Goal: Information Seeking & Learning: Learn about a topic

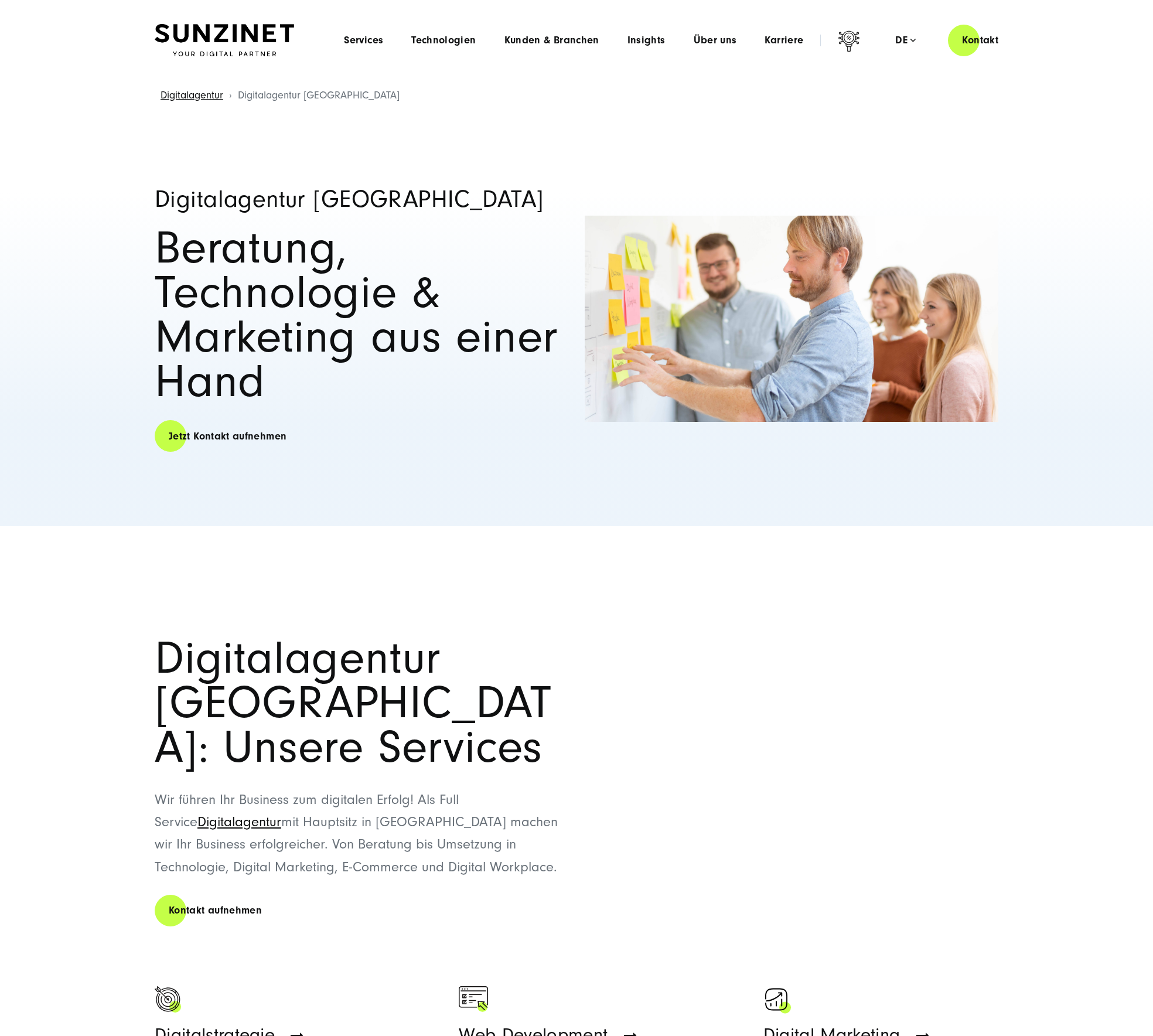
click at [215, 26] on img at bounding box center [224, 40] width 140 height 33
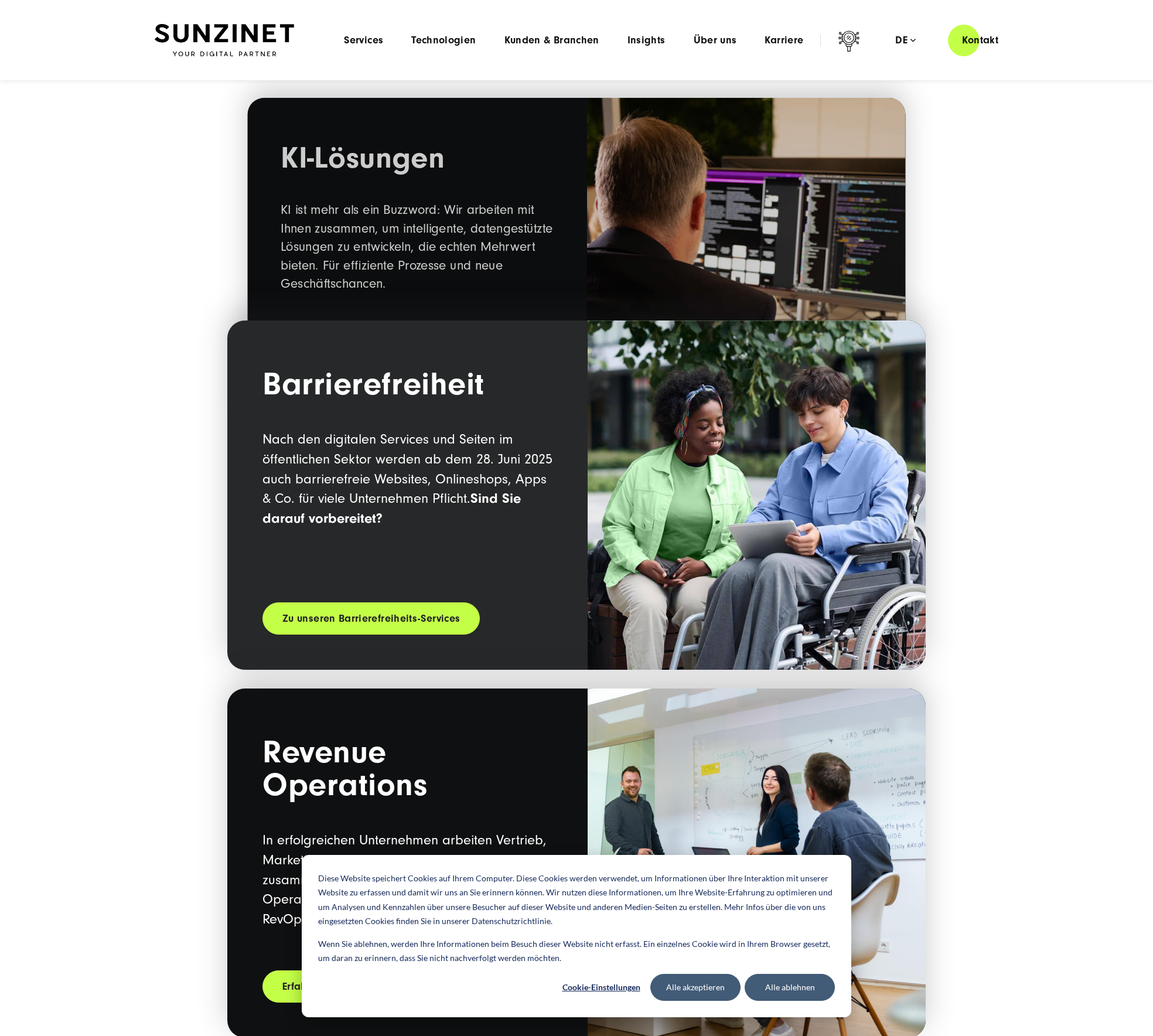
scroll to position [1245, 0]
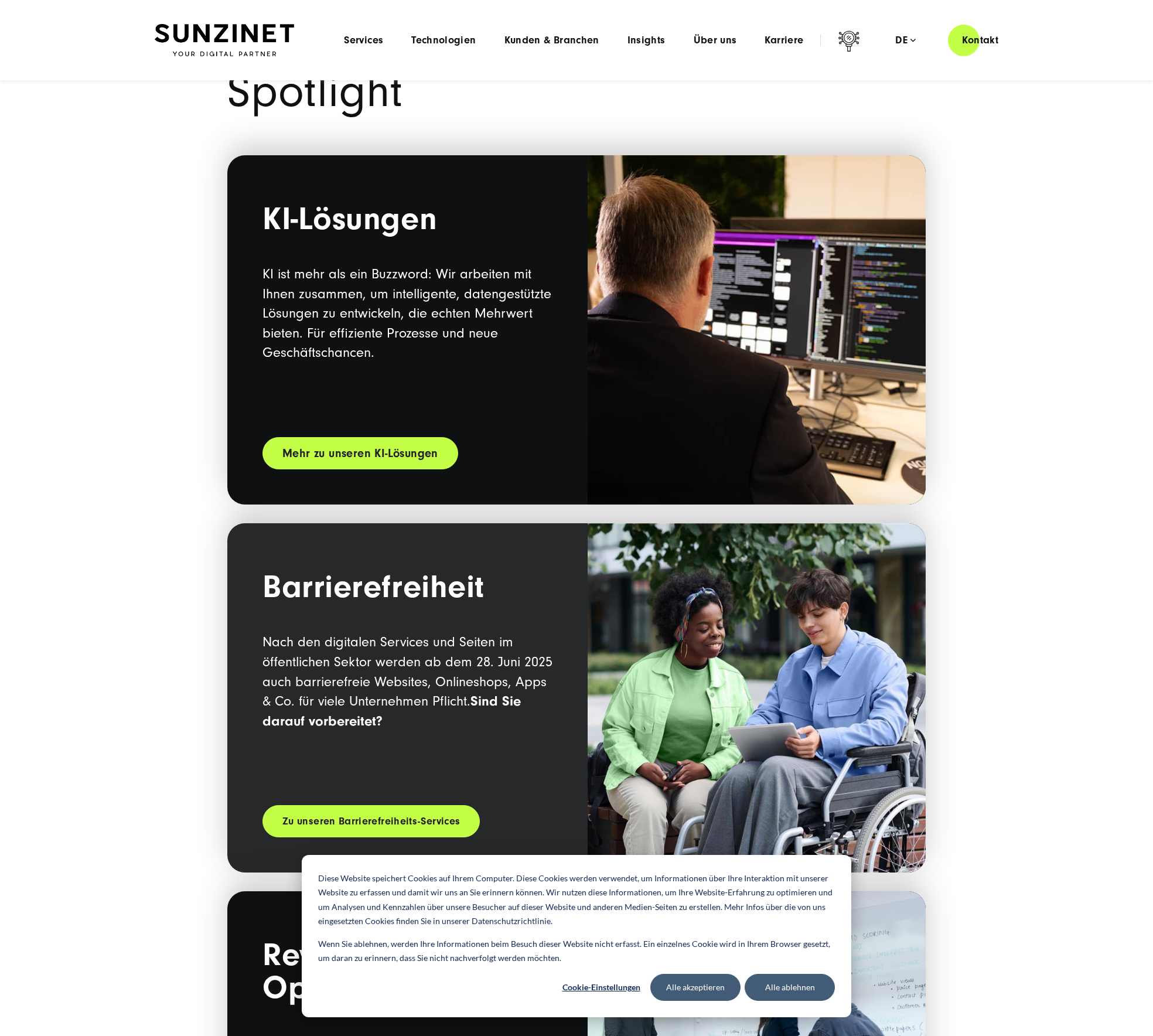
click at [390, 465] on link "Mehr zu unseren KI-Lösungen" at bounding box center [360, 452] width 195 height 32
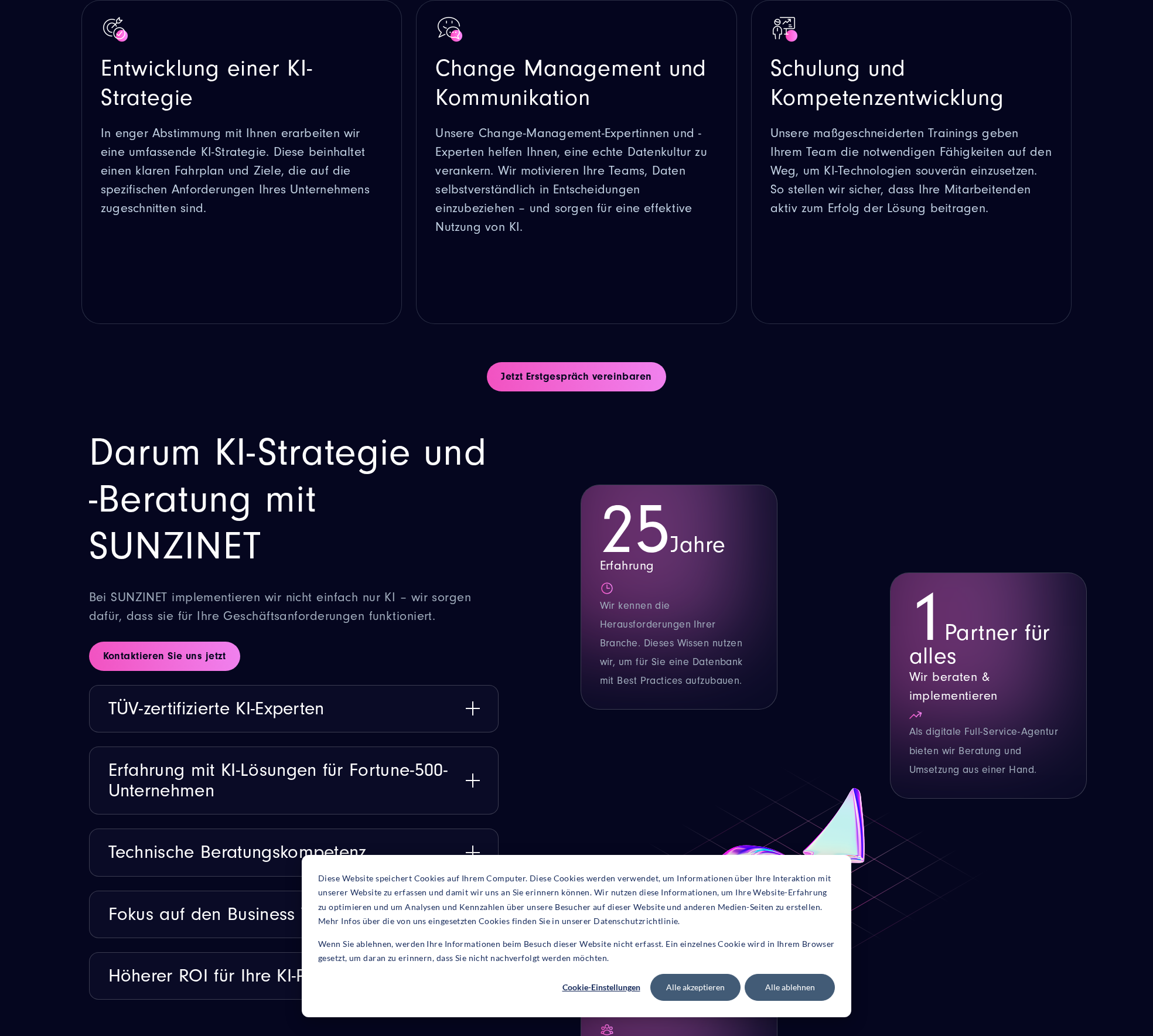
scroll to position [1331, 0]
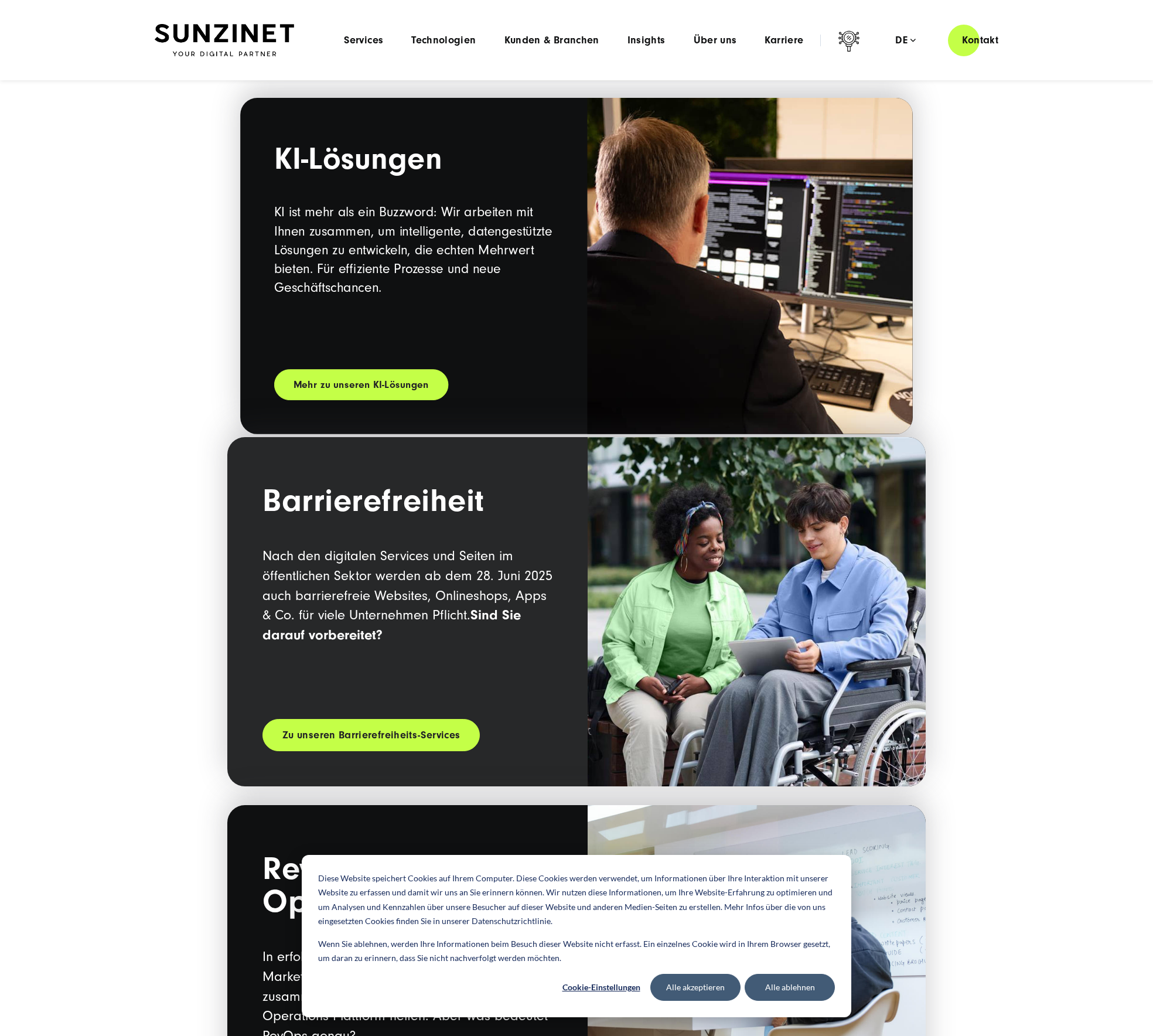
scroll to position [1324, 0]
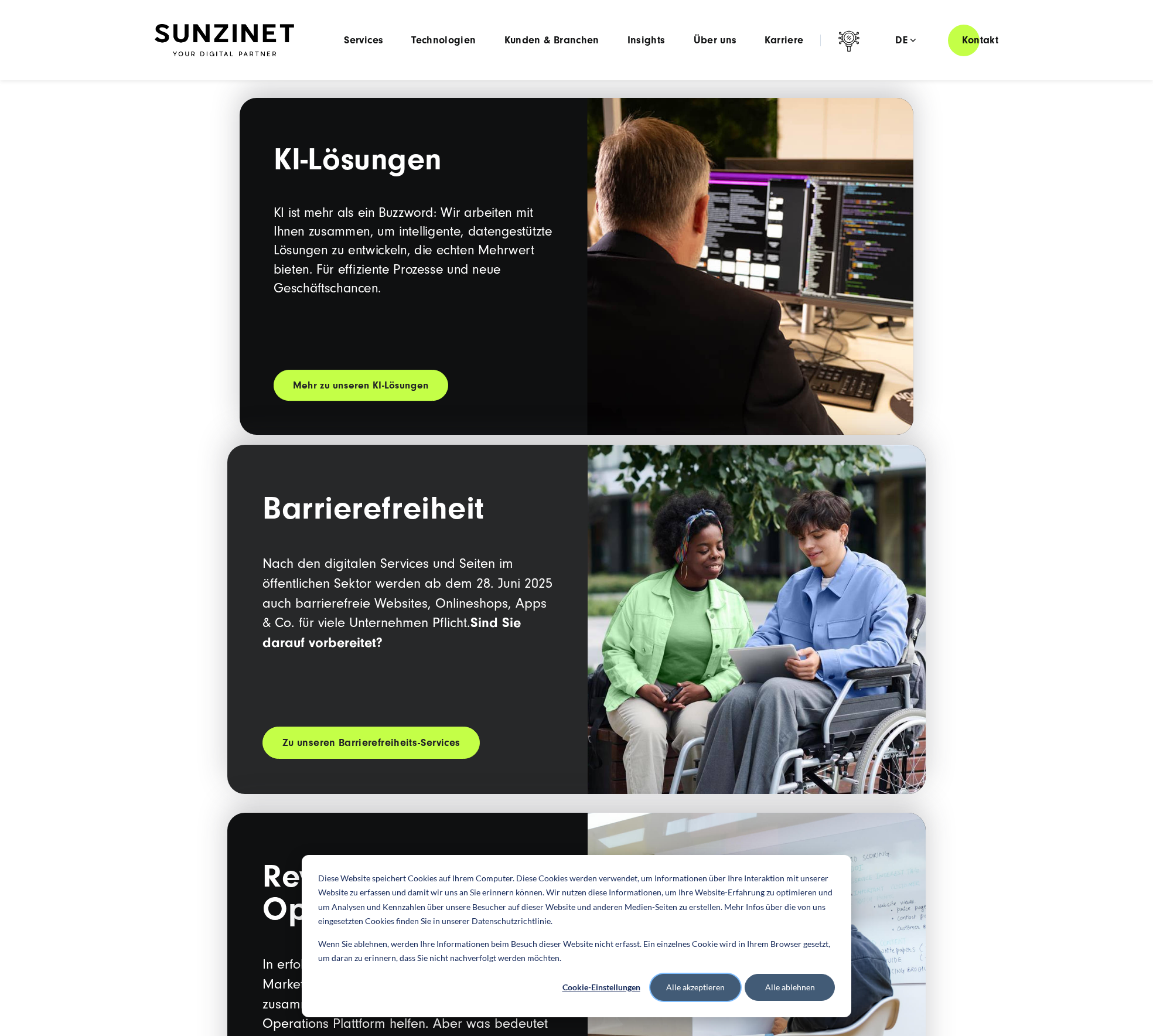
click at [680, 977] on button "Alle akzeptieren" at bounding box center [695, 987] width 90 height 27
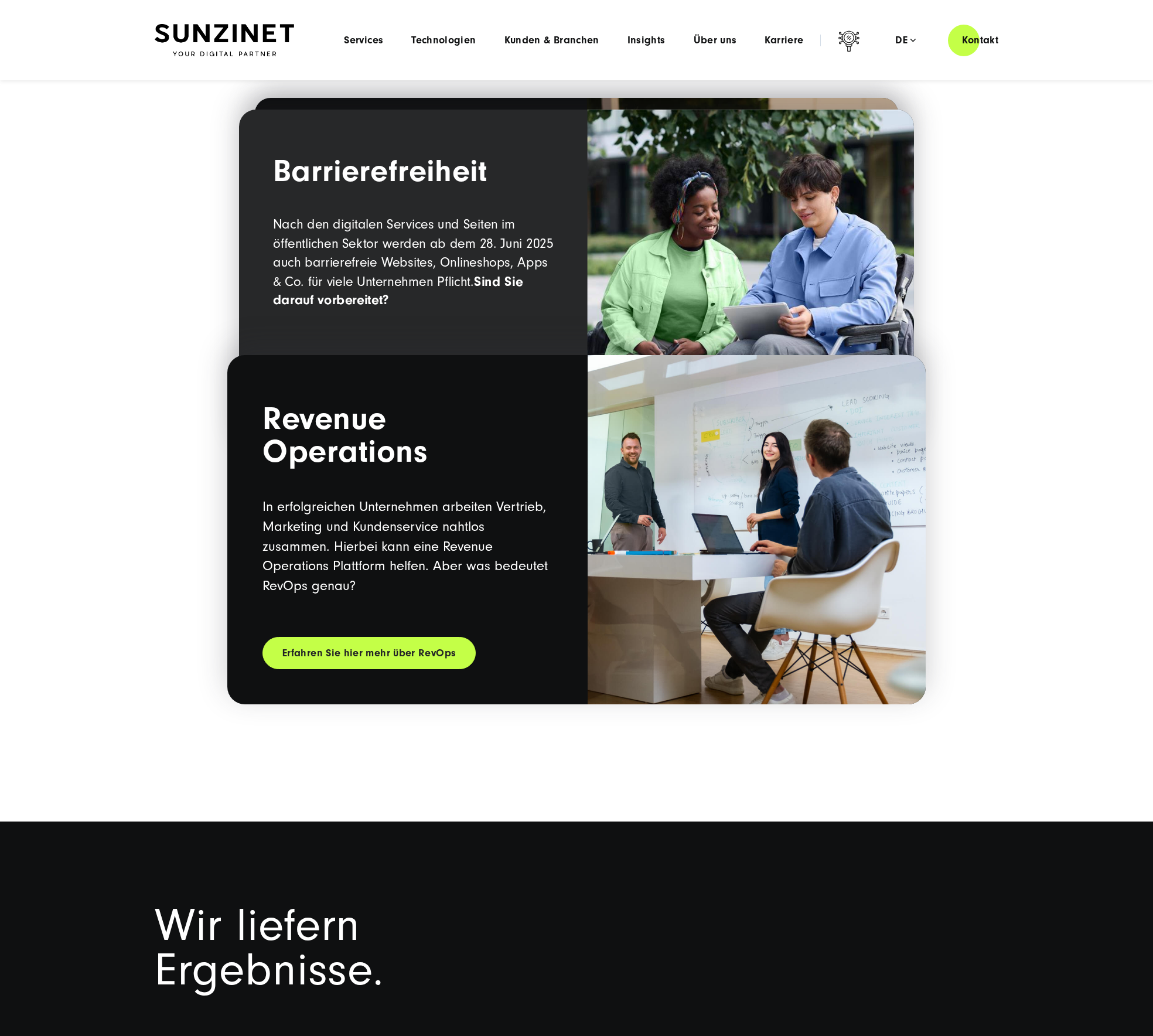
scroll to position [1415, 0]
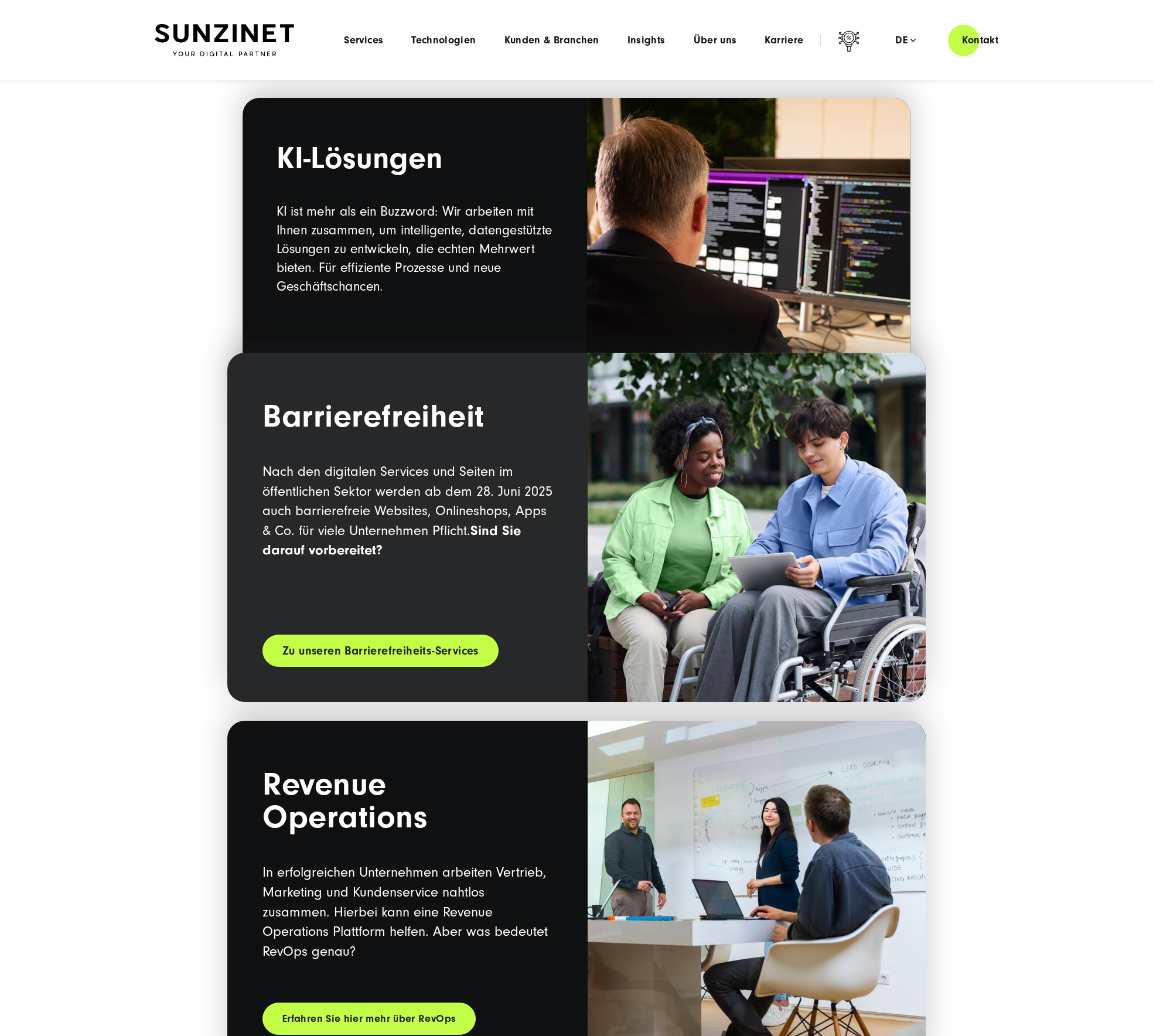
click at [441, 657] on link "Zu unseren Barrierefreiheits-Services" at bounding box center [380, 650] width 236 height 32
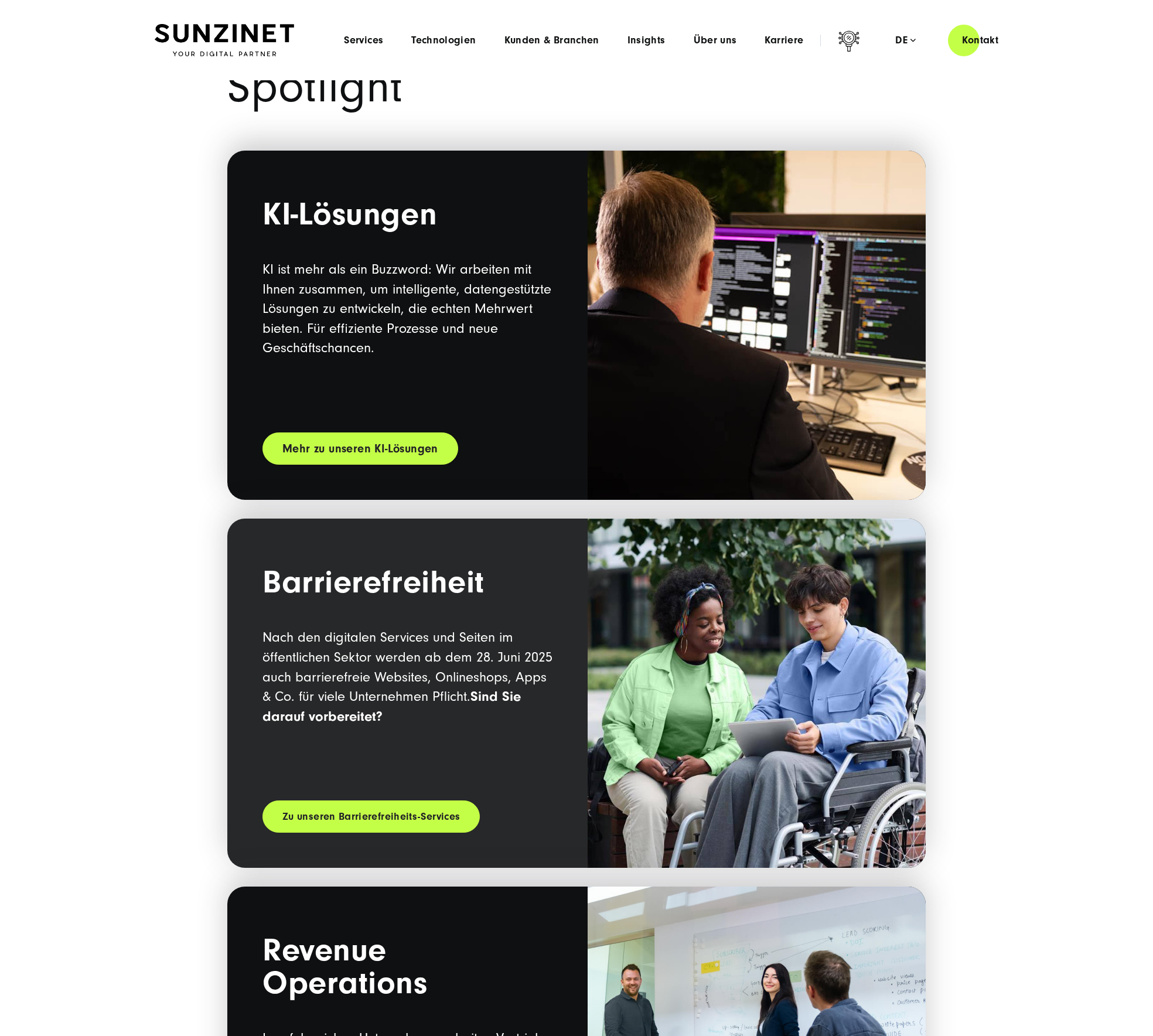
scroll to position [1249, 0]
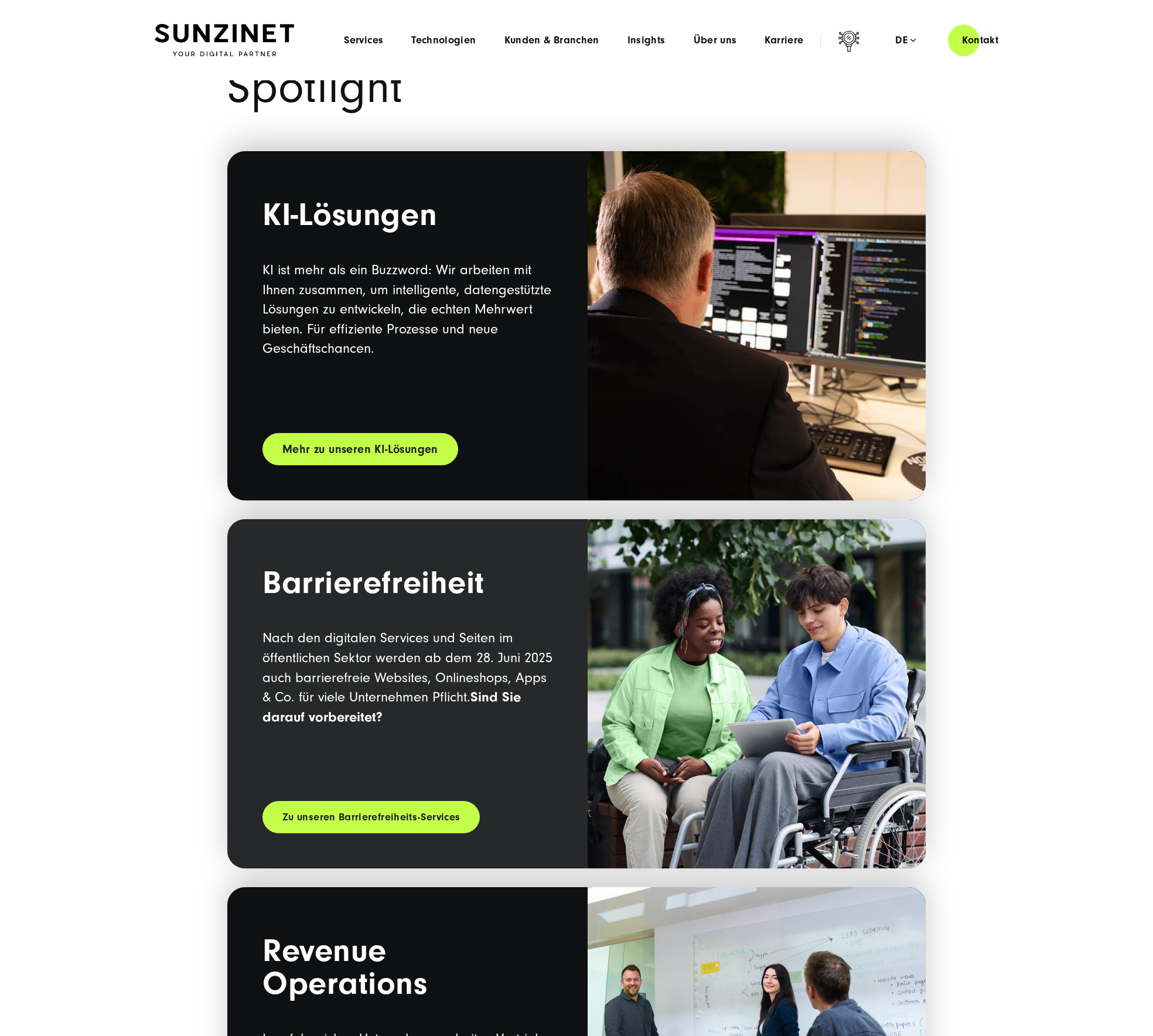
click at [376, 455] on link "Mehr zu unseren KI-Lösungen" at bounding box center [360, 449] width 195 height 32
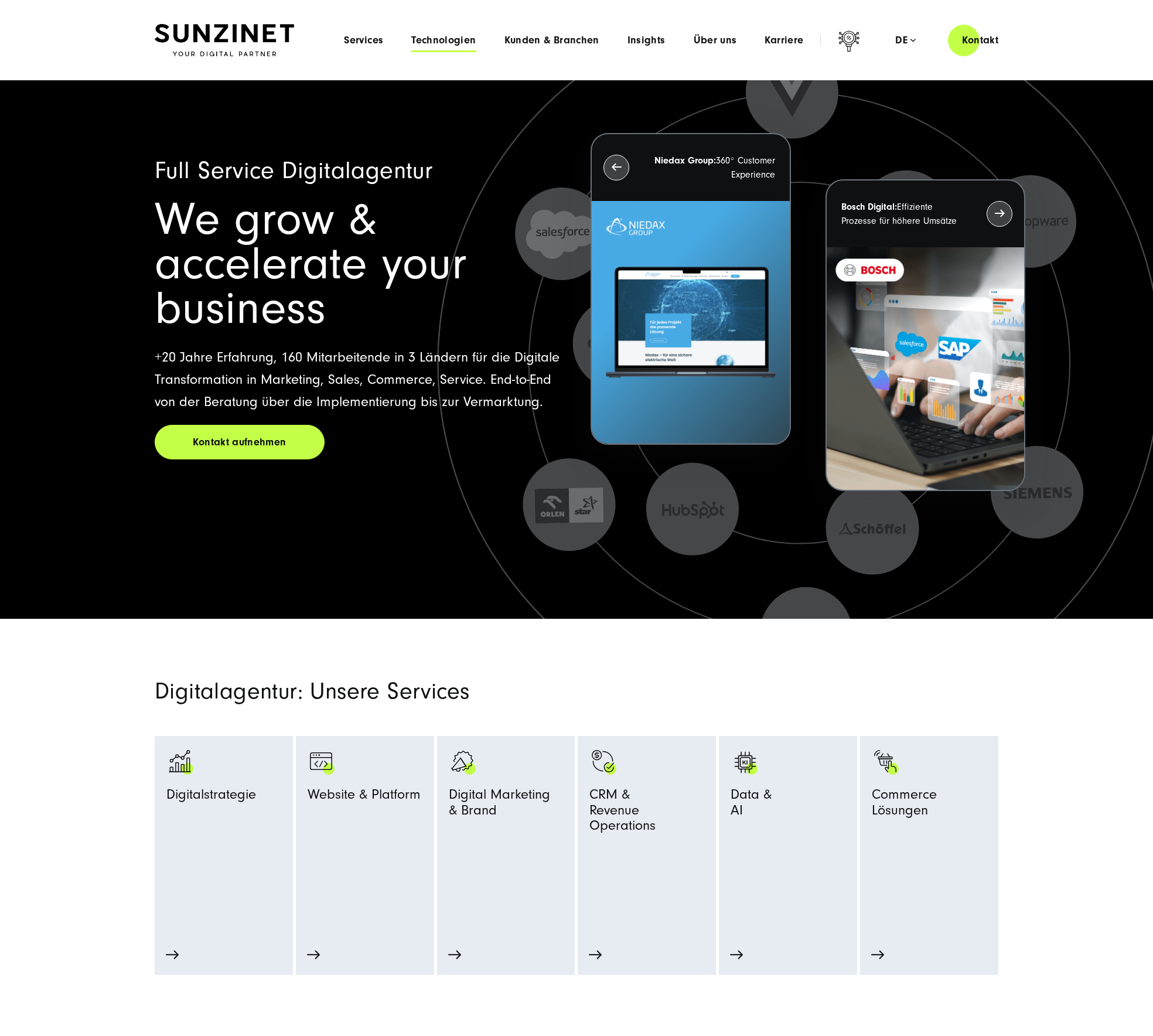
click at [453, 38] on span "Technologien" at bounding box center [444, 41] width 65 height 12
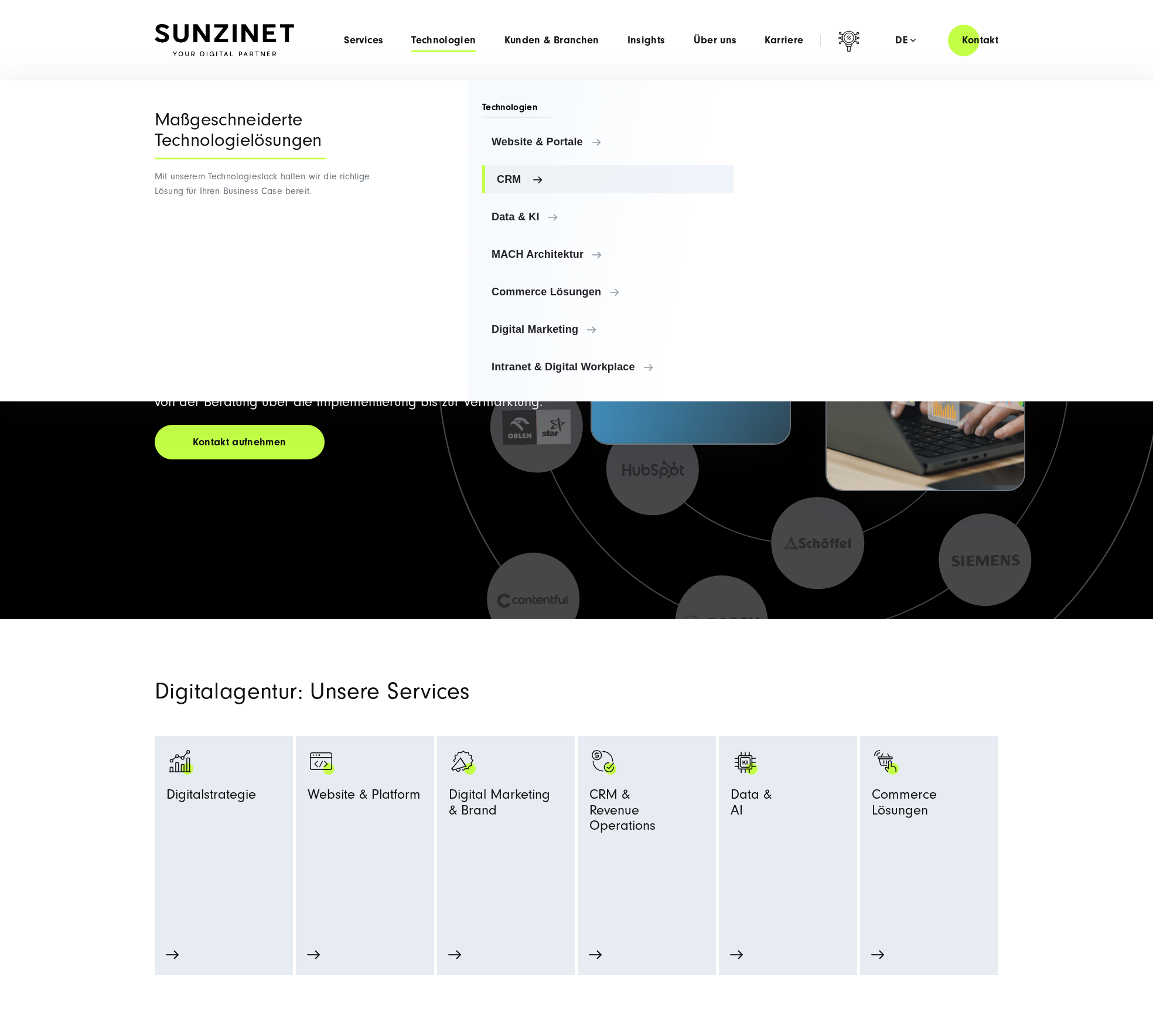
click at [556, 176] on span "CRM" at bounding box center [611, 179] width 227 height 12
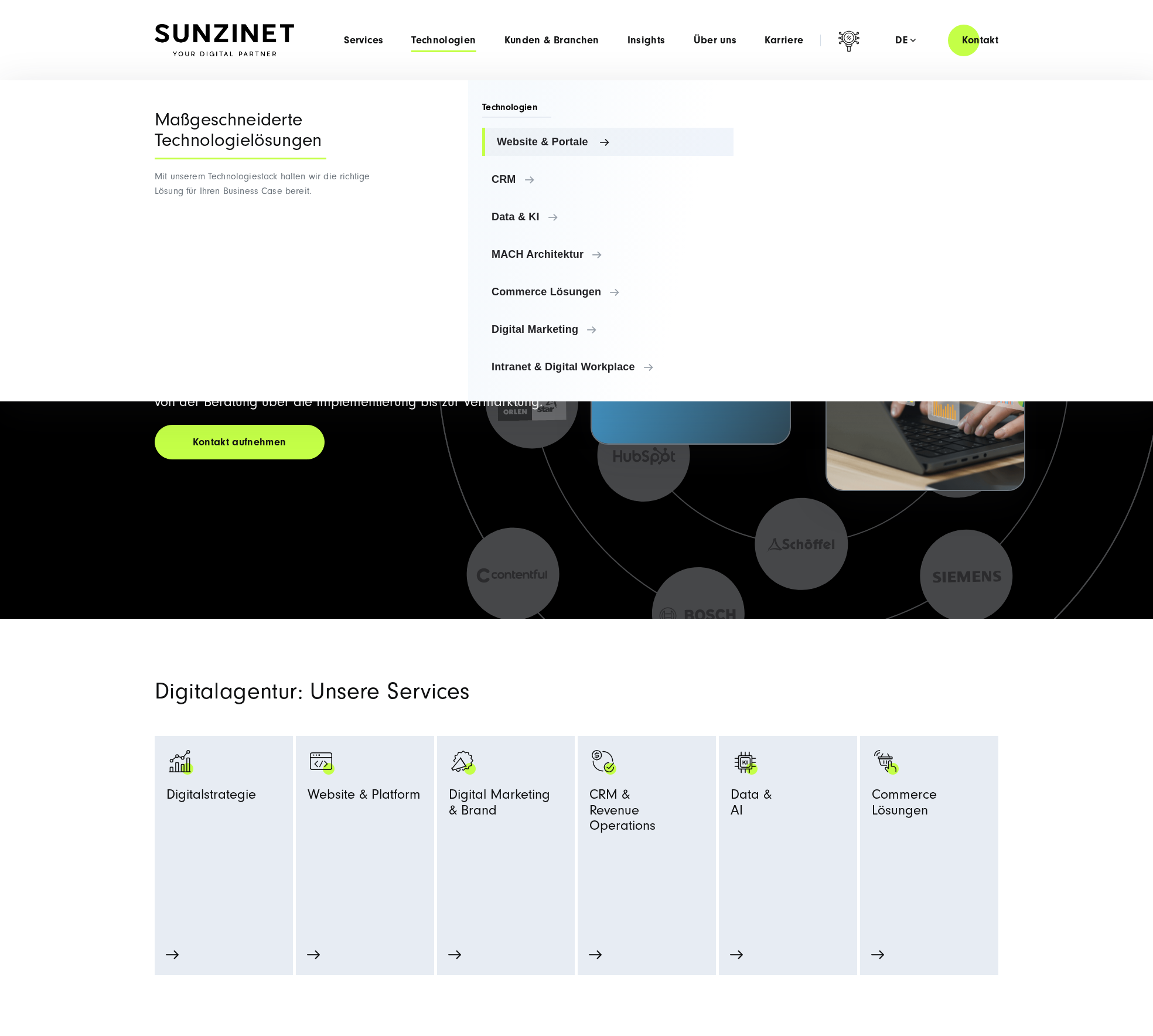
drag, startPoint x: 590, startPoint y: 140, endPoint x: 630, endPoint y: 136, distance: 40.2
click at [590, 140] on span "Website & Portale" at bounding box center [611, 142] width 227 height 12
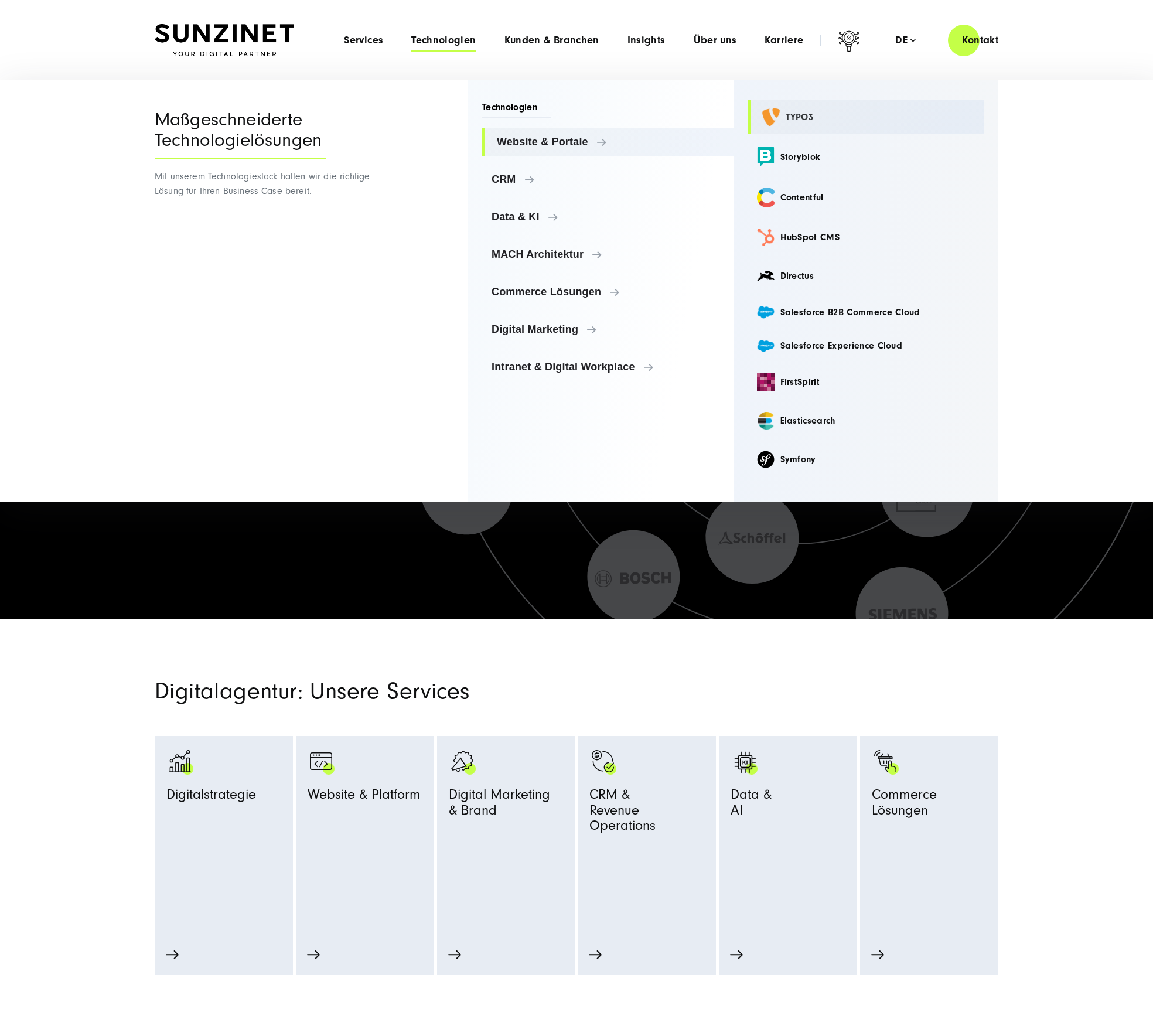
click at [822, 114] on link "TYPO3" at bounding box center [865, 117] width 237 height 34
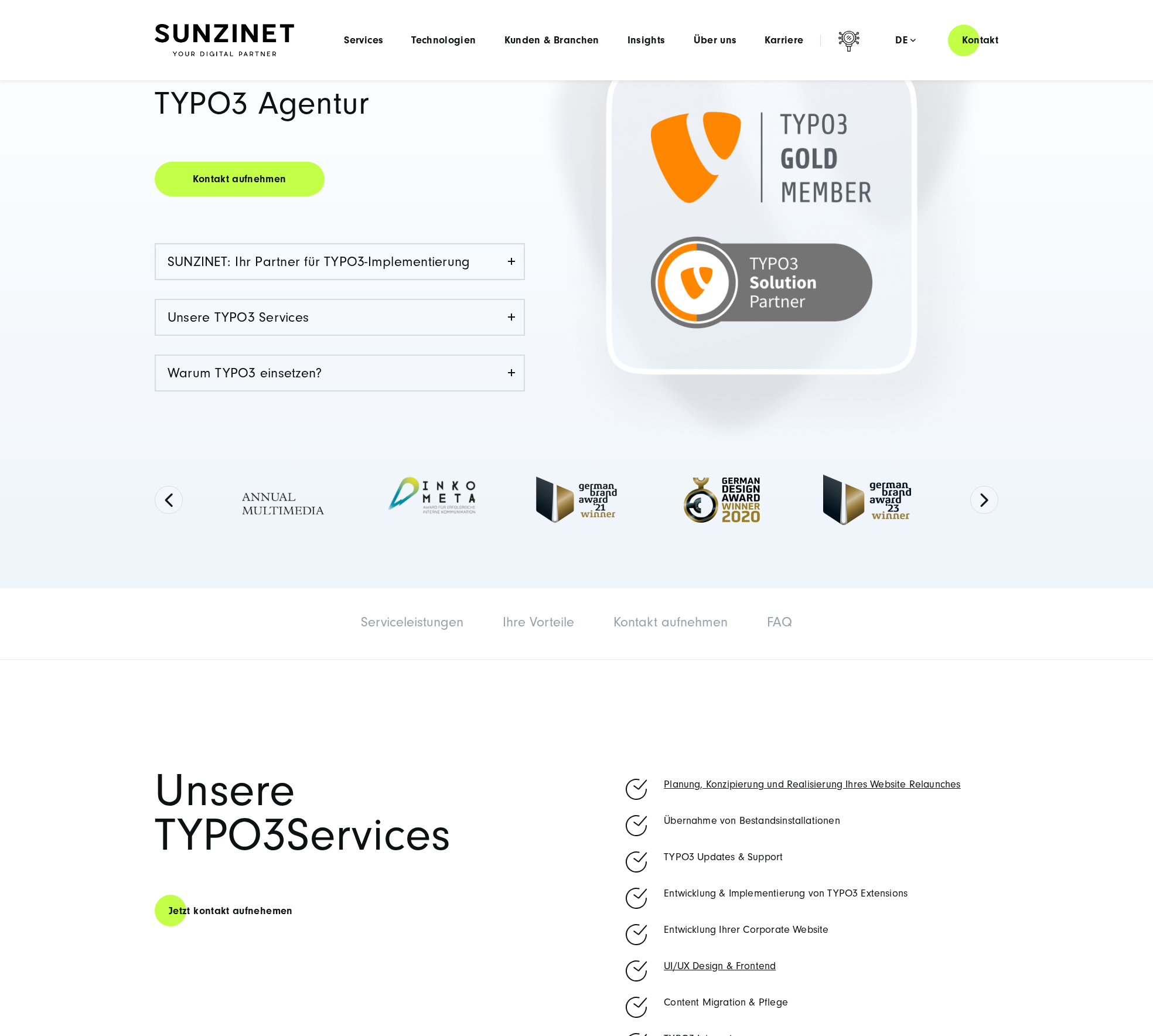
scroll to position [68, 0]
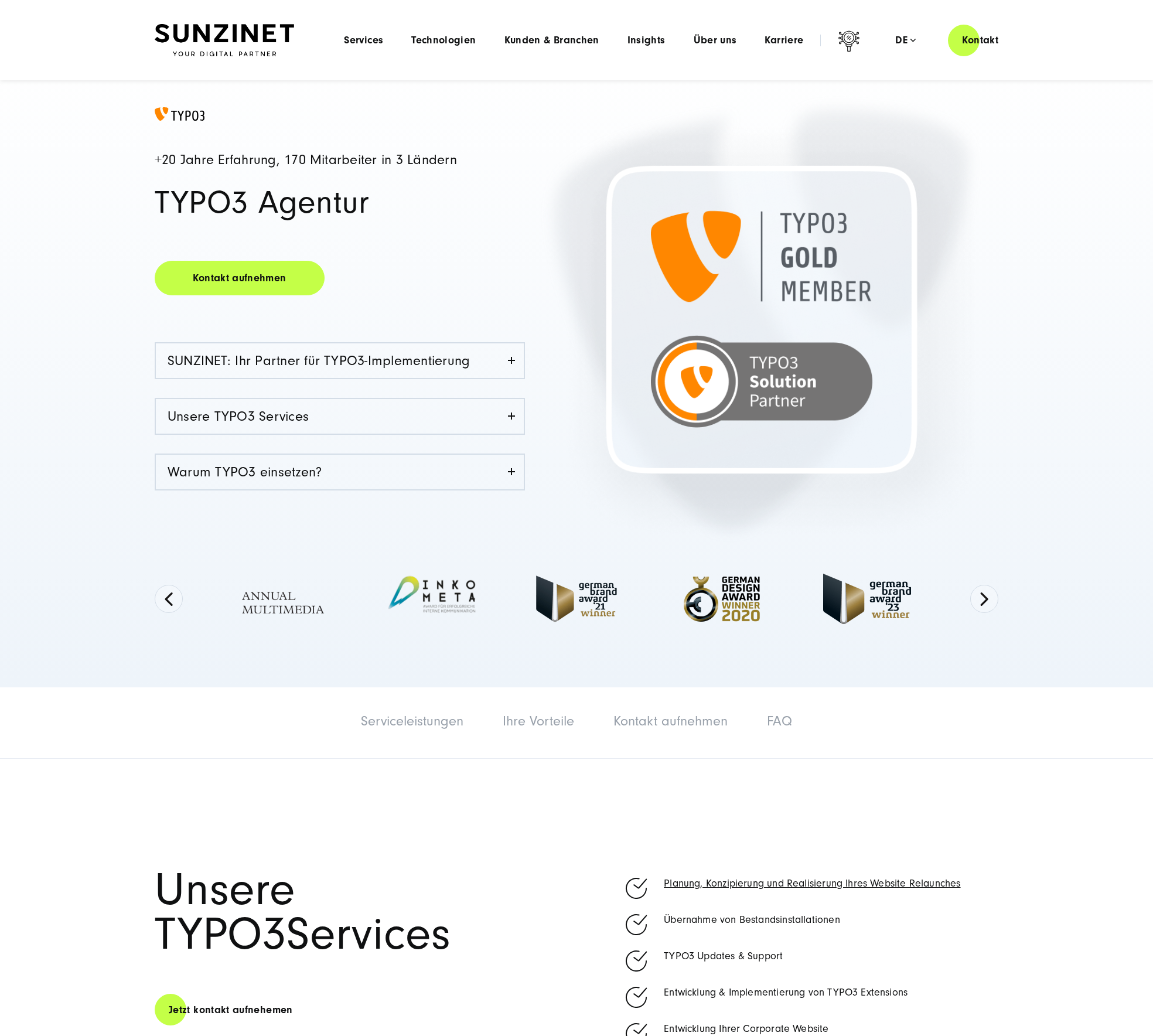
click at [256, 35] on img at bounding box center [224, 40] width 140 height 33
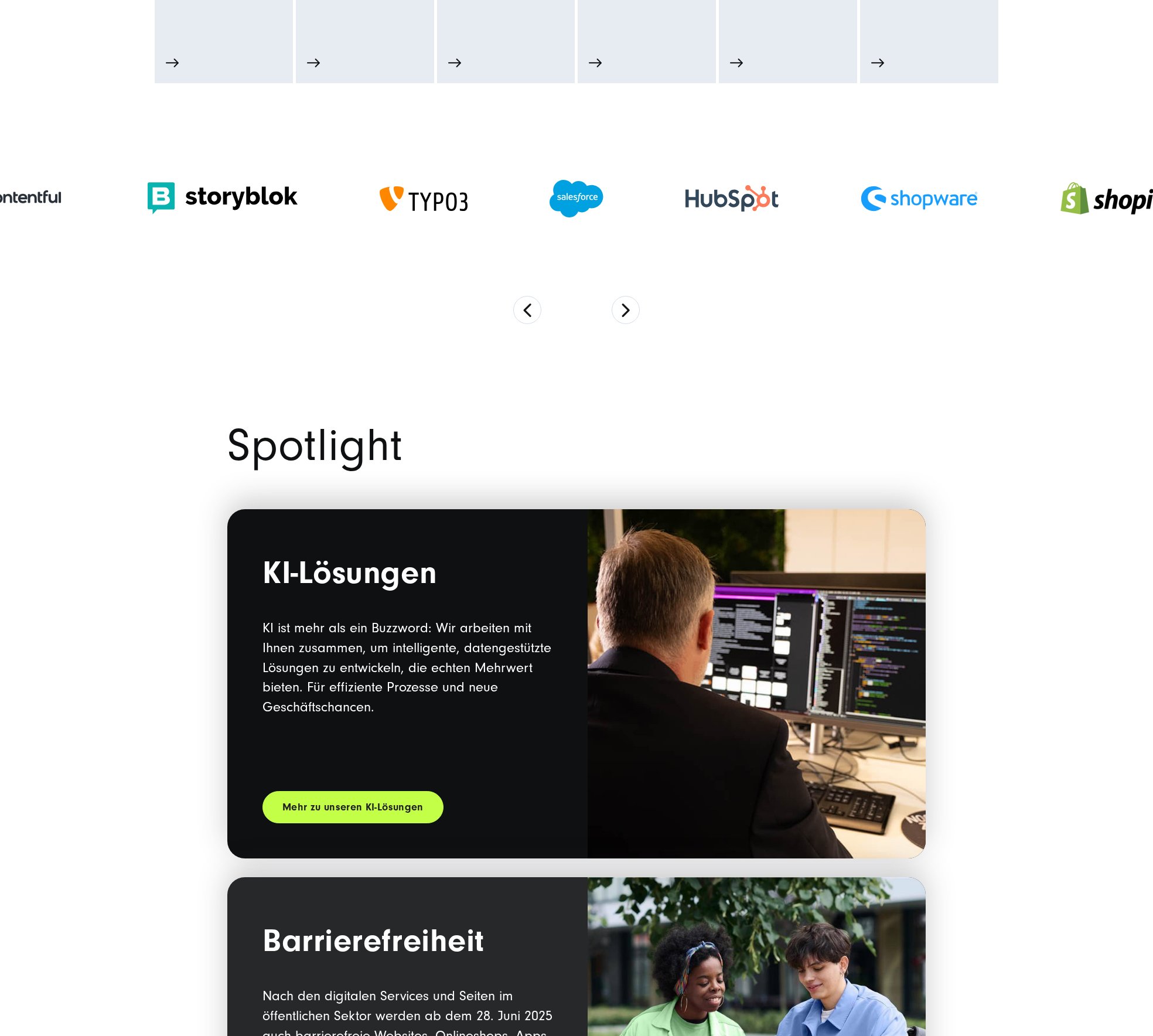
scroll to position [891, 0]
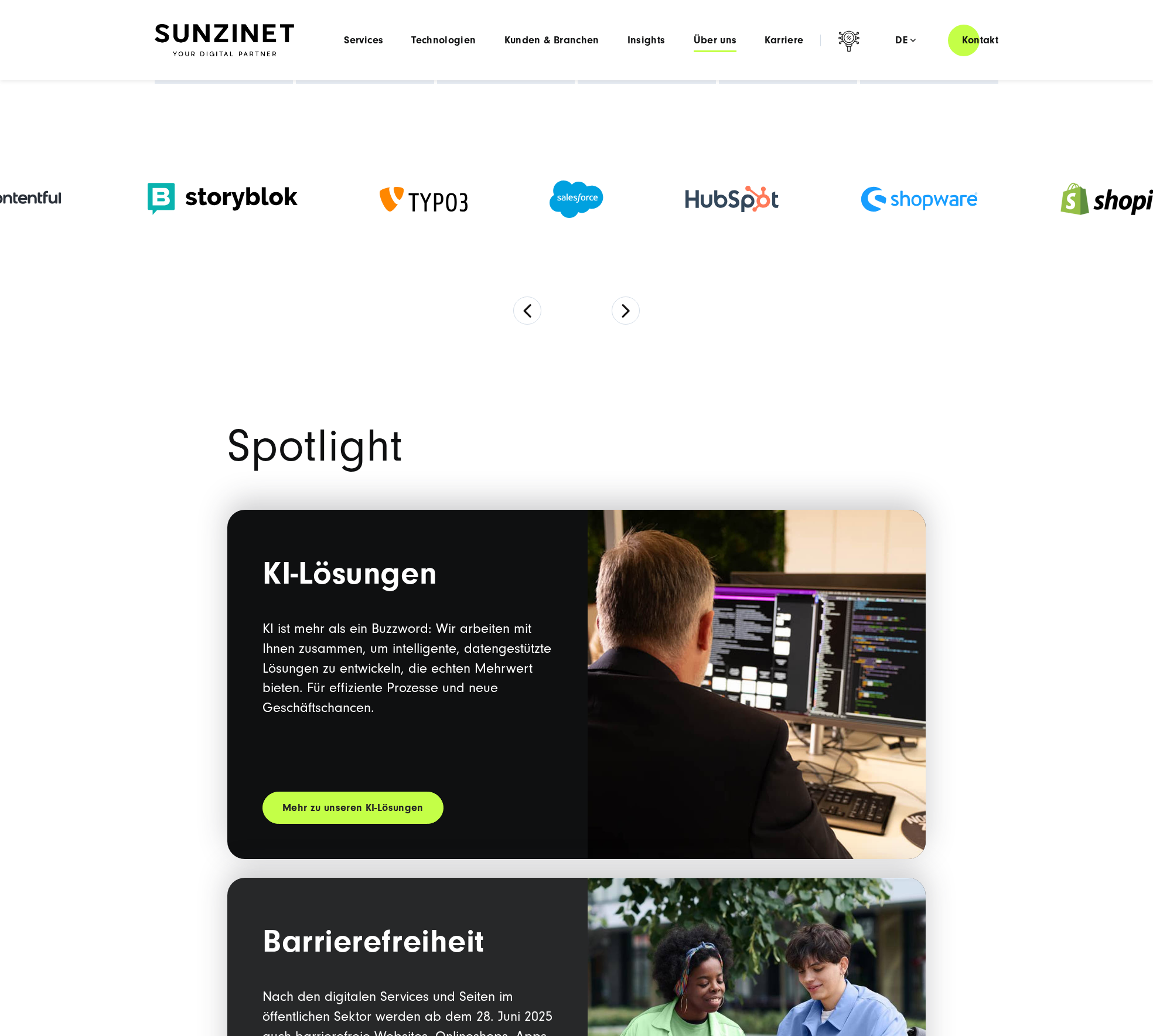
click at [707, 37] on span "Über uns" at bounding box center [715, 41] width 43 height 12
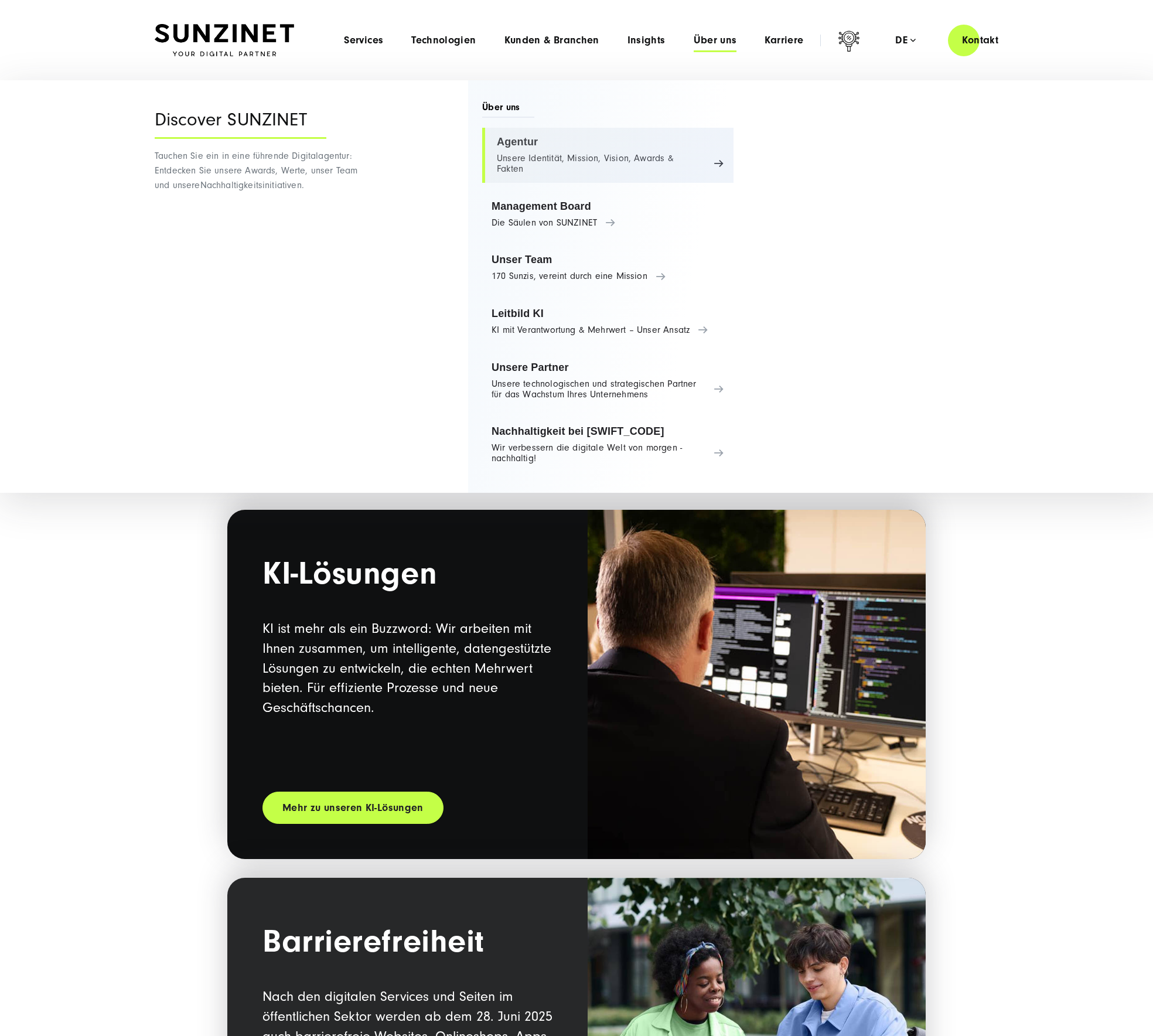
click at [533, 148] on link "Agentur Unsere Identität, Mission, Vision, Awards & Fakten" at bounding box center [608, 155] width 251 height 55
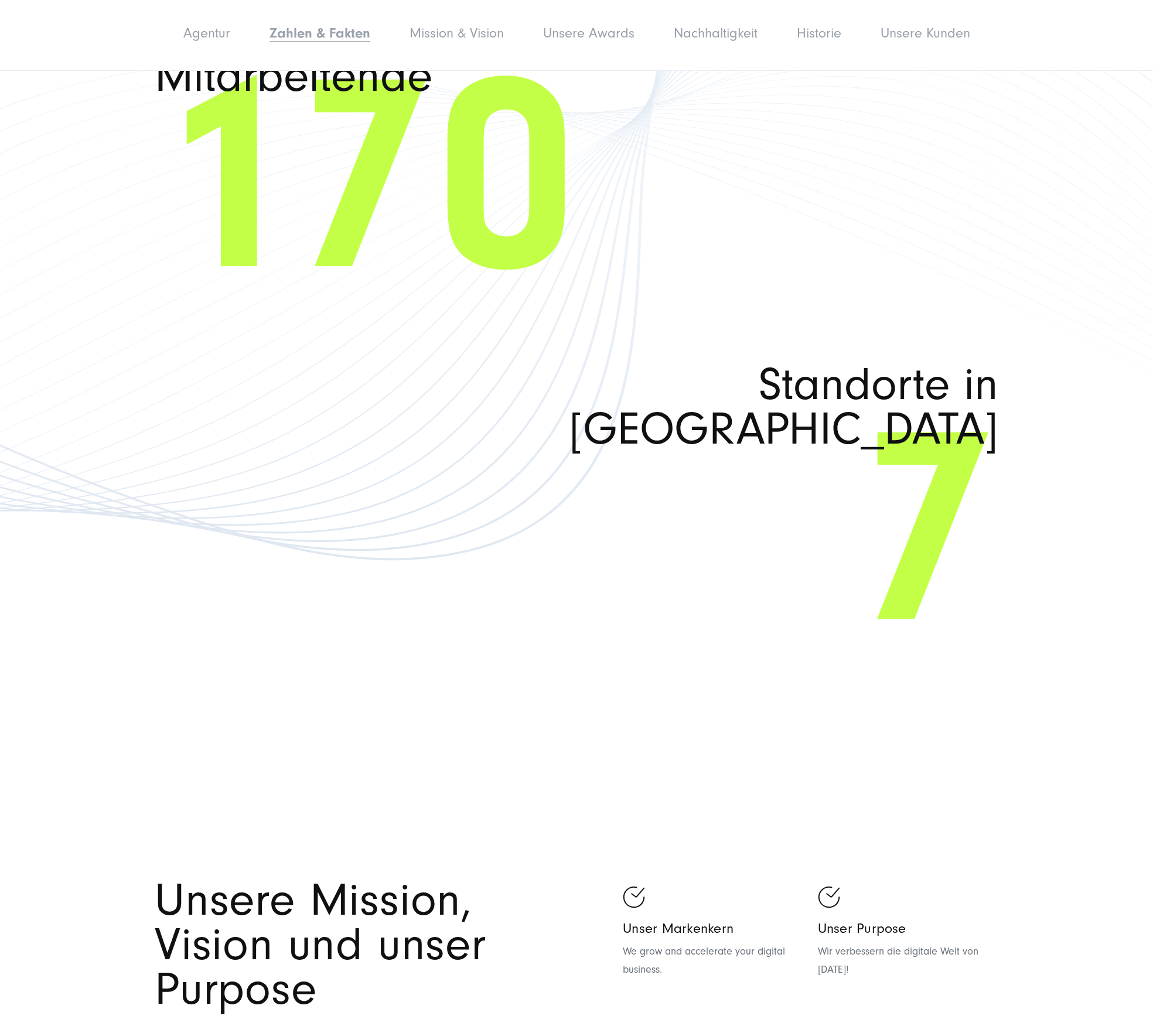
scroll to position [2376, 0]
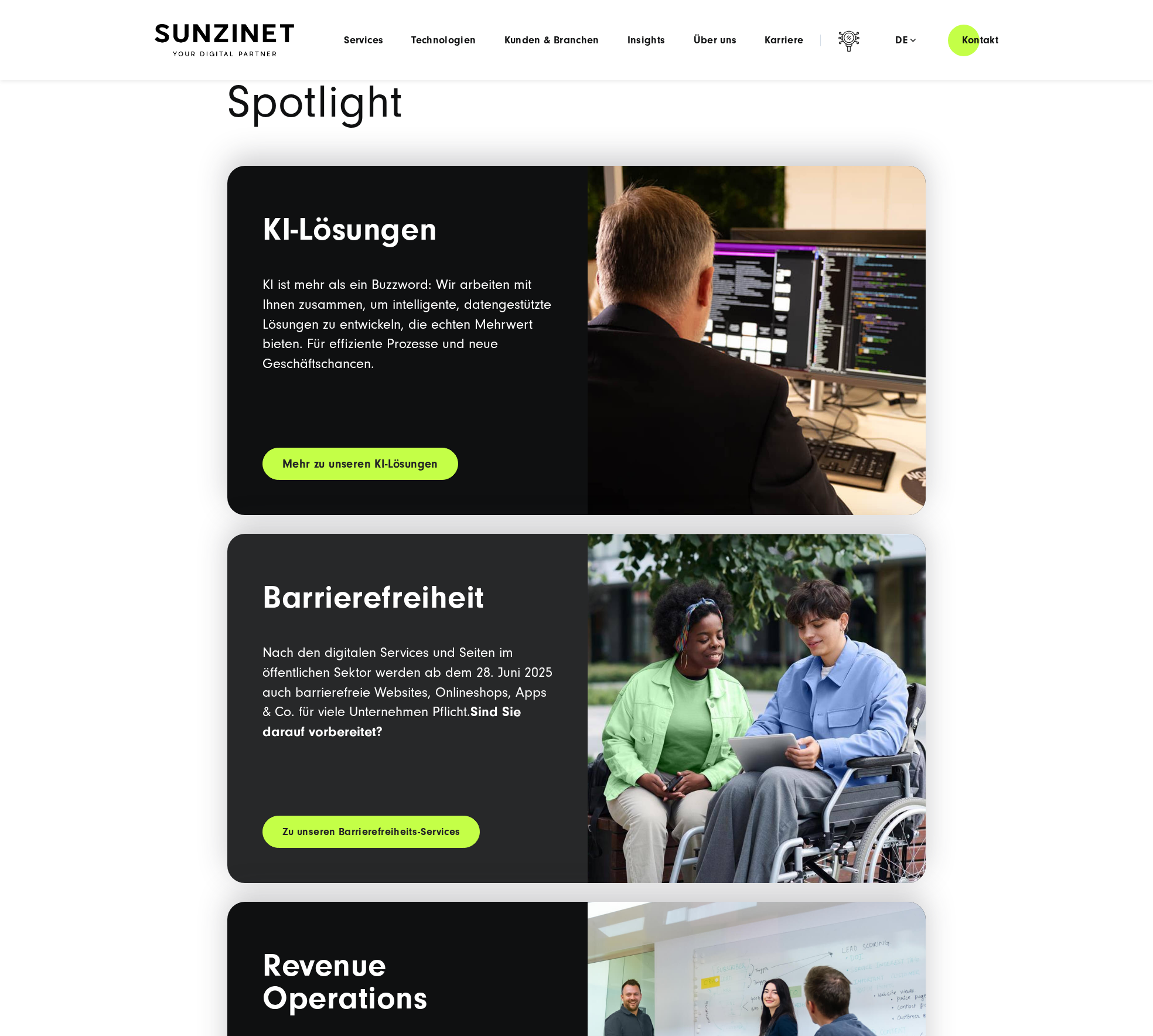
scroll to position [1233, 0]
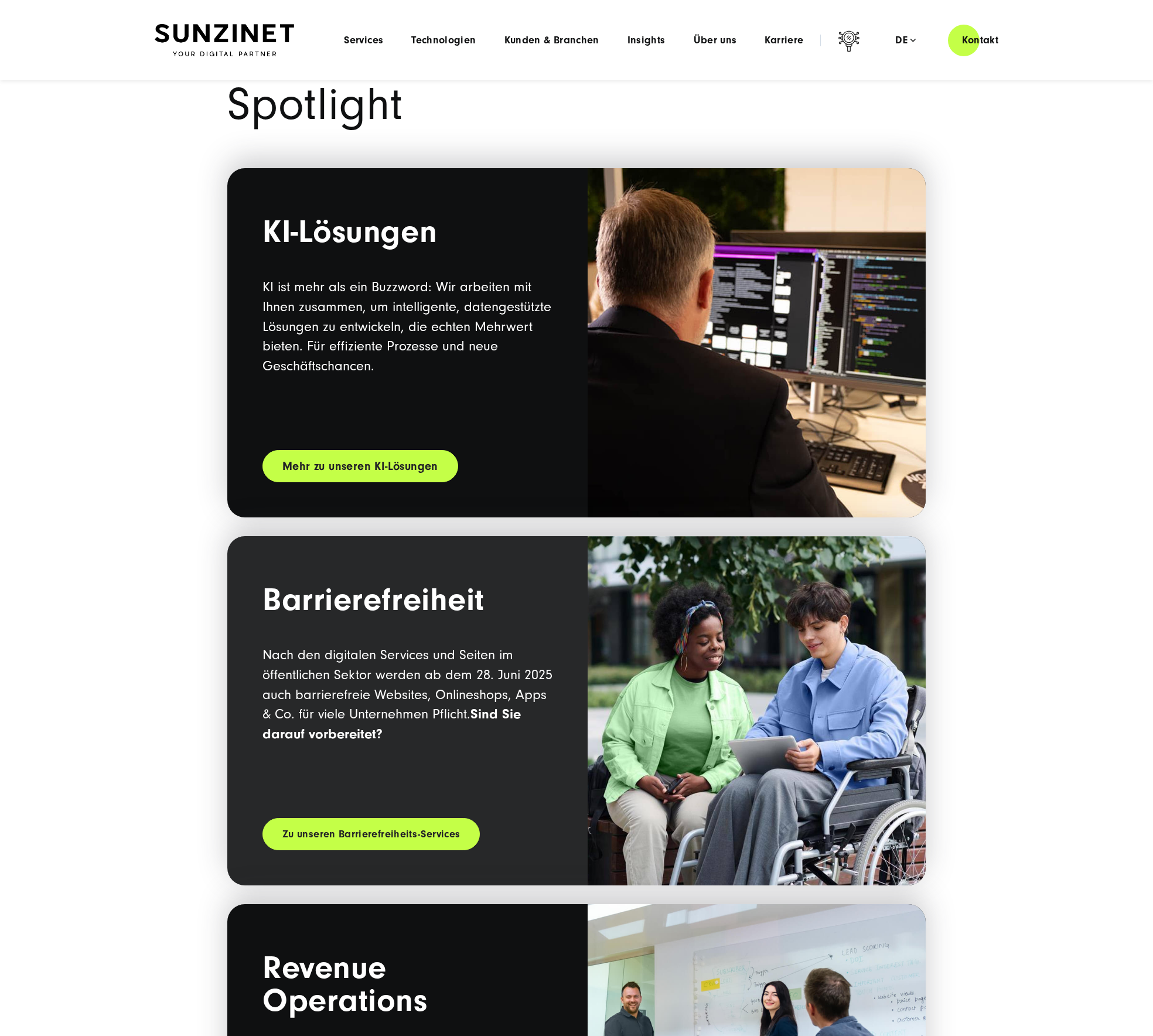
click at [371, 476] on link "Mehr zu unseren KI-Lösungen" at bounding box center [360, 466] width 195 height 32
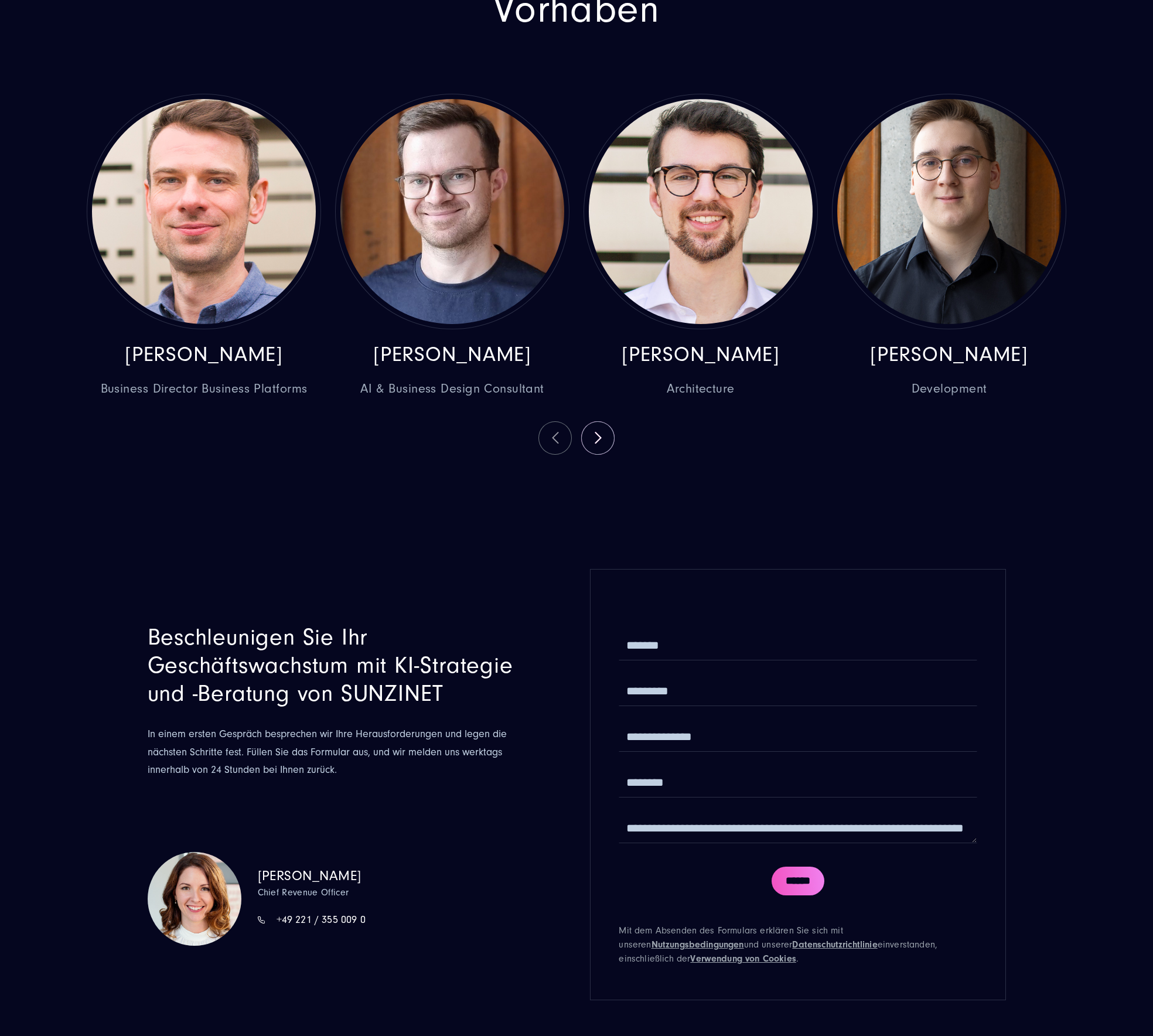
scroll to position [3574, 0]
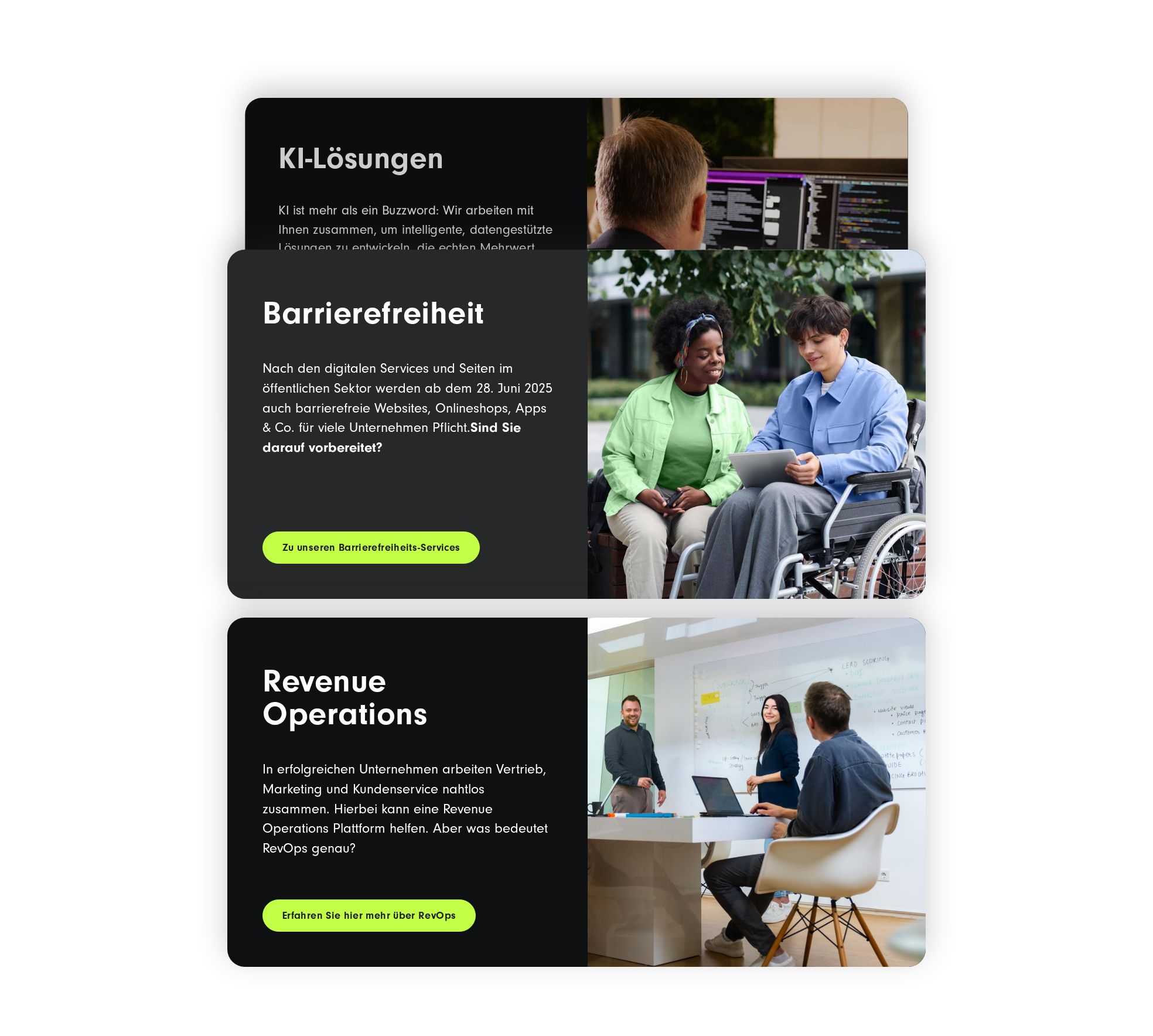
scroll to position [1531, 0]
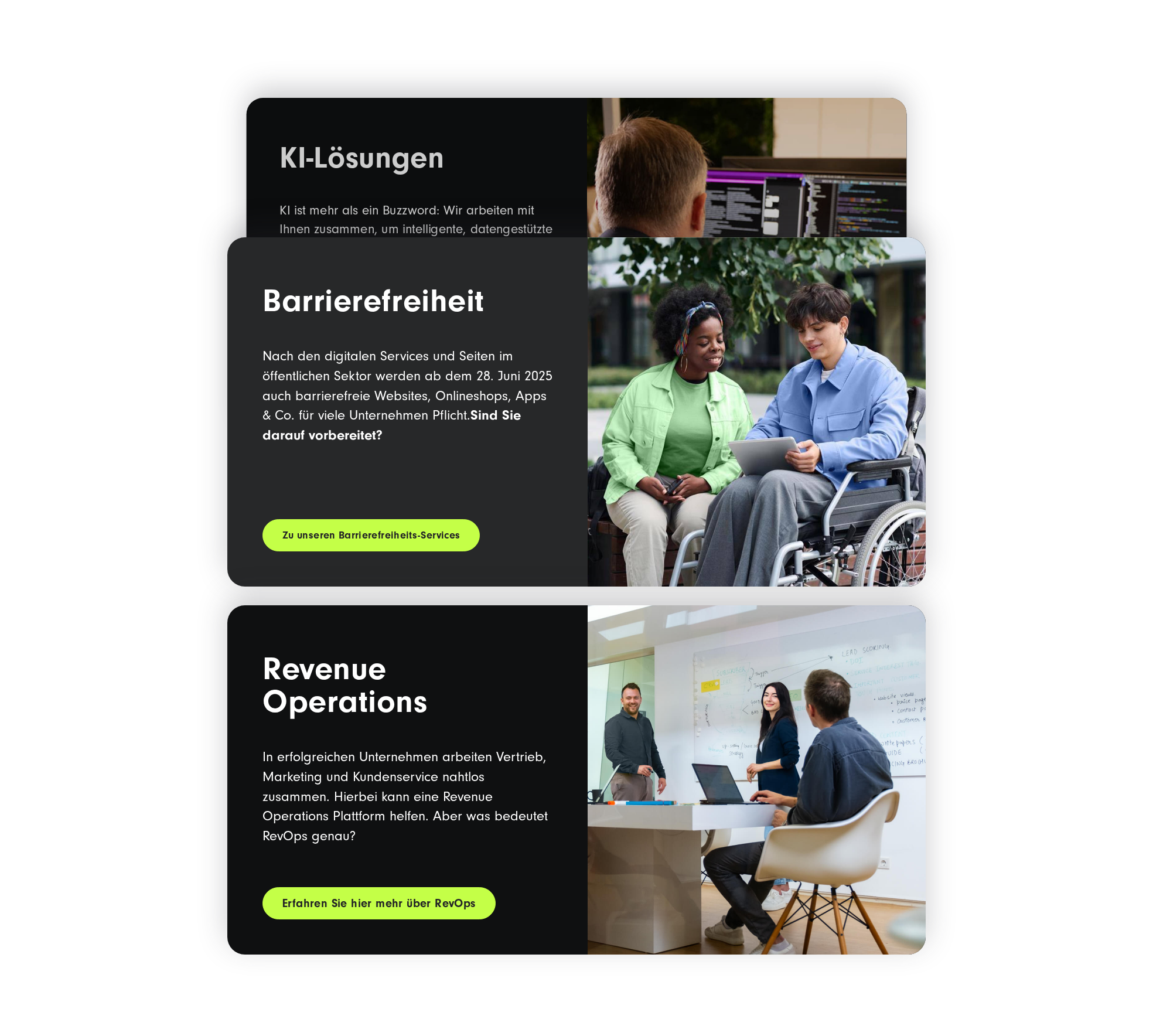
click at [362, 899] on link "Erfahren Sie hier mehr über RevOps" at bounding box center [379, 902] width 233 height 32
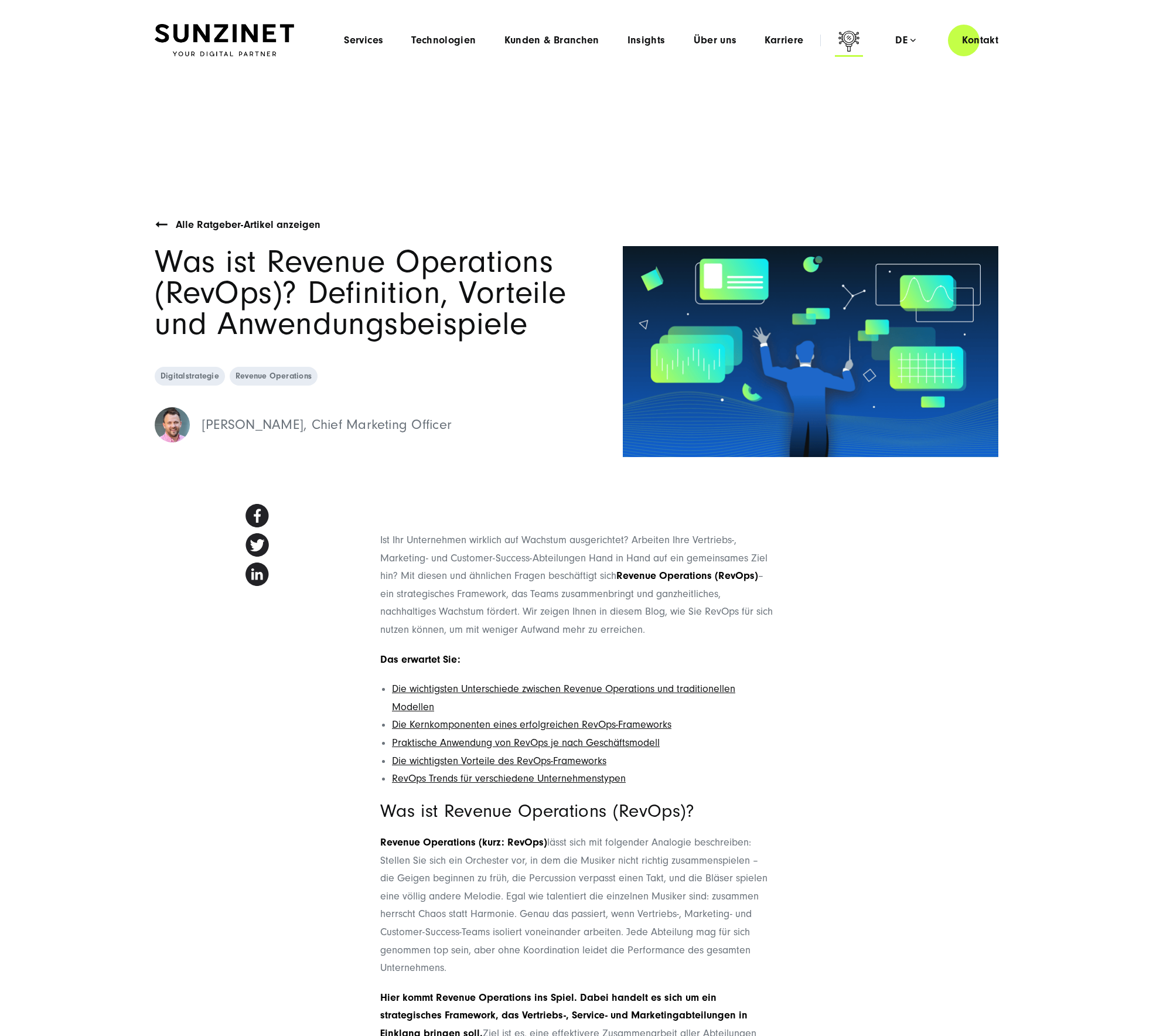
click at [854, 40] on icon at bounding box center [849, 43] width 28 height 28
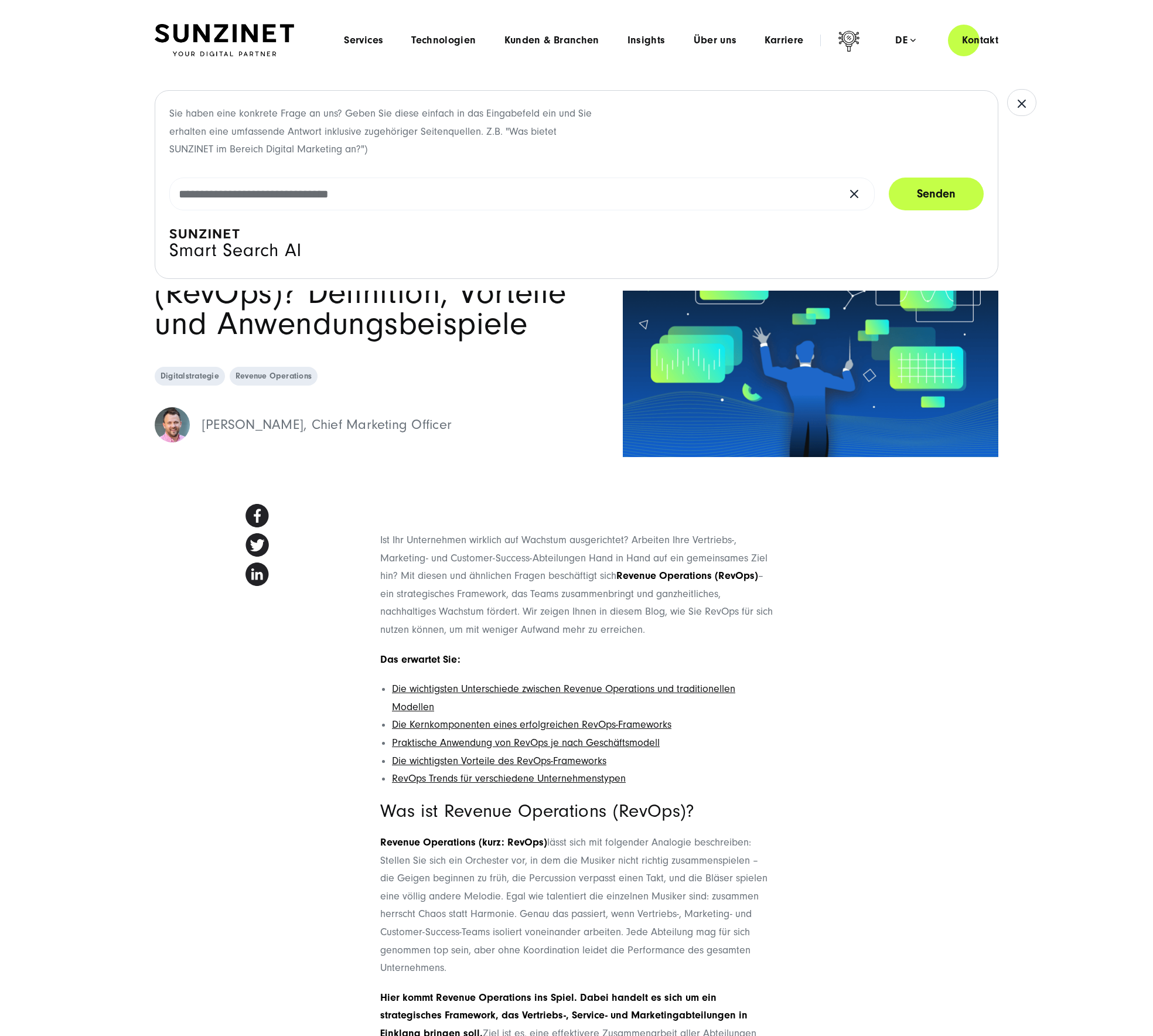
click at [224, 40] on img at bounding box center [224, 40] width 140 height 33
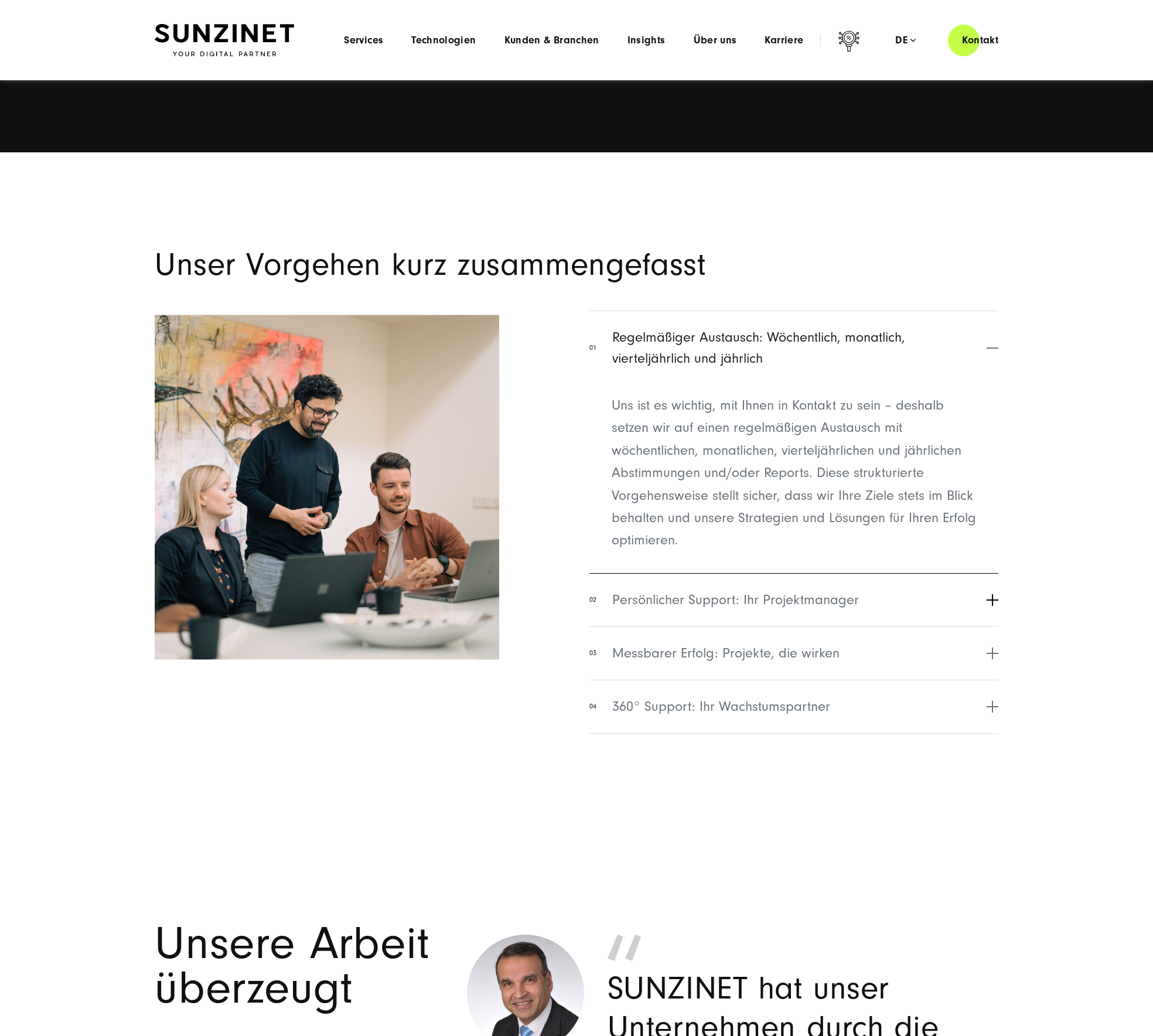
scroll to position [4630, 0]
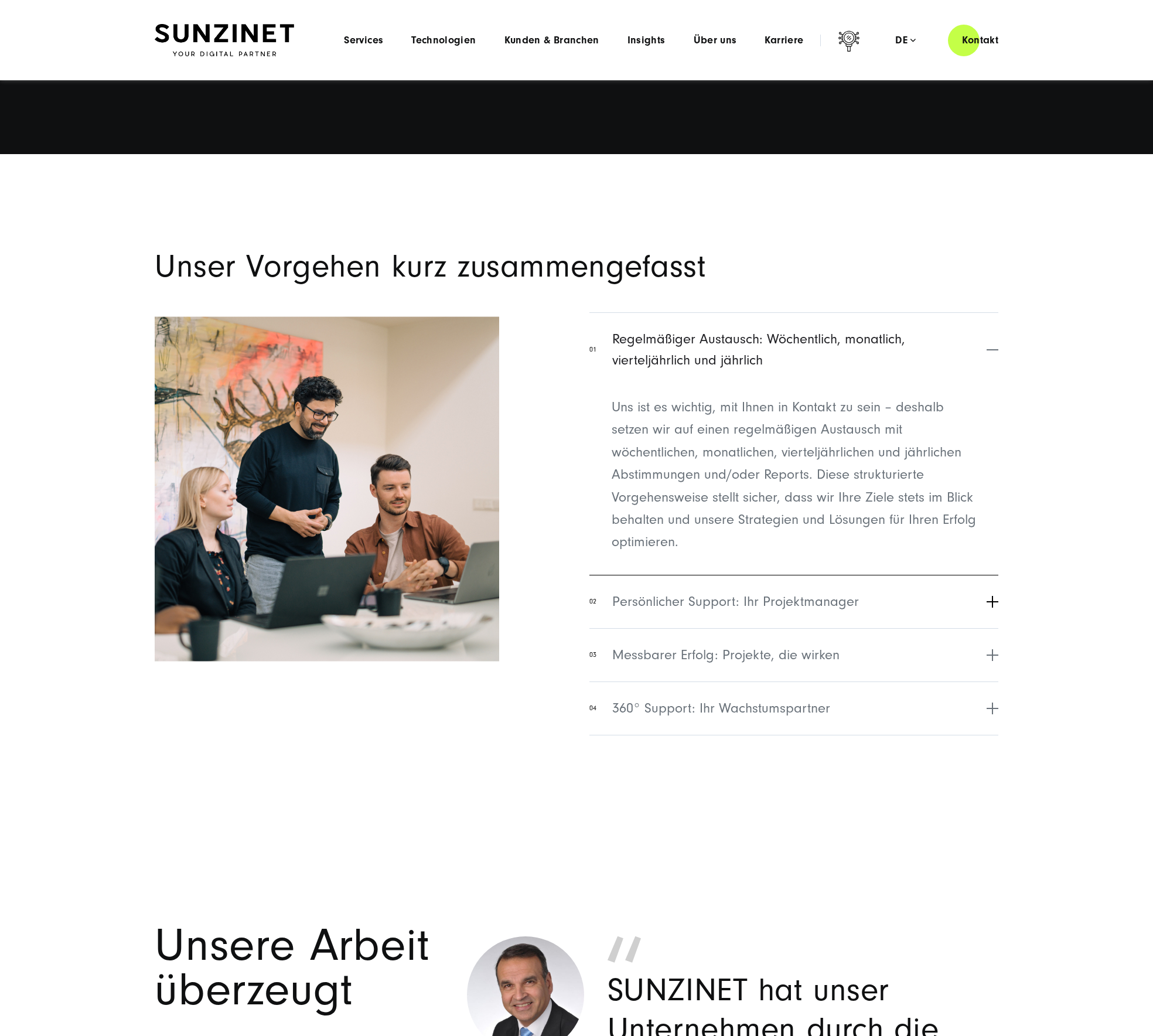
click at [730, 589] on button "02 Persönlicher Support: Ihr Projektmanager" at bounding box center [793, 602] width 409 height 53
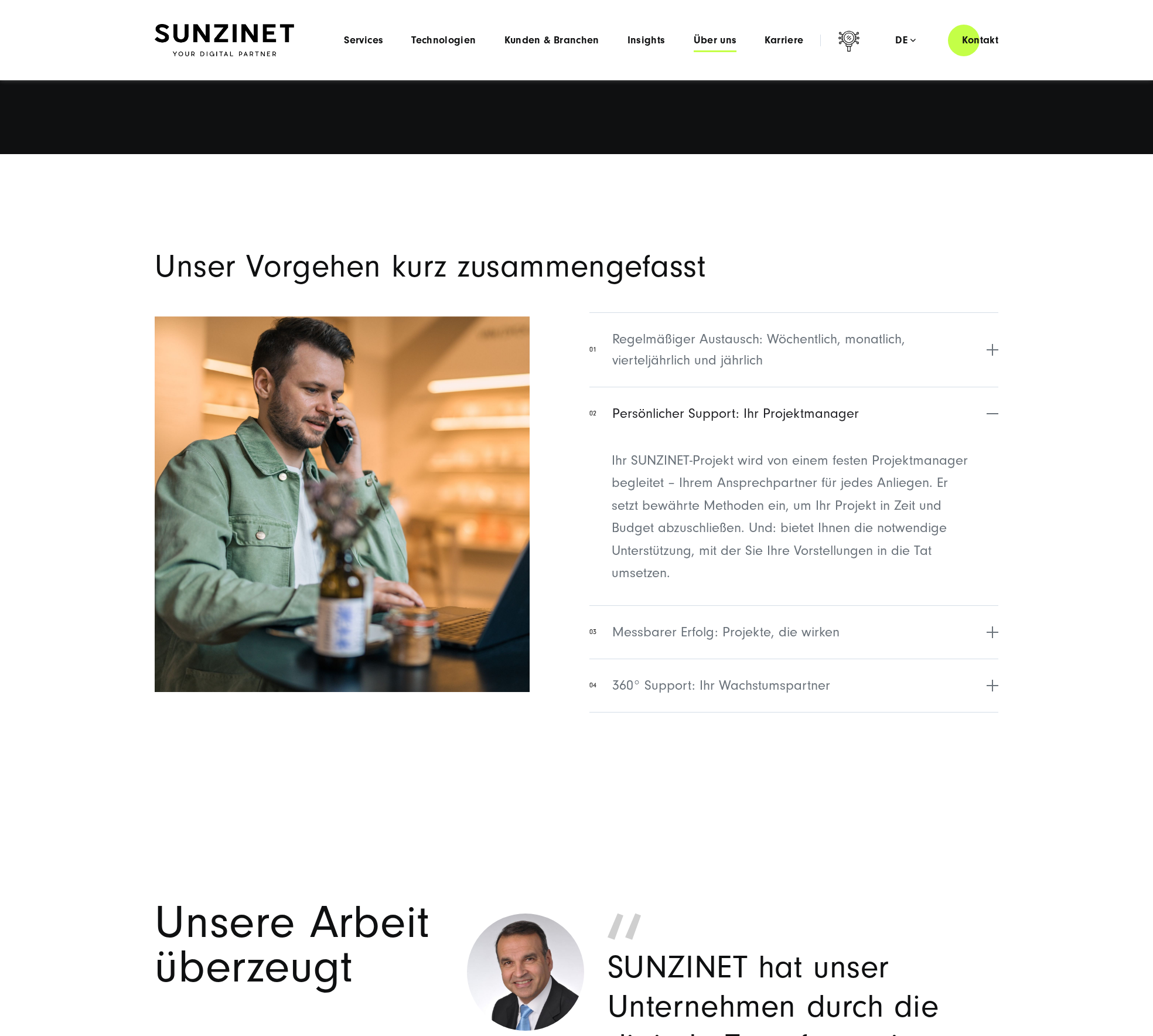
click at [726, 37] on span "Über uns" at bounding box center [715, 41] width 43 height 12
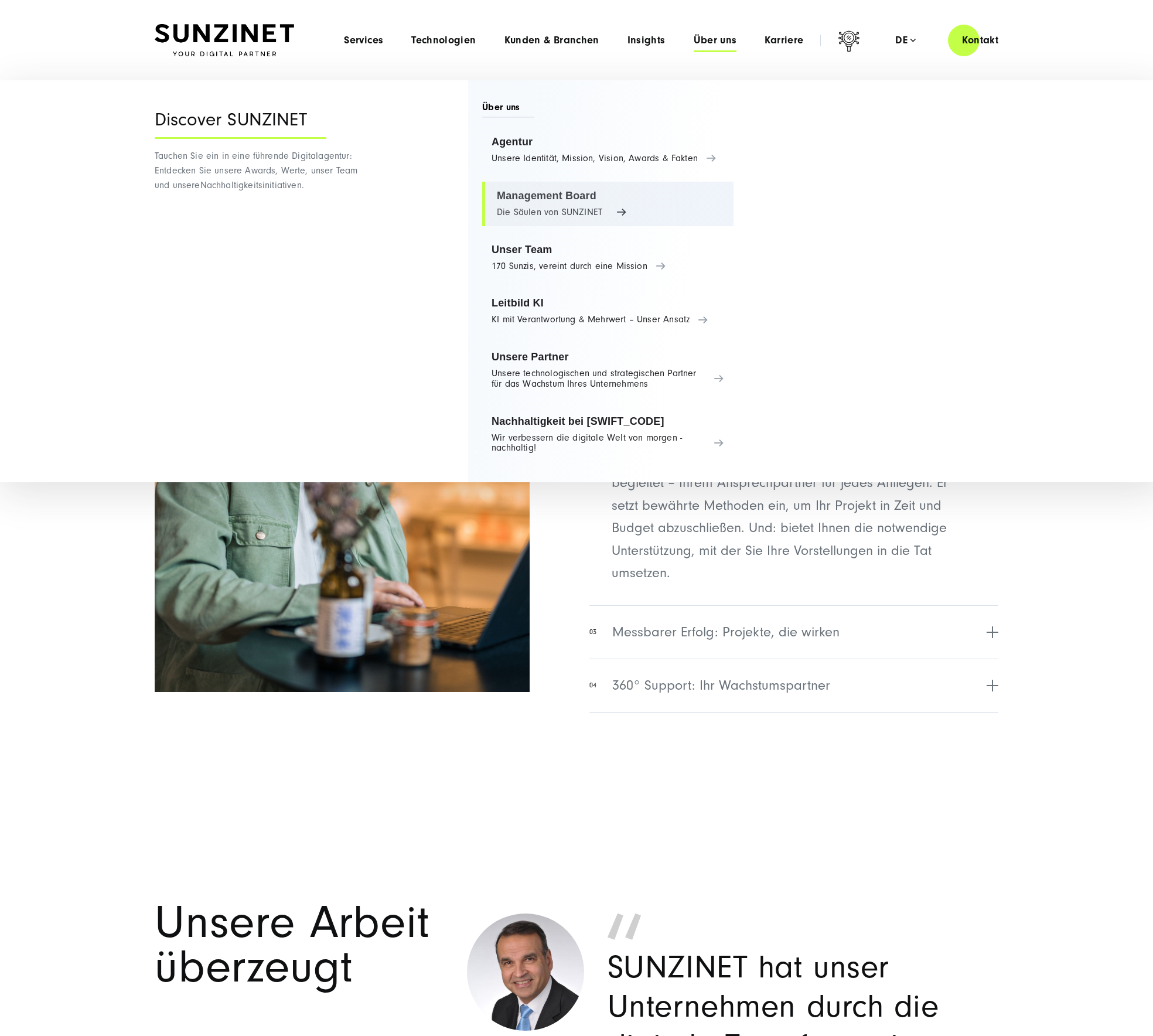
click at [522, 196] on link "Management Board Die Säulen von SUNZINET" at bounding box center [608, 204] width 251 height 45
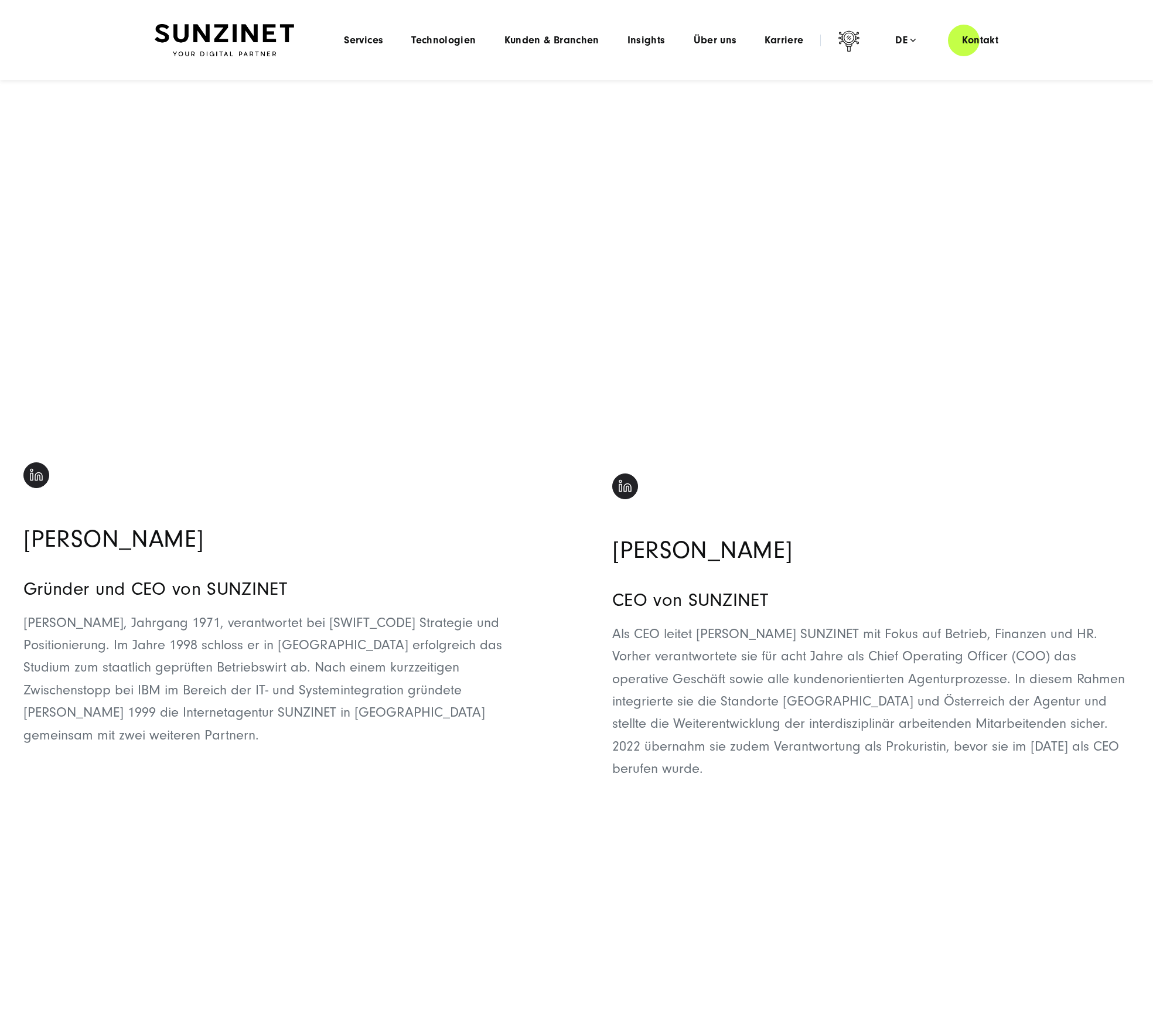
scroll to position [162, 0]
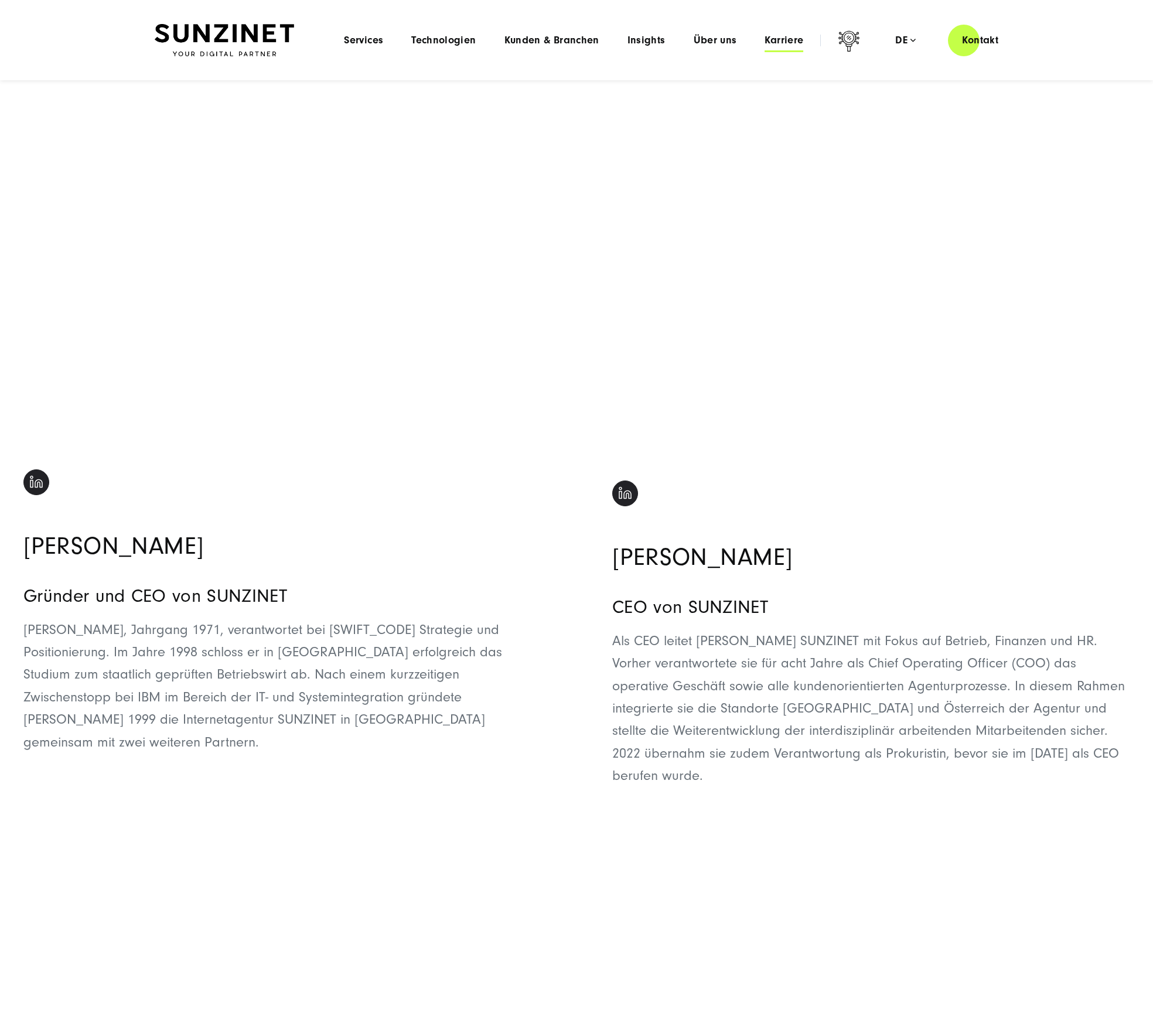
click at [779, 41] on span "Karriere" at bounding box center [784, 41] width 39 height 12
click at [714, 39] on span "Über uns" at bounding box center [715, 41] width 43 height 12
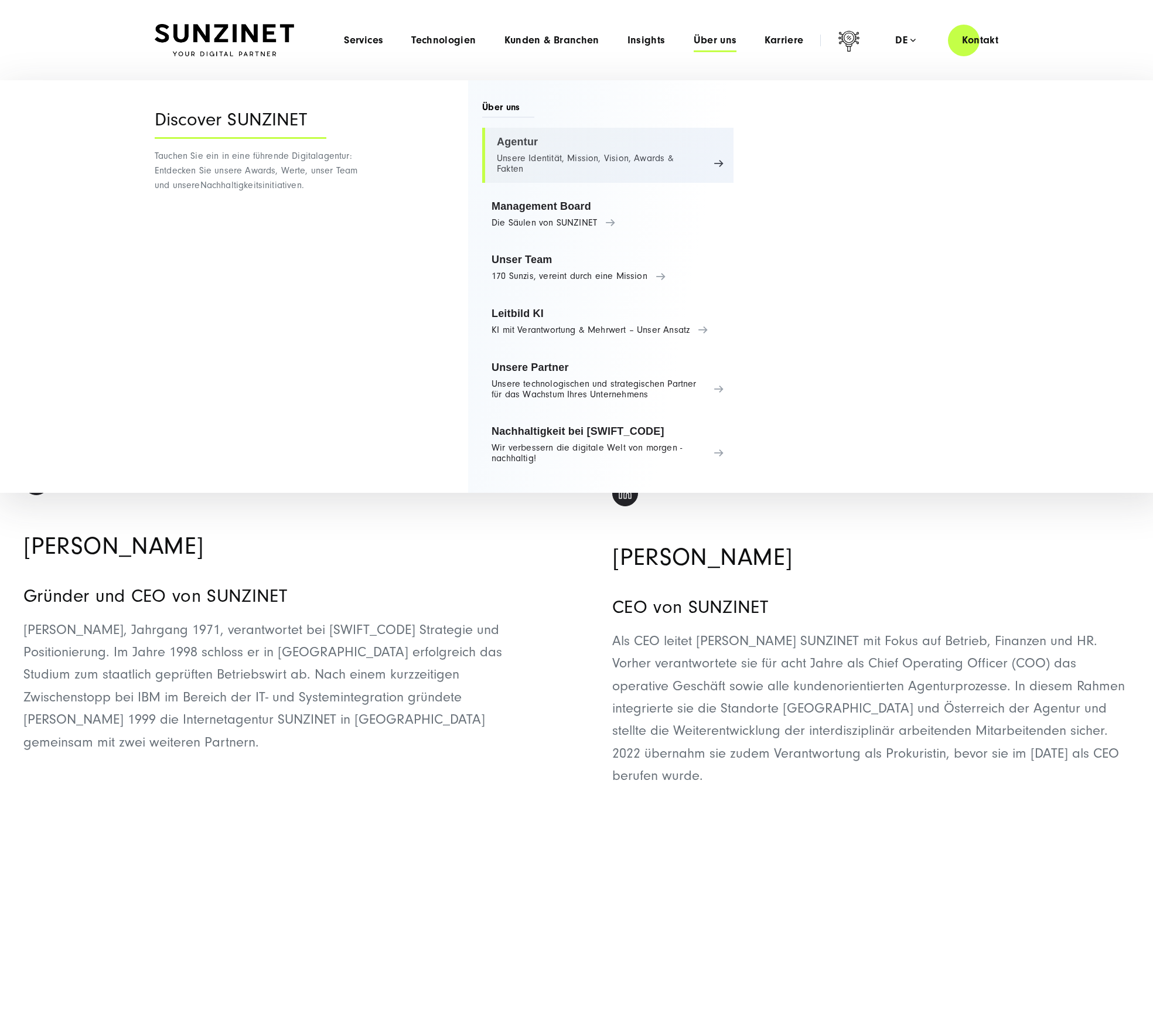
click at [545, 154] on link "Agentur Unsere Identität, Mission, Vision, Awards & Fakten" at bounding box center [608, 155] width 251 height 55
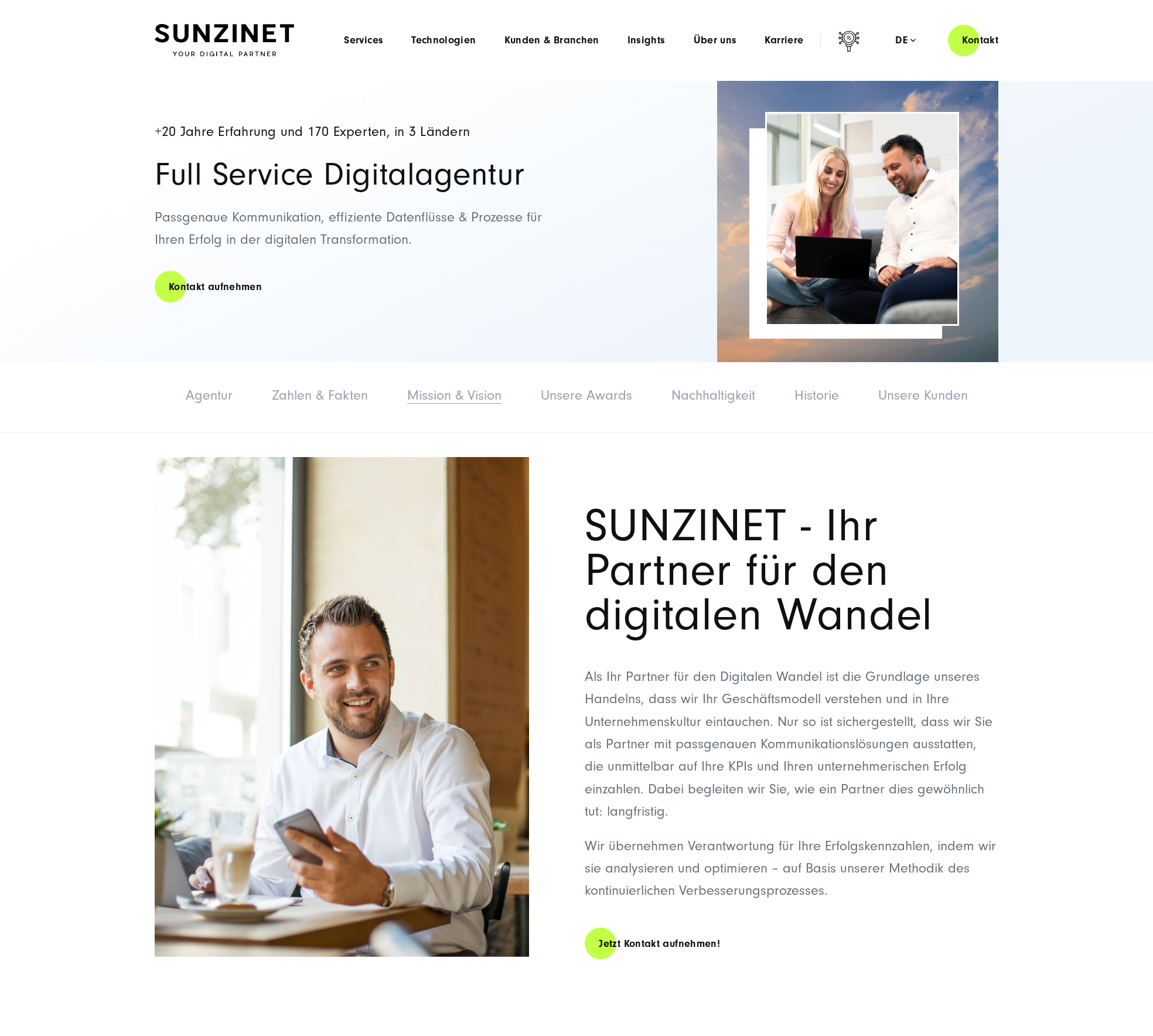
click at [431, 401] on link "Mission & Vision" at bounding box center [454, 394] width 94 height 16
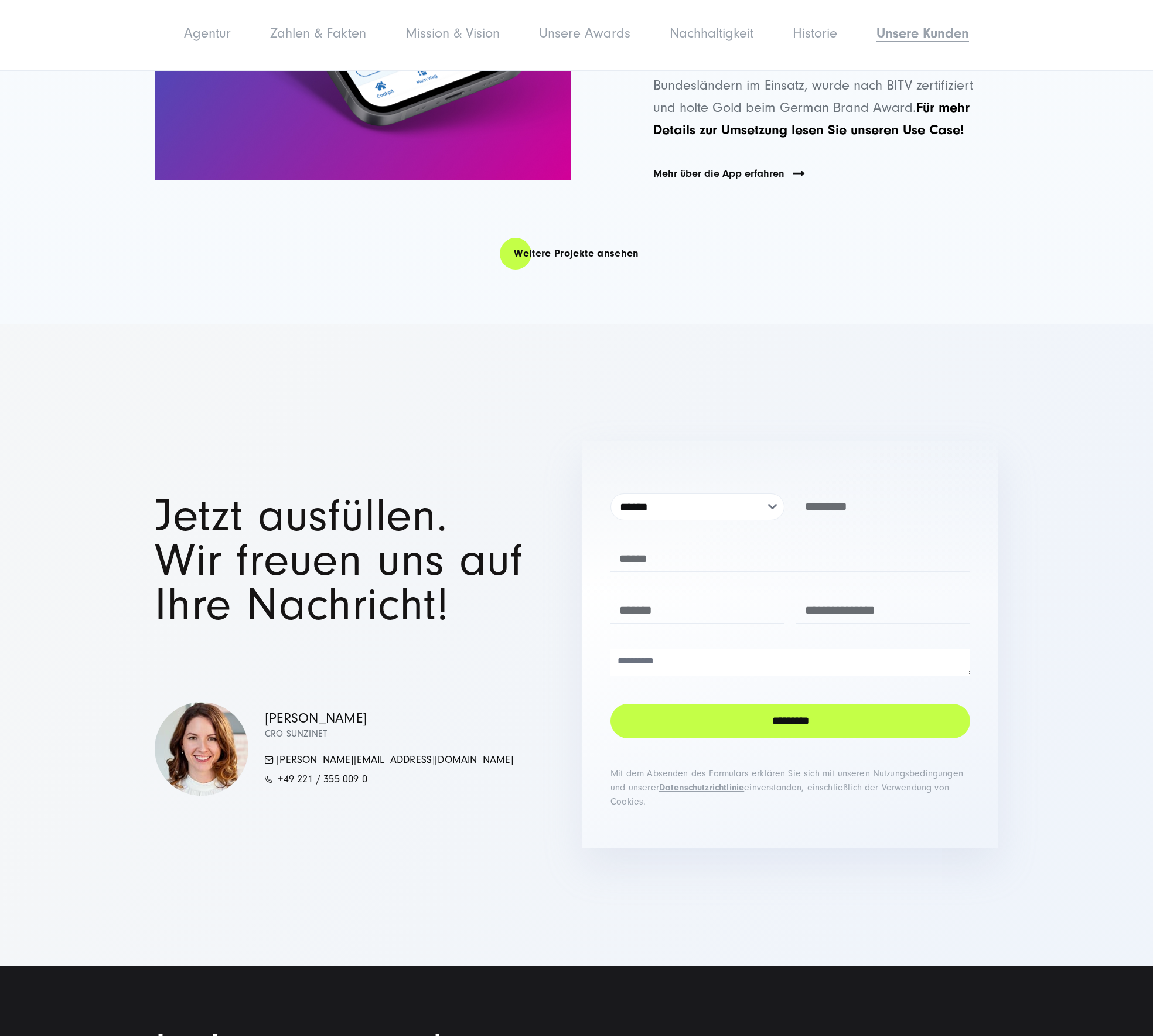
scroll to position [9642, 0]
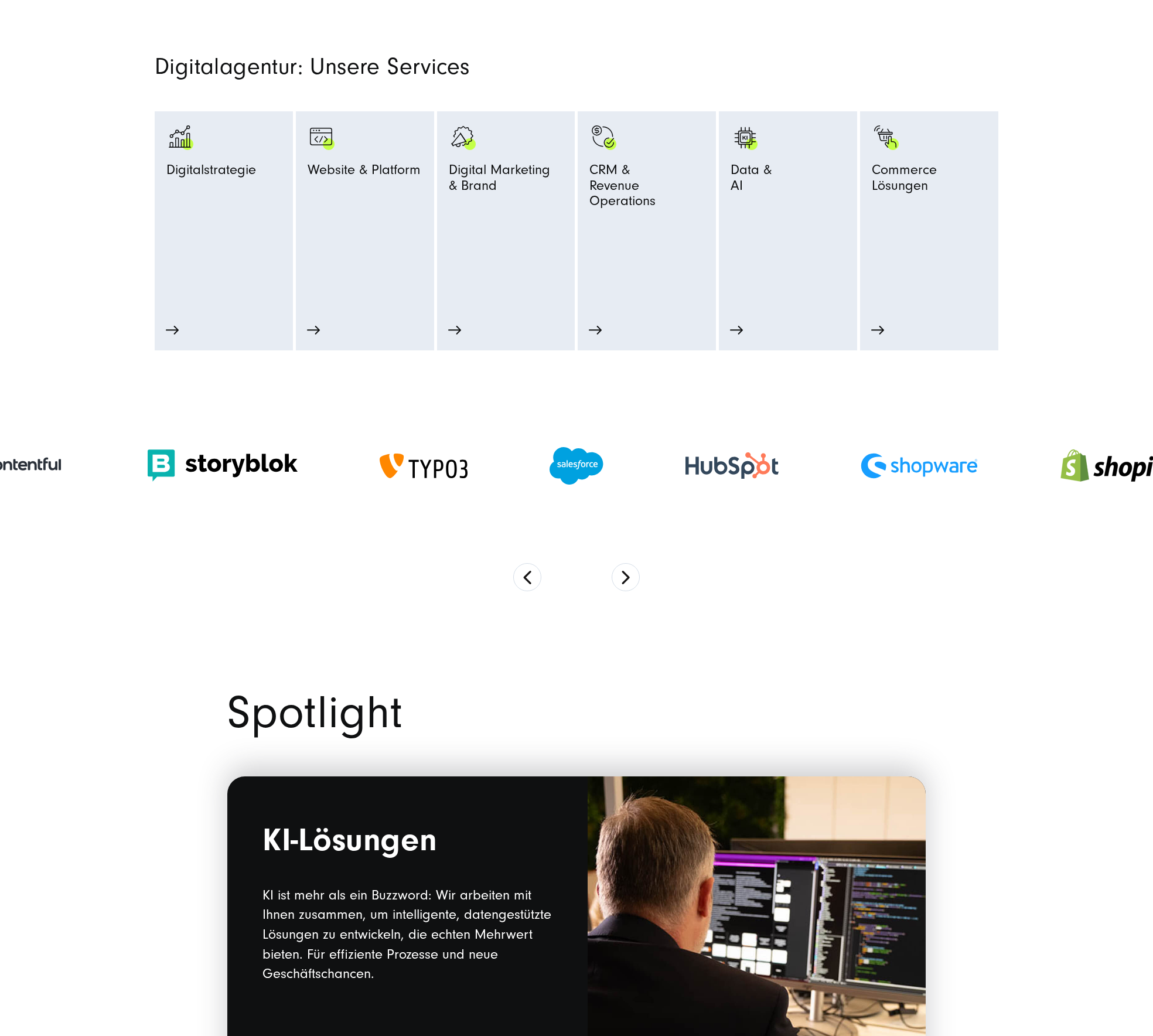
scroll to position [958, 0]
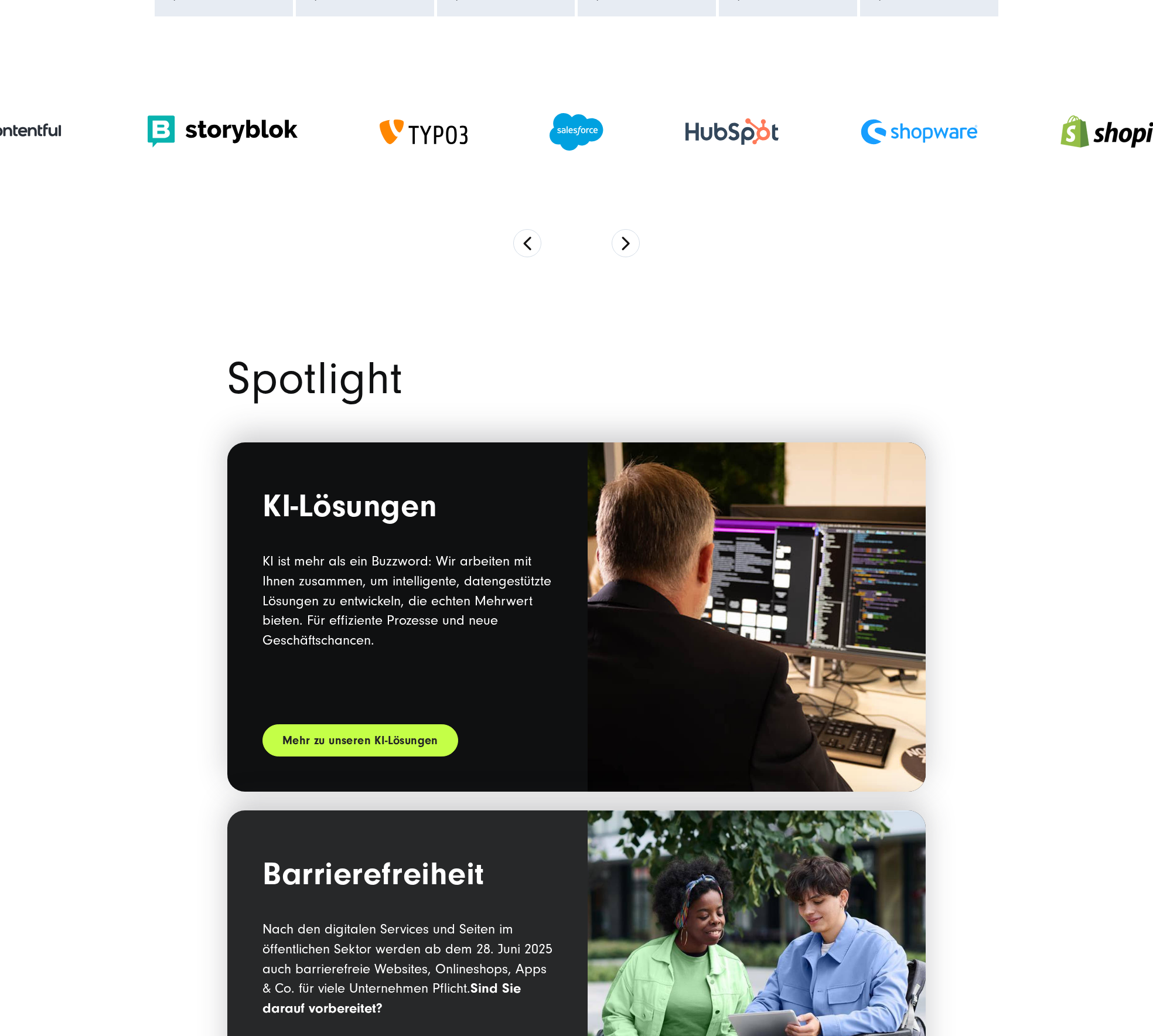
click at [385, 740] on link "Mehr zu unseren KI-Lösungen" at bounding box center [360, 740] width 195 height 32
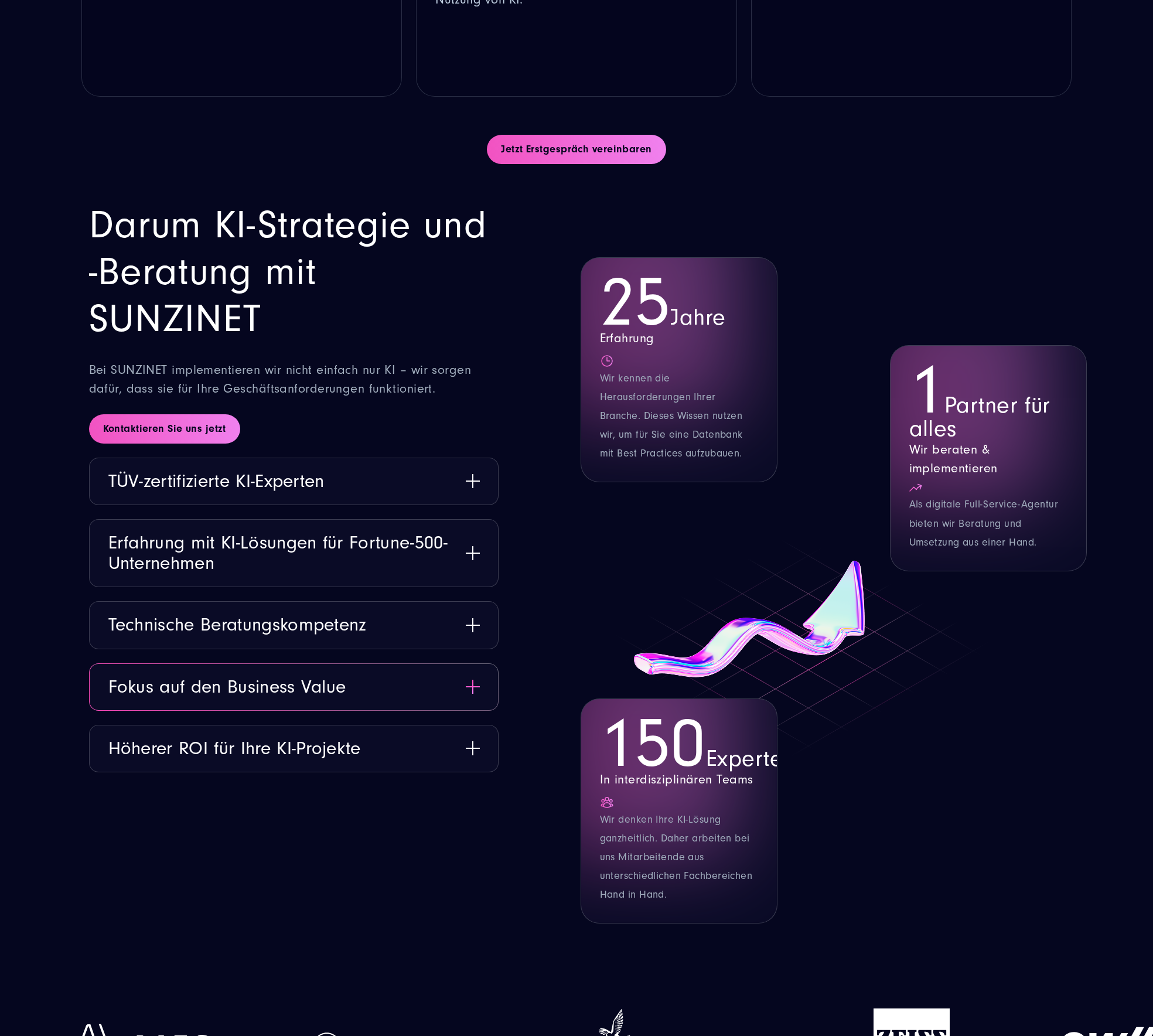
scroll to position [1529, 0]
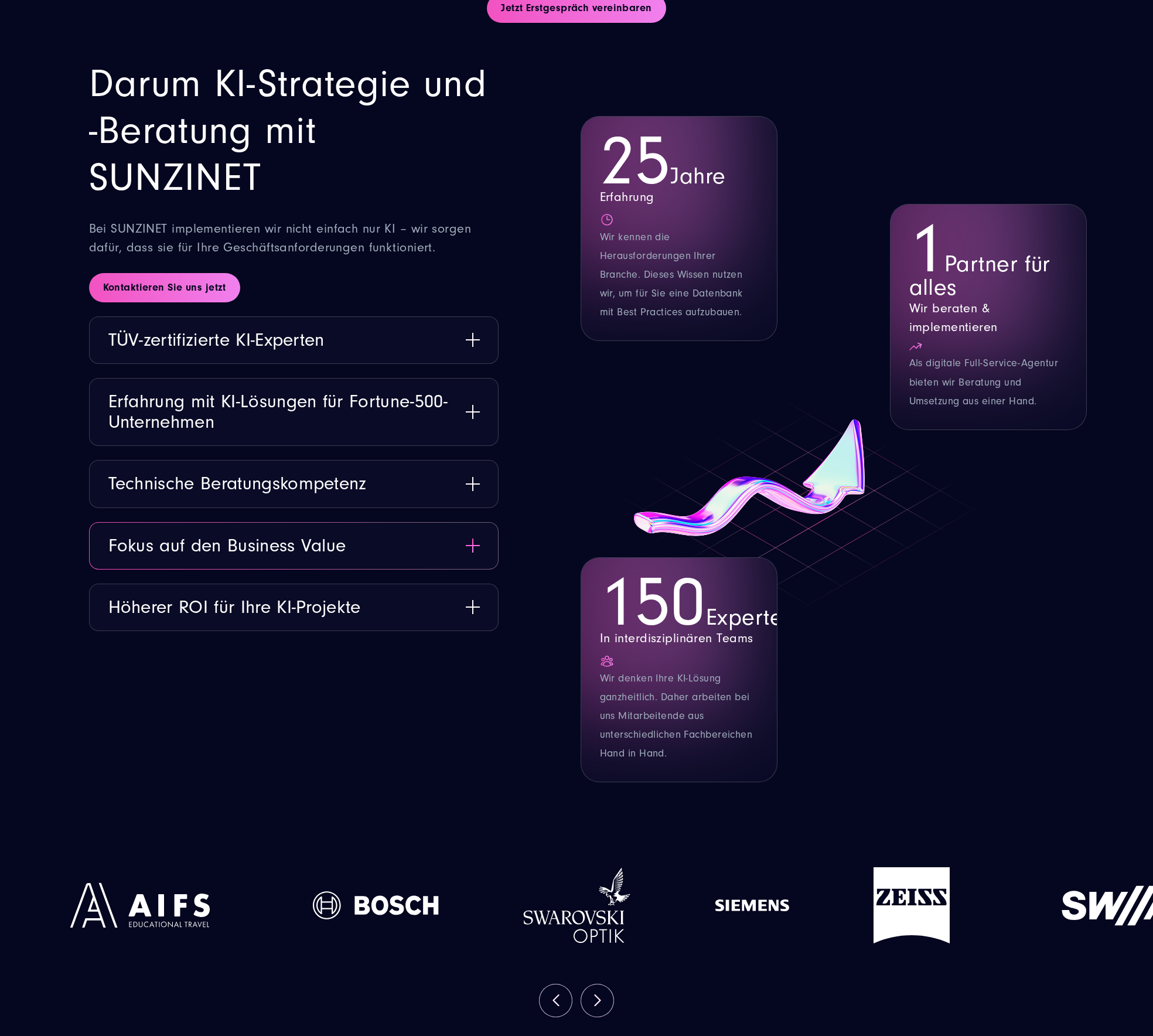
click at [340, 558] on button "Fokus auf den Business Value" at bounding box center [294, 546] width 409 height 46
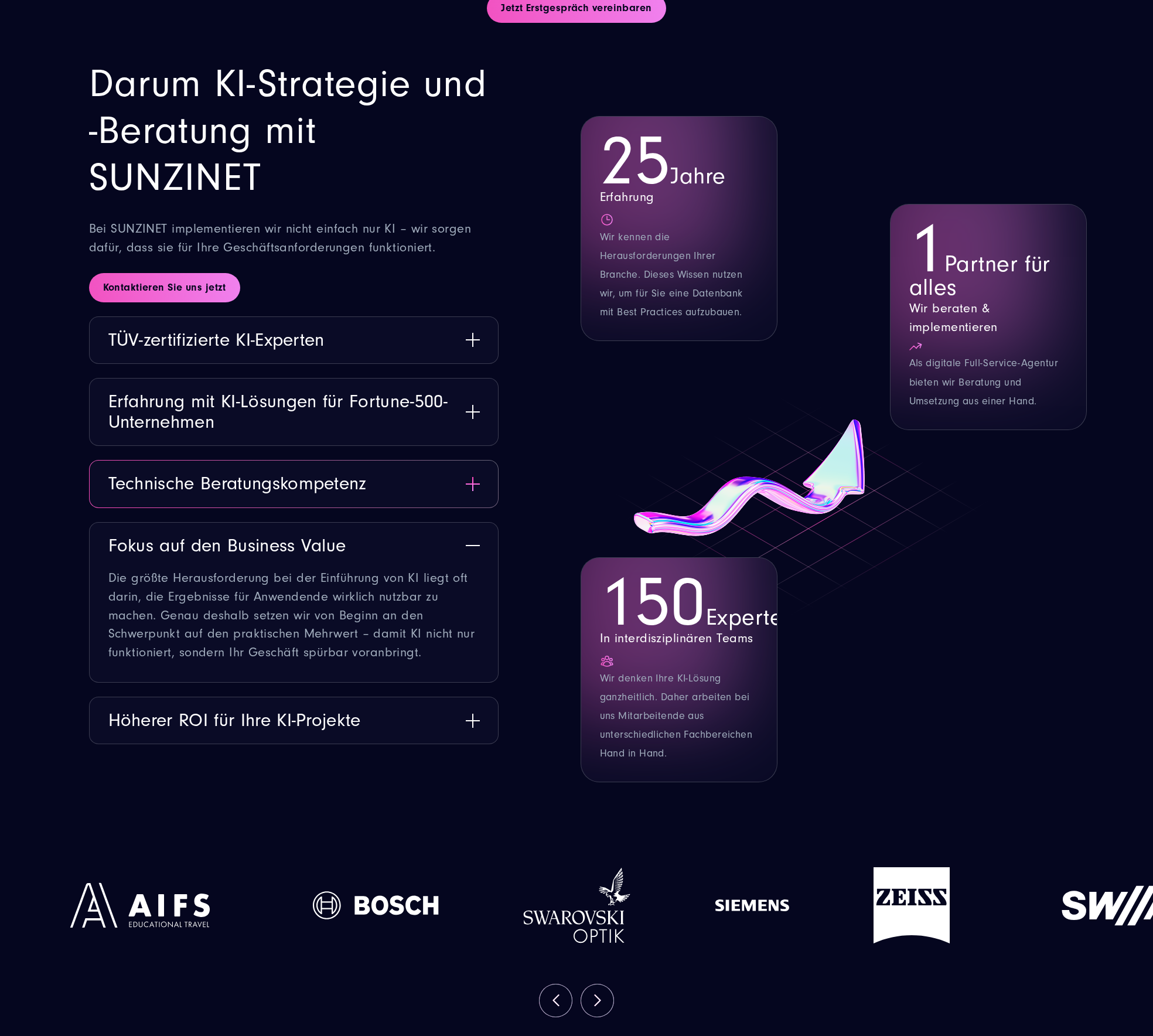
click at [308, 481] on button "Technische Beratungskompetenz" at bounding box center [294, 483] width 409 height 46
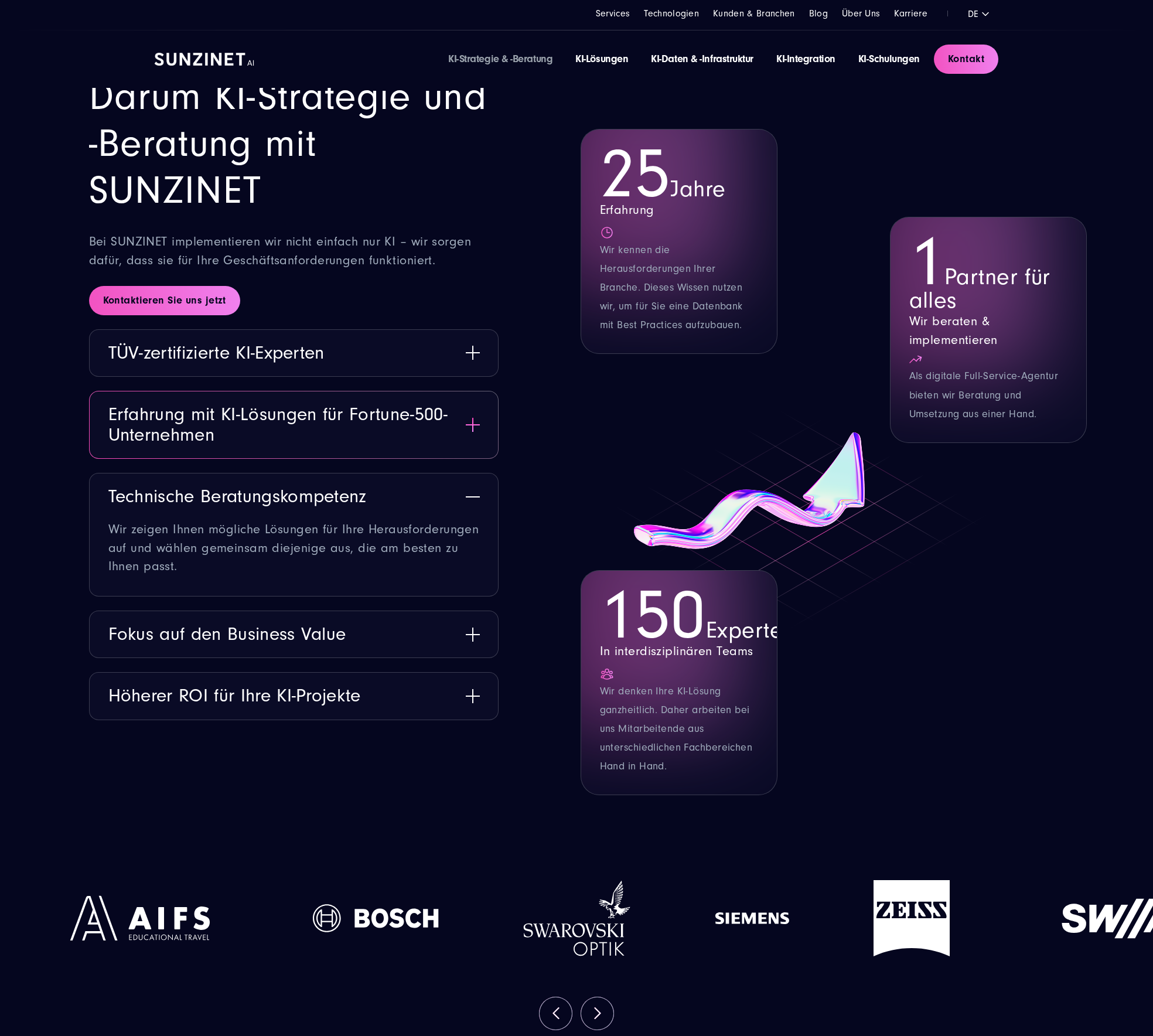
scroll to position [1515, 0]
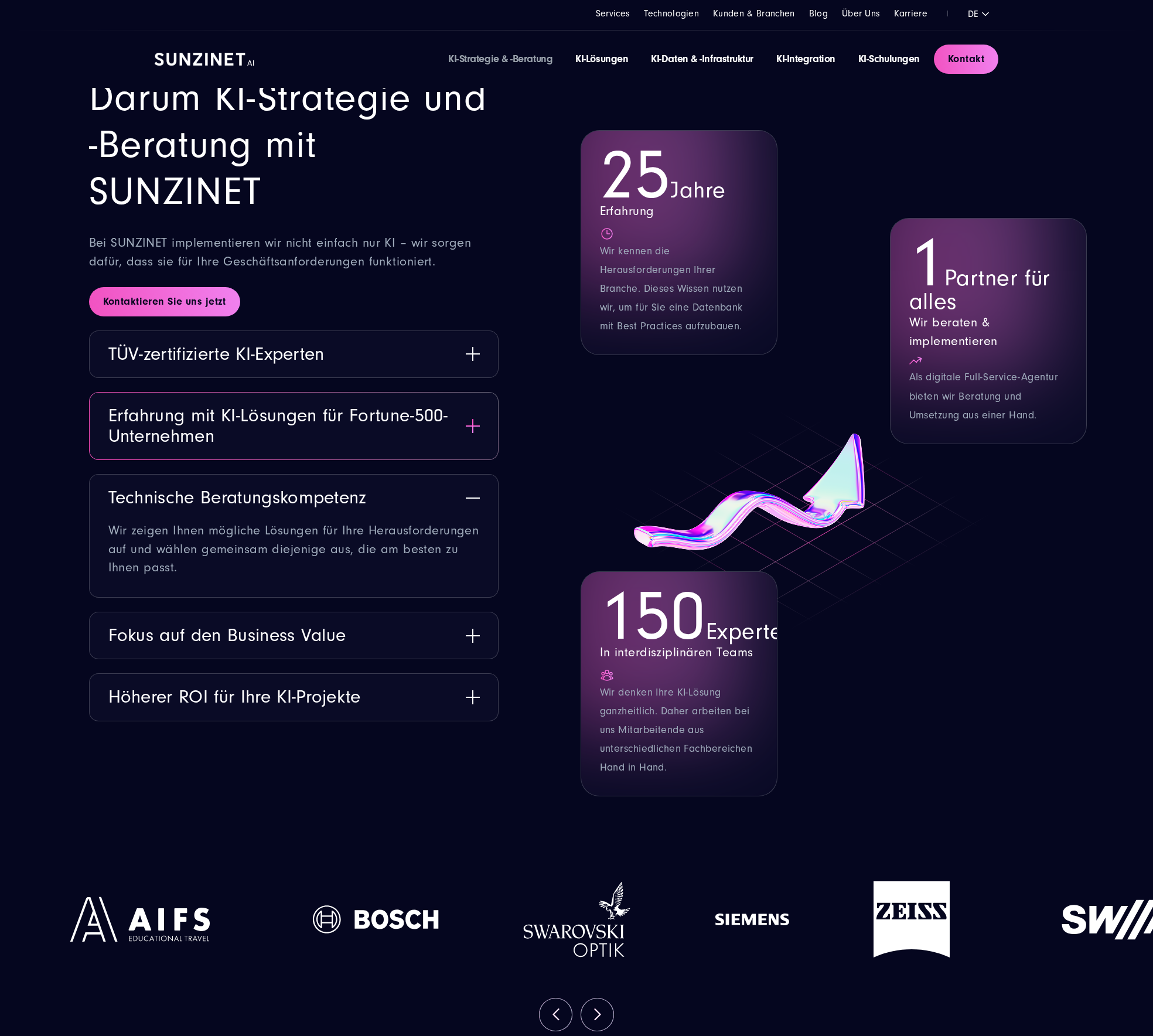
click at [302, 410] on button "Erfahrung mit KI-Lösungen für Fortune-500-Unternehmen" at bounding box center [294, 426] width 409 height 67
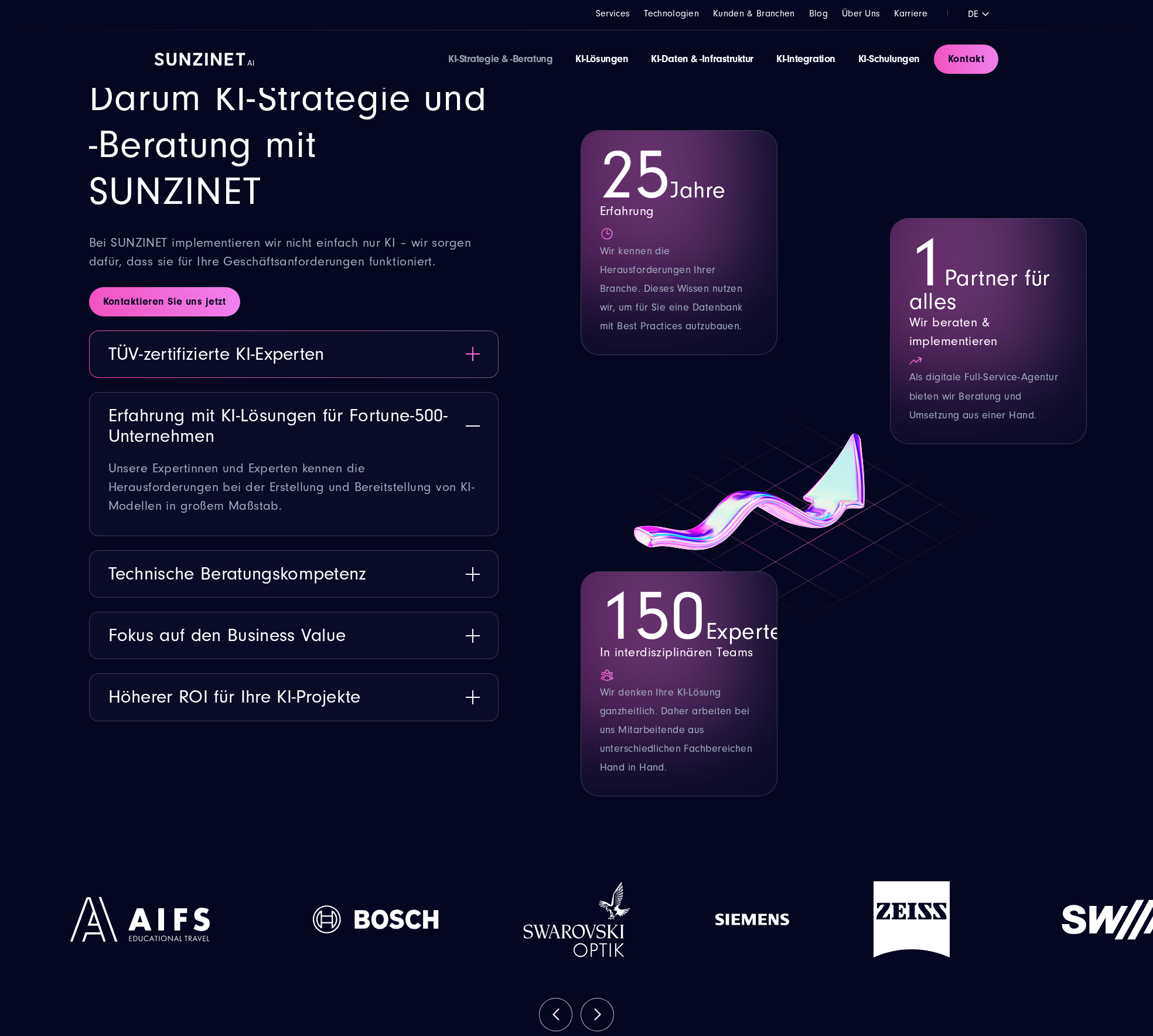
click at [304, 348] on button "TÜV-zertifizierte KI-Experten" at bounding box center [294, 354] width 409 height 46
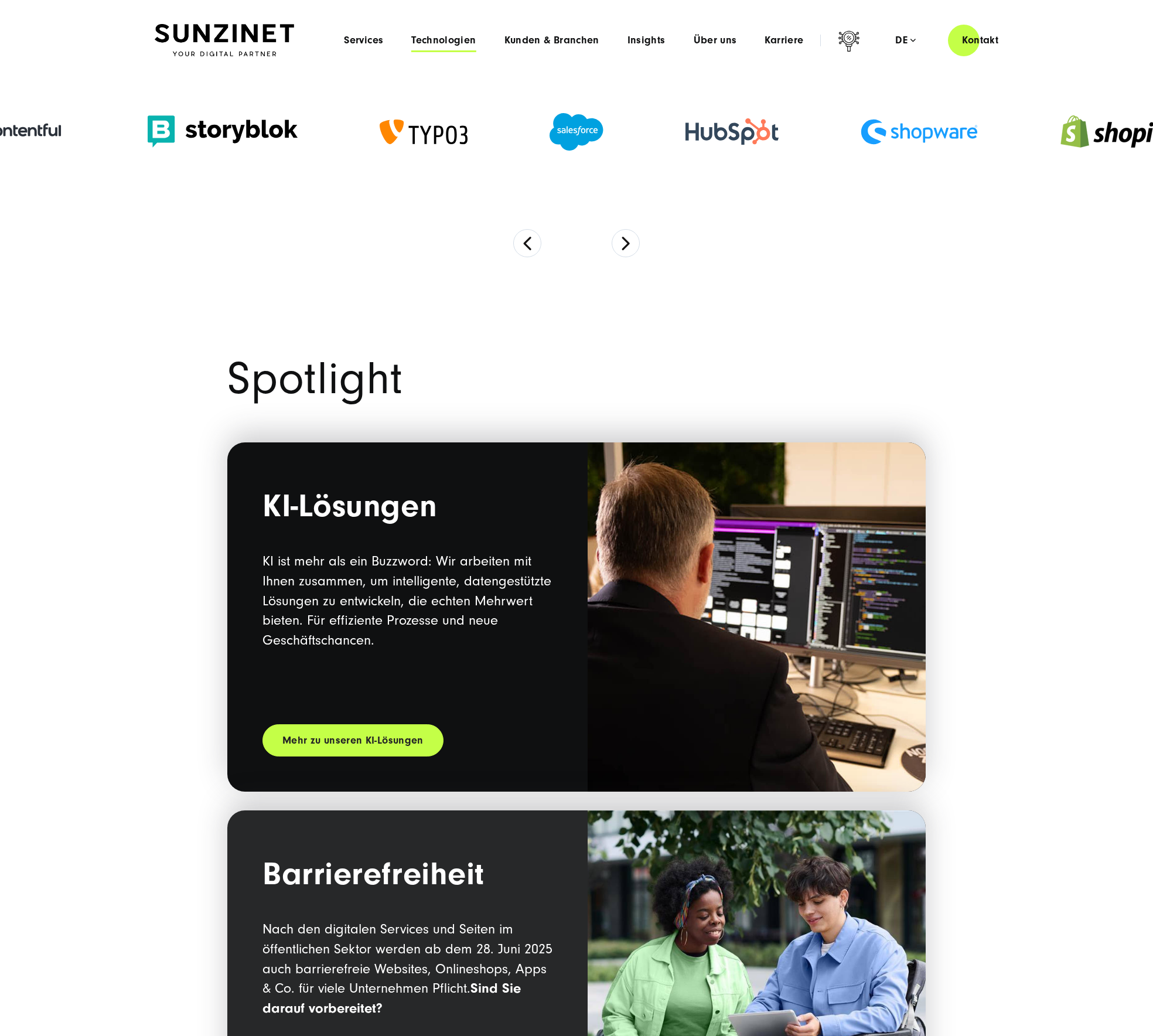
click at [453, 39] on span "Technologien" at bounding box center [444, 41] width 65 height 12
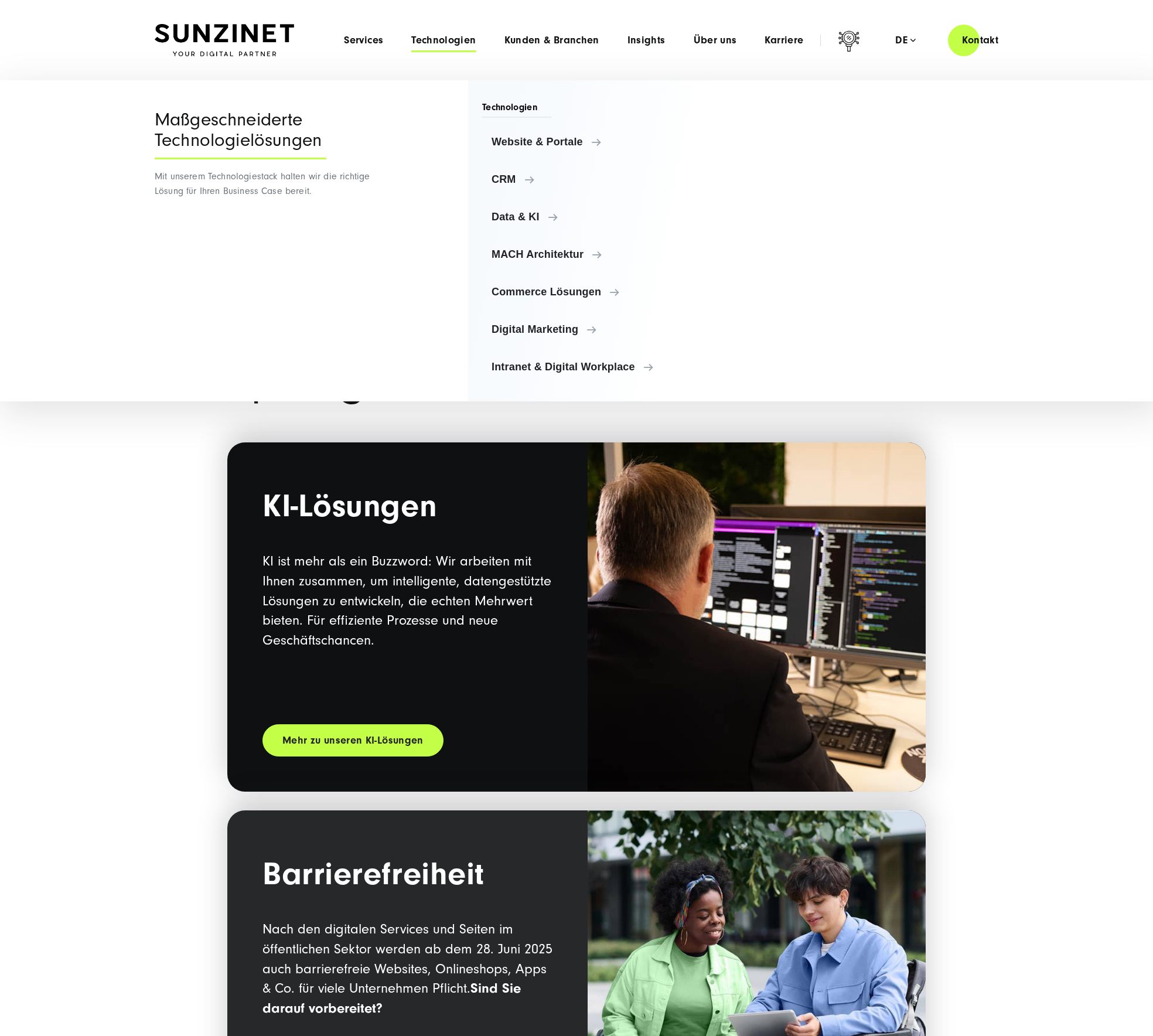
click at [648, 47] on div "Menu Services Menu Full Service Digitalagentur Wir lösen komplexe Herausforderu…" at bounding box center [671, 40] width 683 height 33
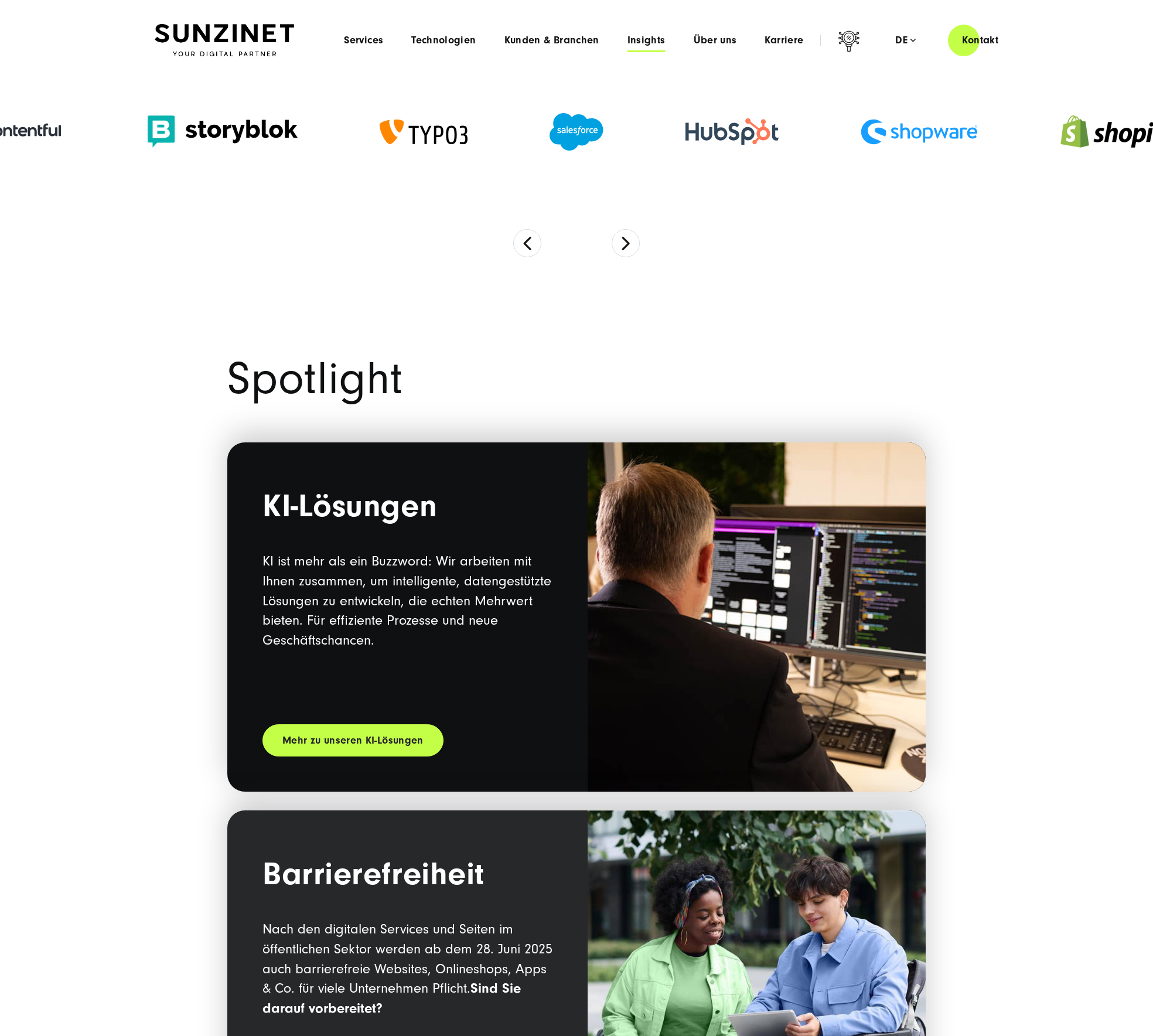
click at [643, 42] on span "Insights" at bounding box center [646, 41] width 38 height 12
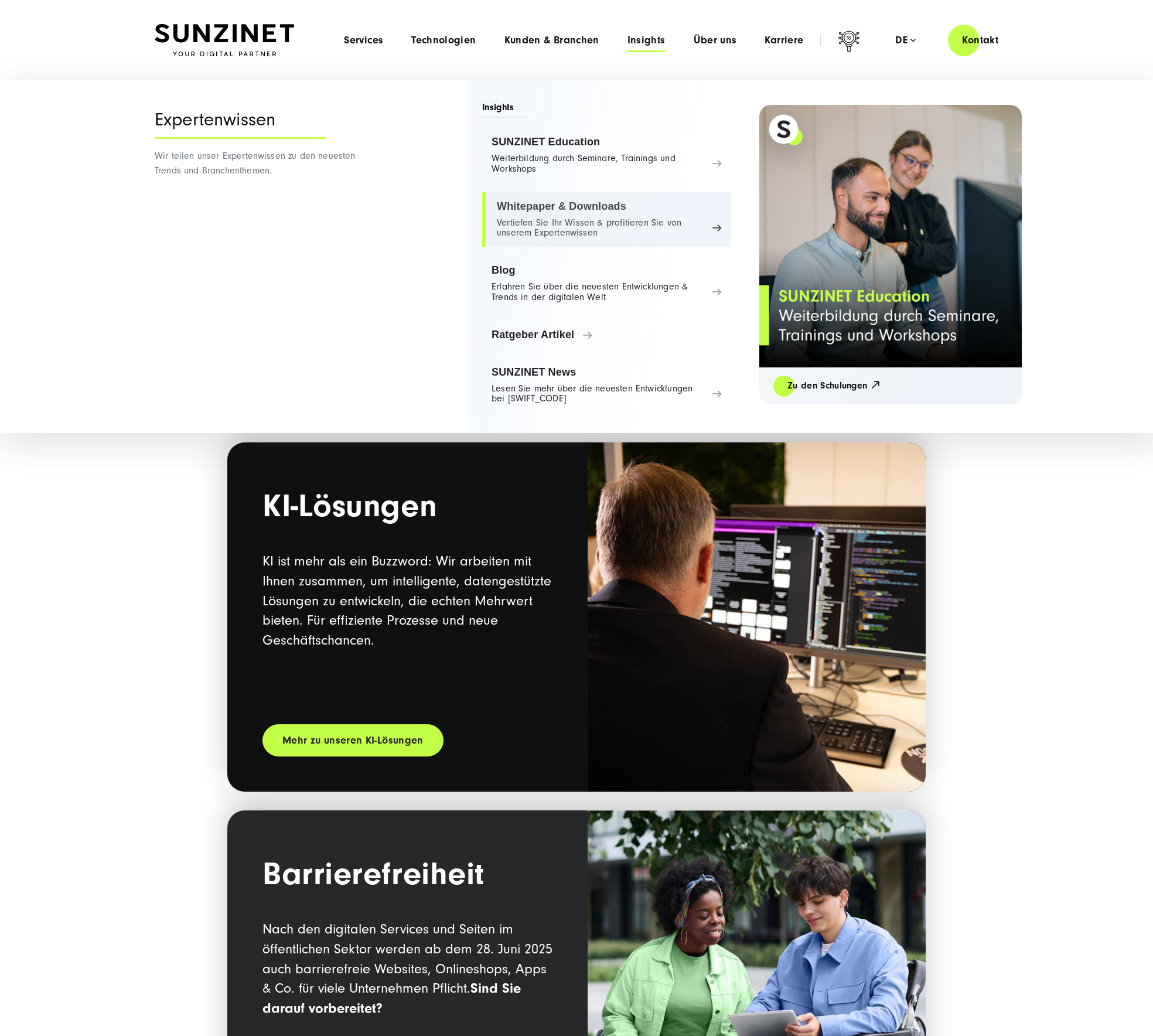
click at [615, 211] on link "Whitepaper & Downloads Vertiefen Sie Ihr Wissen & profitieren Sie von unserem E…" at bounding box center [606, 220] width 249 height 55
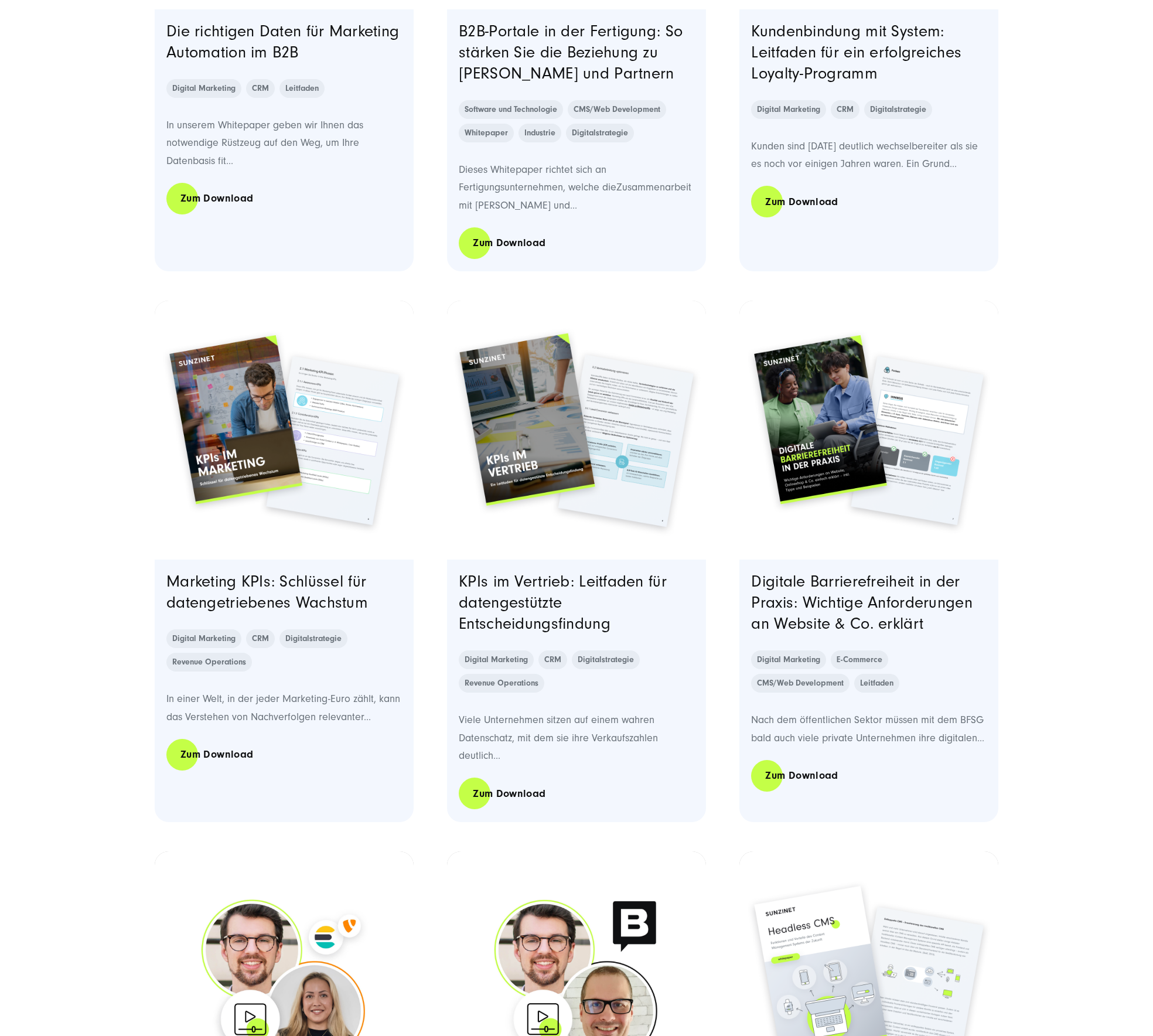
scroll to position [818, 0]
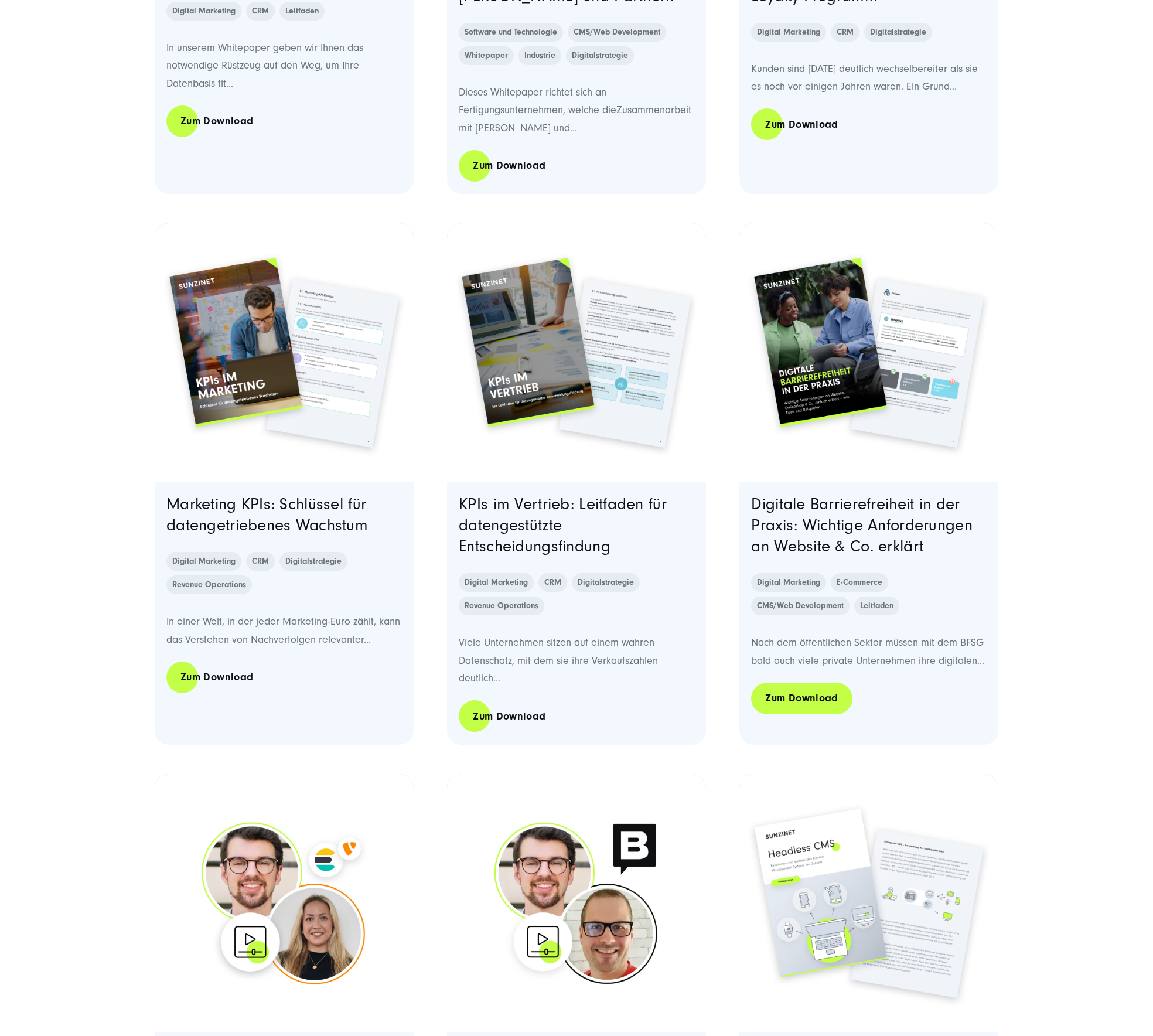
click at [808, 700] on link "Zum Download" at bounding box center [802, 697] width 101 height 33
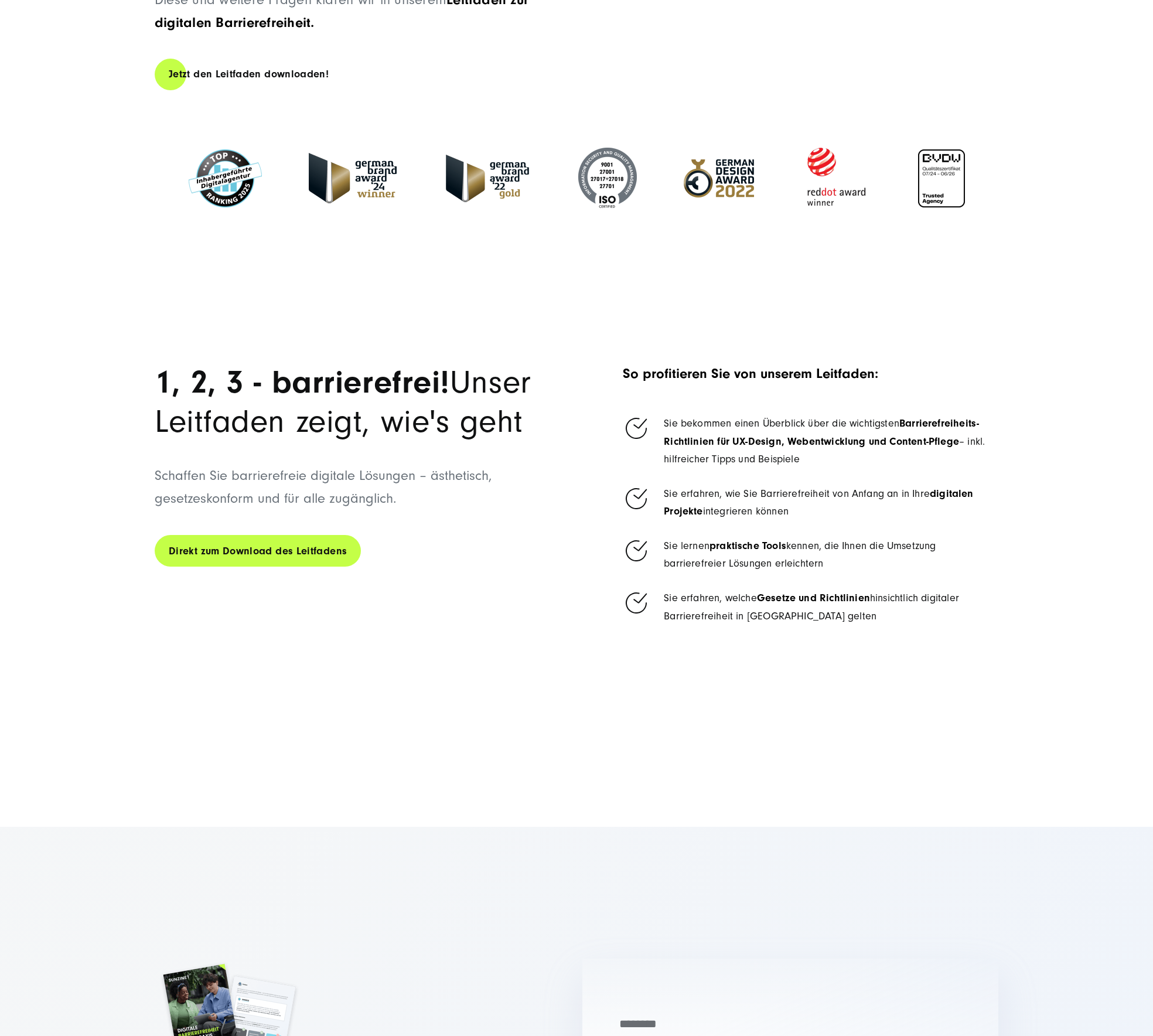
click at [248, 534] on link "Direkt zum Download des Leitfadens" at bounding box center [258, 550] width 207 height 33
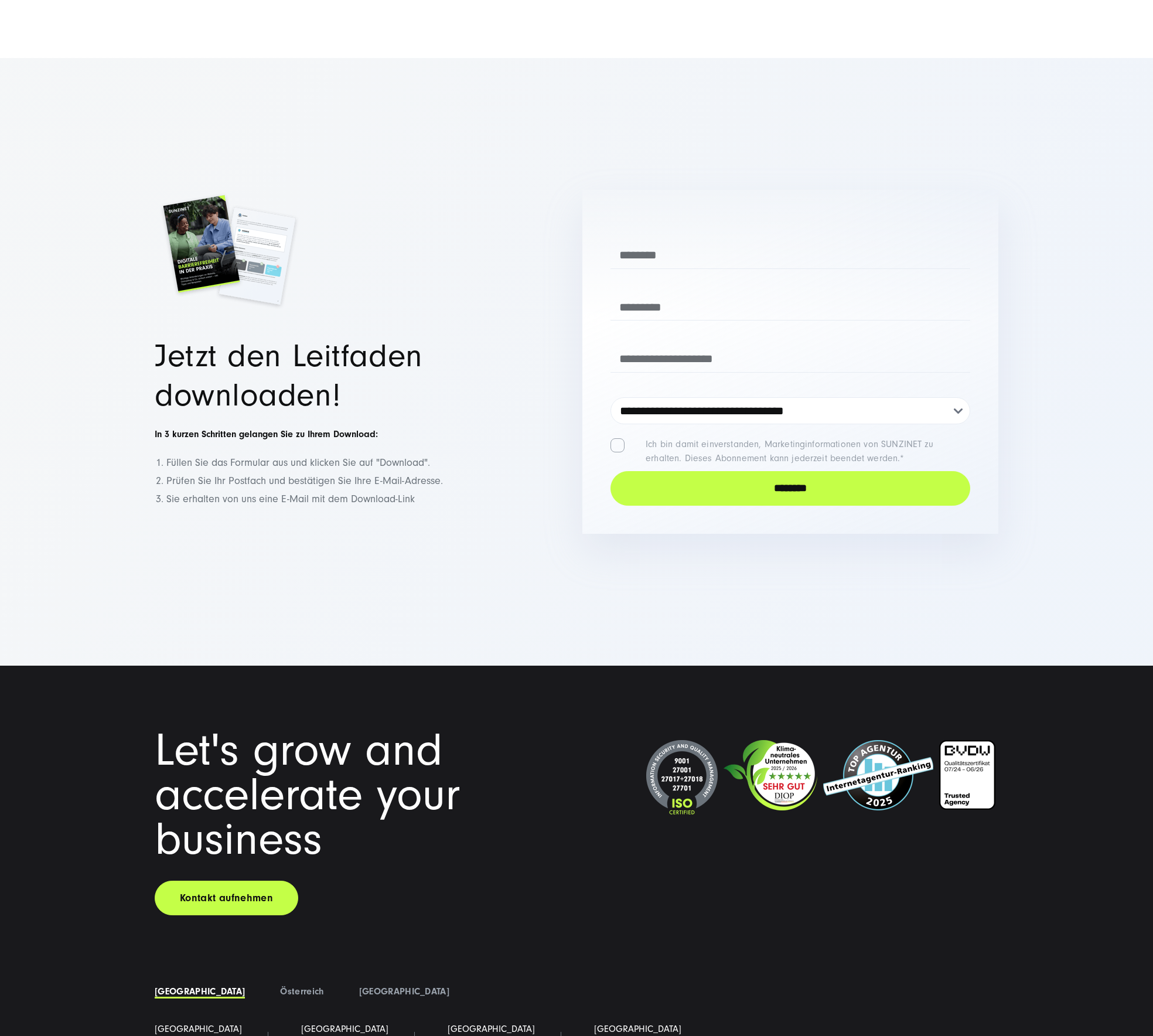
scroll to position [1502, 0]
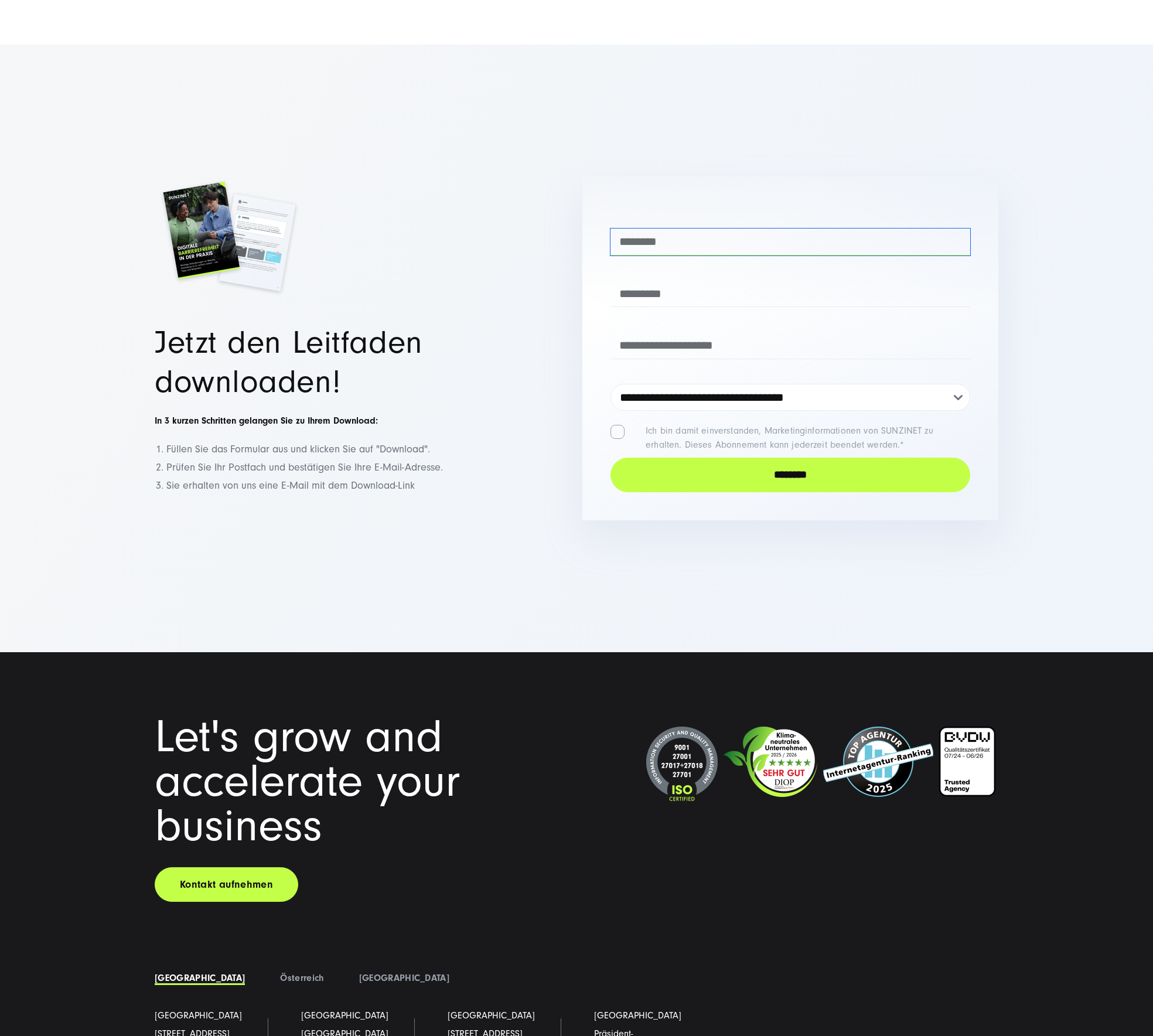
click at [639, 229] on input "text" at bounding box center [790, 242] width 360 height 27
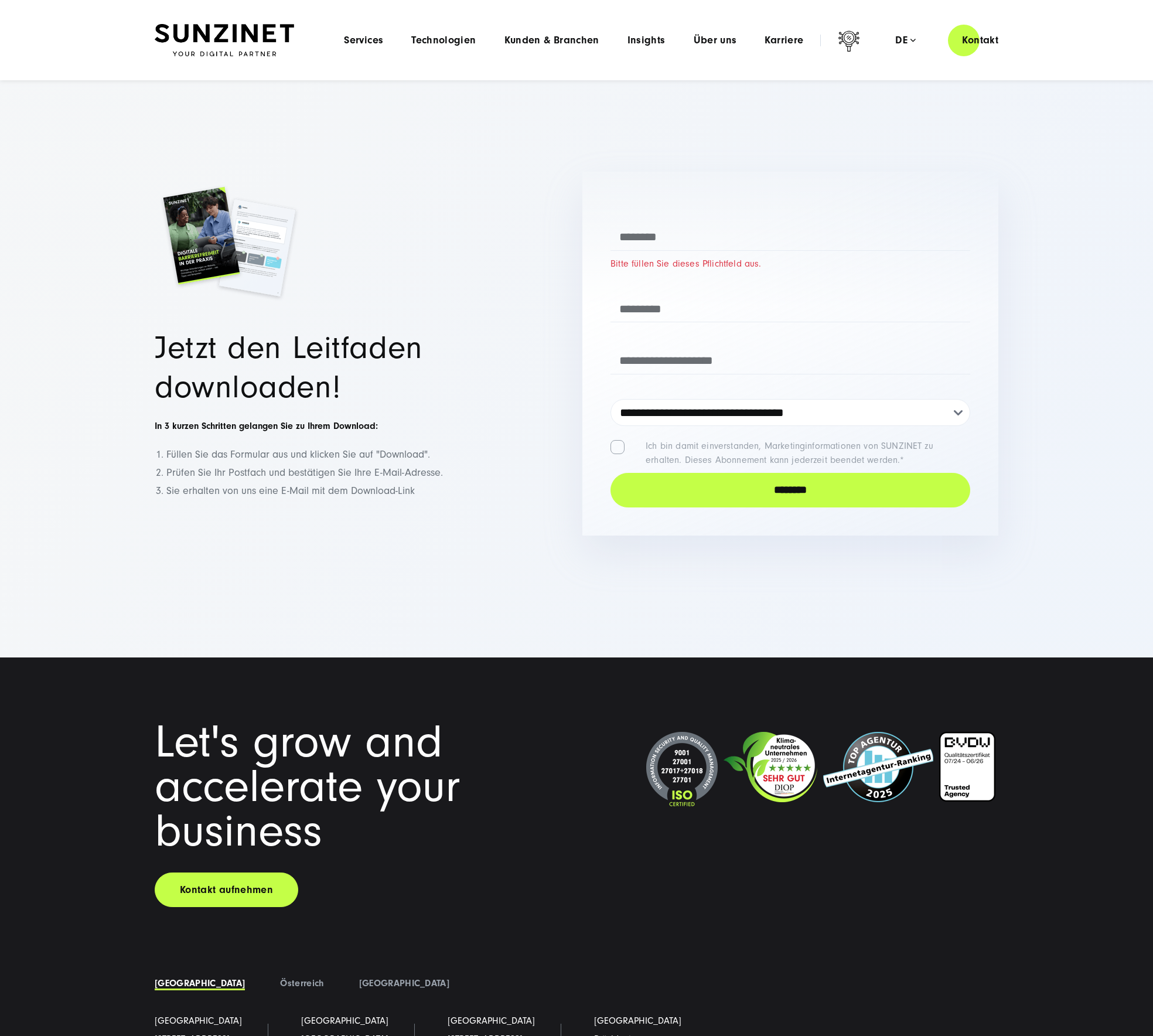
scroll to position [1496, 0]
drag, startPoint x: 727, startPoint y: 303, endPoint x: 728, endPoint y: 312, distance: 9.1
click at [727, 348] on input "email" at bounding box center [790, 362] width 360 height 27
paste input "**********"
type input "**********"
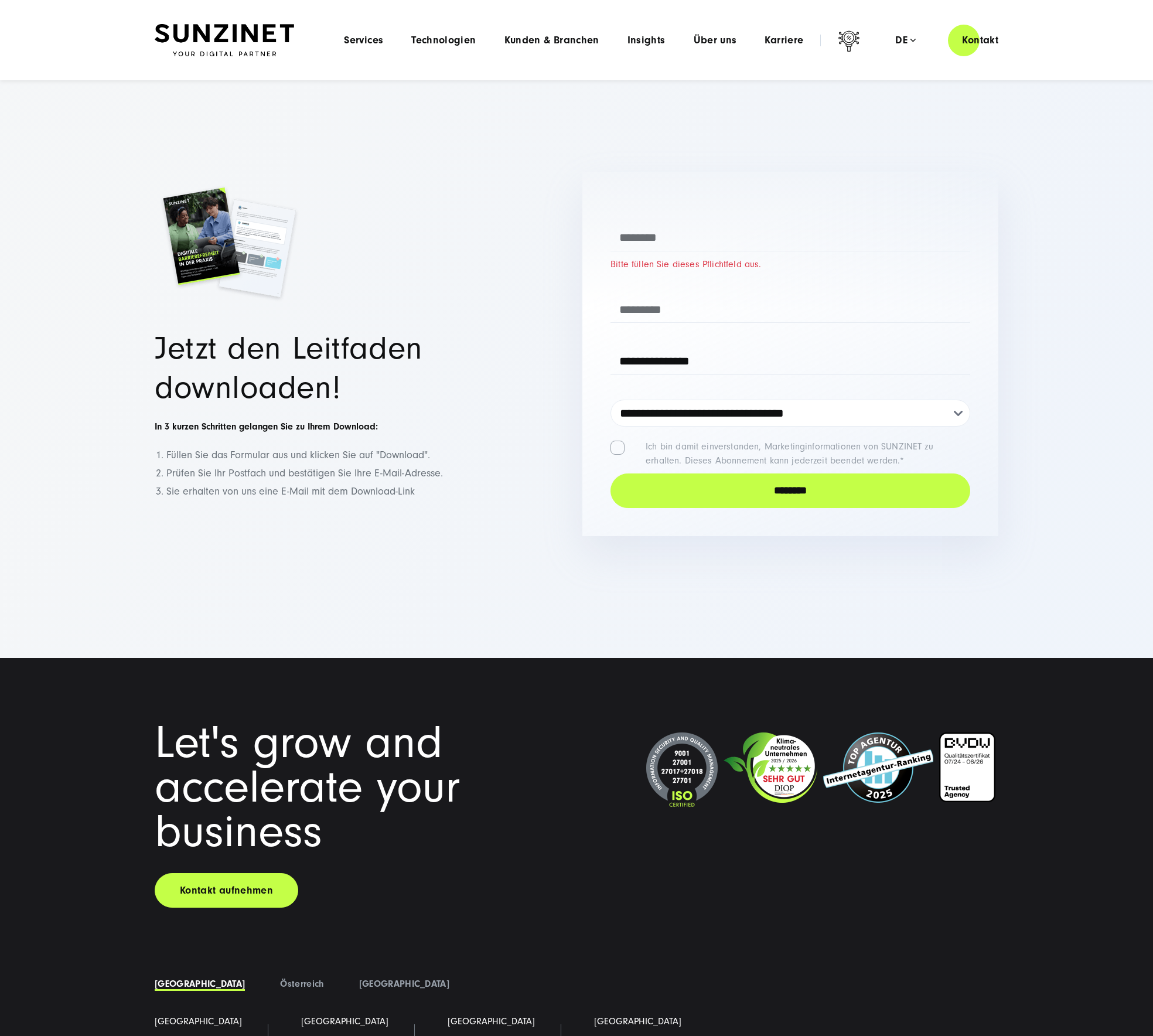
click at [512, 271] on h2 at bounding box center [363, 242] width 416 height 149
click at [665, 224] on input "text" at bounding box center [790, 238] width 360 height 27
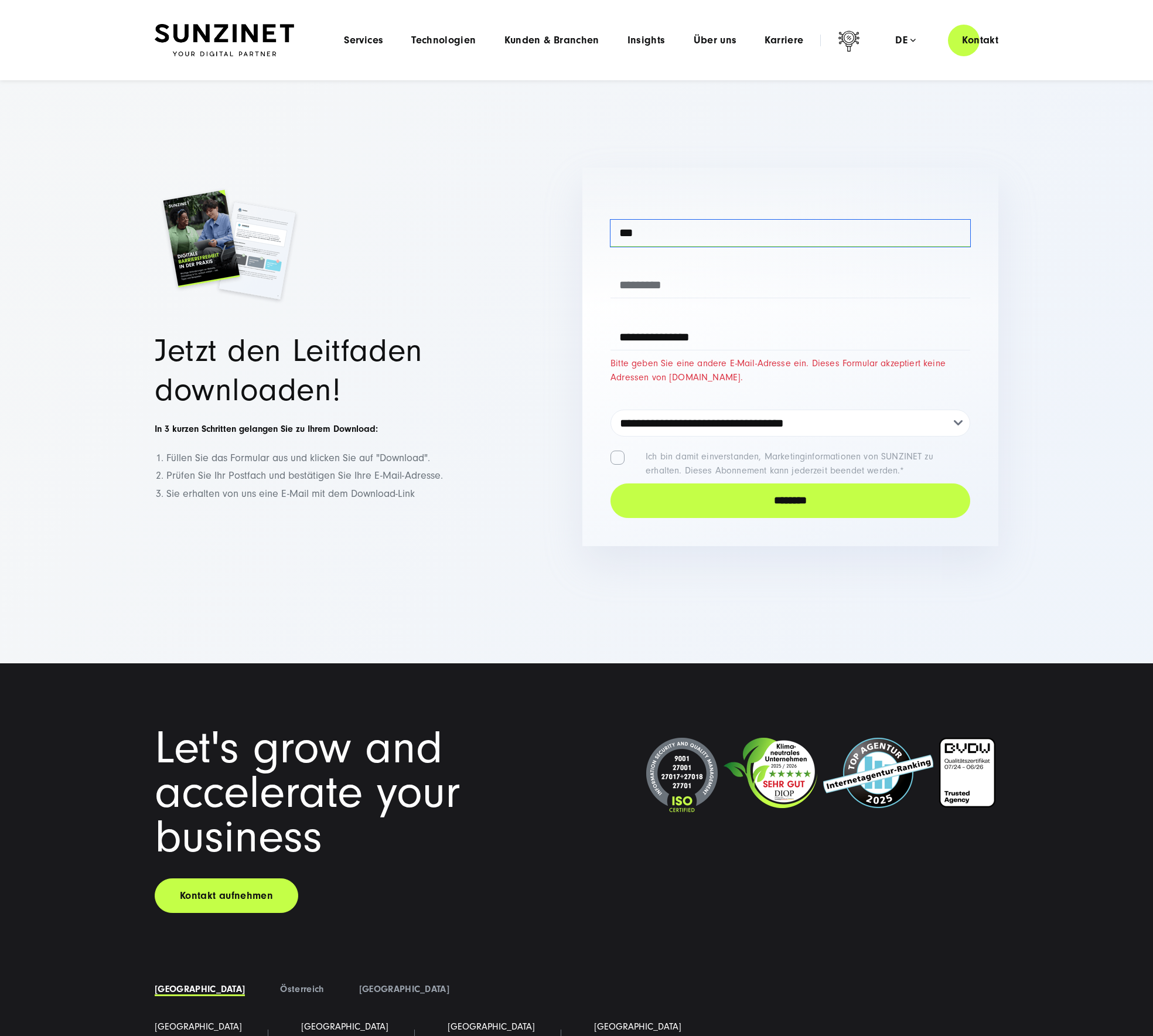
type input "***"
click at [789, 271] on input "text" at bounding box center [790, 284] width 360 height 27
type input "****"
click at [722, 483] on input "********" at bounding box center [790, 501] width 360 height 35
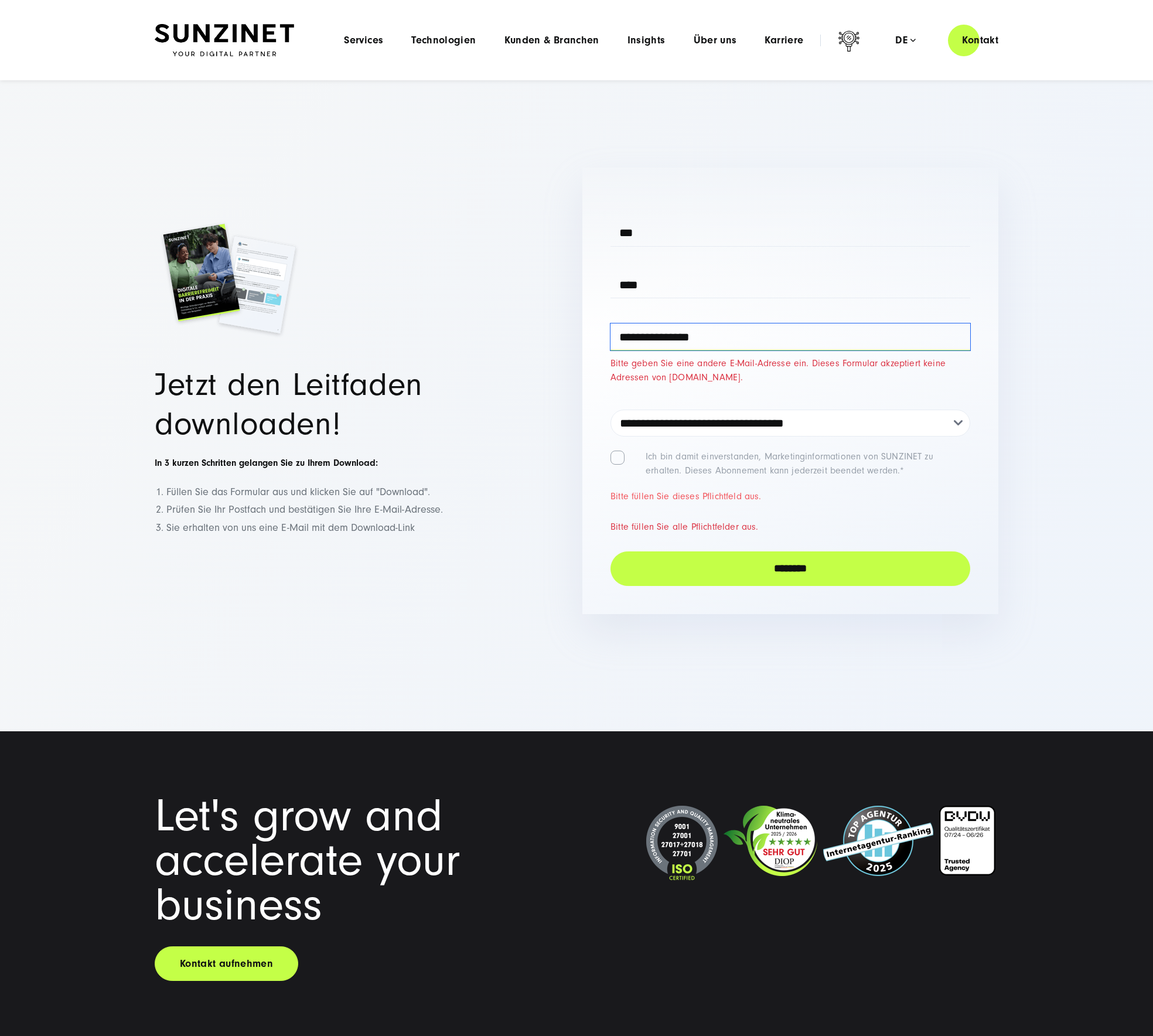
click at [767, 323] on input "**********" at bounding box center [790, 336] width 360 height 27
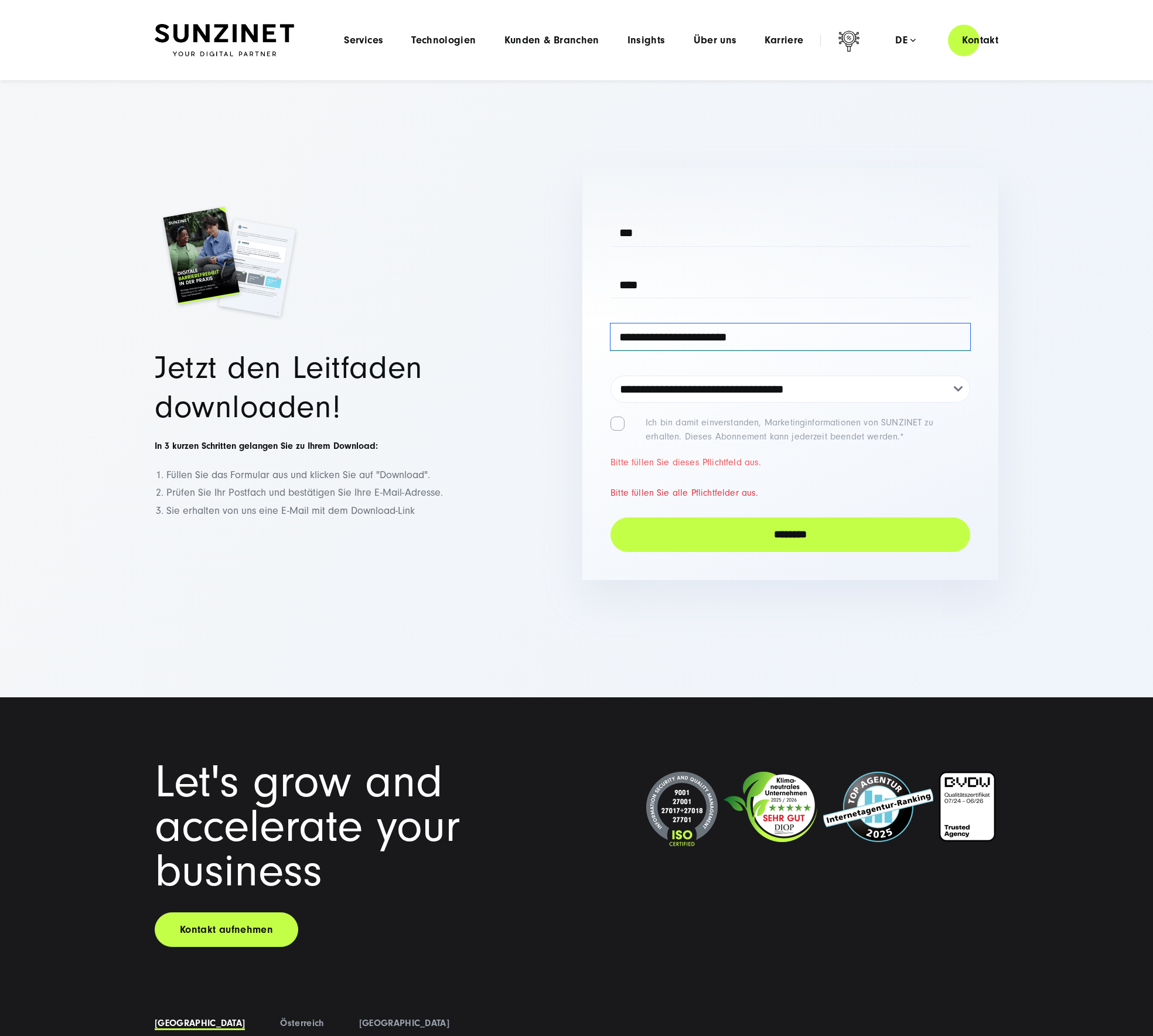
type input "**********"
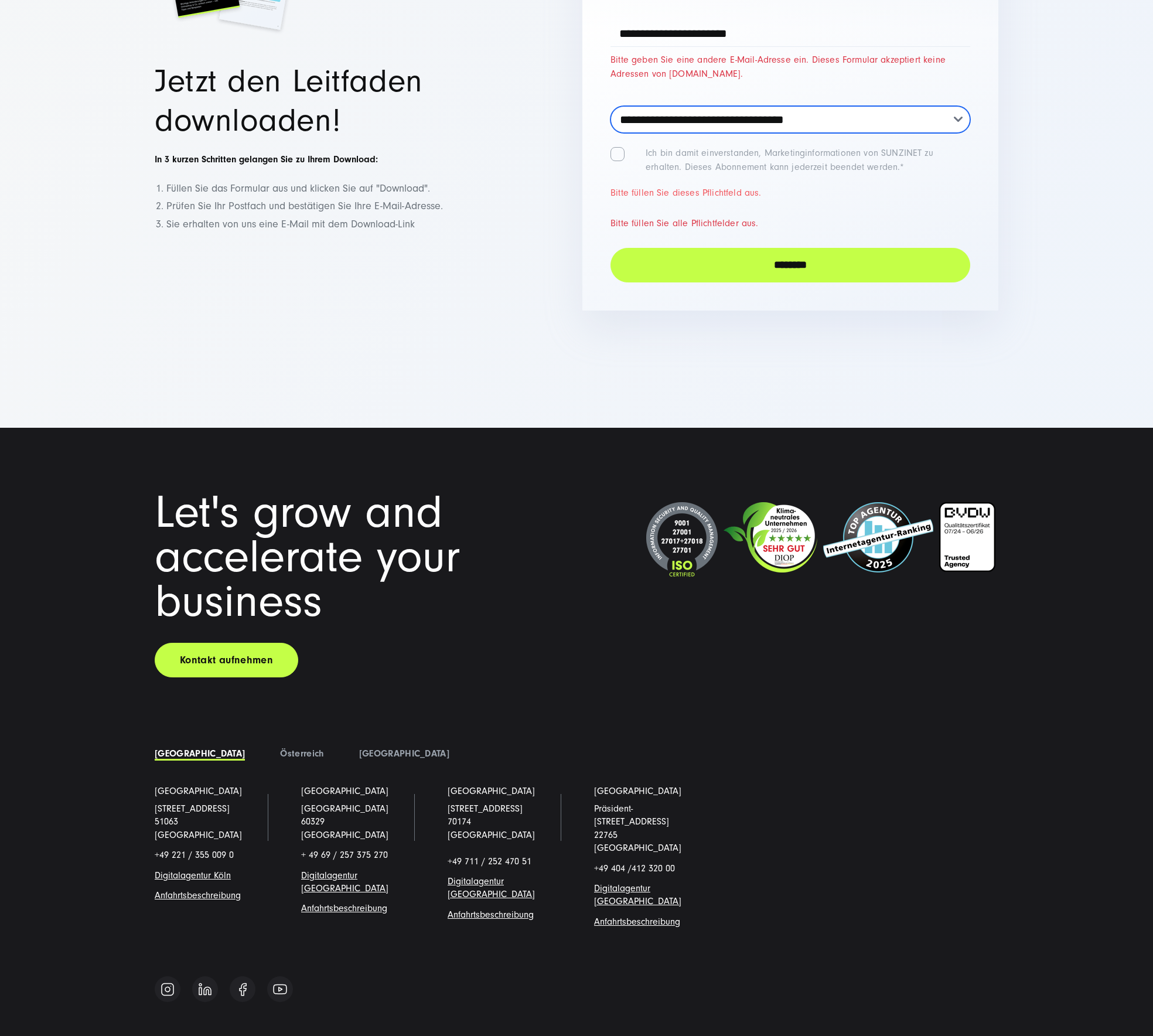
scroll to position [1825, 0]
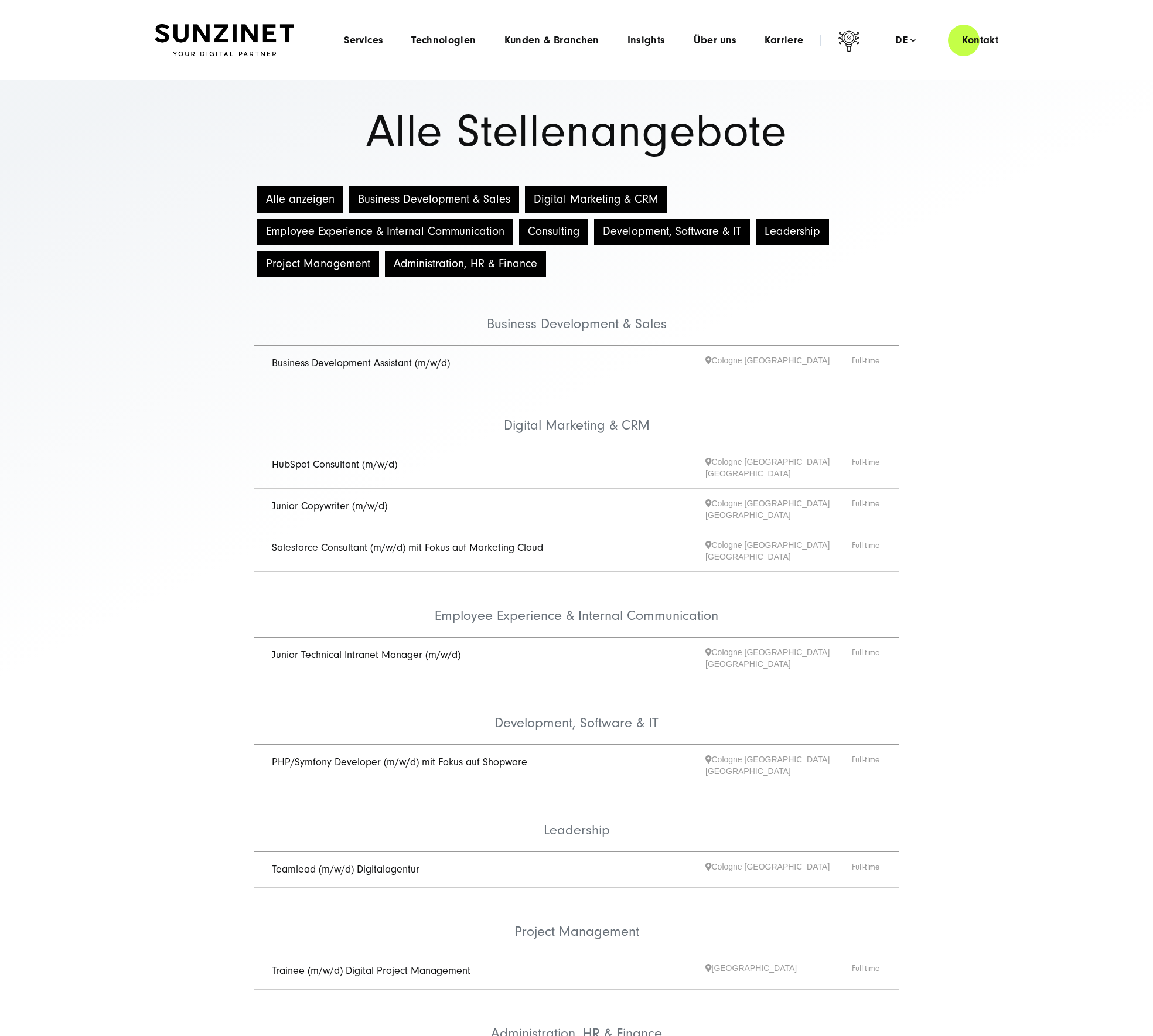
click at [217, 44] on img at bounding box center [224, 40] width 140 height 33
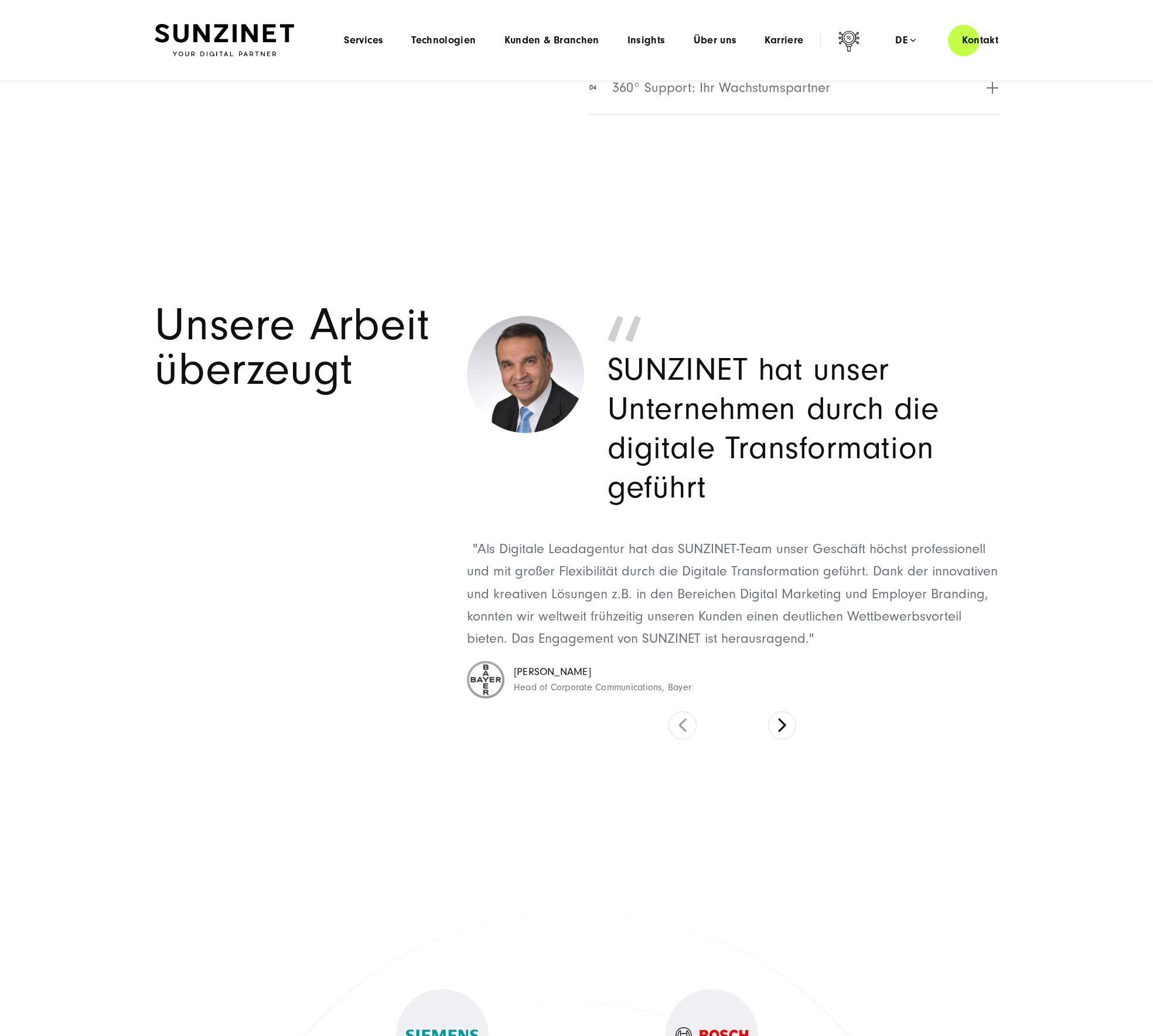
scroll to position [5222, 0]
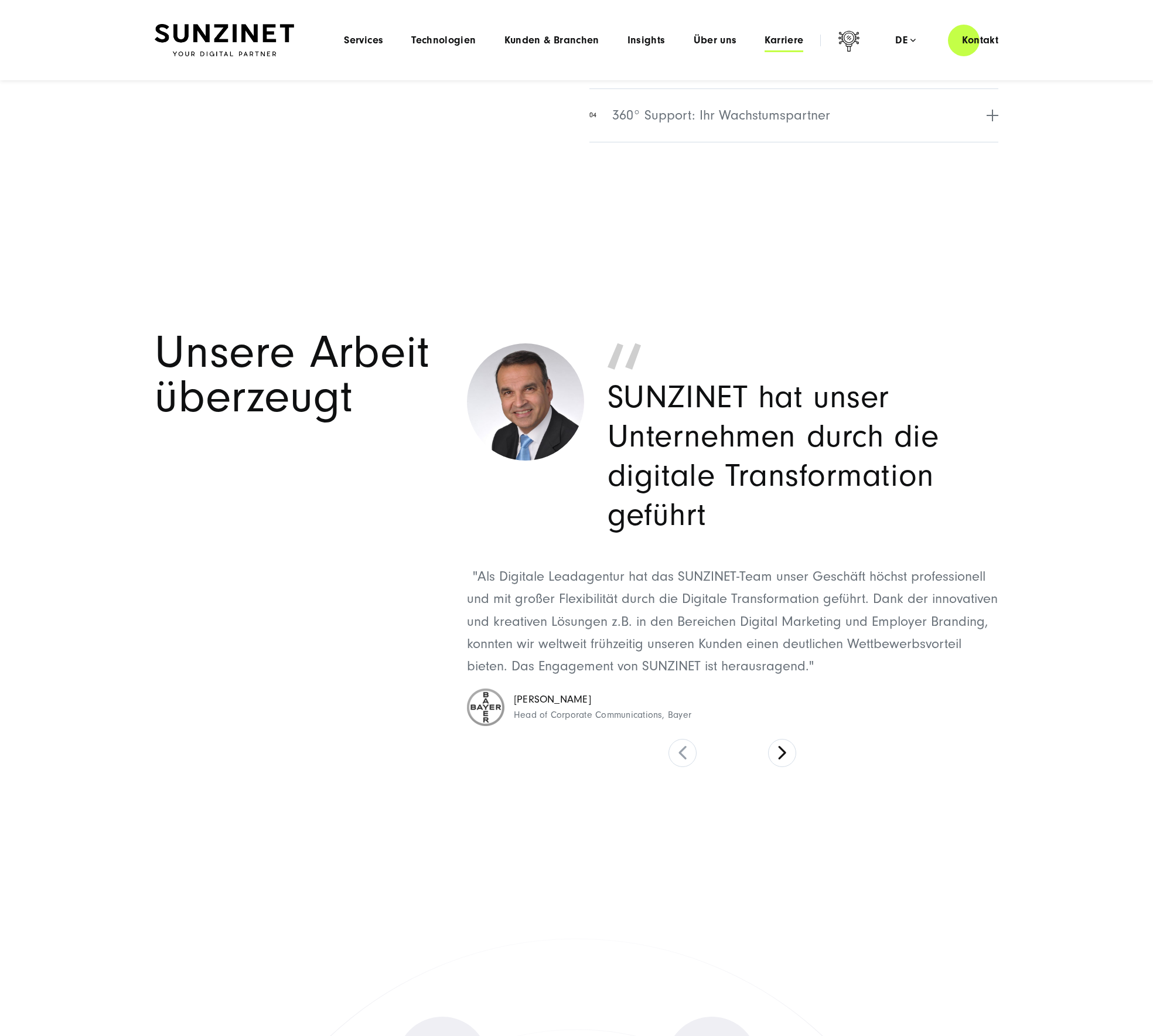
click at [783, 42] on span "Karriere" at bounding box center [784, 41] width 39 height 12
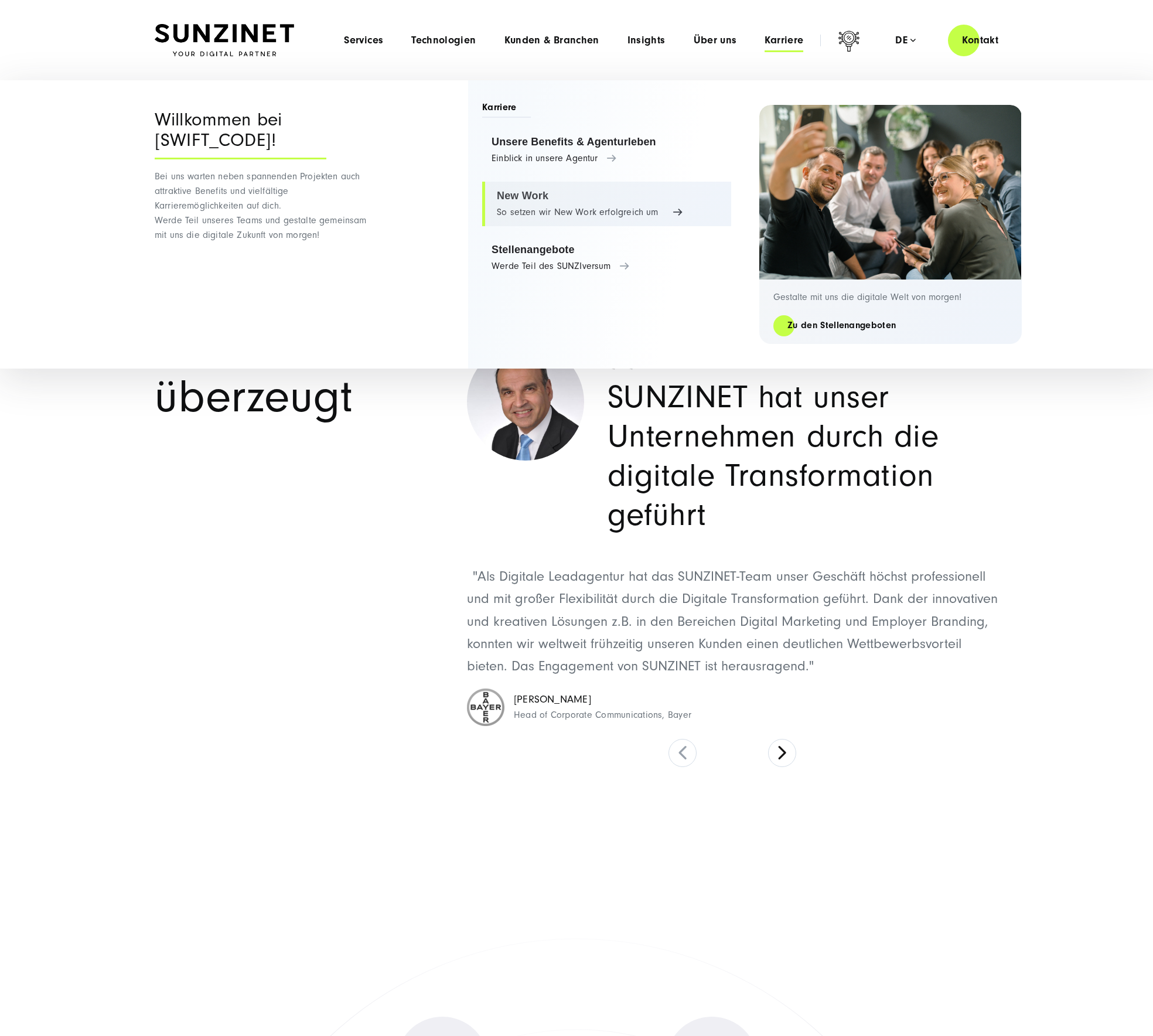
click at [530, 195] on link "New Work So setzen wir New Work erfolgreich um" at bounding box center [606, 204] width 249 height 45
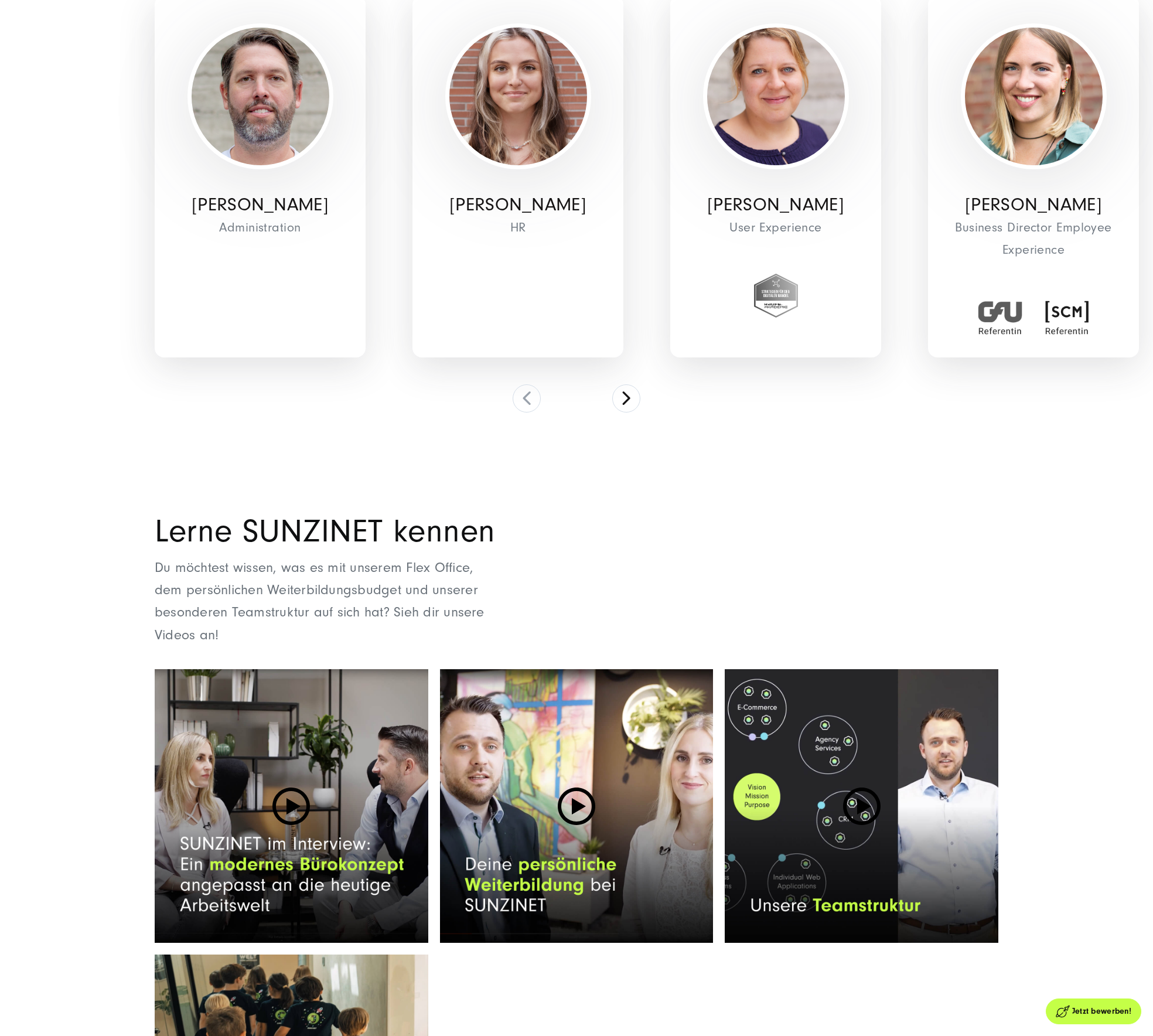
scroll to position [4041, 0]
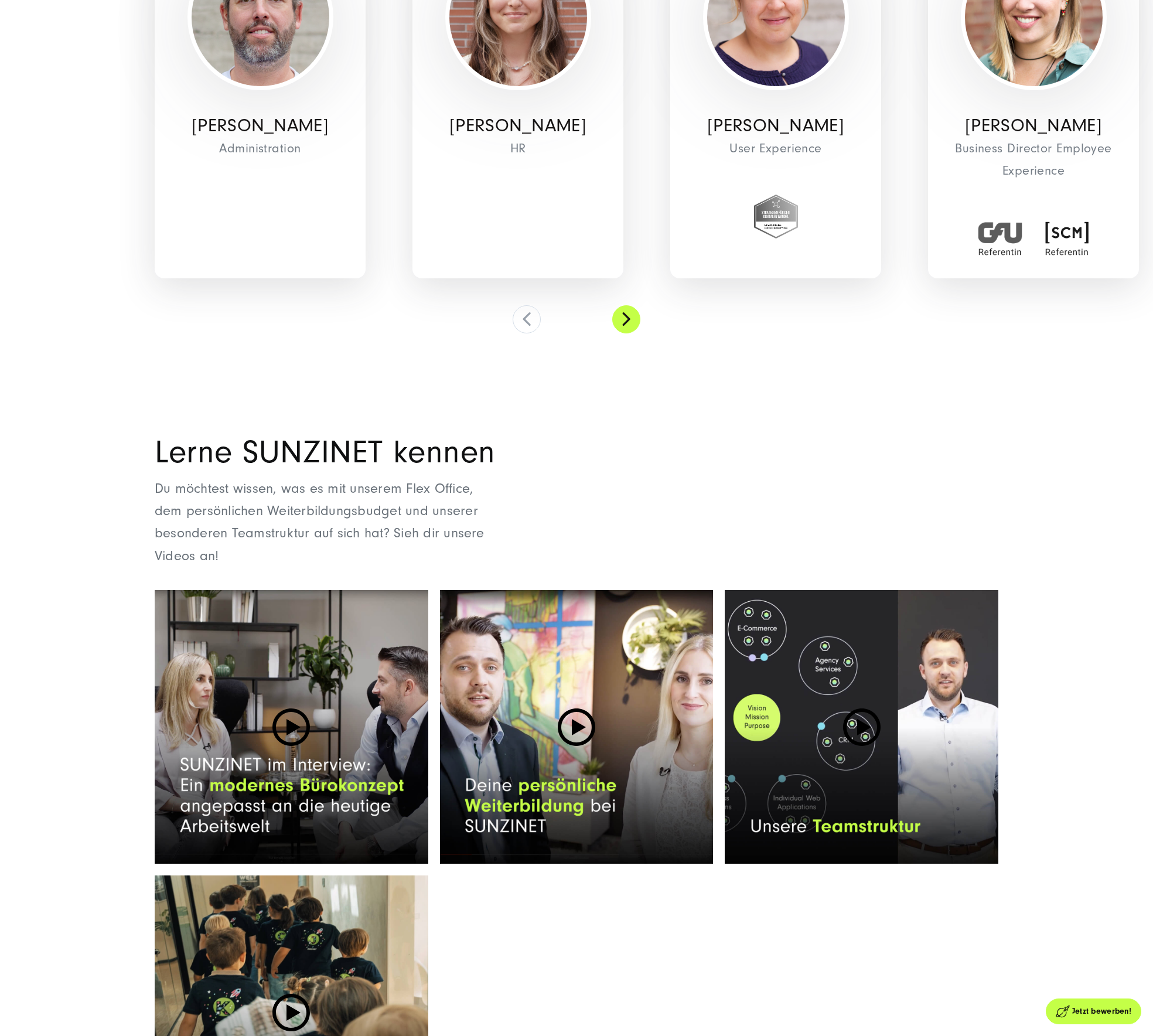
click at [638, 305] on button at bounding box center [626, 319] width 28 height 28
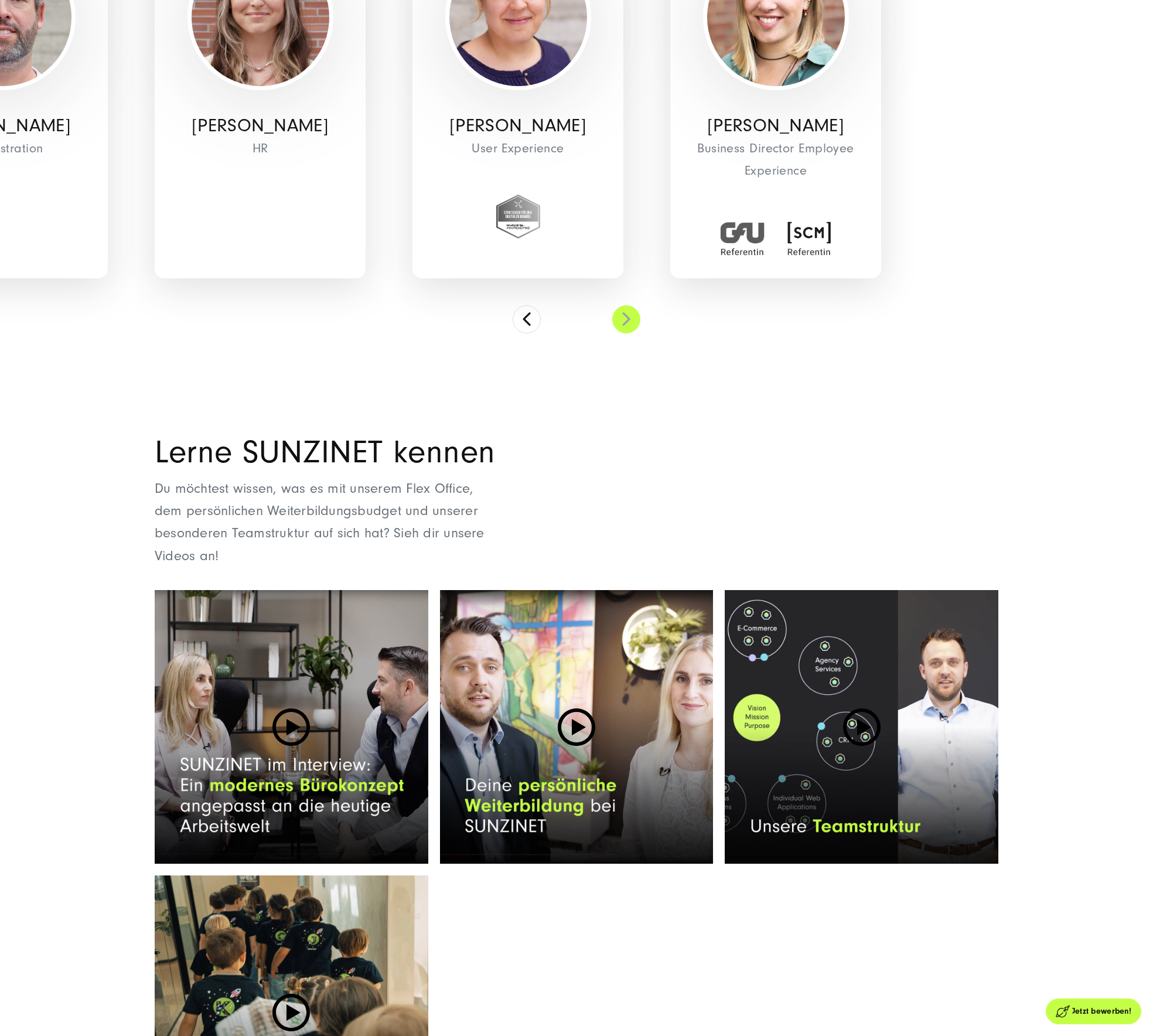
click at [636, 305] on button at bounding box center [626, 319] width 28 height 28
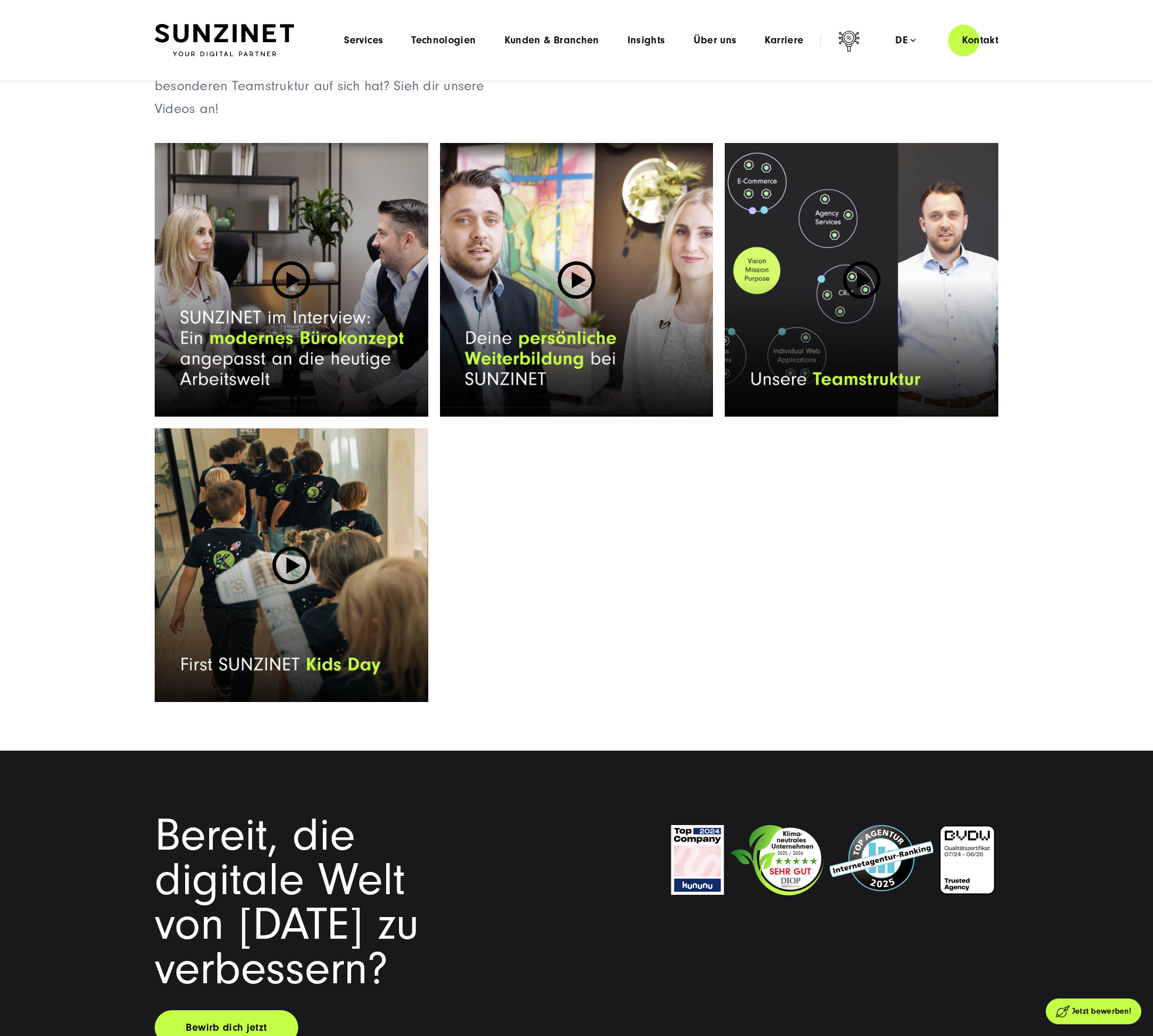
scroll to position [4487, 0]
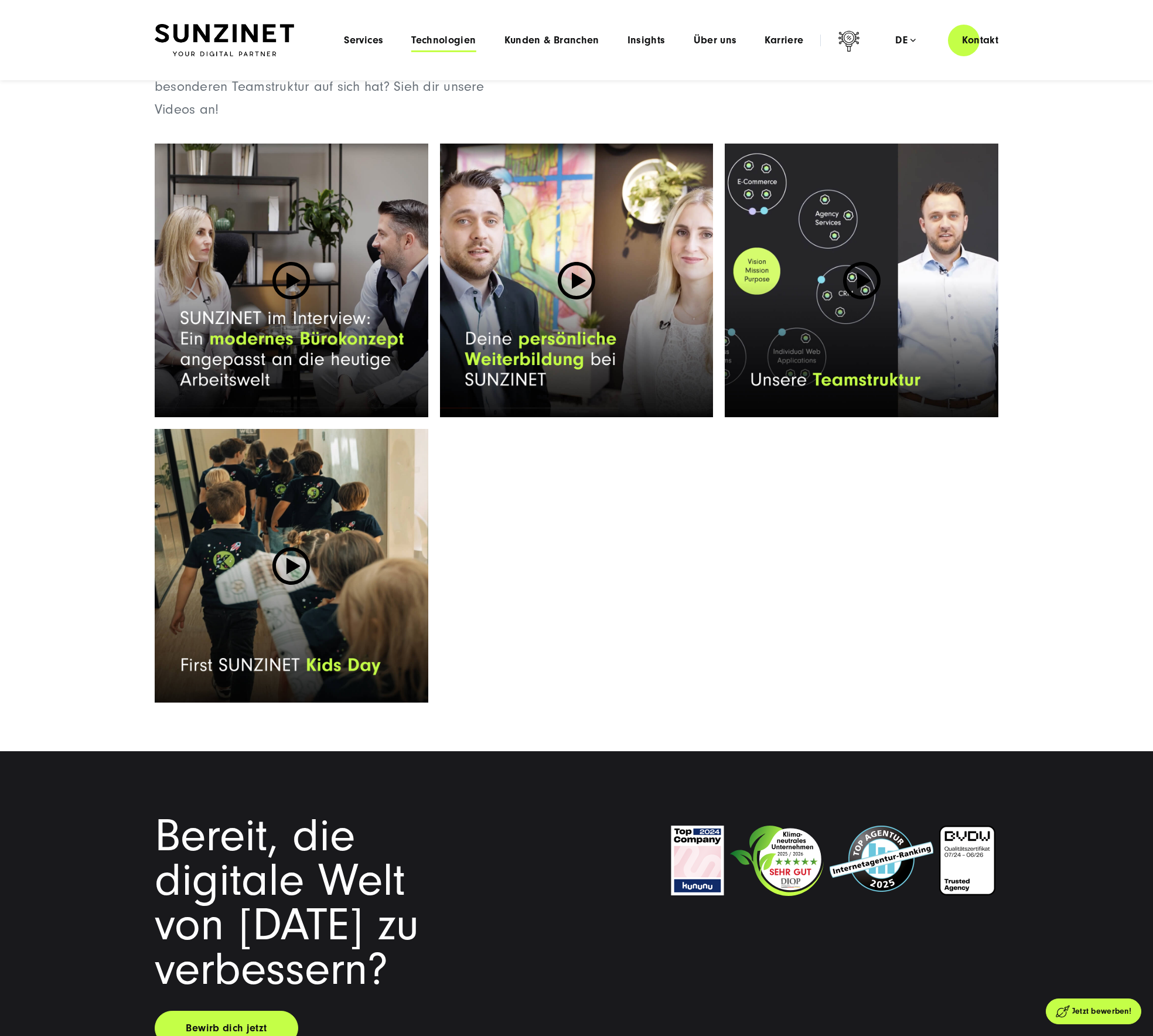
click at [467, 43] on span "Technologien" at bounding box center [444, 41] width 65 height 12
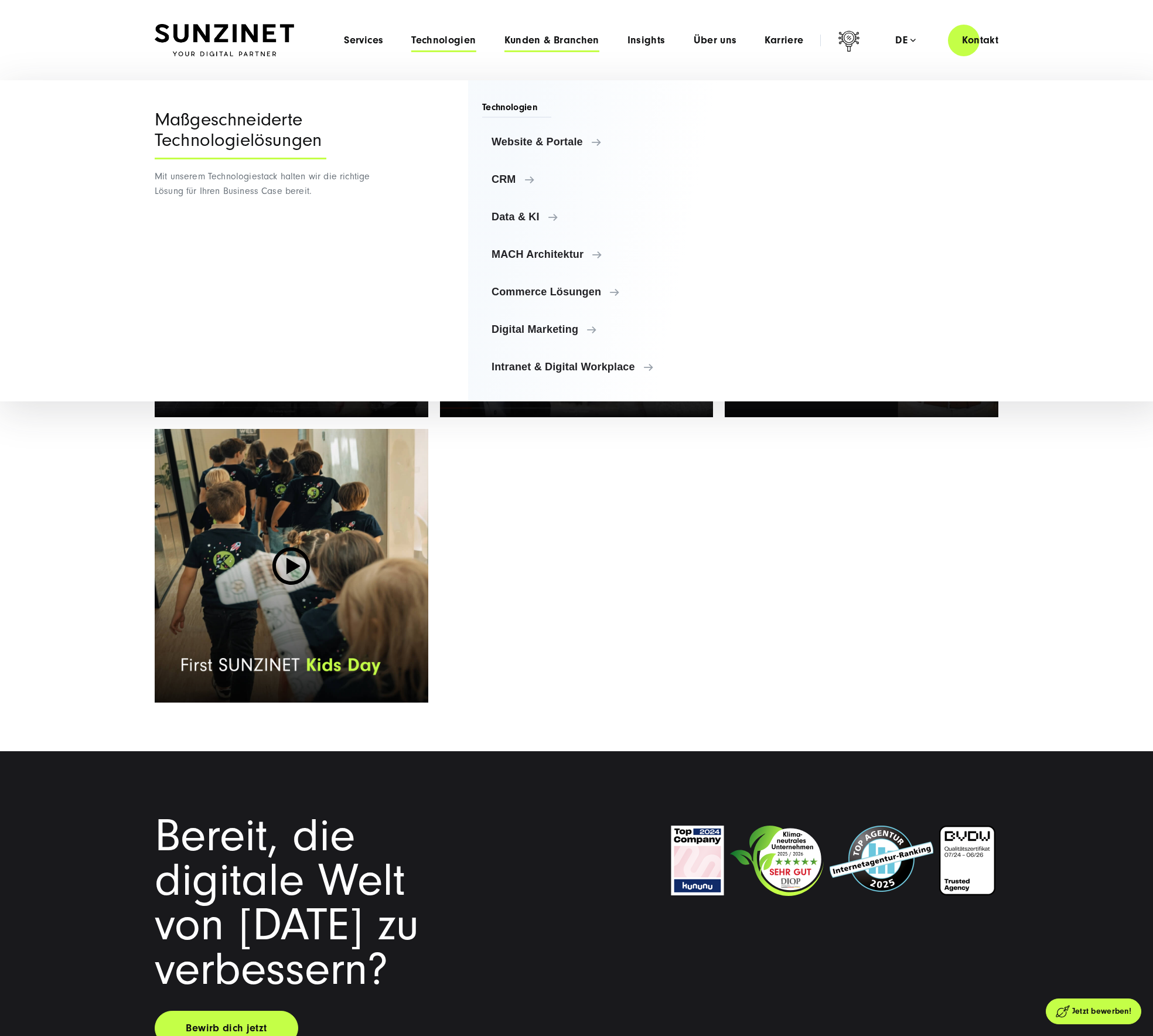
click at [580, 43] on span "Kunden & Branchen" at bounding box center [552, 41] width 95 height 12
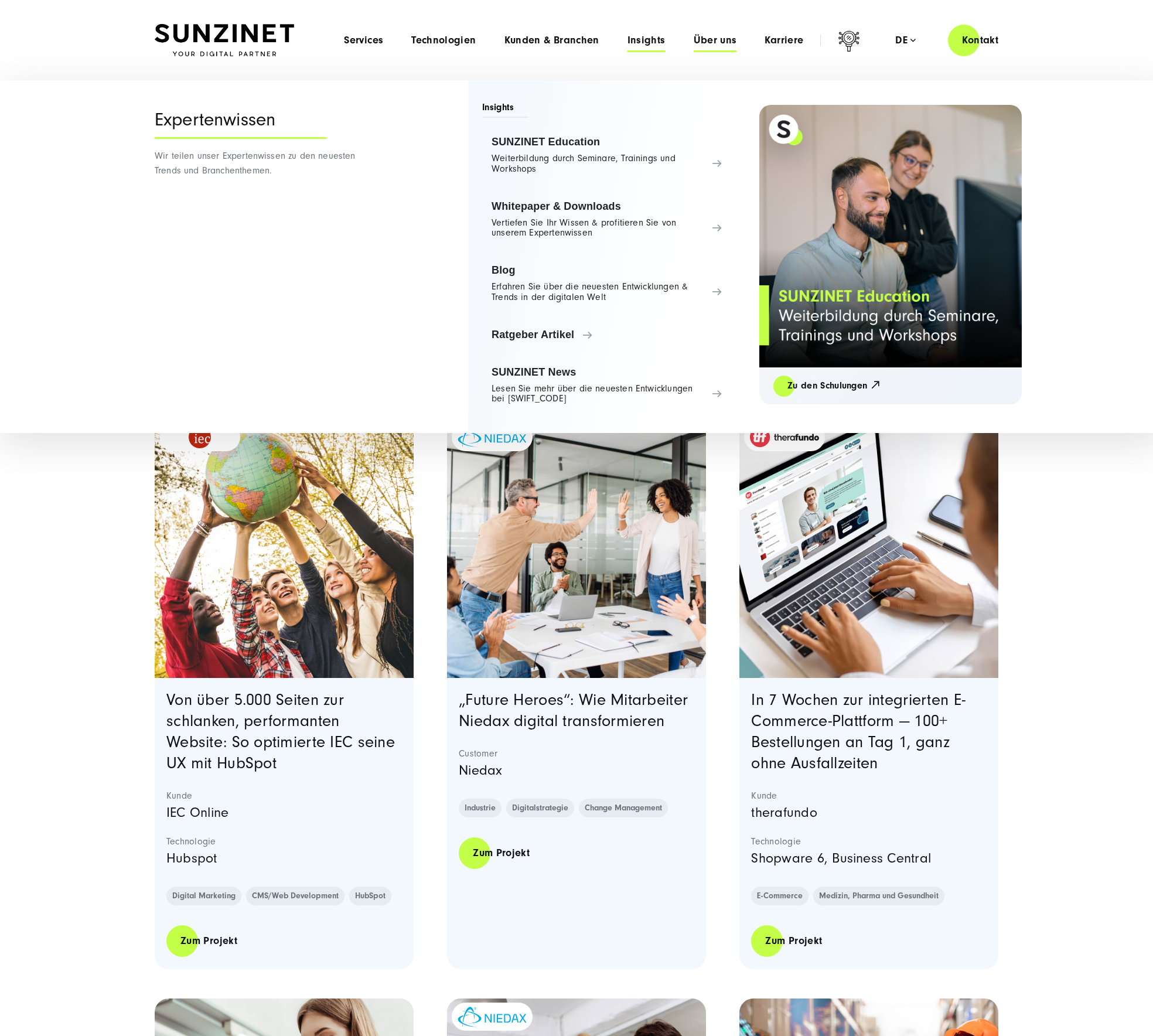
click at [716, 37] on span "Über uns" at bounding box center [715, 41] width 43 height 12
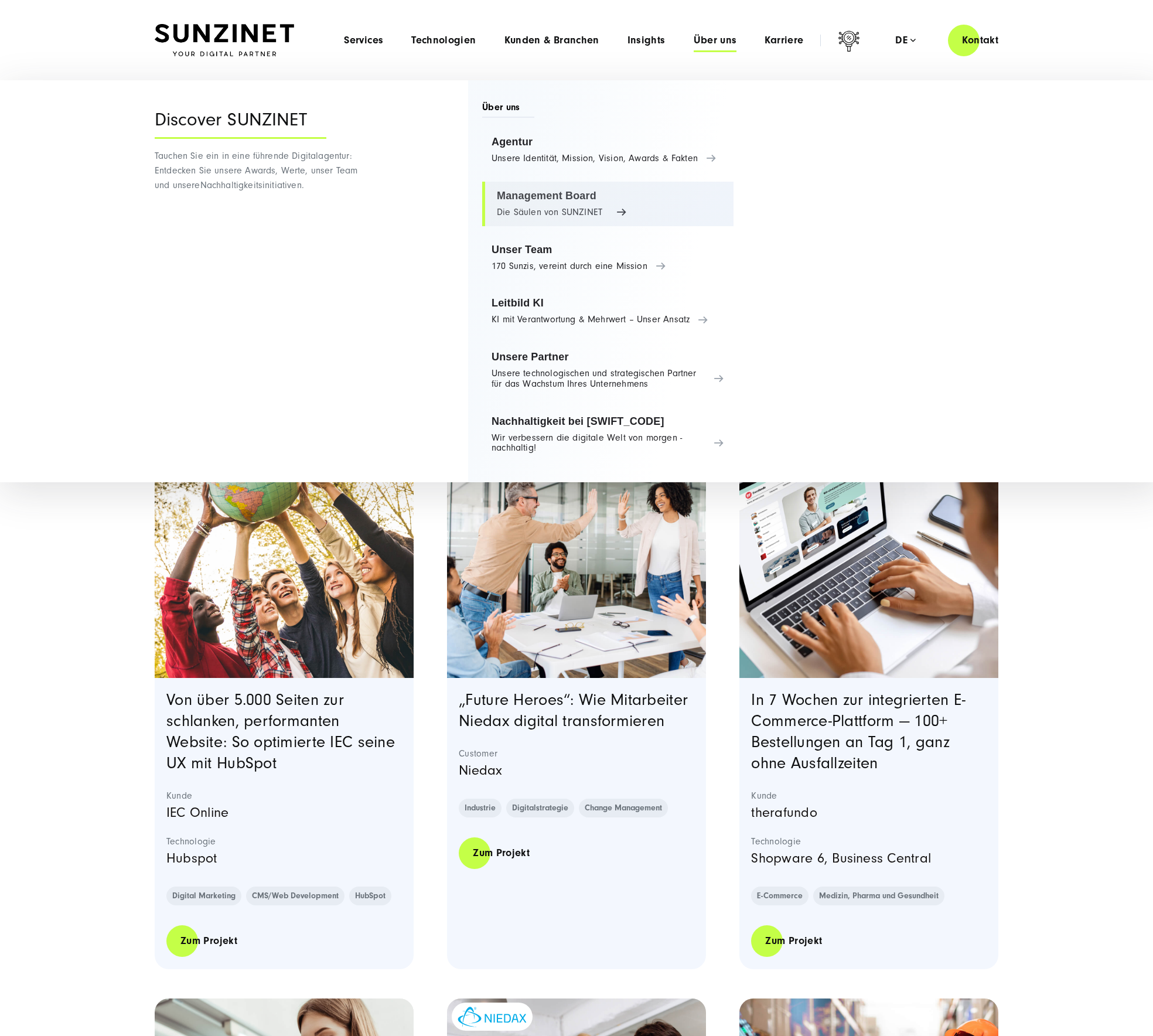
click at [527, 211] on link "Management Board Die Säulen von SUNZINET" at bounding box center [608, 204] width 251 height 45
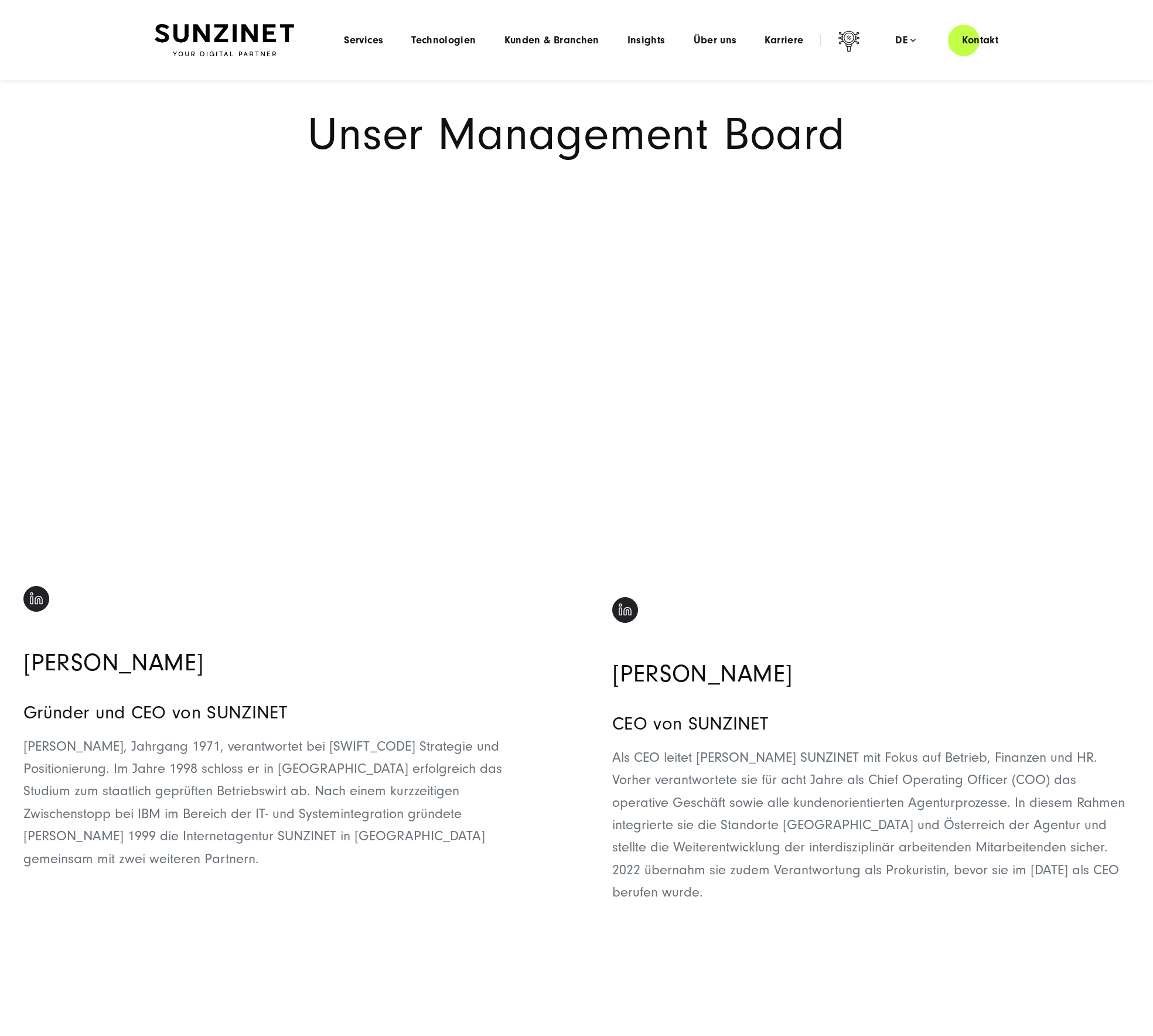
scroll to position [13, 0]
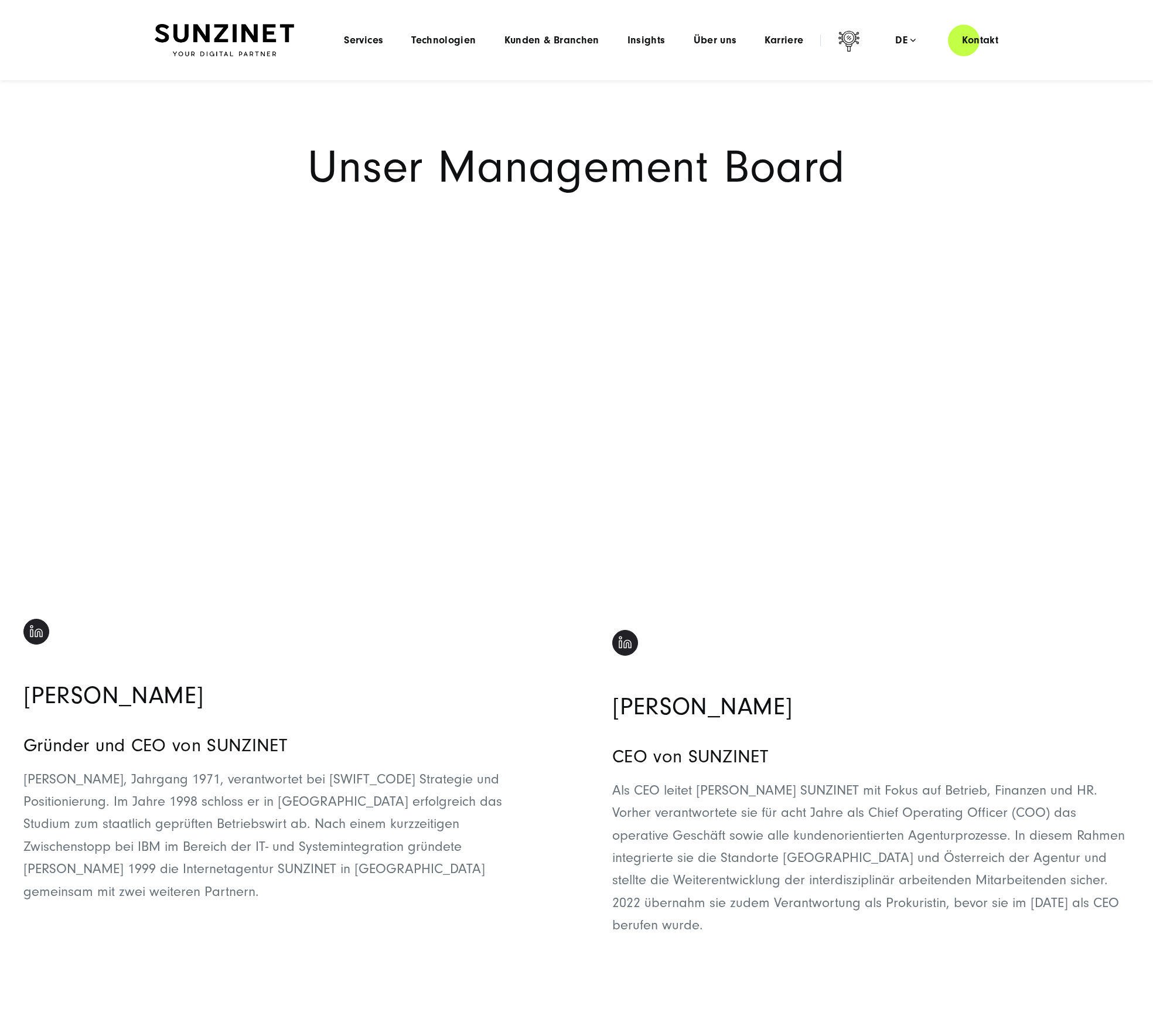
click at [364, 236] on section "Unser Management Board" at bounding box center [576, 186] width 1153 height 237
click at [717, 39] on span "Über uns" at bounding box center [715, 41] width 43 height 12
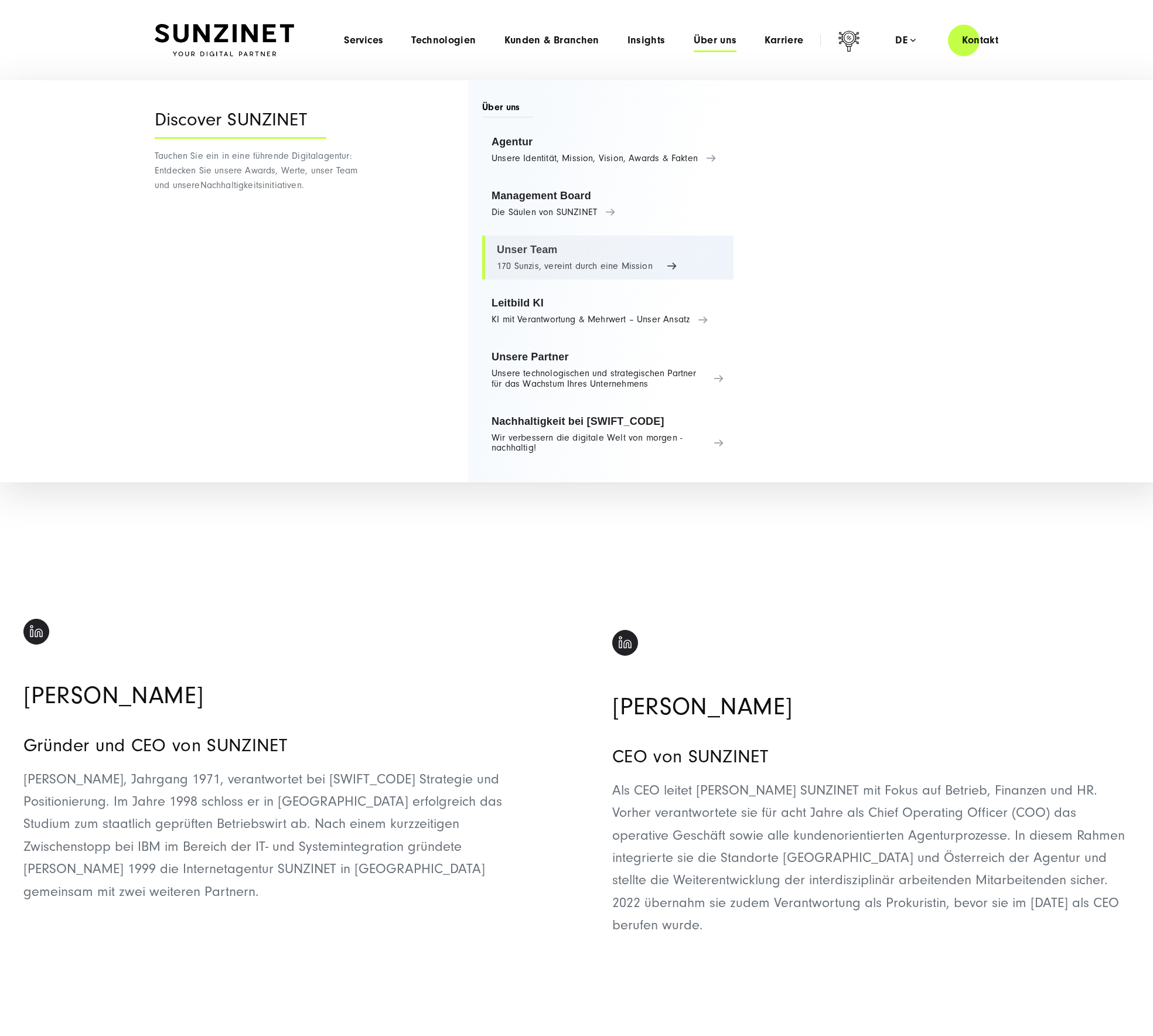
click at [548, 263] on link "Unser Team 170 Sunzis, vereint durch eine Mission" at bounding box center [608, 258] width 251 height 45
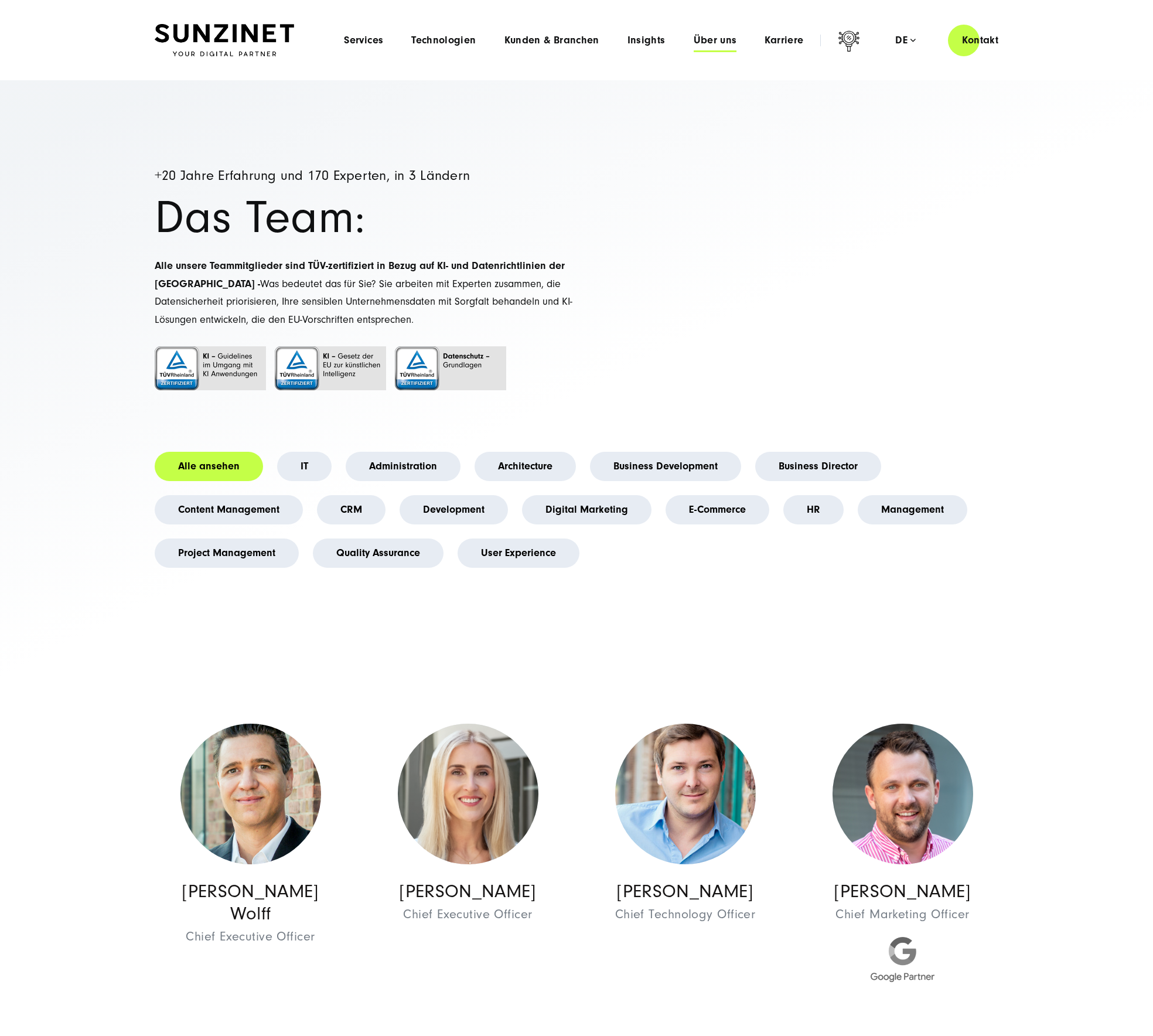
click at [732, 40] on span "Über uns" at bounding box center [715, 41] width 43 height 12
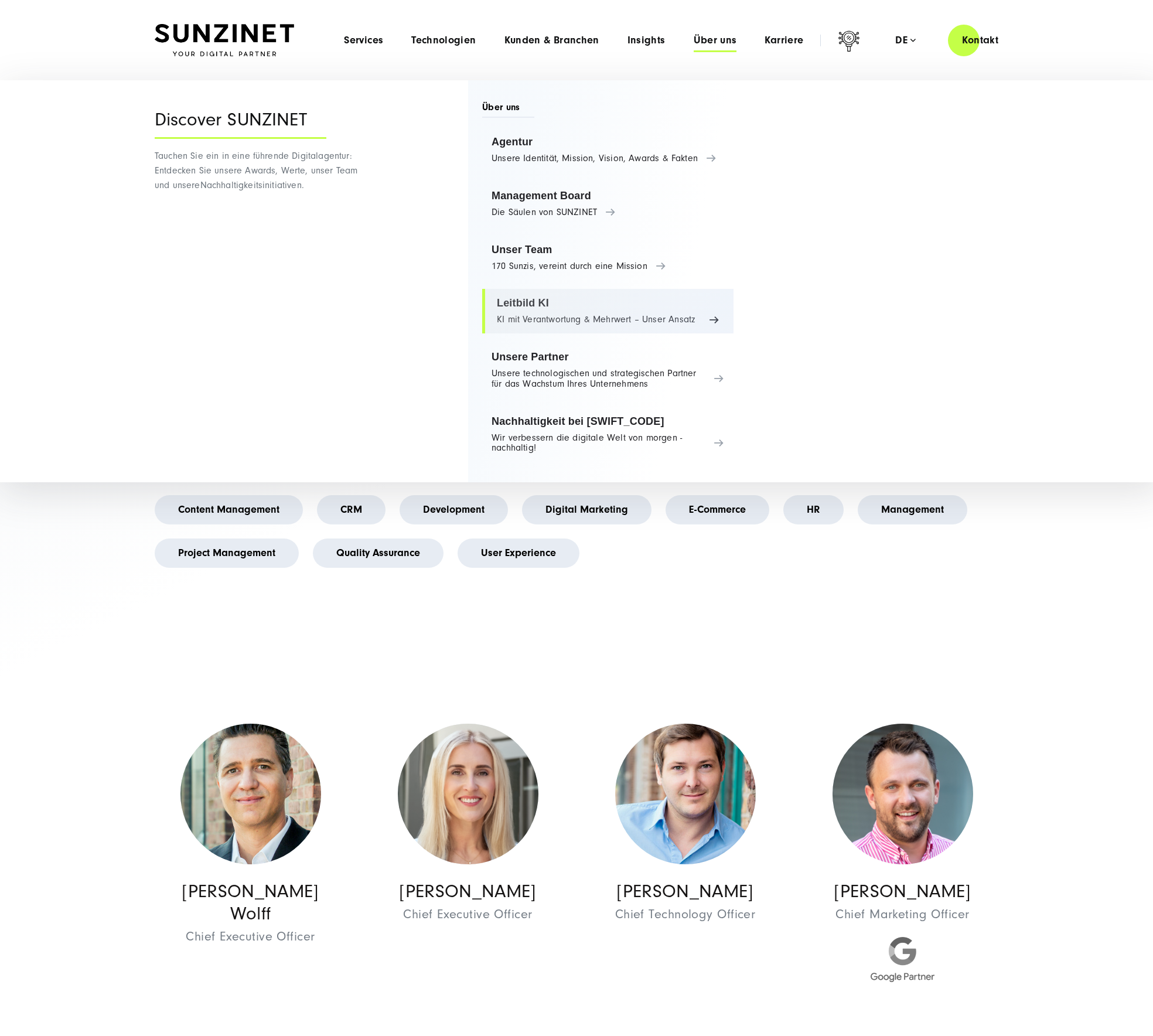
click at [609, 313] on link "Leitbild KI KI mit Verantwortung & Mehrwert – Unser Ansatz" at bounding box center [608, 311] width 251 height 45
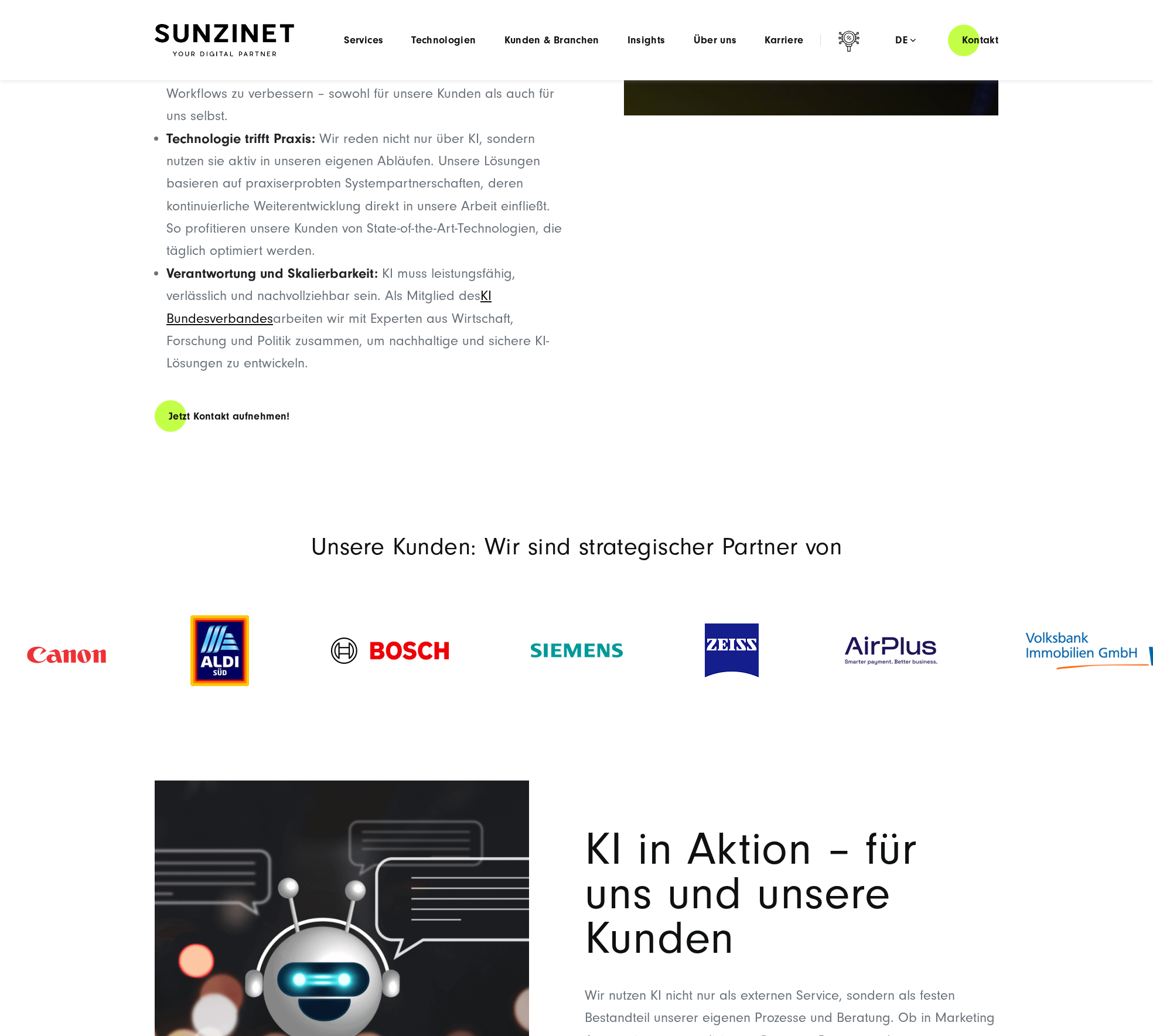
scroll to position [1407, 0]
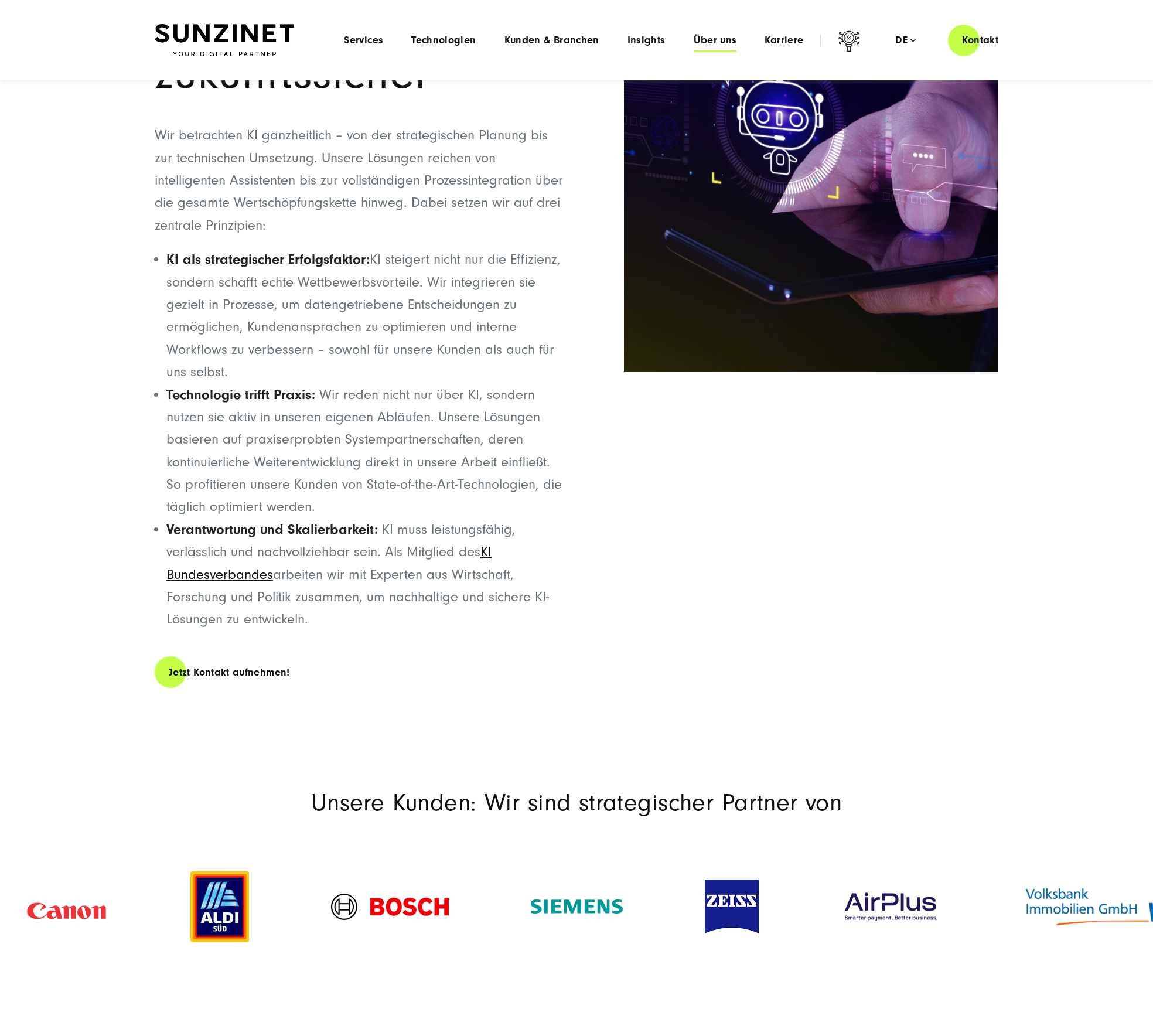
click at [714, 32] on div "Menu Services Menu Full Service Digitalagentur Wir lösen komplexe Herausforderu…" at bounding box center [671, 40] width 683 height 33
click at [712, 42] on span "Über uns" at bounding box center [715, 41] width 43 height 12
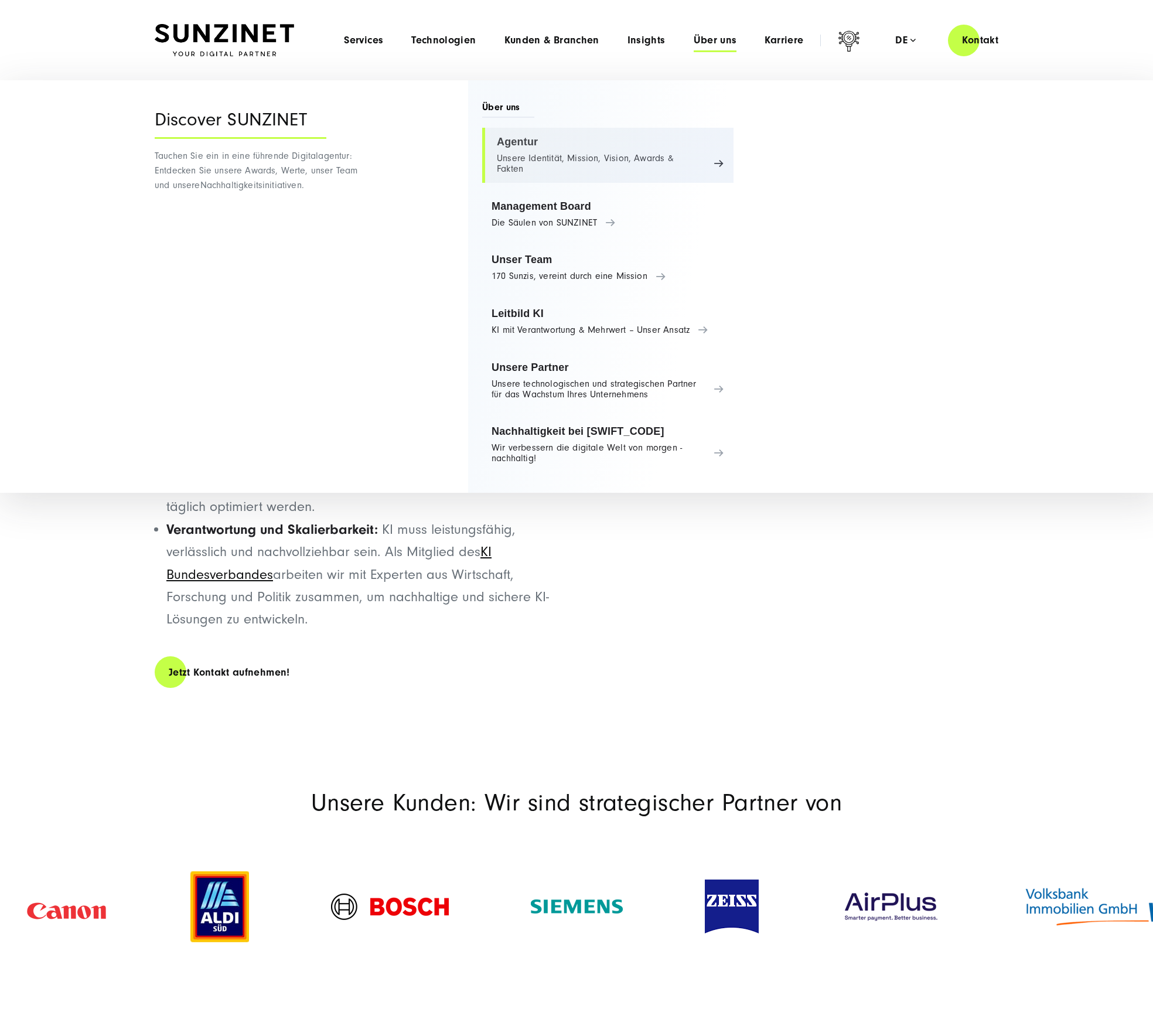
click at [631, 154] on link "Agentur Unsere Identität, Mission, Vision, Awards & Fakten" at bounding box center [608, 155] width 251 height 55
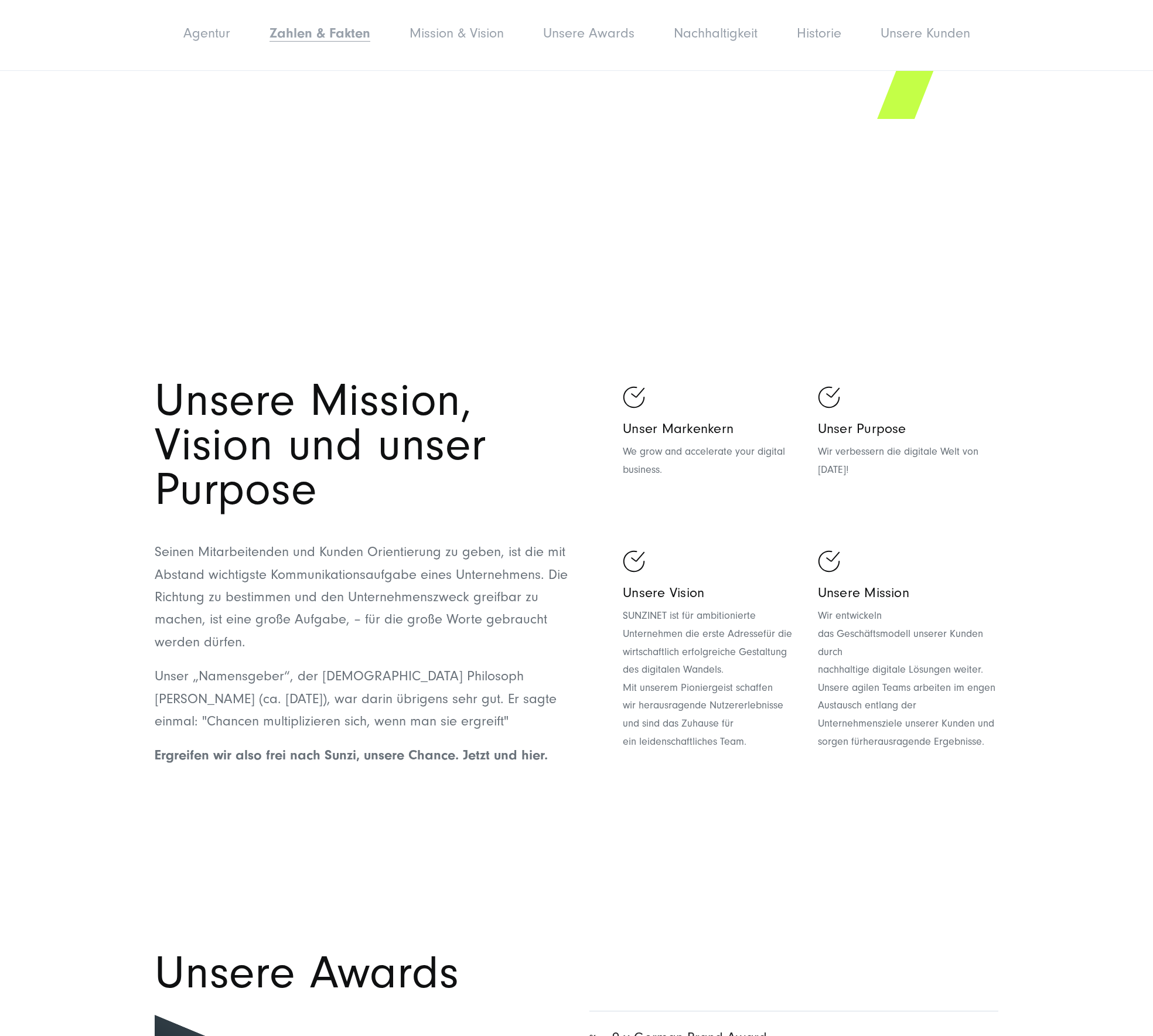
scroll to position [2913, 0]
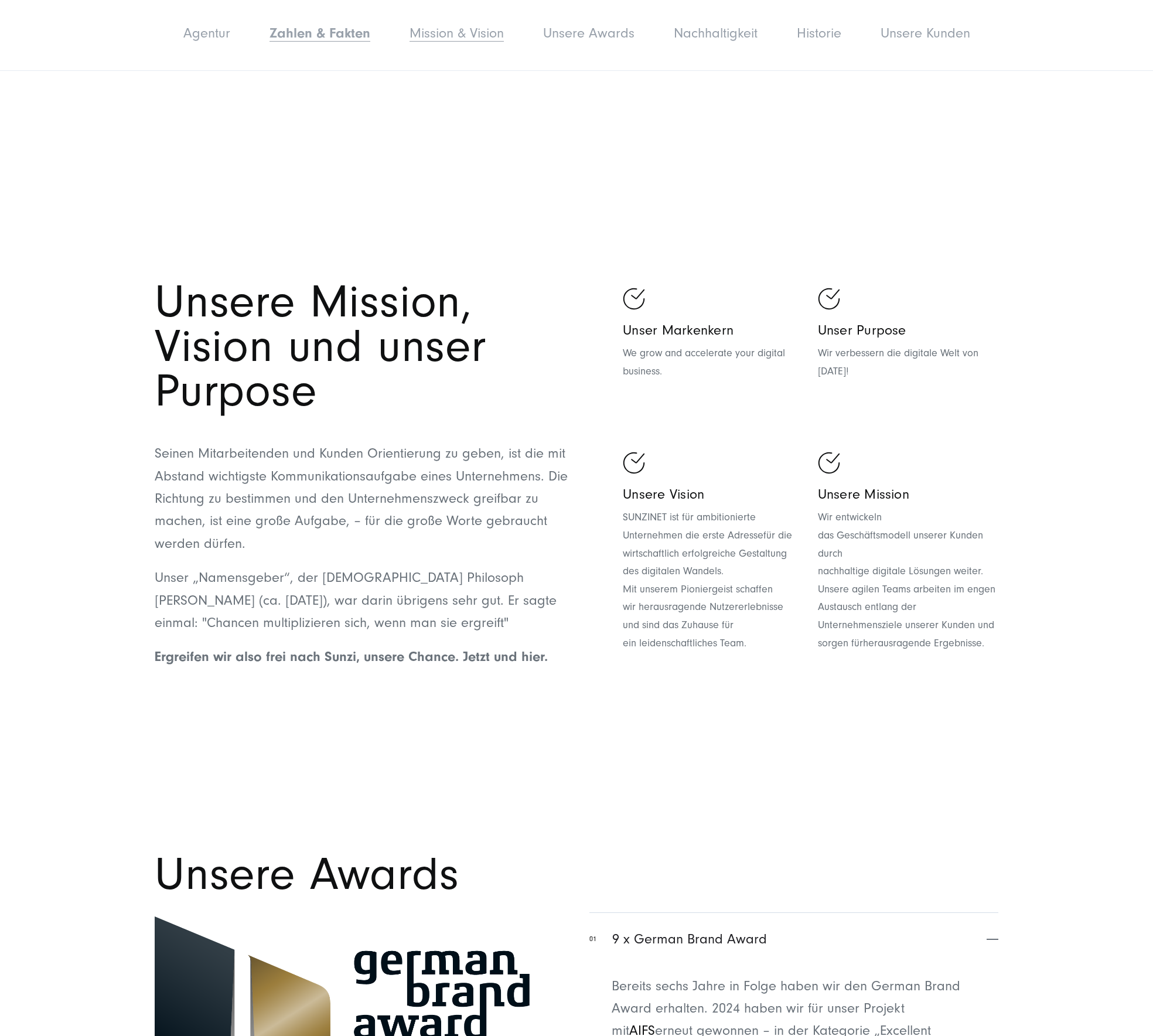
click at [480, 33] on link "Mission & Vision" at bounding box center [456, 33] width 94 height 16
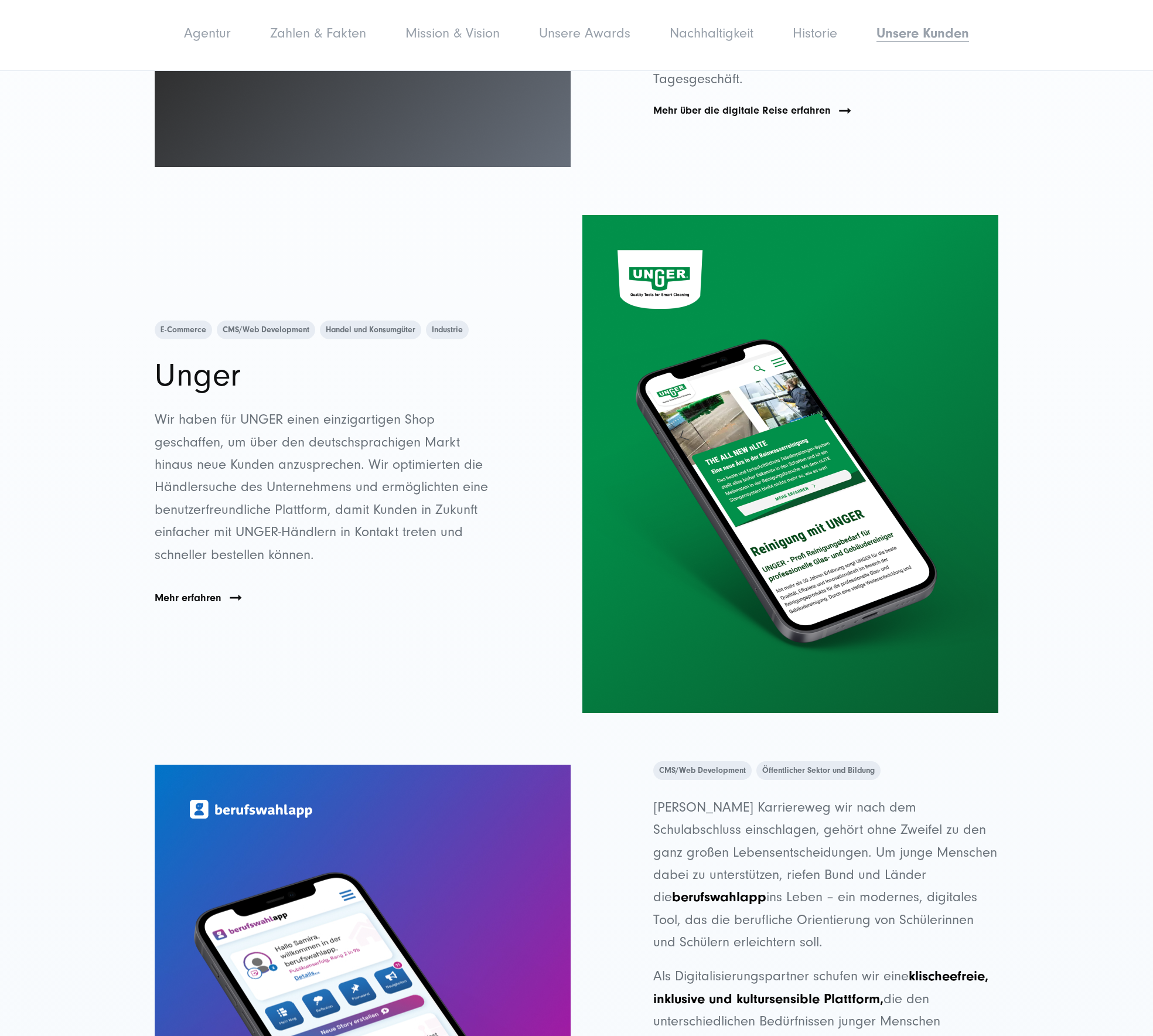
scroll to position [8879, 0]
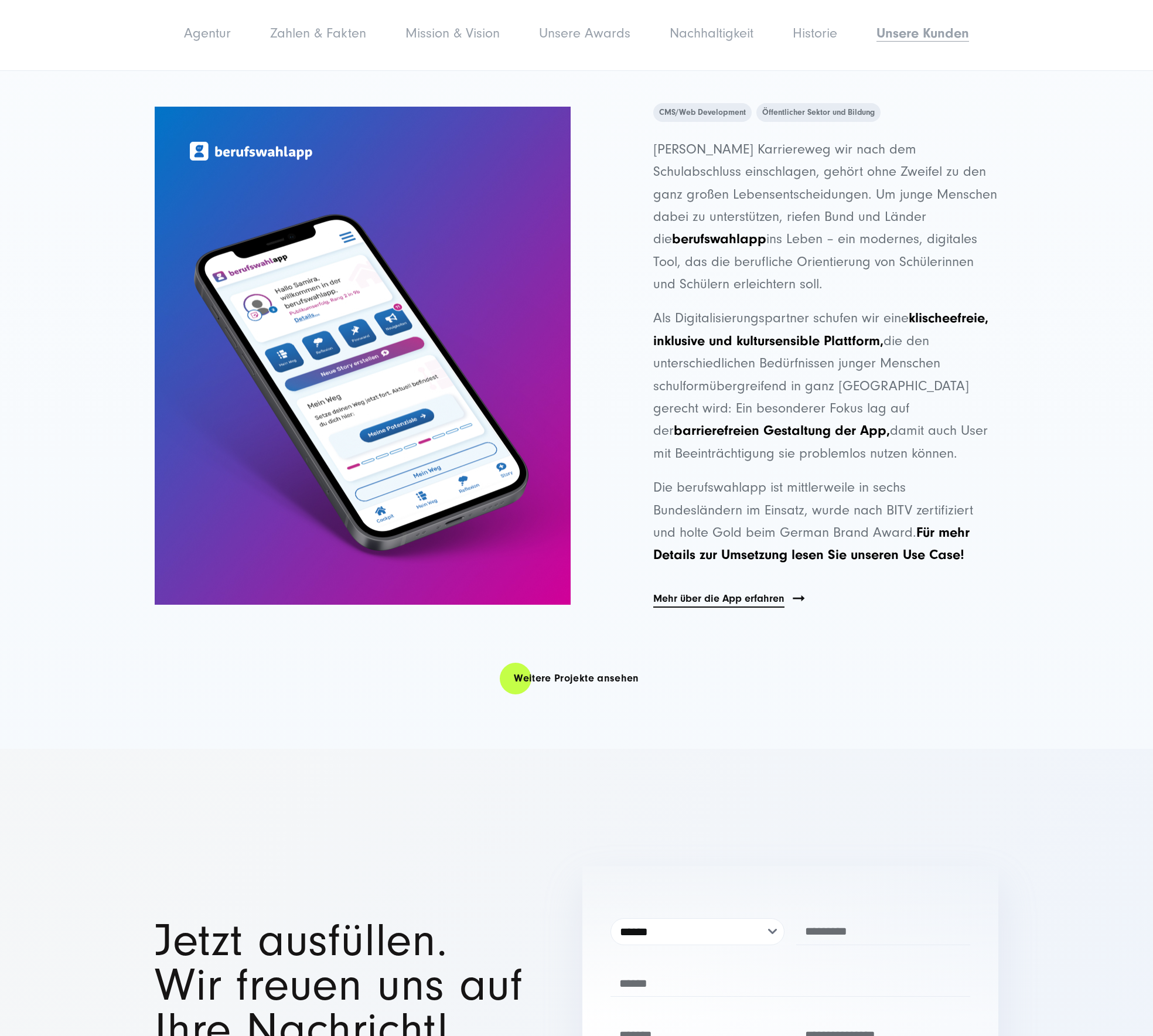
click at [767, 590] on link "Mehr über die App erfahren" at bounding box center [718, 599] width 131 height 17
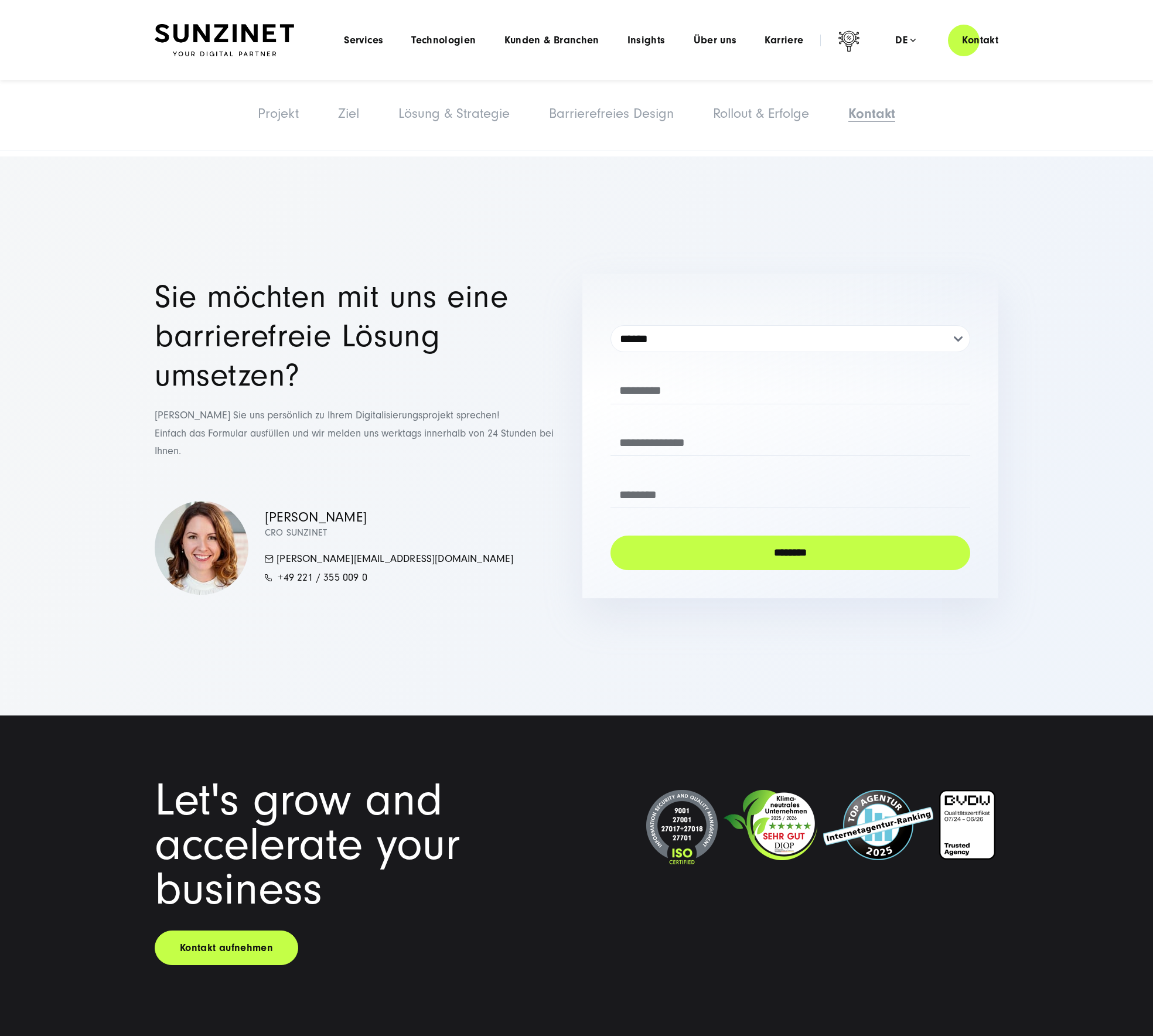
scroll to position [5949, 0]
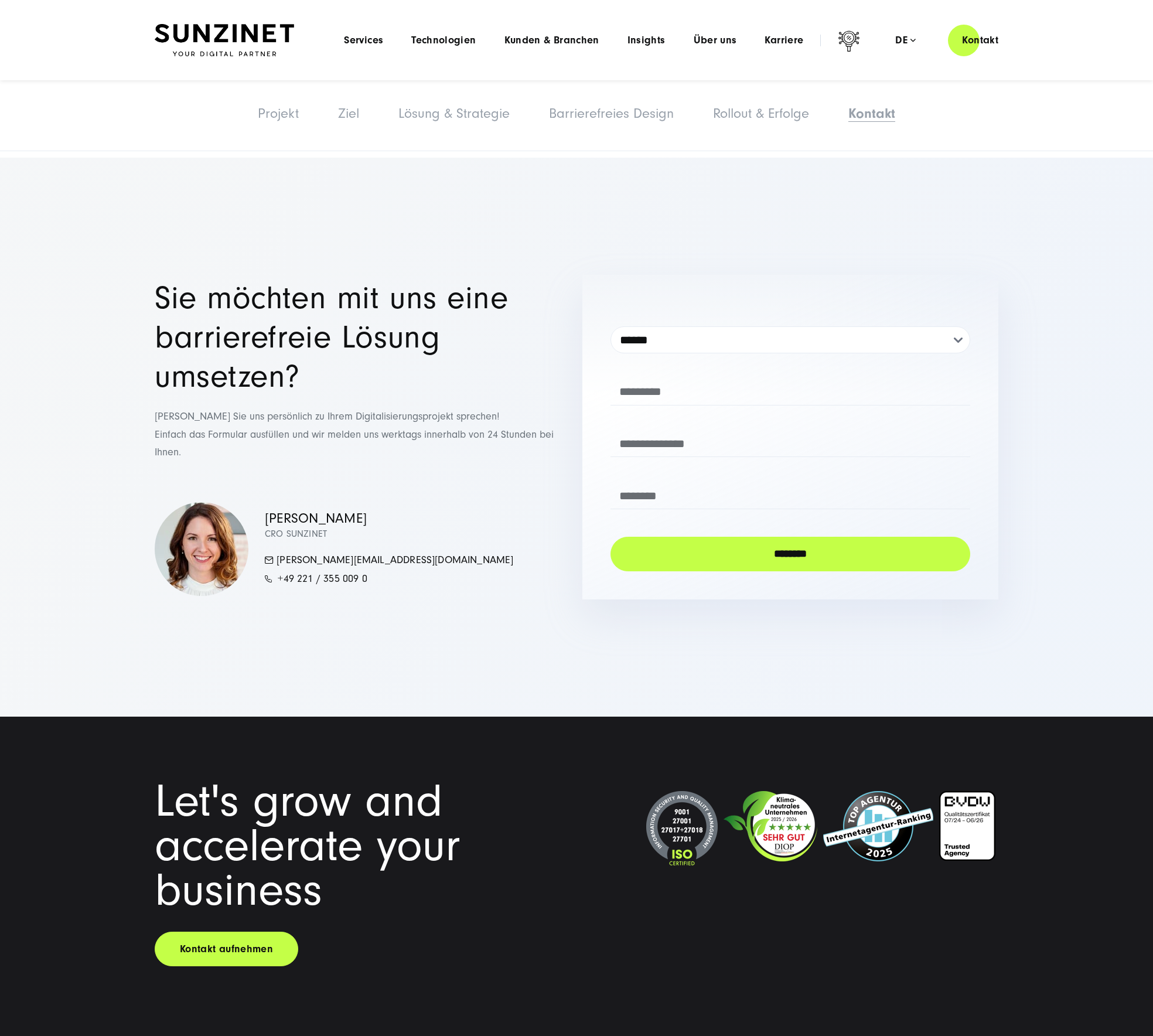
click at [270, 43] on img at bounding box center [224, 40] width 140 height 33
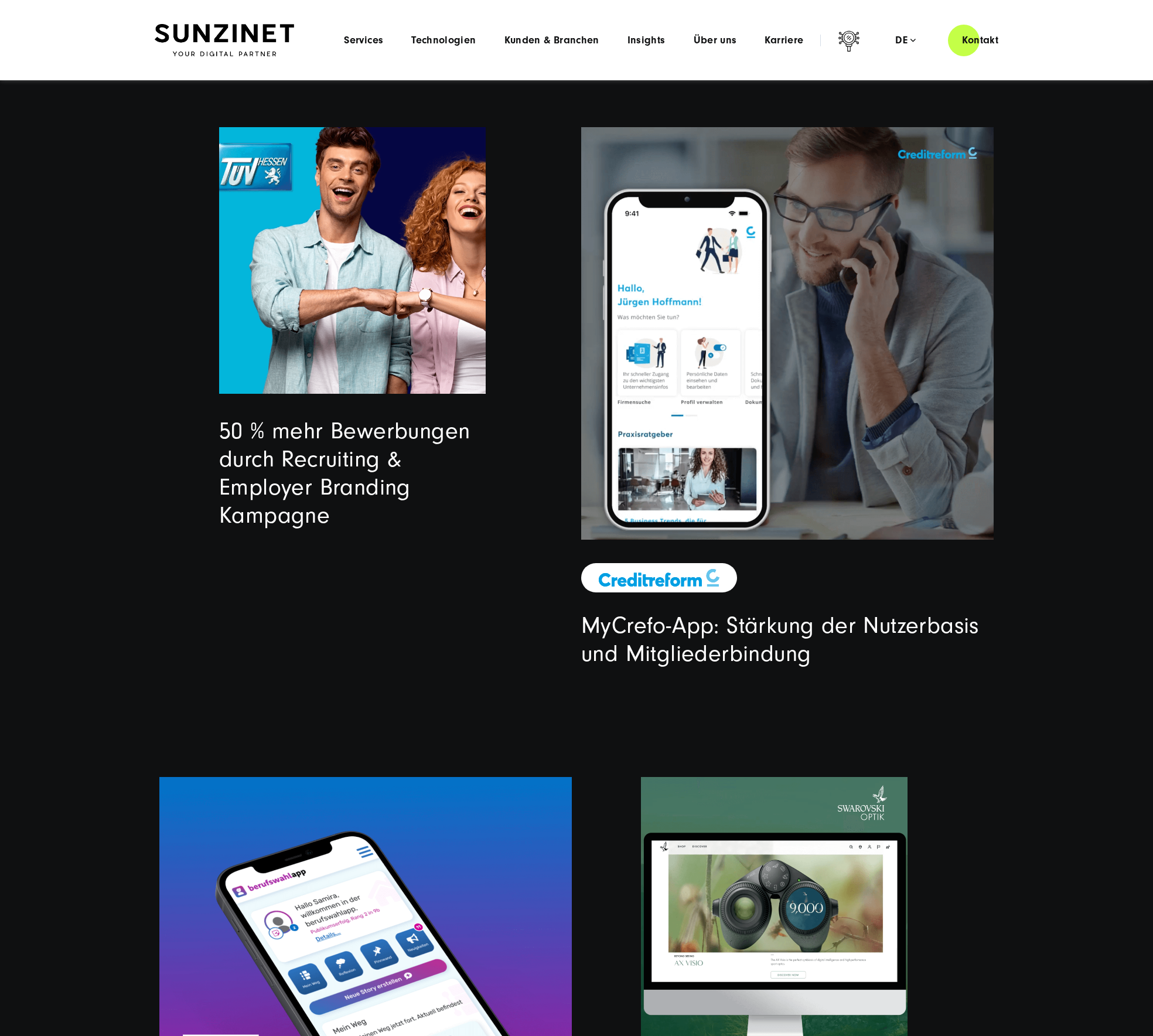
scroll to position [3118, 0]
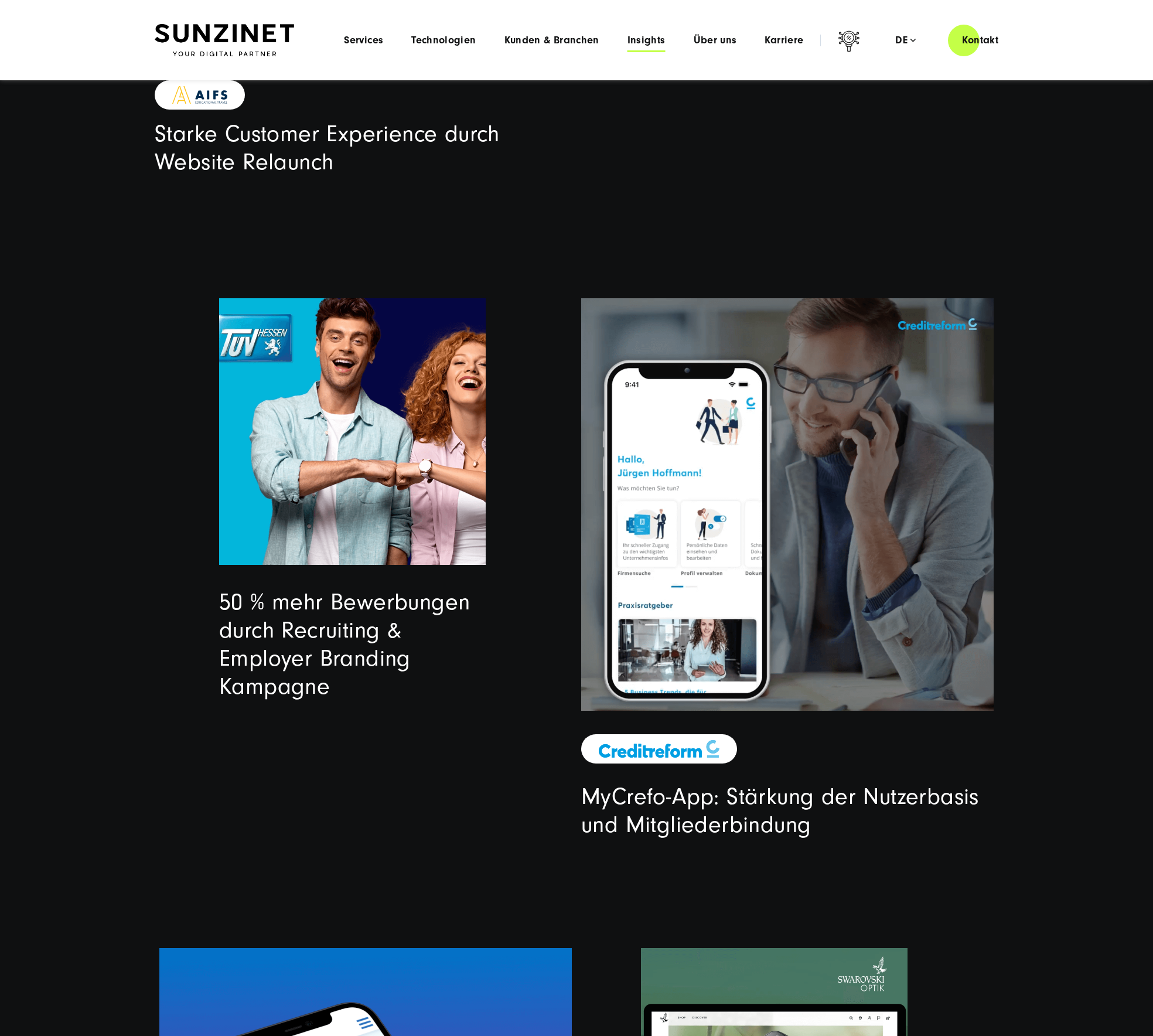
click at [652, 39] on span "Insights" at bounding box center [646, 41] width 38 height 12
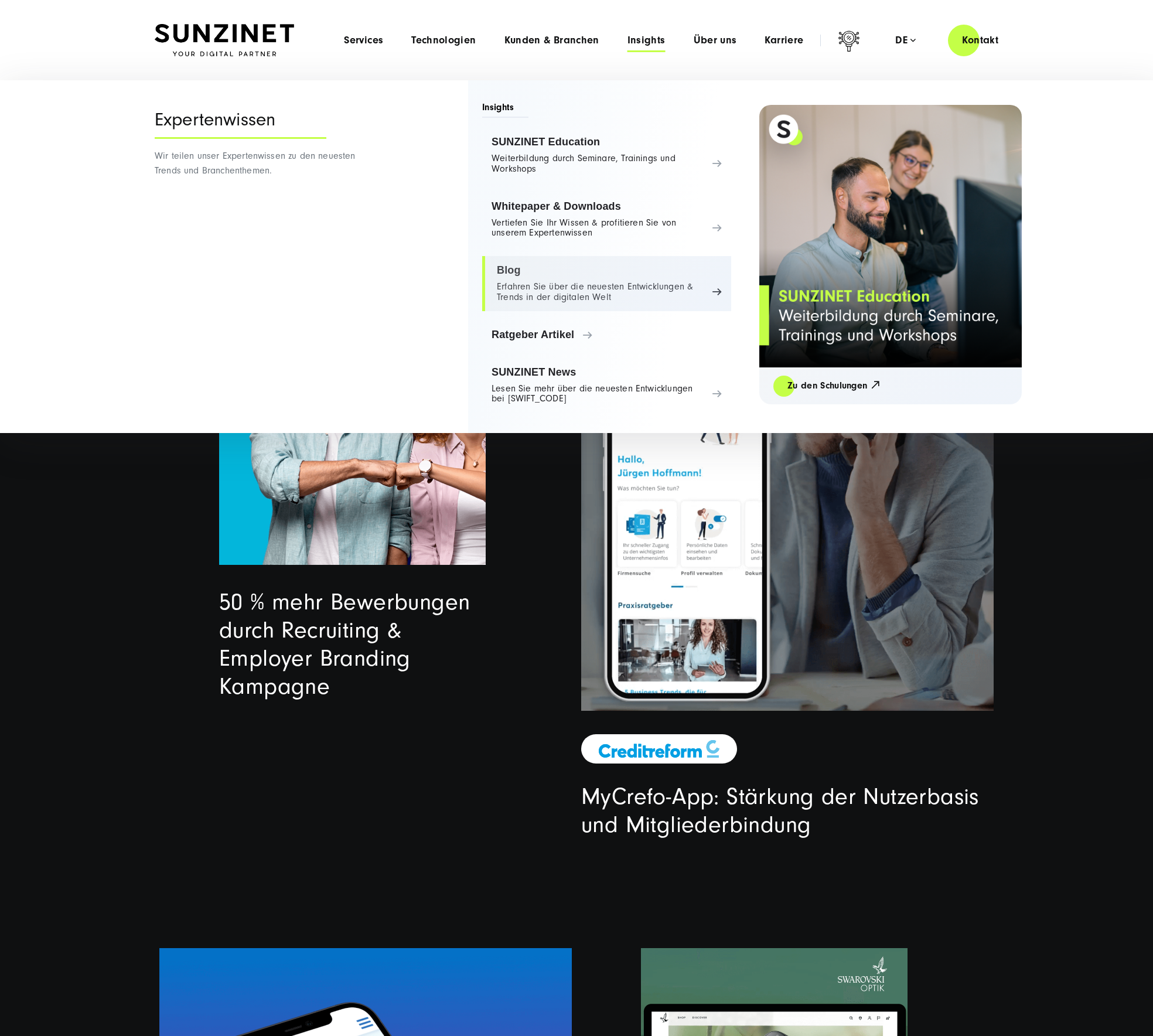
click at [600, 273] on link "Blog Erfahren Sie über die neuesten Entwicklungen & Trends in der digitalen Welt" at bounding box center [606, 284] width 249 height 55
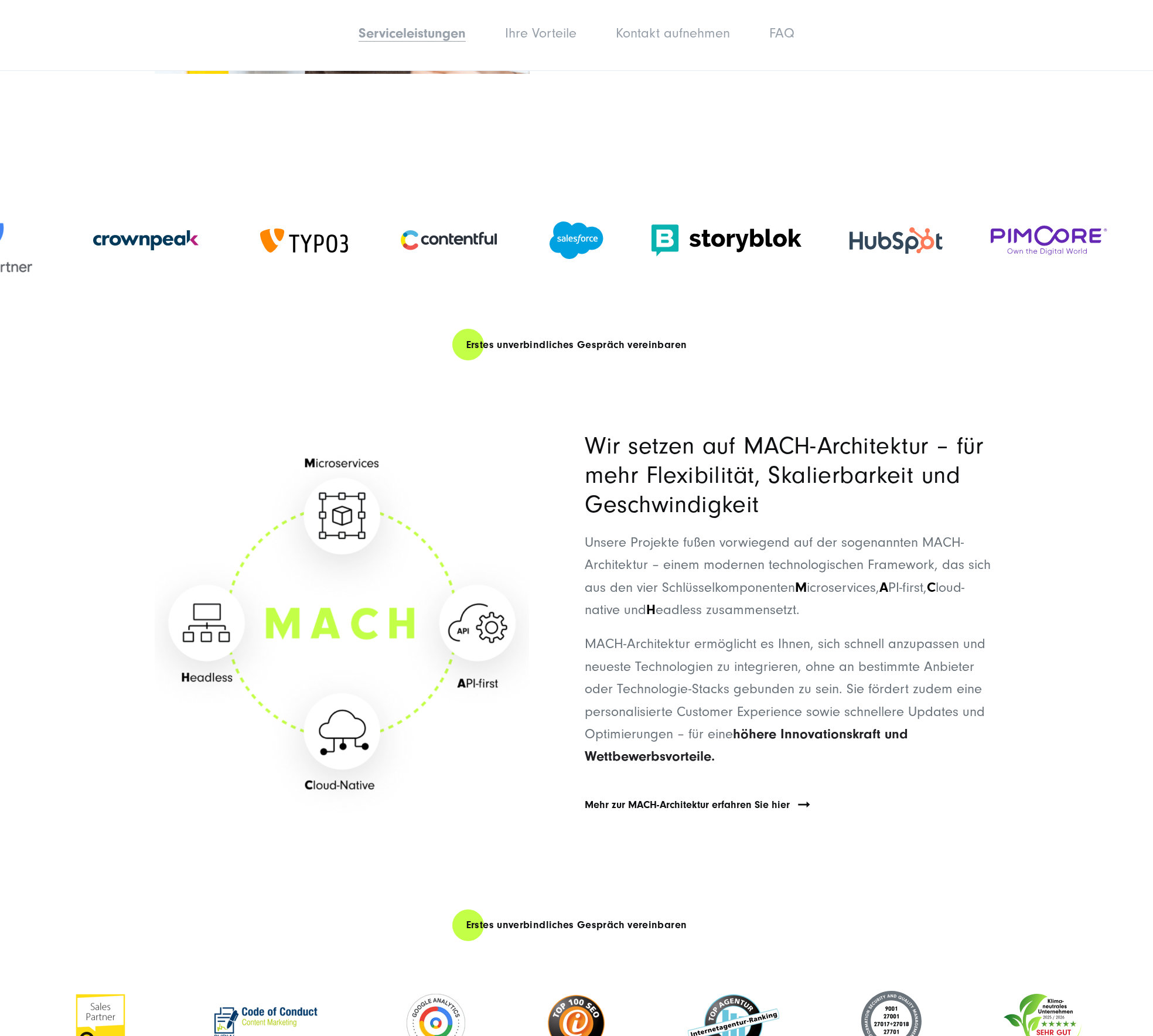
scroll to position [3083, 0]
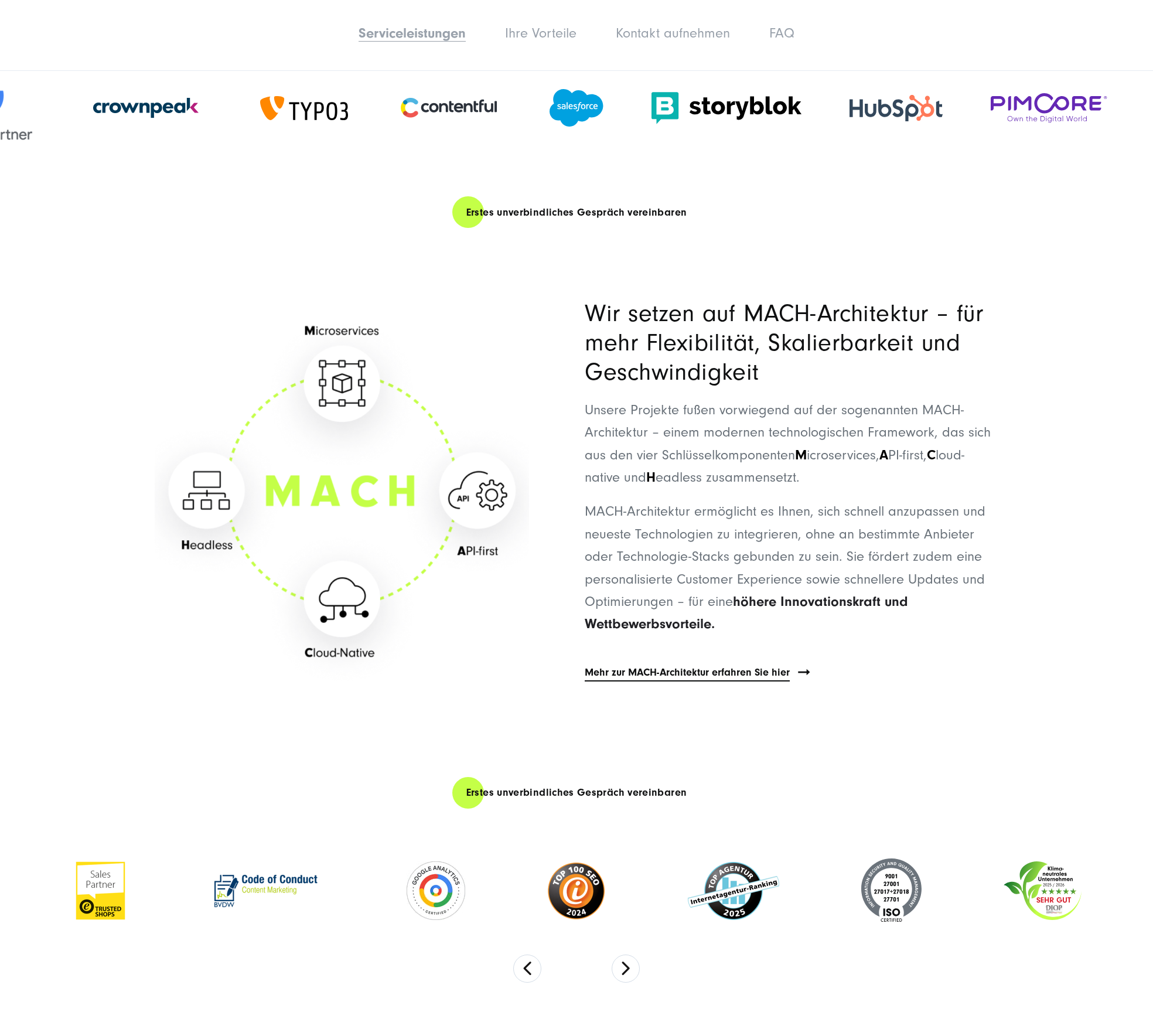
click at [663, 668] on link "Mehr zur MACH-Architektur erfahren Sie hier" at bounding box center [687, 672] width 205 height 17
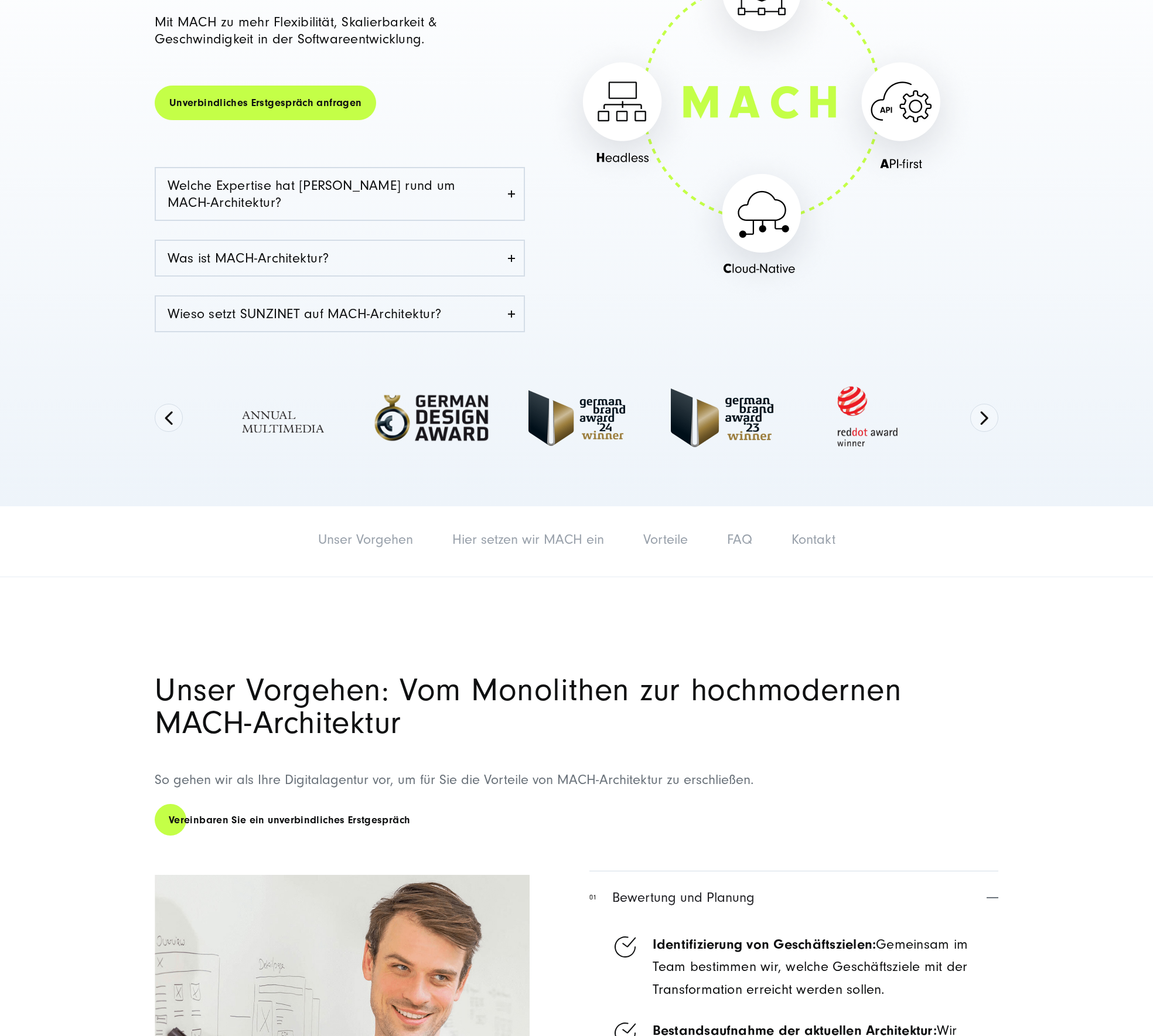
scroll to position [485, 0]
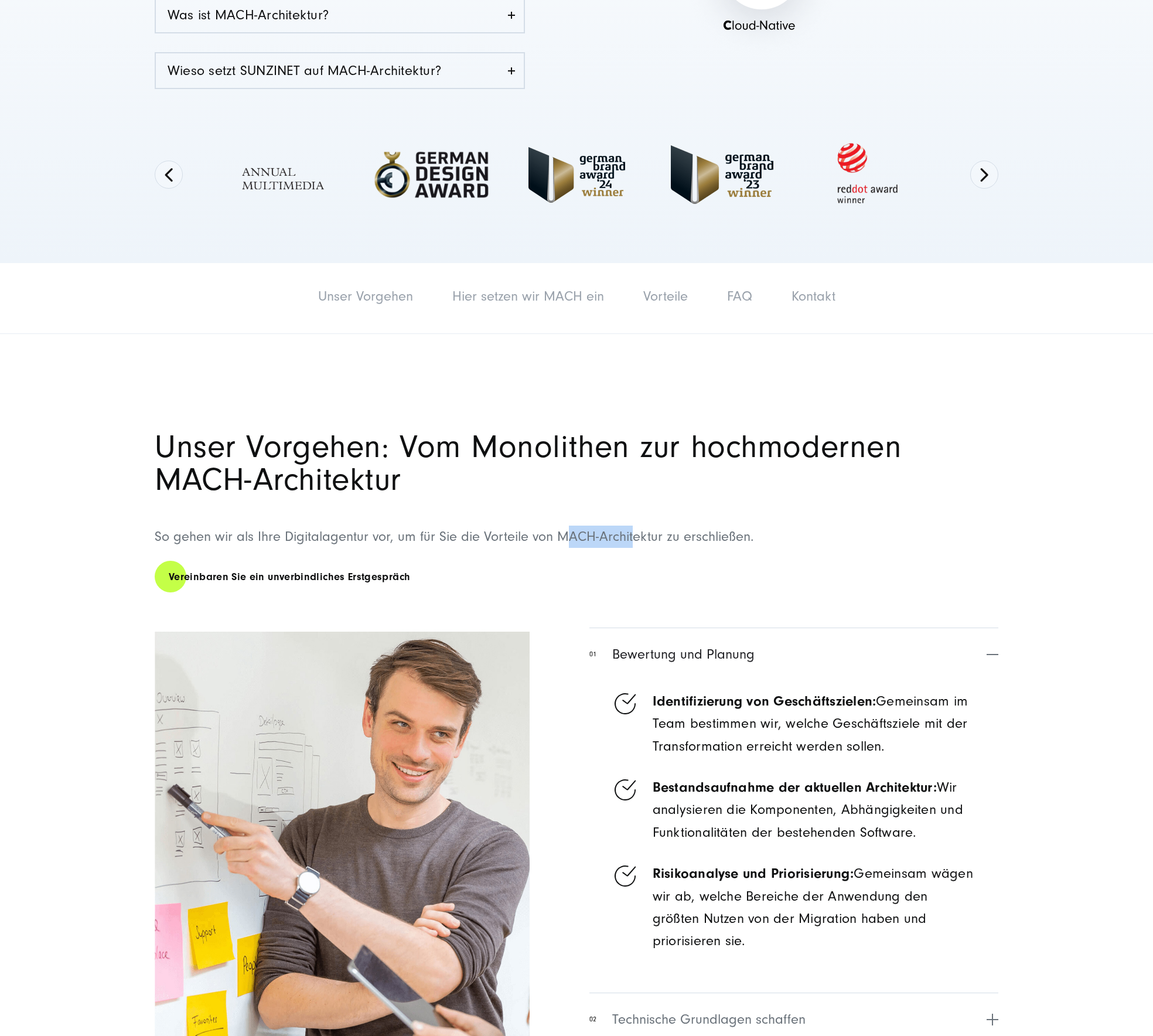
drag, startPoint x: 566, startPoint y: 535, endPoint x: 634, endPoint y: 534, distance: 68.0
click at [634, 534] on p "So gehen wir als Ihre Digitalagentur vor, um für Sie die Vorteile von MACH-Arch…" at bounding box center [576, 537] width 844 height 22
drag, startPoint x: 658, startPoint y: 536, endPoint x: 564, endPoint y: 527, distance: 94.4
click at [558, 535] on p "So gehen wir als Ihre Digitalagentur vor, um für Sie die Vorteile von MACH-Arch…" at bounding box center [576, 537] width 844 height 22
copy p "MACH-Architektu"
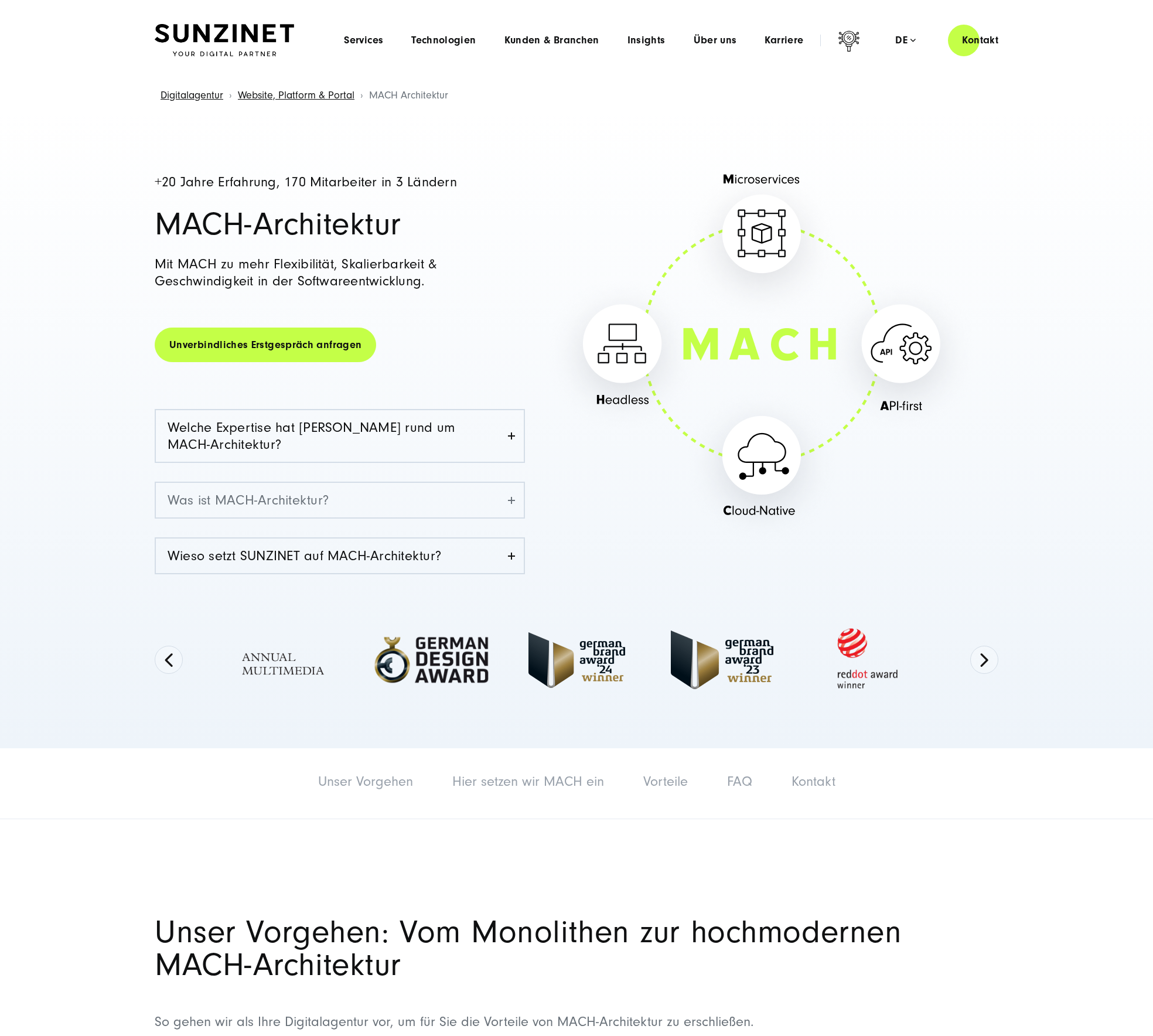
click at [310, 513] on link "Was ist MACH-Architektur?" at bounding box center [340, 500] width 368 height 35
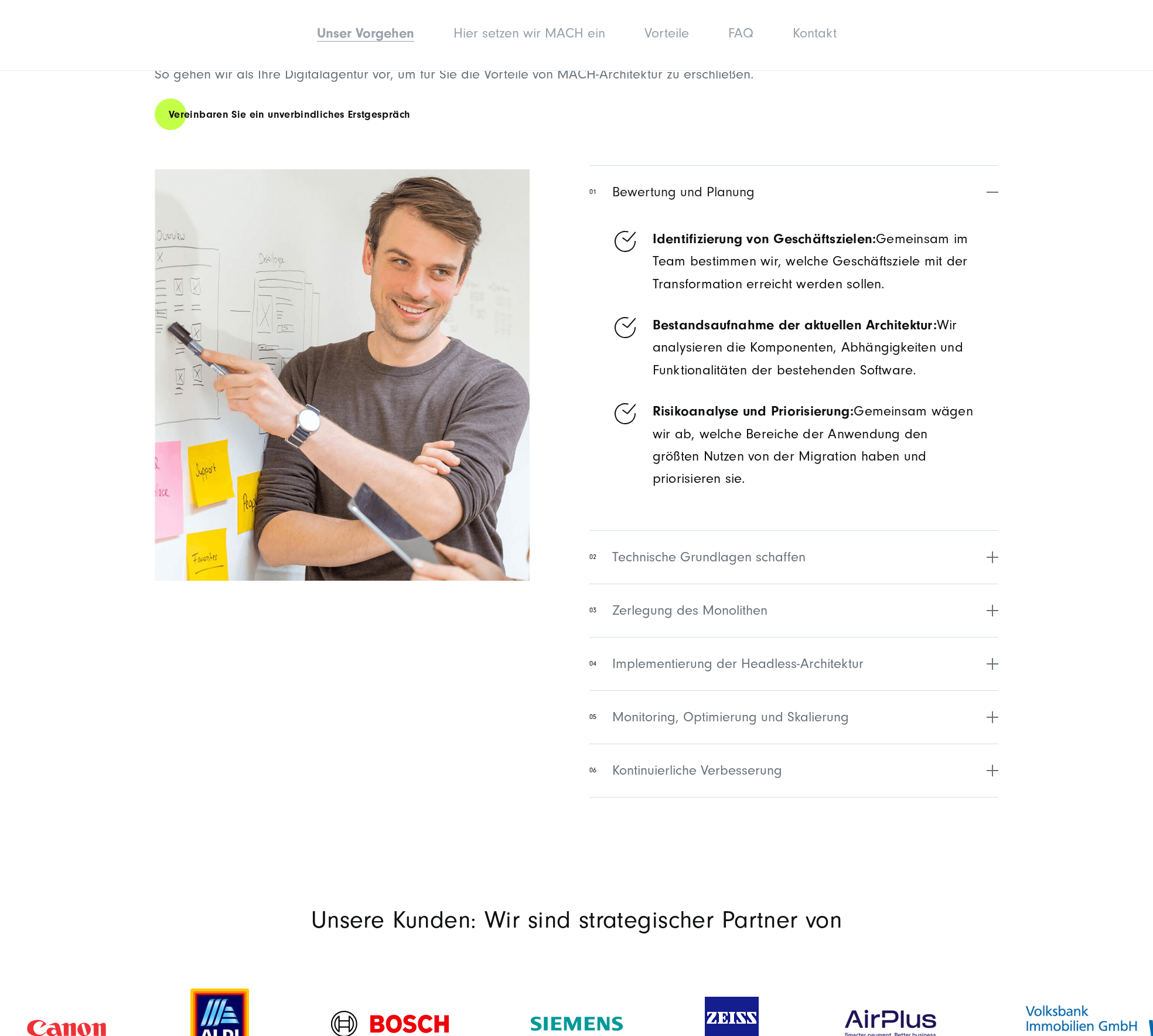
scroll to position [1196, 0]
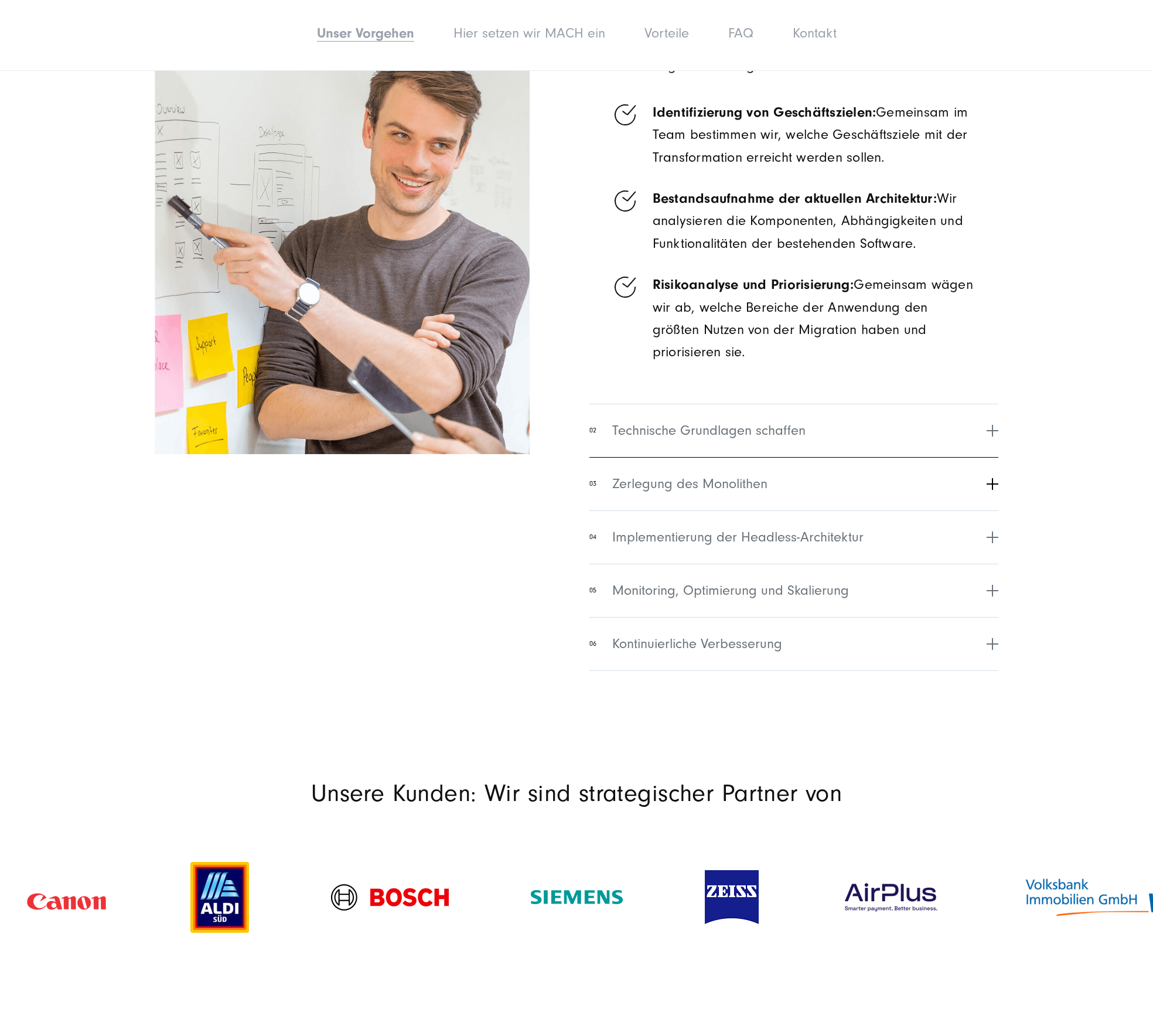
click at [669, 492] on span "Zerlegung des Monolithen" at bounding box center [689, 483] width 155 height 21
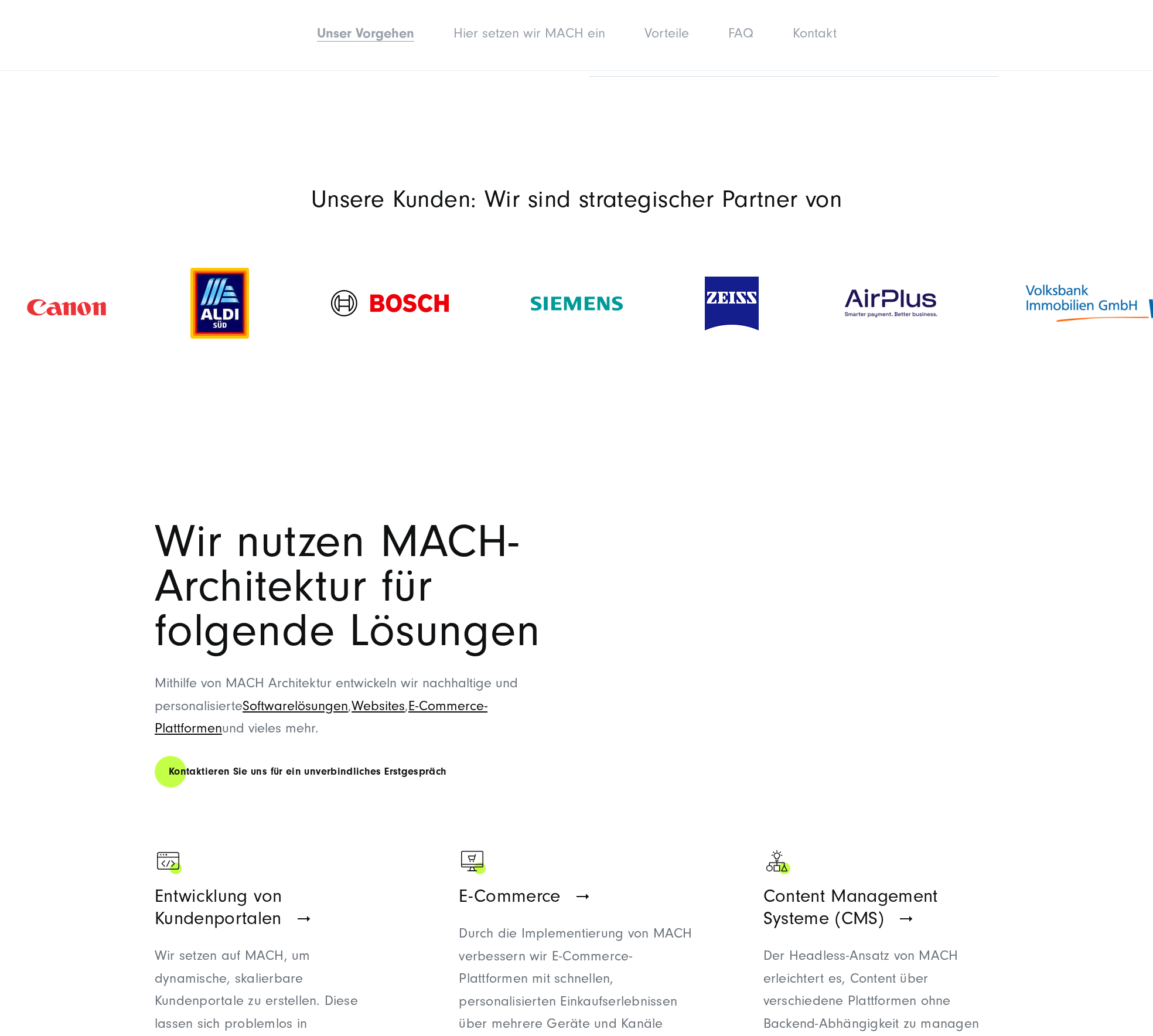
scroll to position [2016, 0]
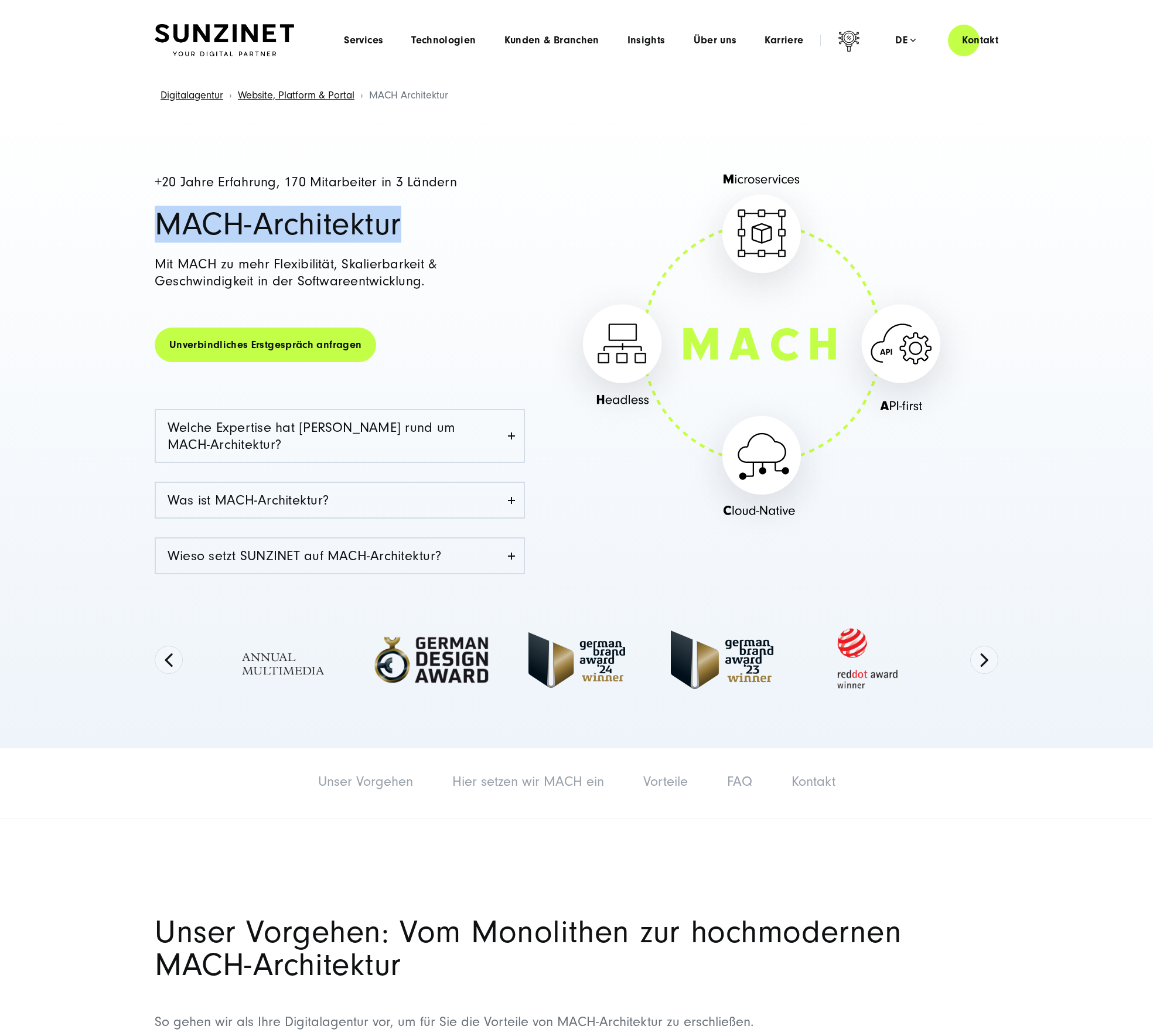
drag, startPoint x: 161, startPoint y: 226, endPoint x: 429, endPoint y: 223, distance: 268.0
click at [430, 223] on h1 "MACH-Architektur" at bounding box center [340, 224] width 370 height 33
copy h1 "MACH-Architektur"
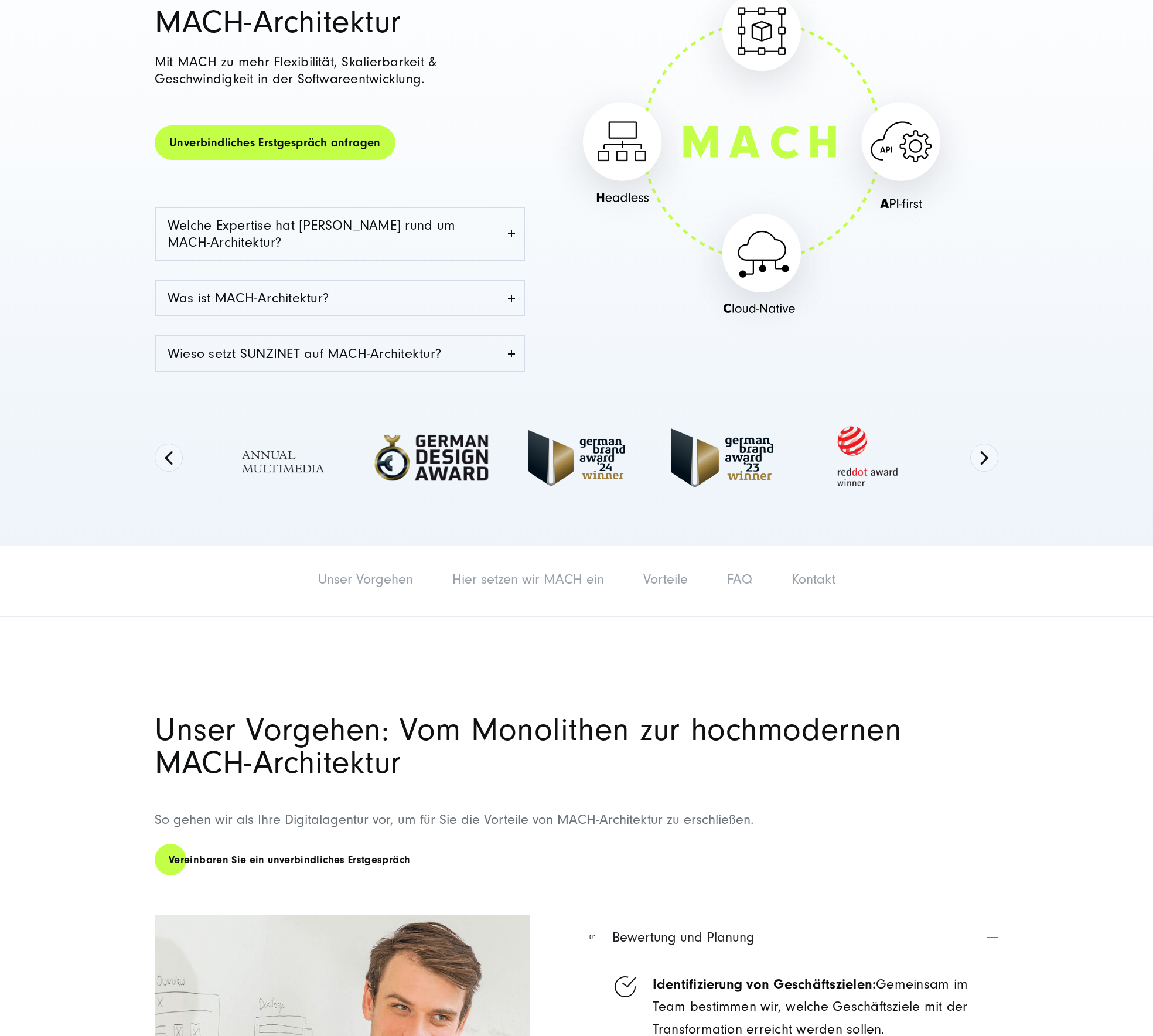
scroll to position [235, 0]
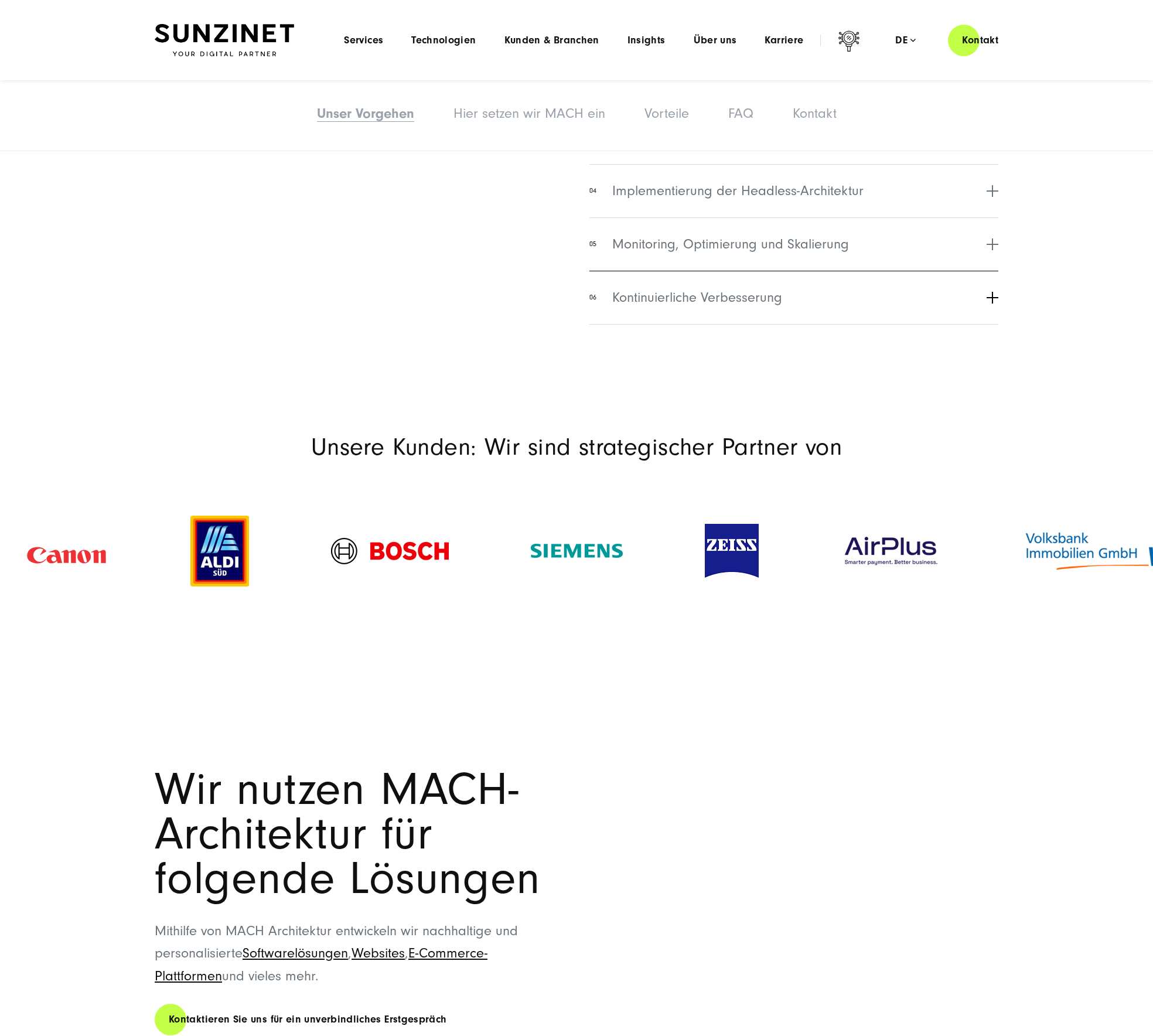
click at [704, 299] on span "Kontinuierliche Verbesserung" at bounding box center [697, 297] width 170 height 21
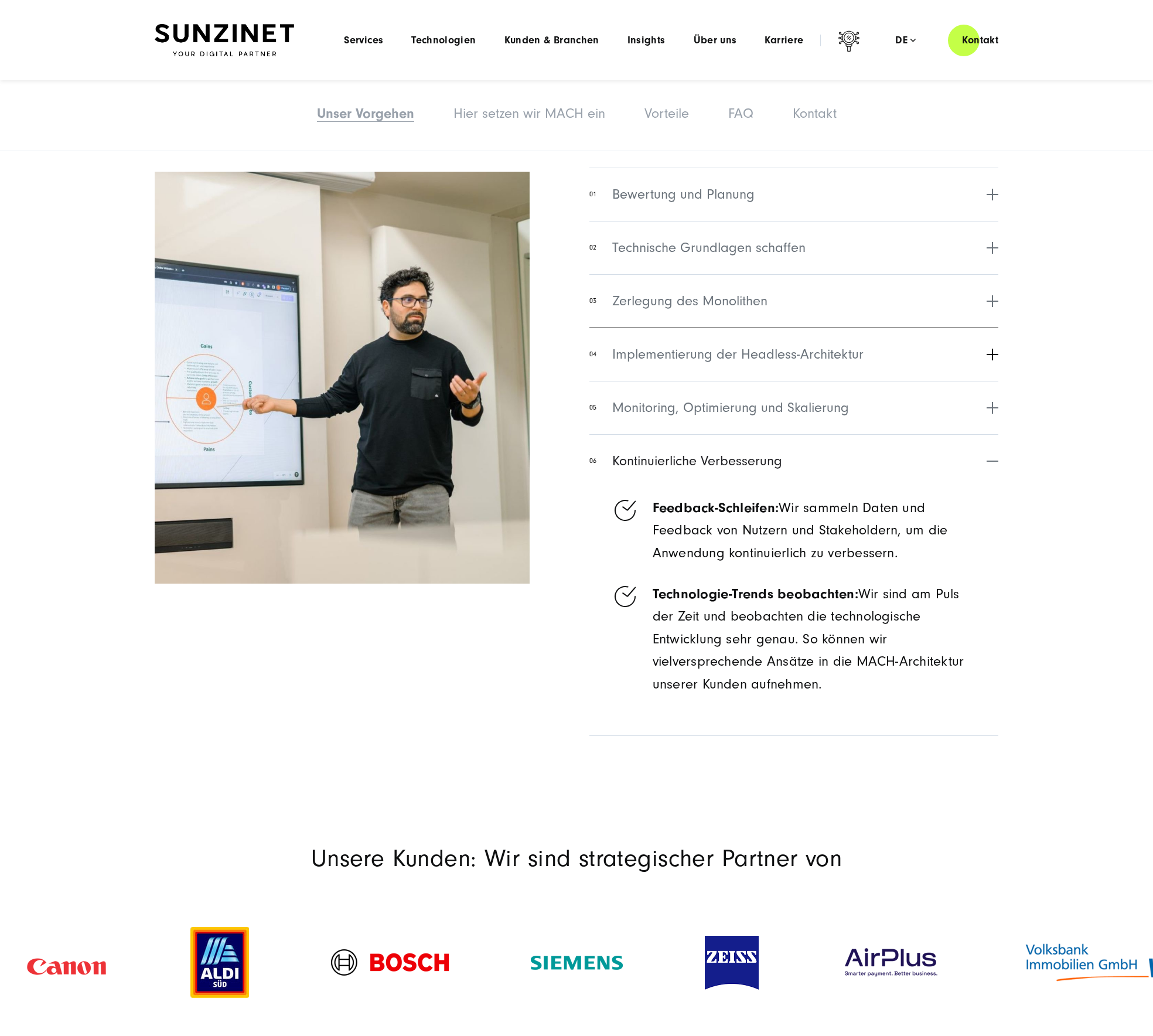
scroll to position [934, 0]
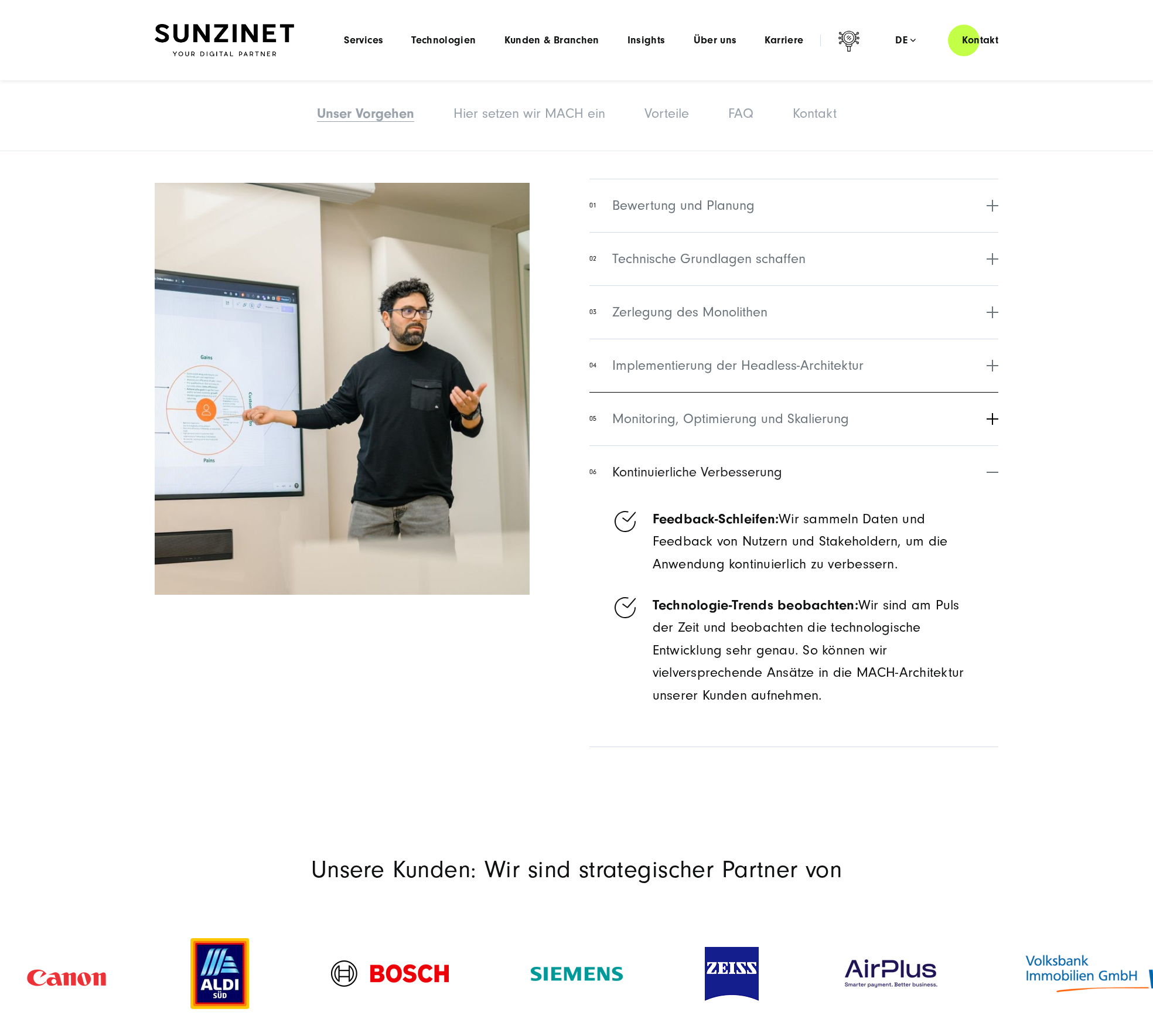
click at [738, 407] on button "05 Monitoring, Optimierung und Skalierung" at bounding box center [793, 419] width 409 height 53
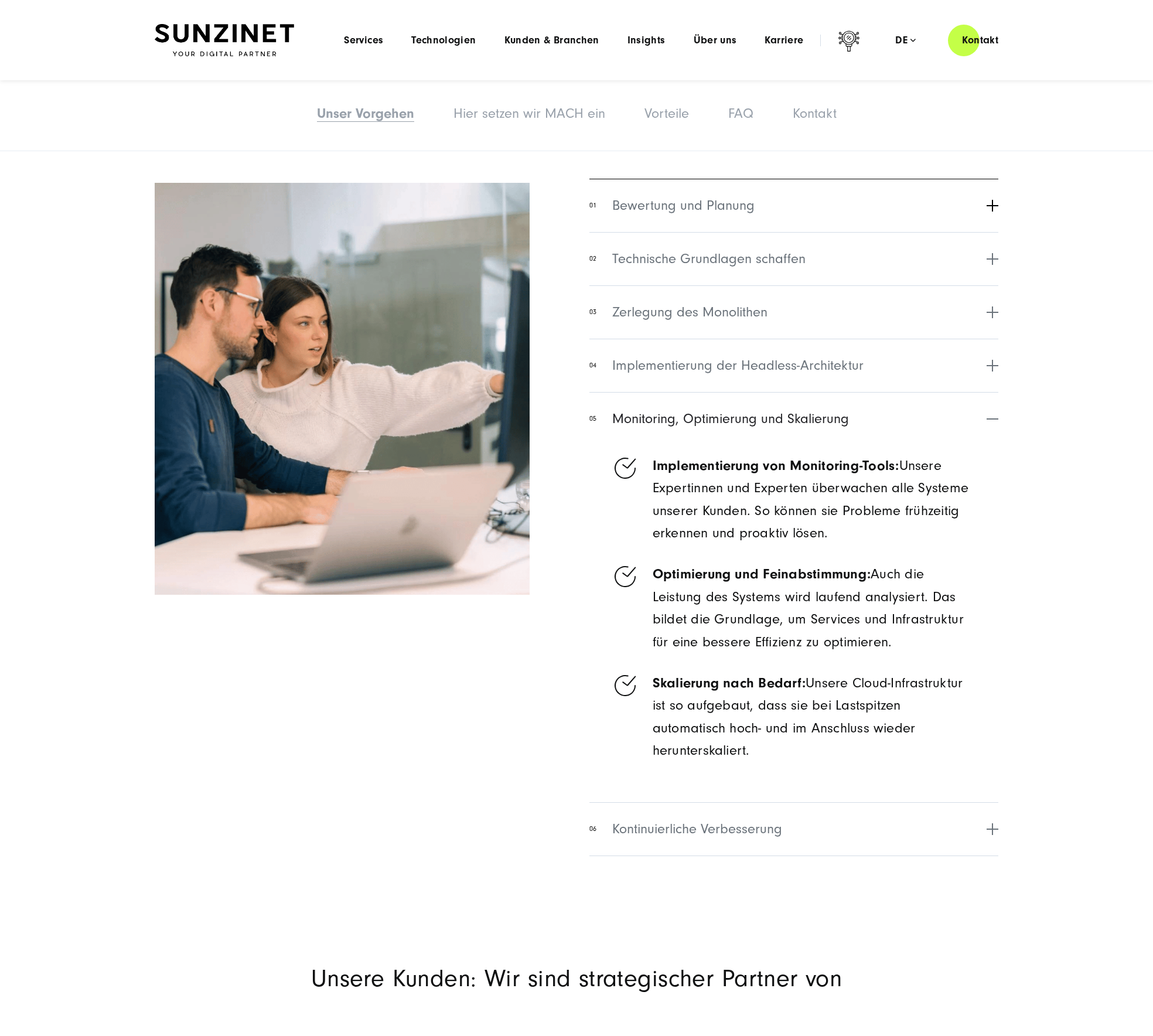
click at [755, 206] on button "01 Bewertung und Planung" at bounding box center [793, 206] width 409 height 53
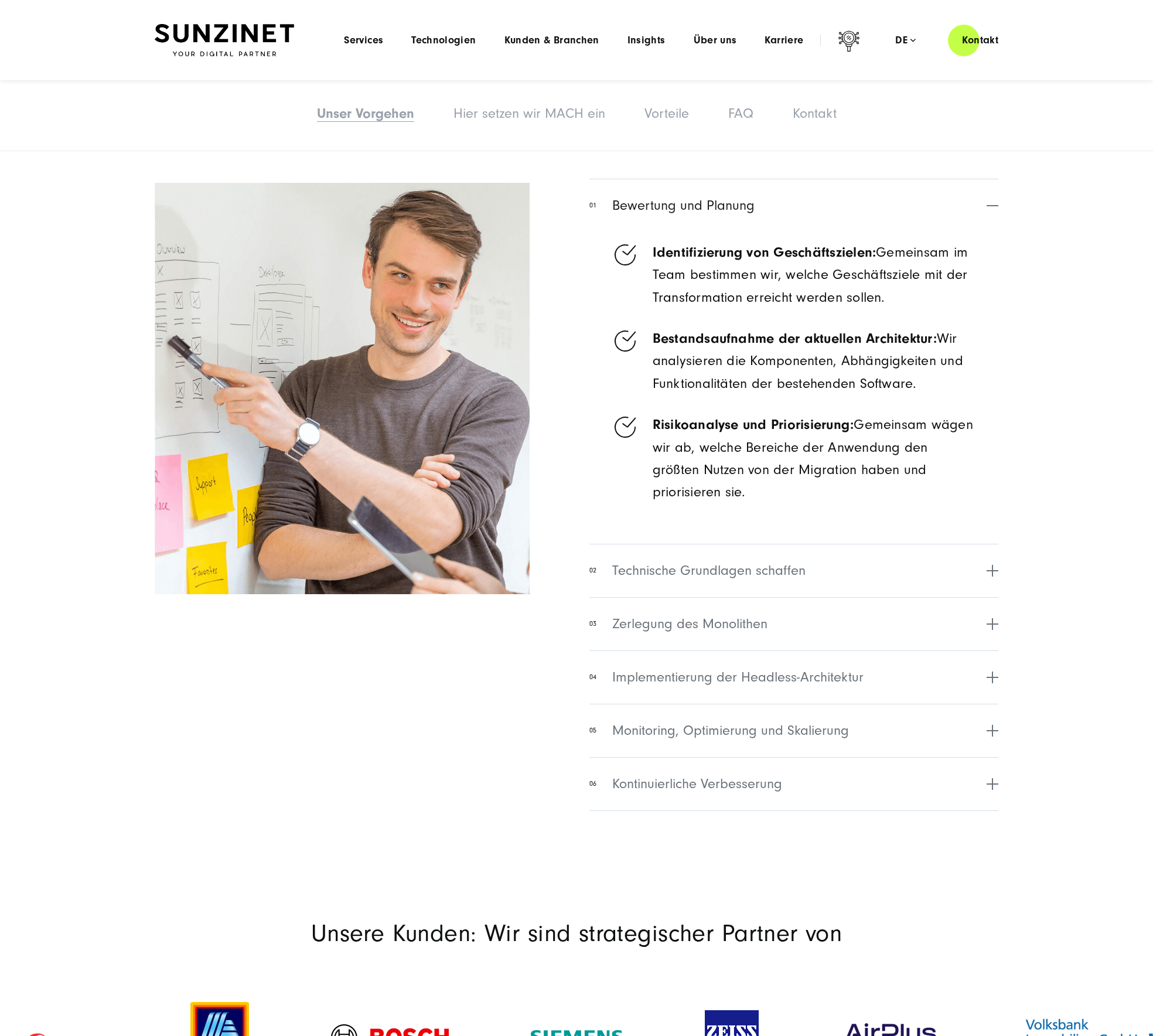
click at [703, 576] on span "Technische Grundlagen schaffen" at bounding box center [709, 570] width 193 height 21
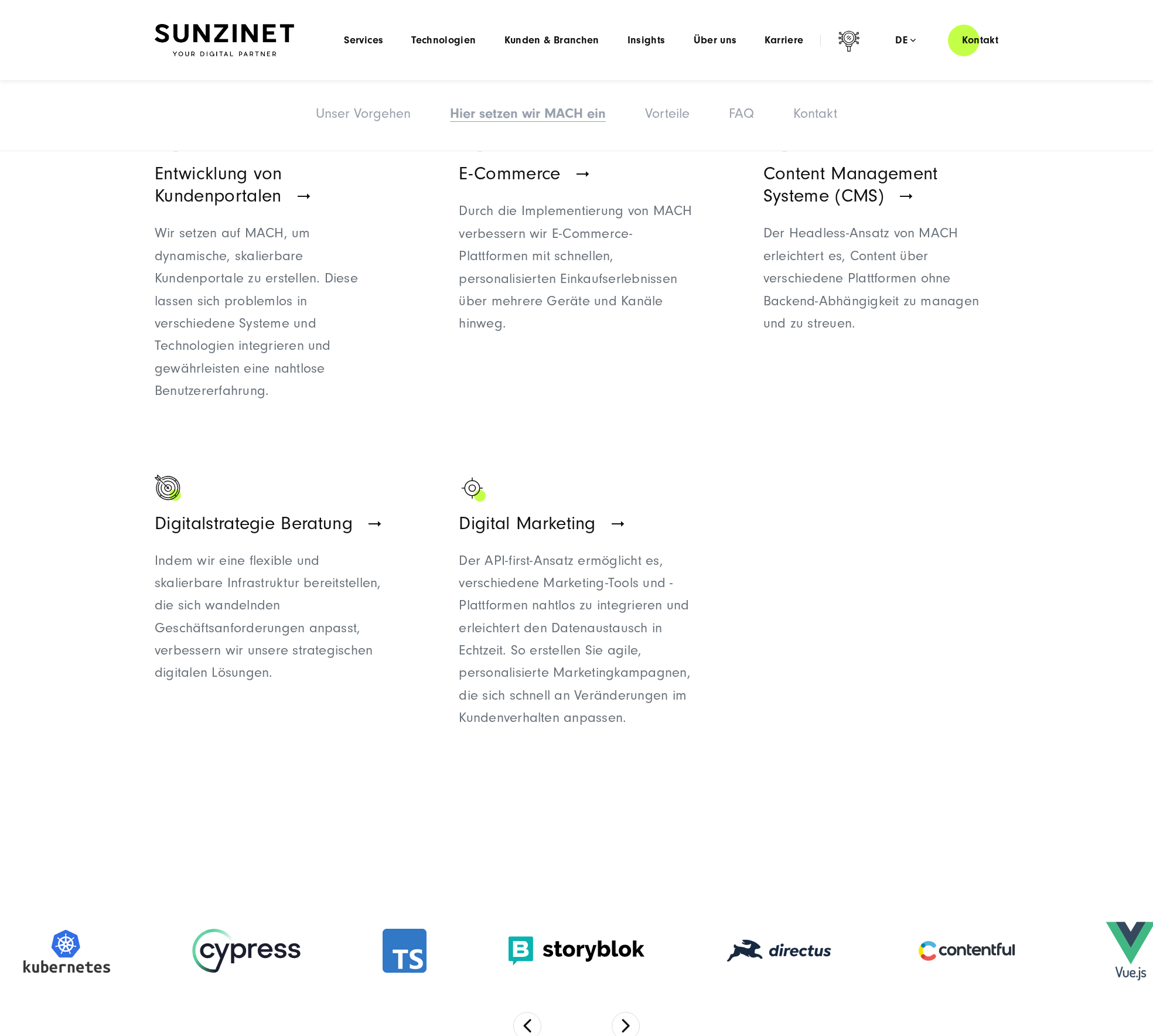
scroll to position [2411, 0]
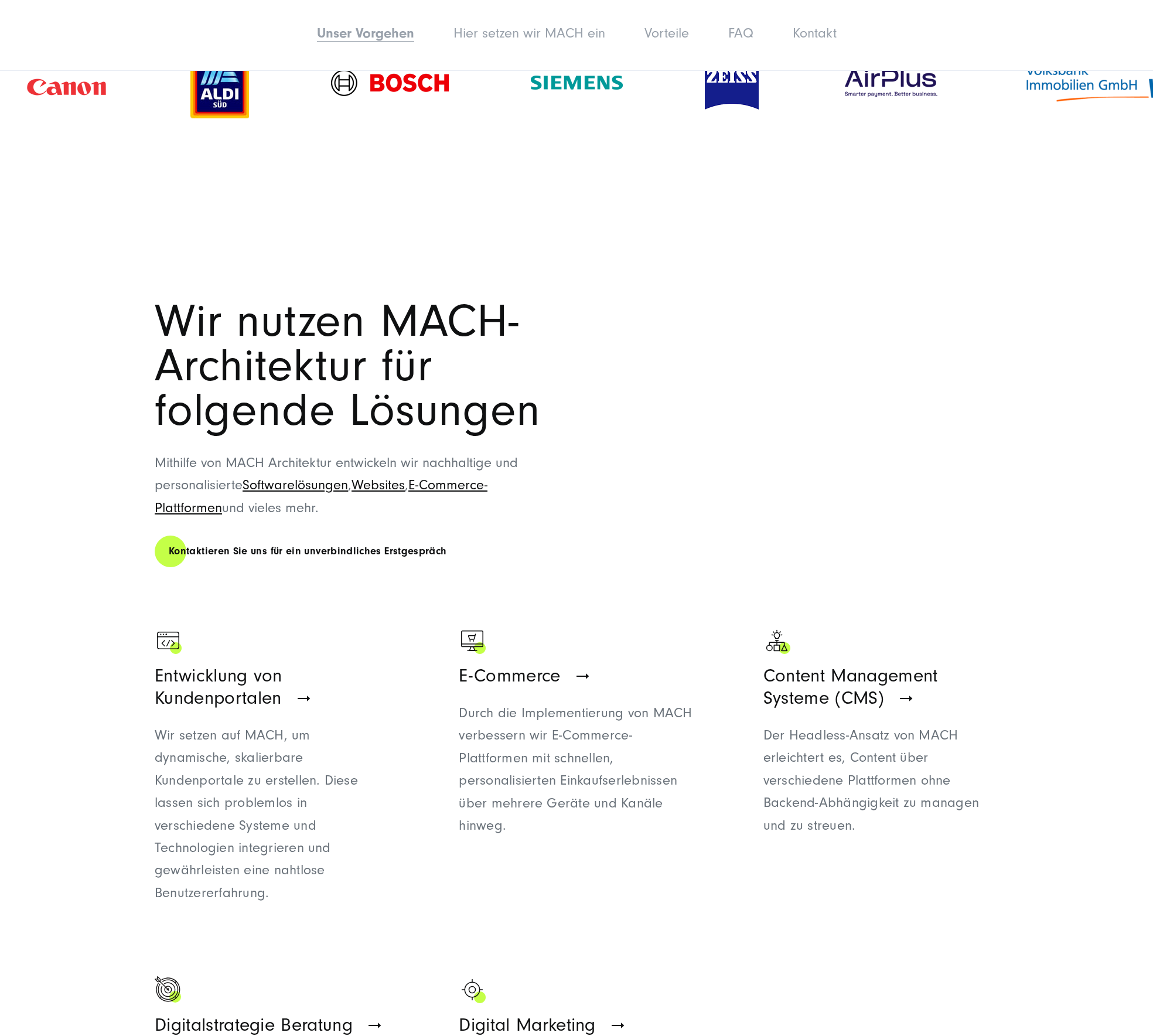
scroll to position [1908, 0]
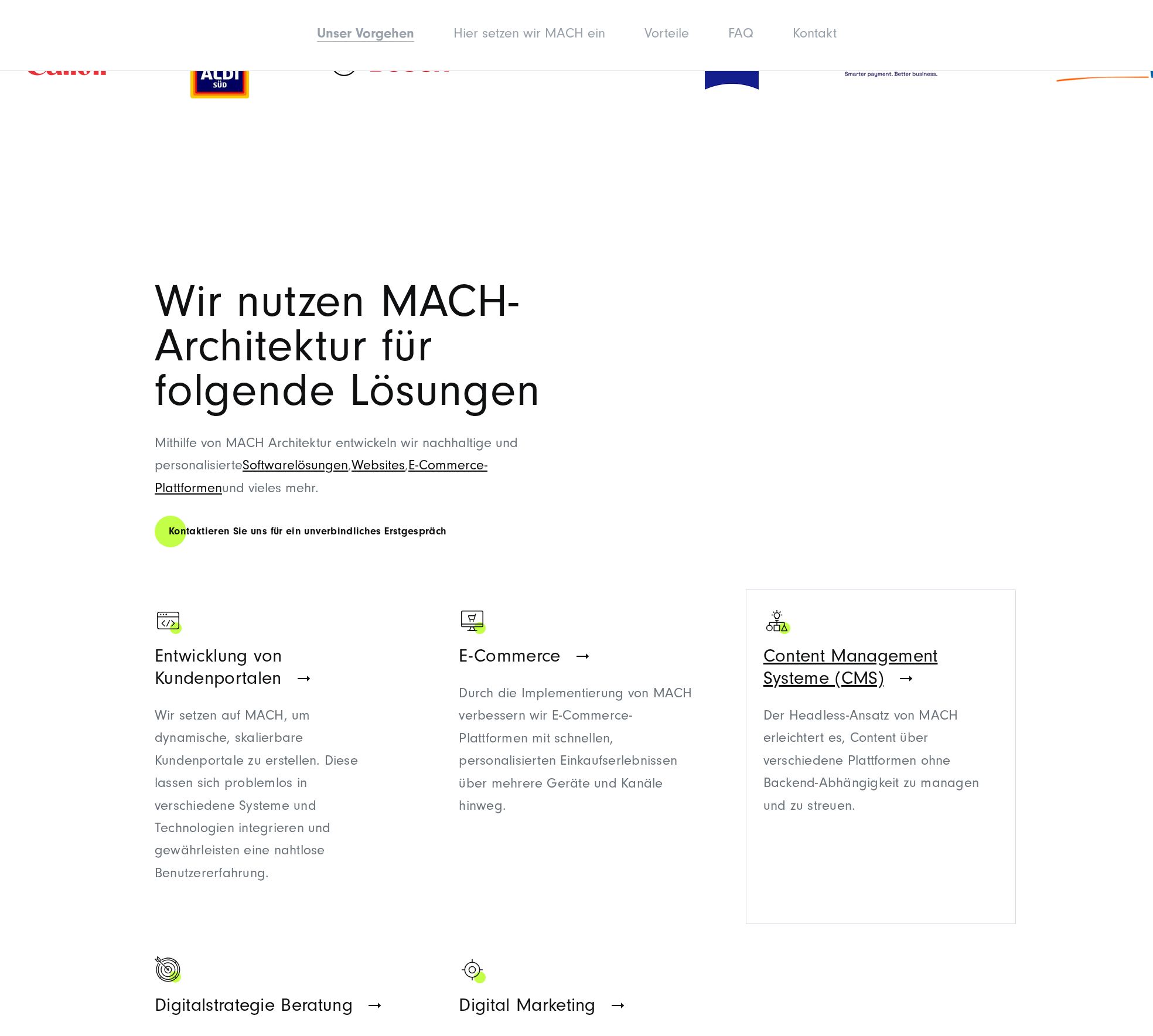
click at [874, 677] on span "Content Management Systeme (CMS)" at bounding box center [851, 666] width 175 height 43
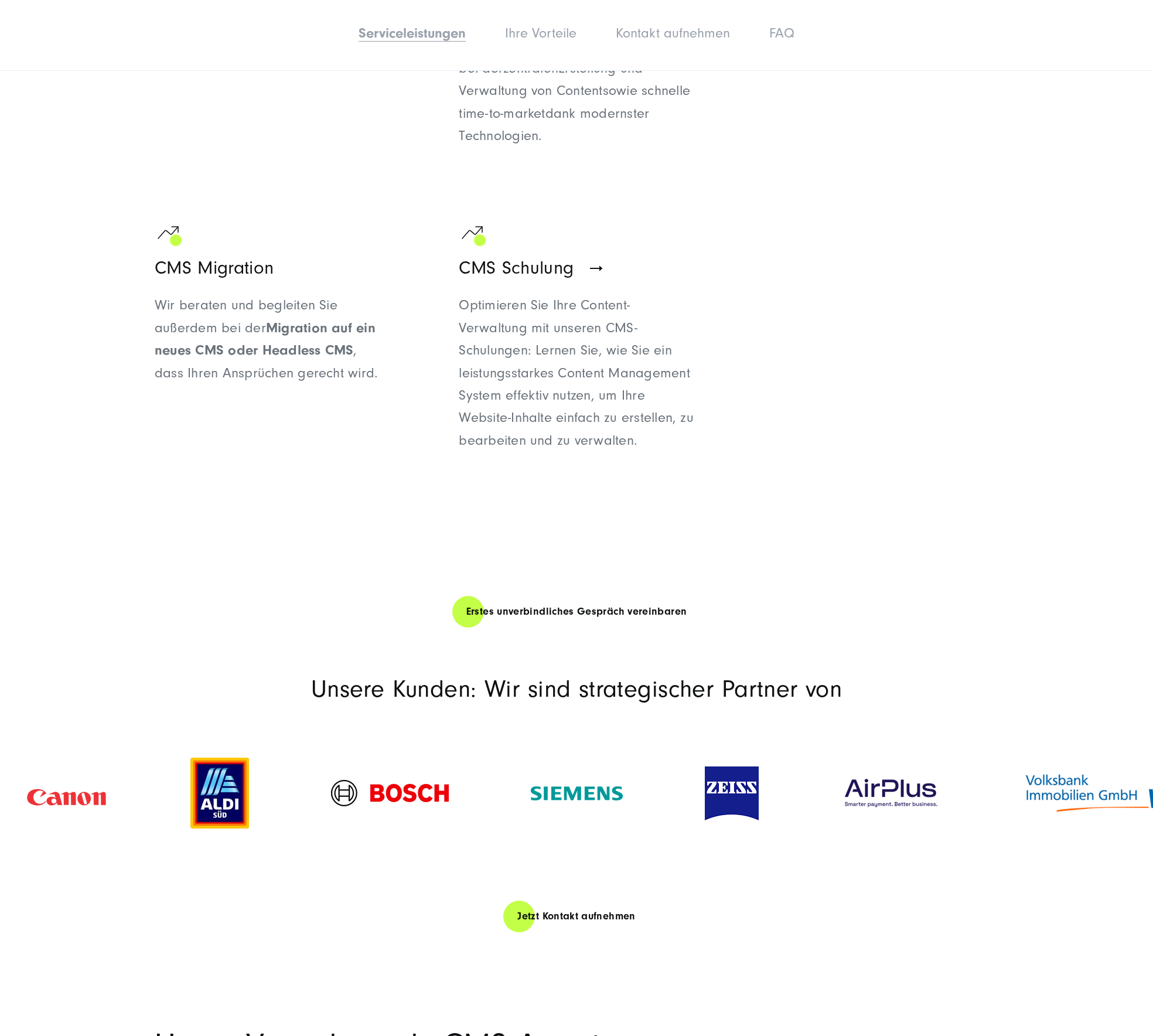
scroll to position [1485, 0]
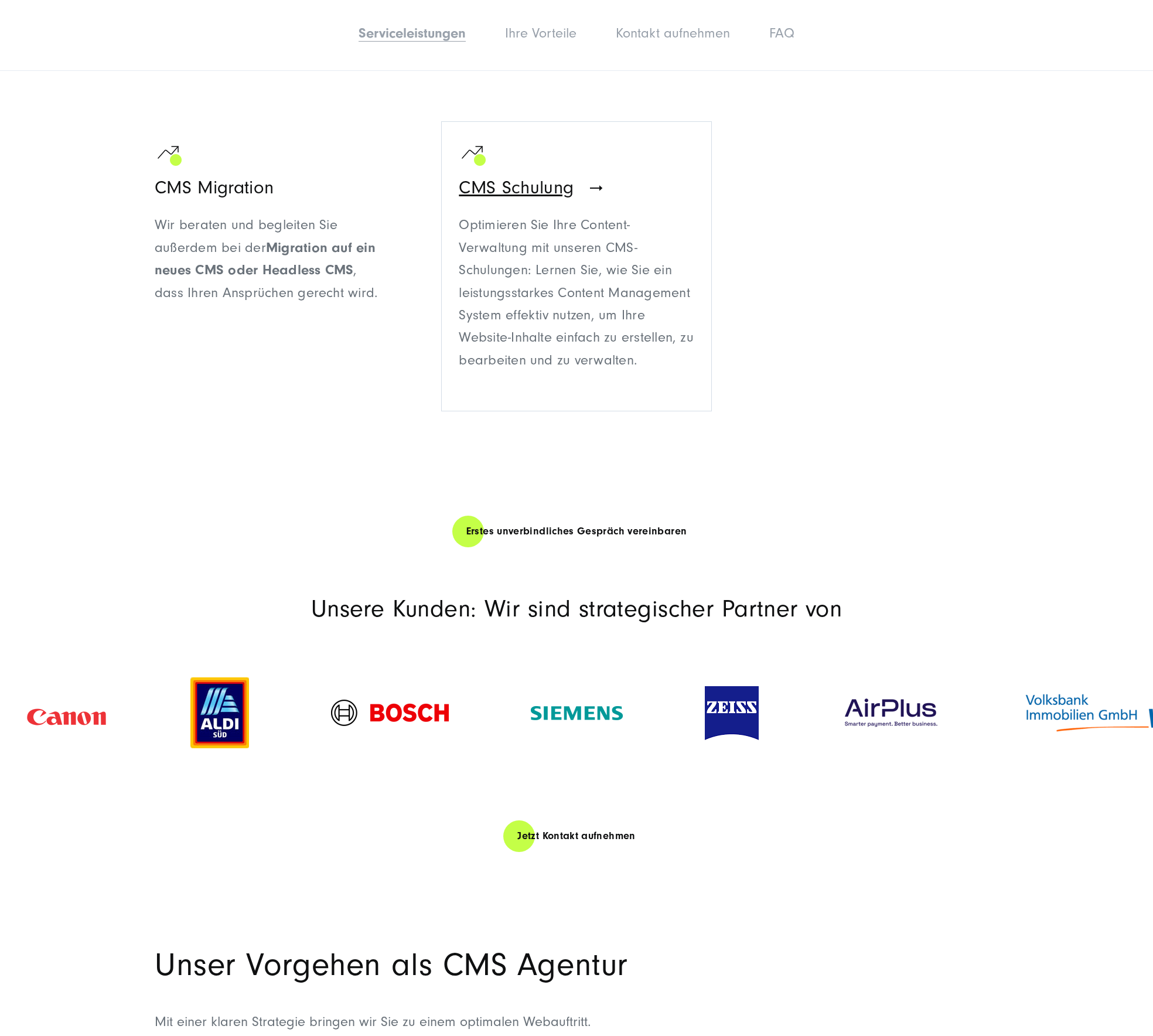
click at [508, 299] on div "Optimieren Sie Ihre Content-Verwaltung mit unseren CMS-Schulungen: Lernen Sie, …" at bounding box center [576, 293] width 235 height 157
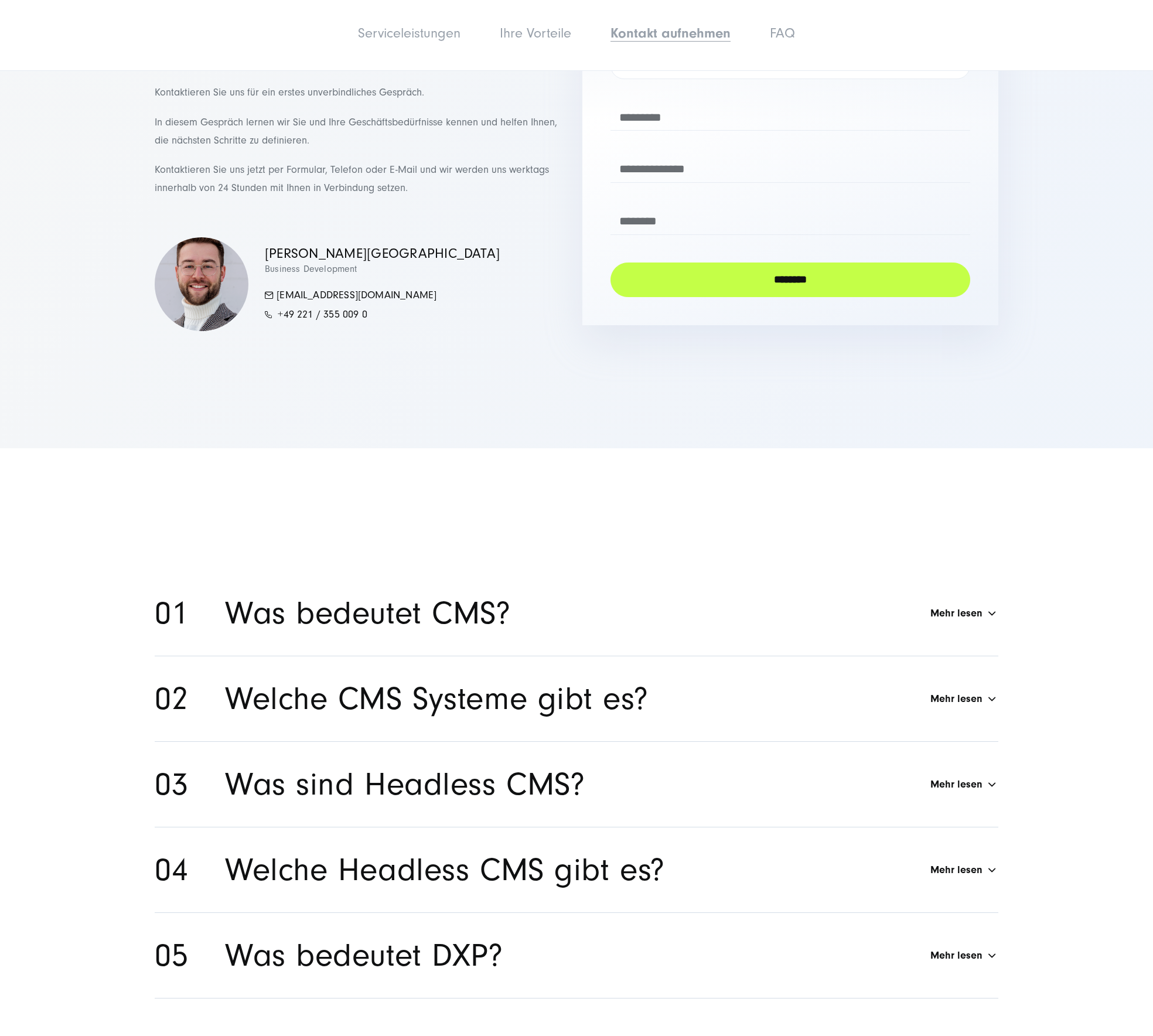
scroll to position [6927, 0]
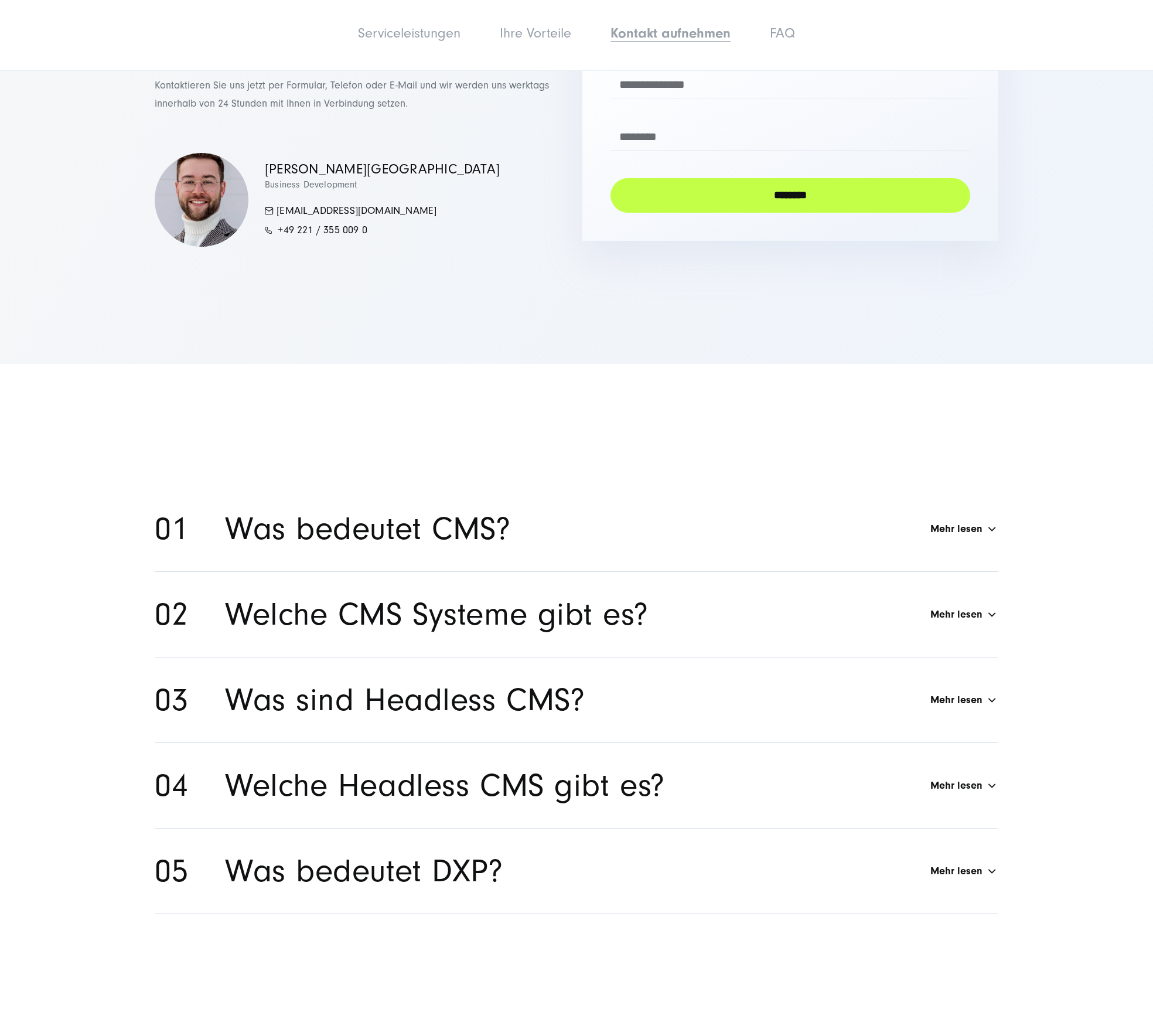
click at [505, 766] on h2 "Welche Headless CMS gibt es?" at bounding box center [445, 785] width 440 height 39
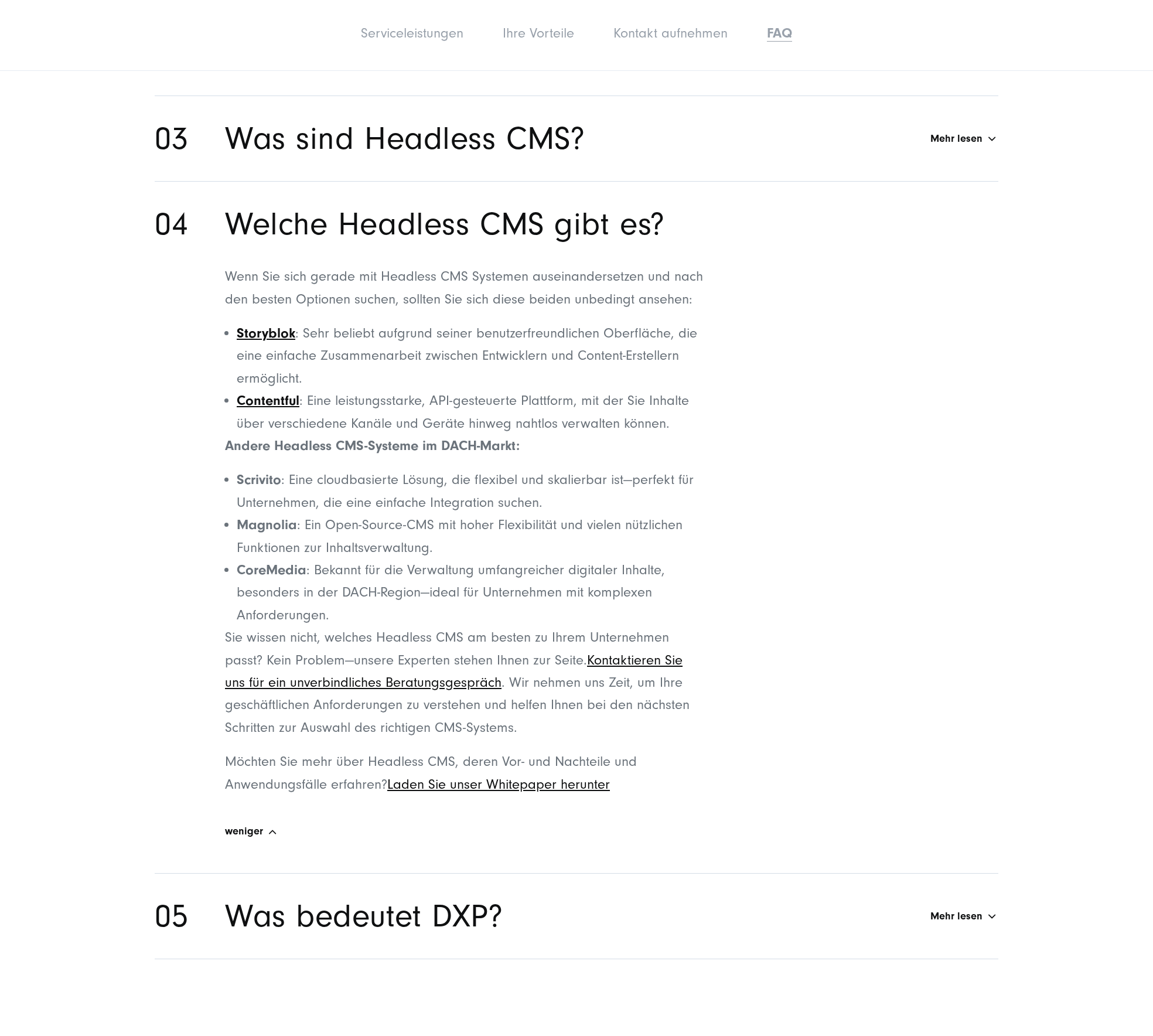
scroll to position [7588, 0]
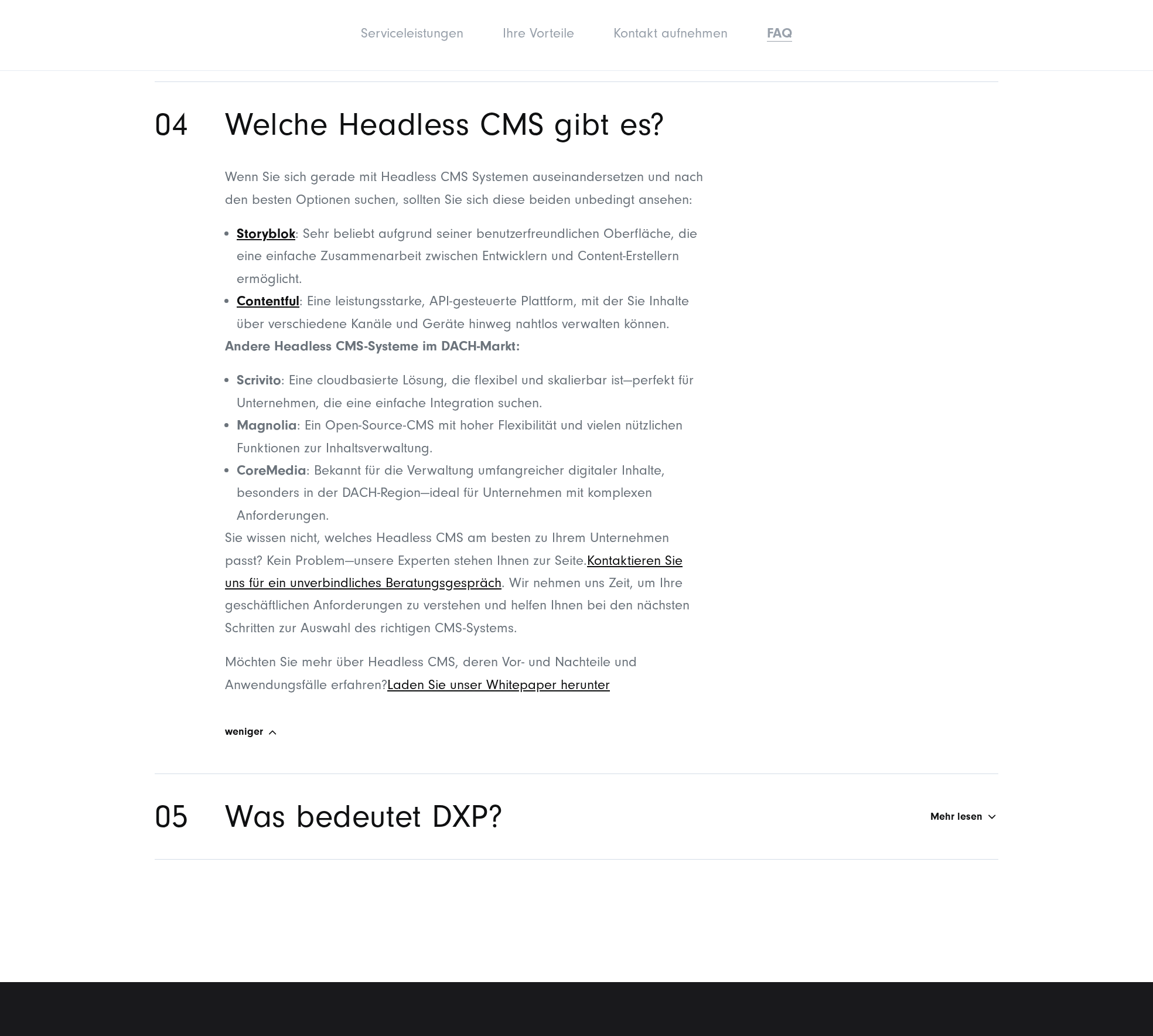
click at [464, 797] on h2 "Was bedeutet DXP?" at bounding box center [364, 816] width 279 height 39
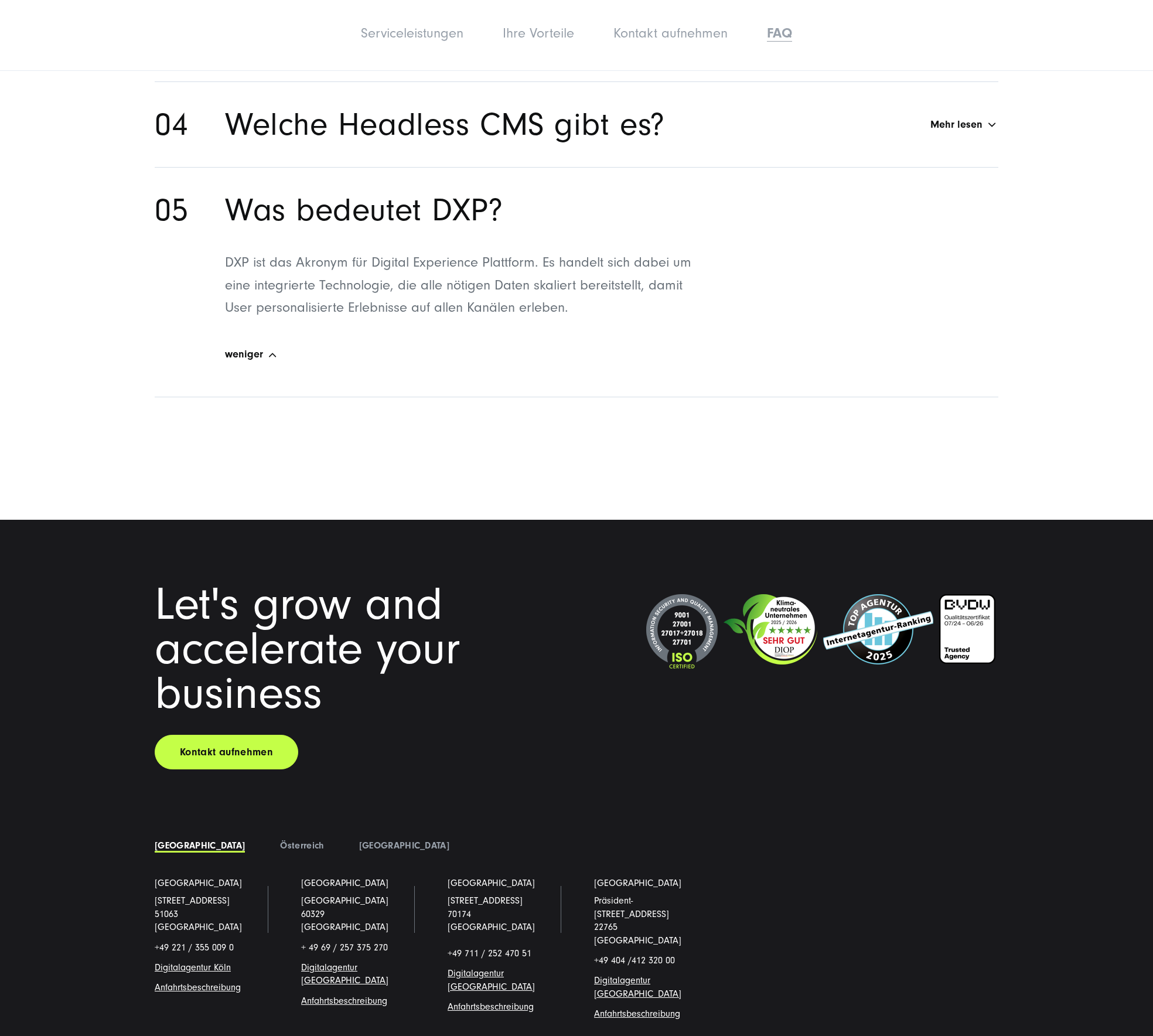
scroll to position [7710, 0]
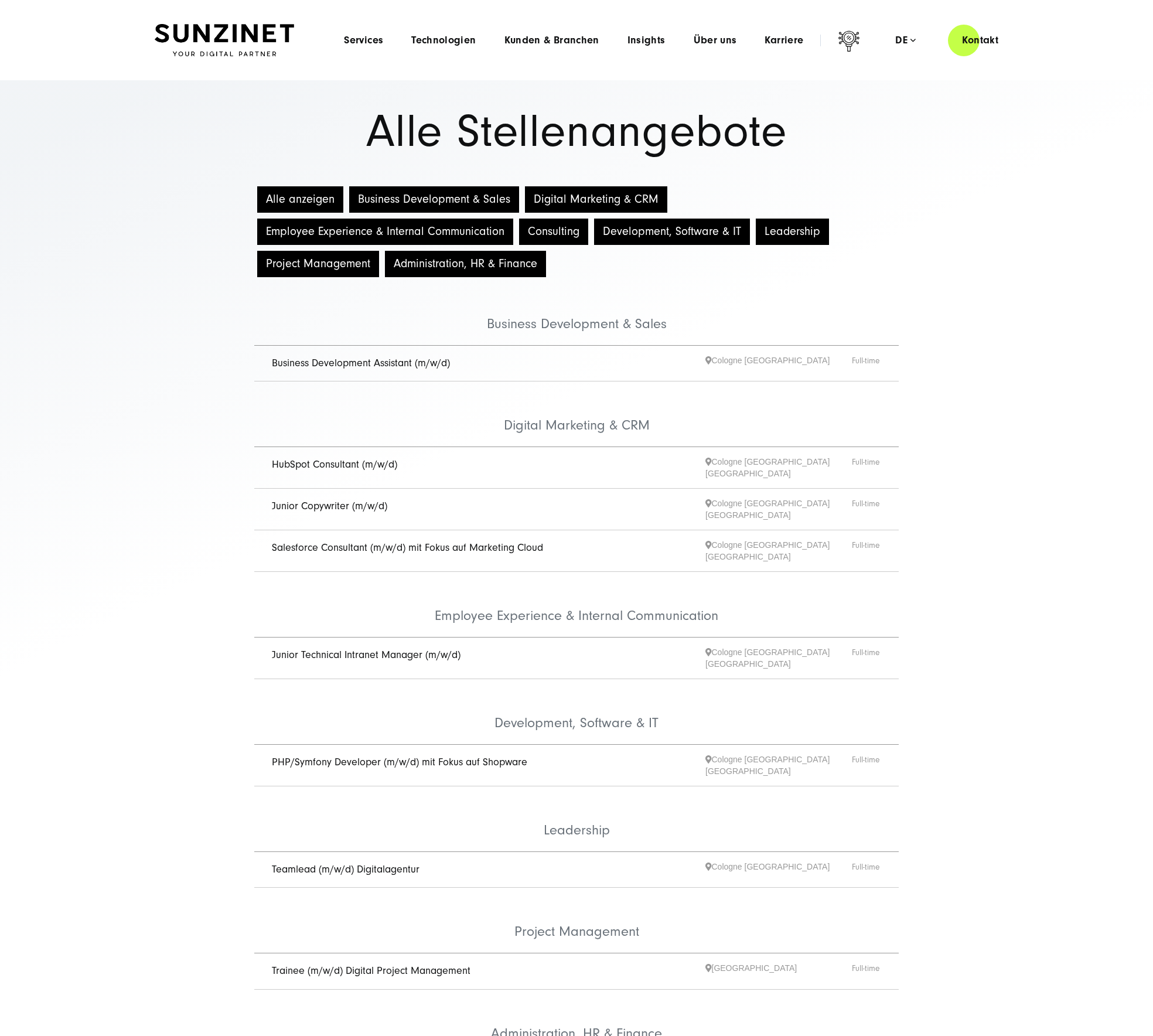
click at [806, 37] on li "Karriere Menu Willkommen bei SUNZINET! Bei uns warten neben spannenden Projekte…" at bounding box center [784, 40] width 67 height 13
click at [771, 38] on span "Karriere" at bounding box center [784, 41] width 39 height 12
click at [232, 30] on img at bounding box center [224, 40] width 140 height 33
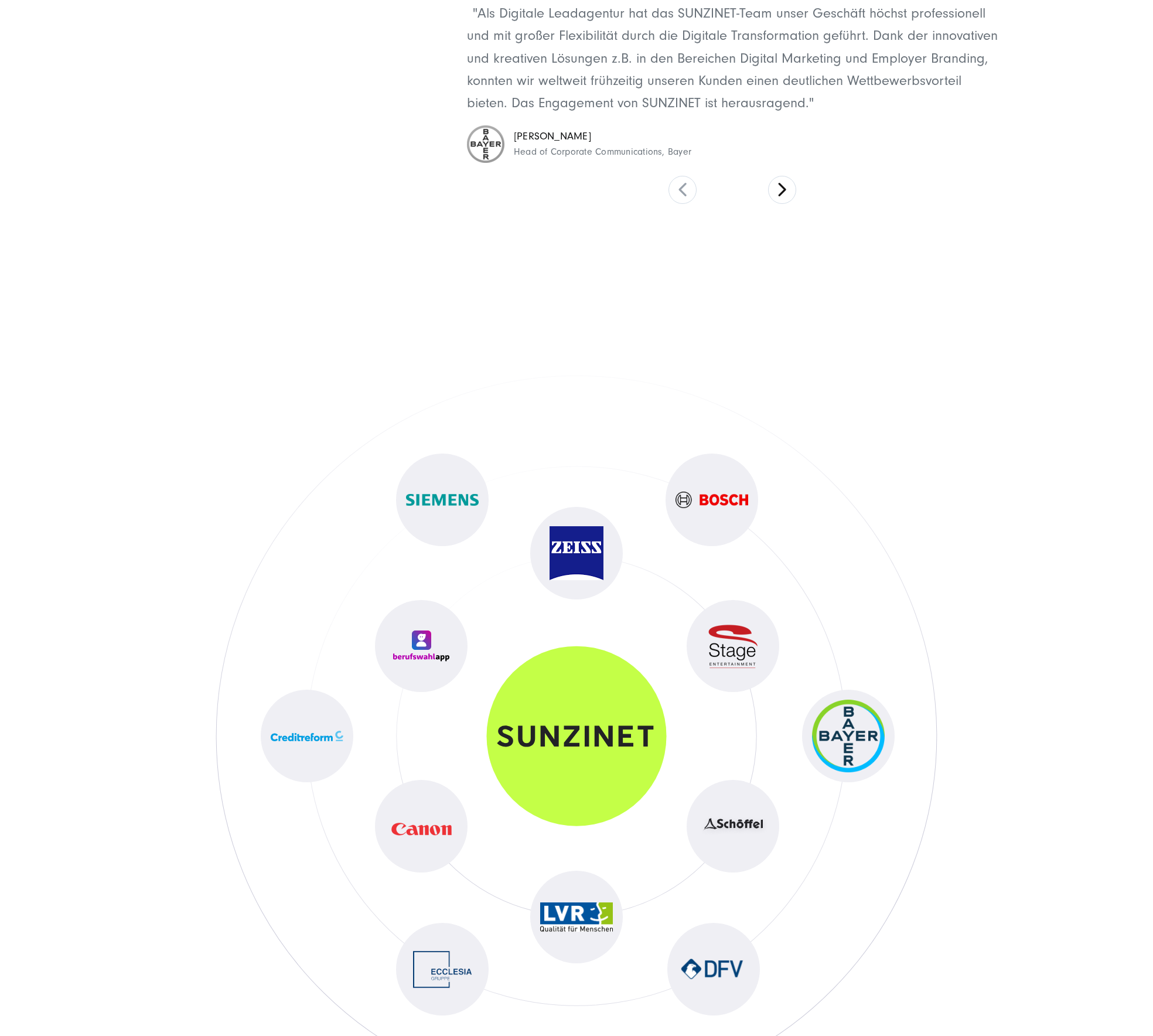
scroll to position [5849, 0]
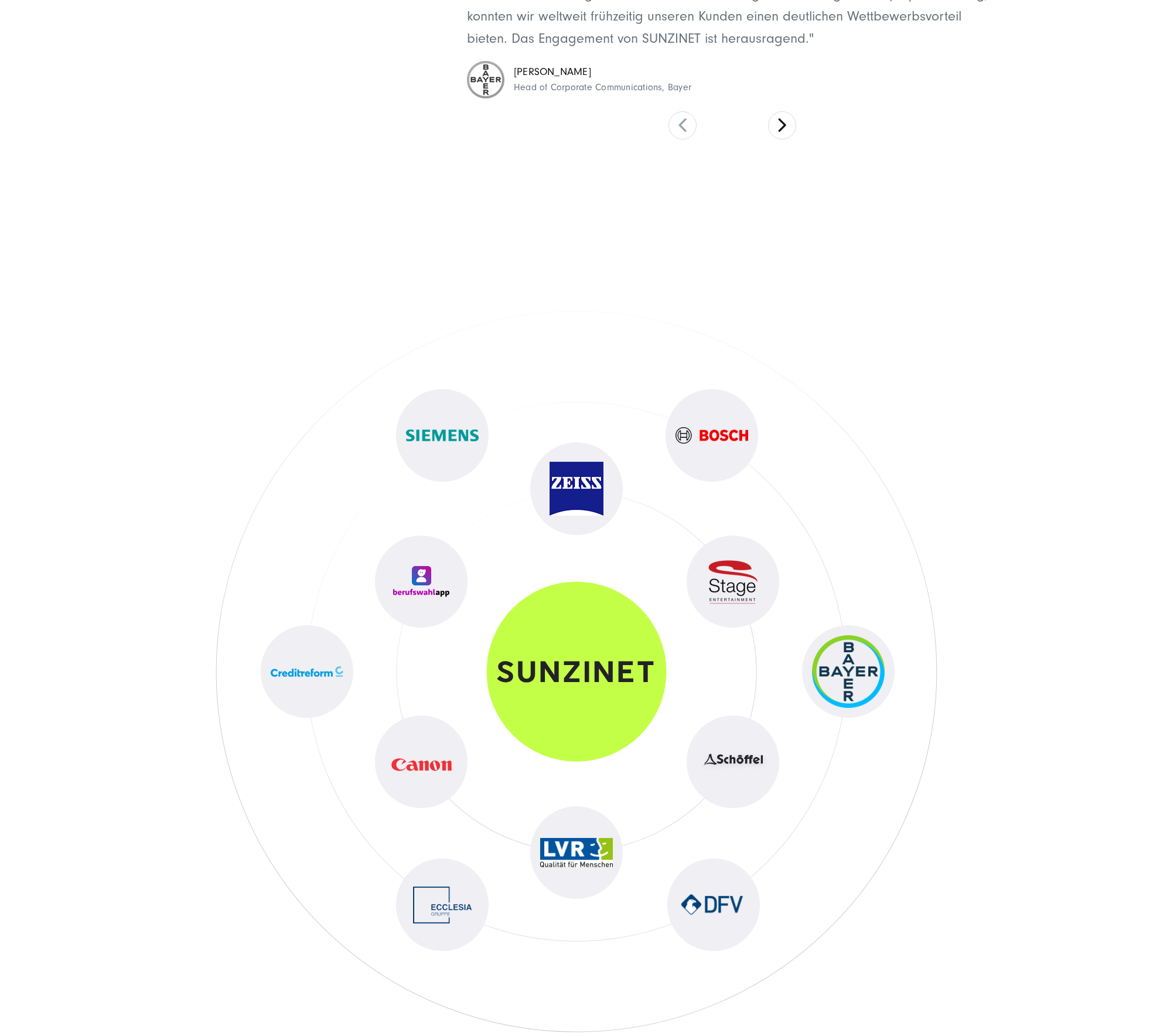
click at [833, 680] on img at bounding box center [848, 671] width 73 height 73
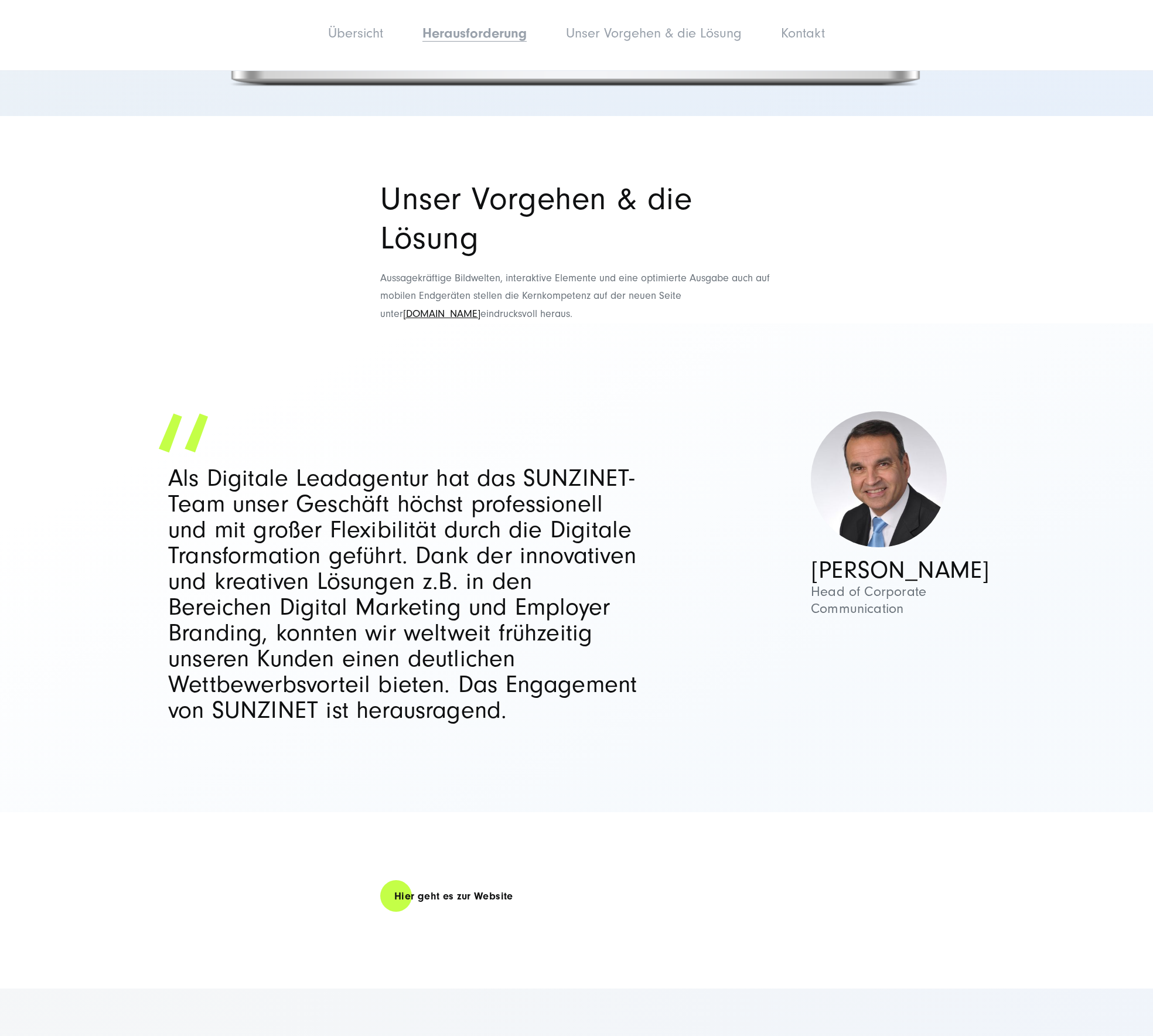
scroll to position [1678, 0]
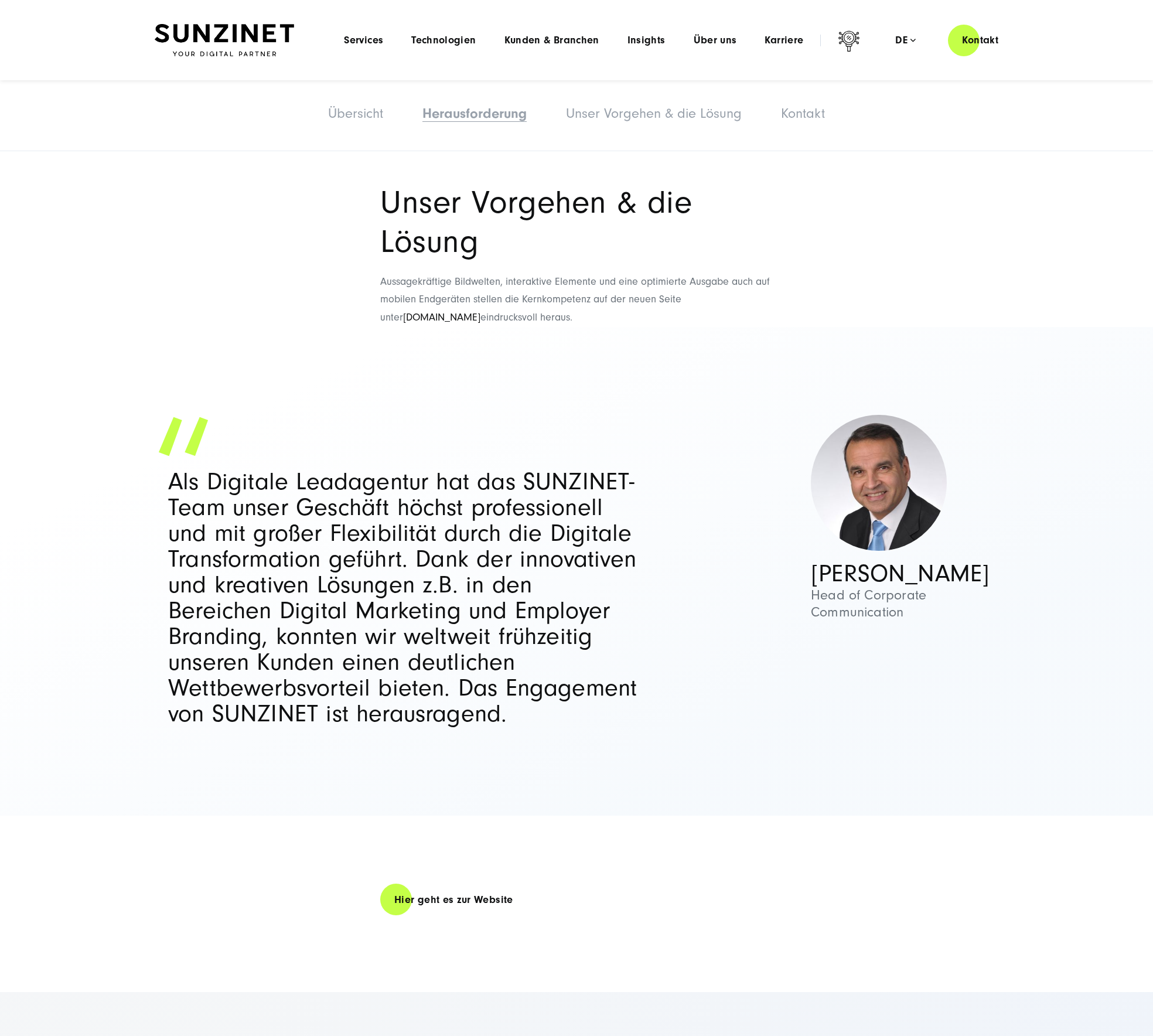
click at [441, 311] on link "[DOMAIN_NAME]" at bounding box center [442, 317] width 77 height 13
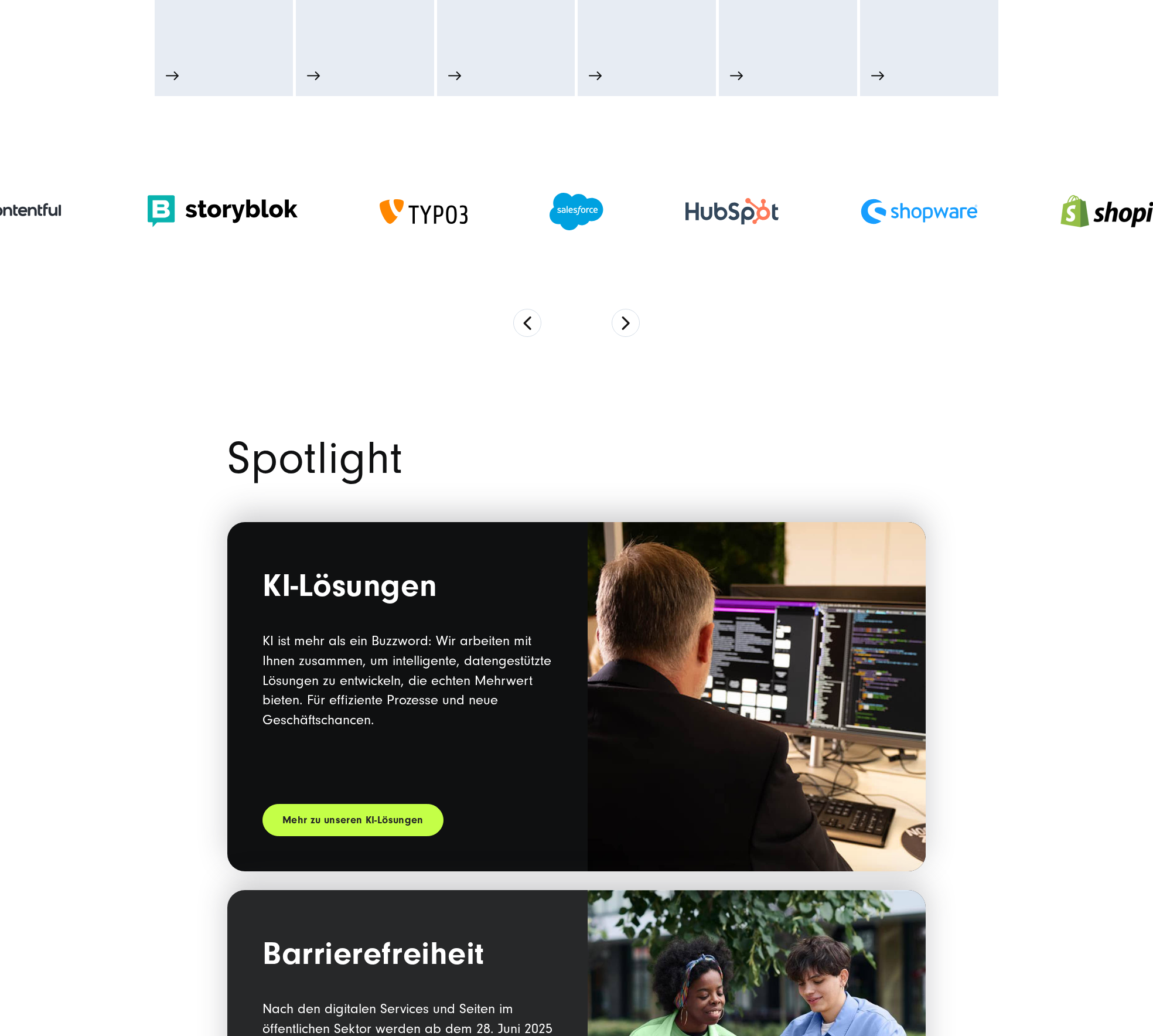
scroll to position [945, 0]
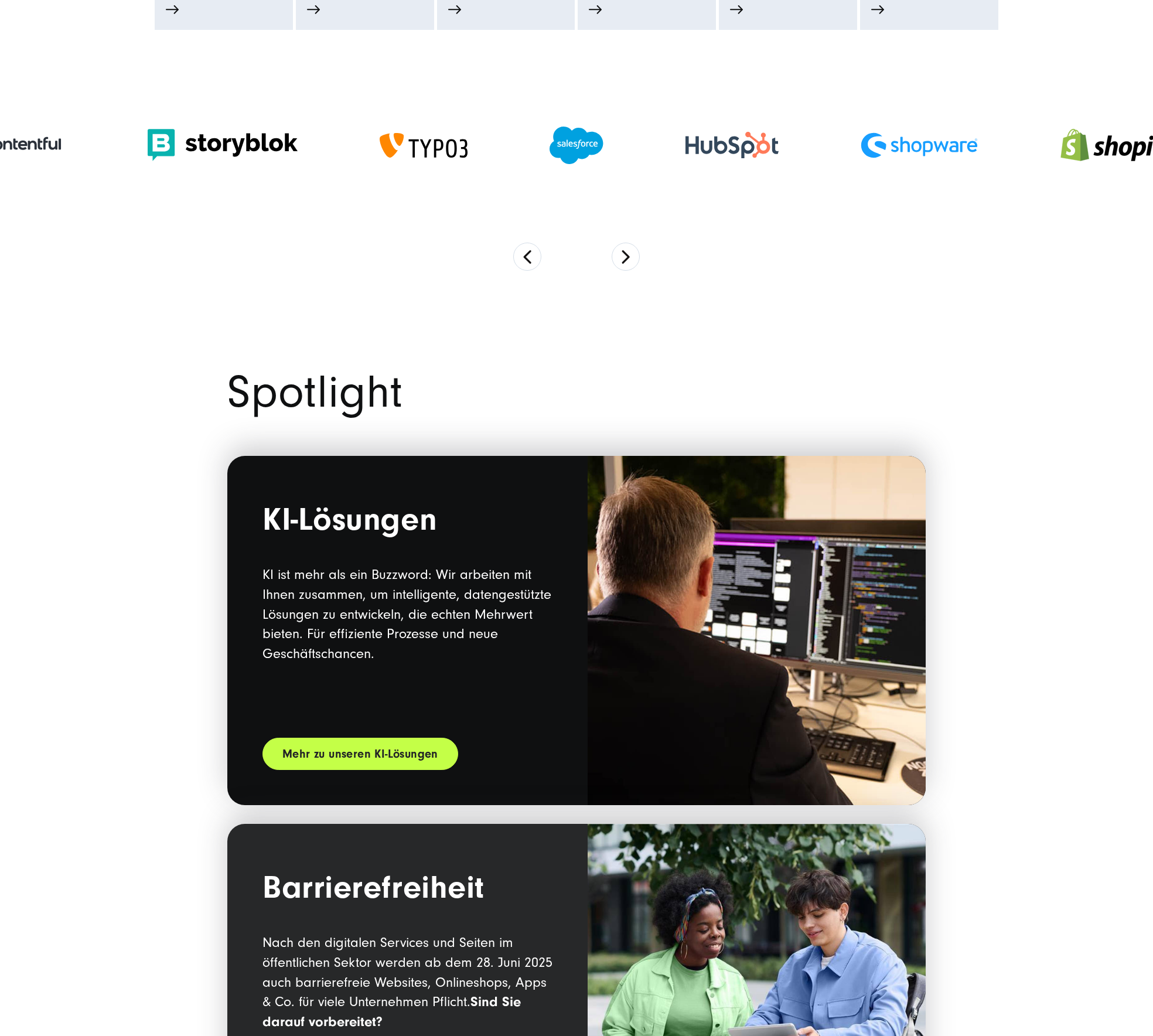
click at [316, 746] on link "Mehr zu unseren KI-Lösungen" at bounding box center [360, 753] width 195 height 32
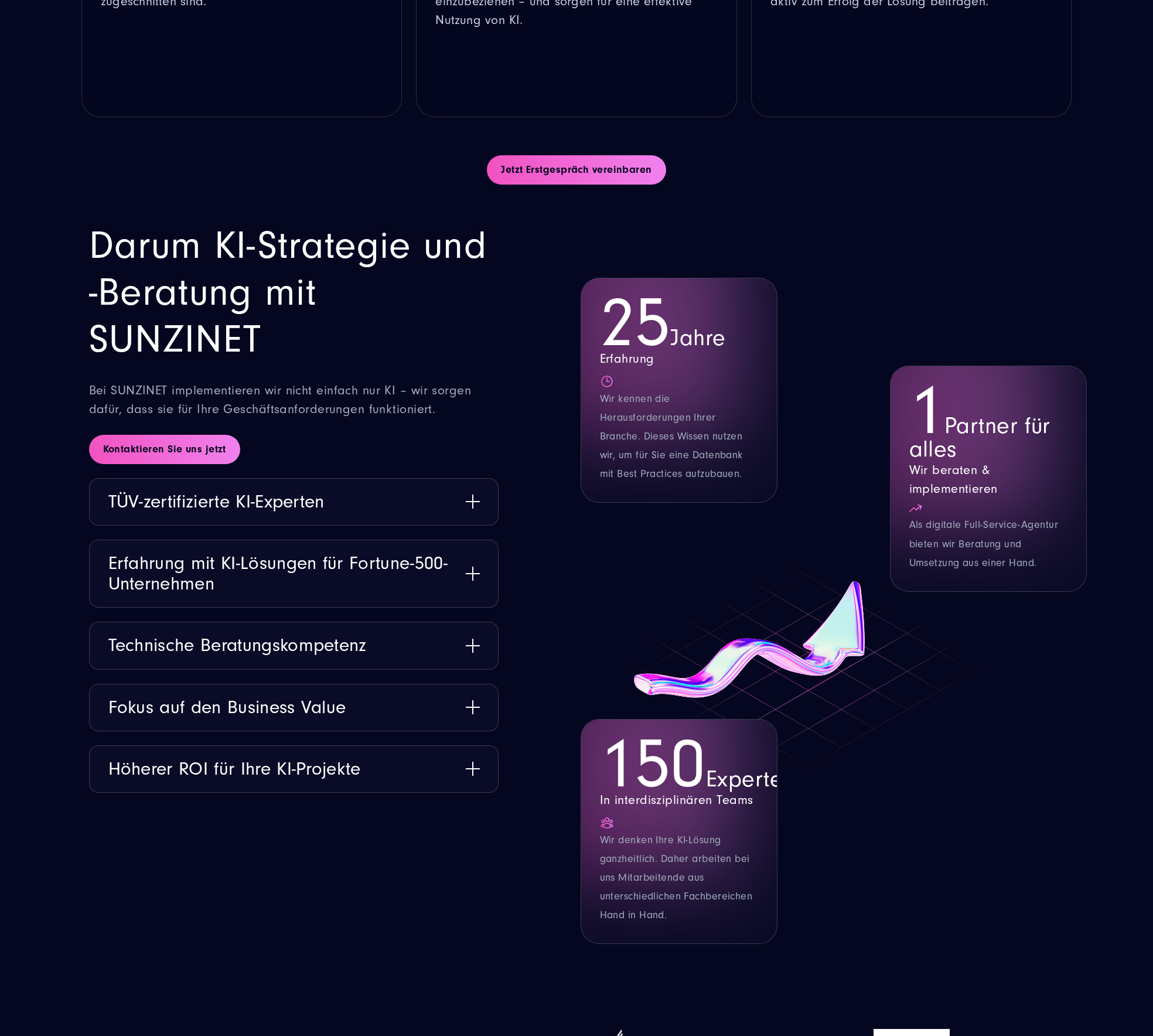
scroll to position [1377, 0]
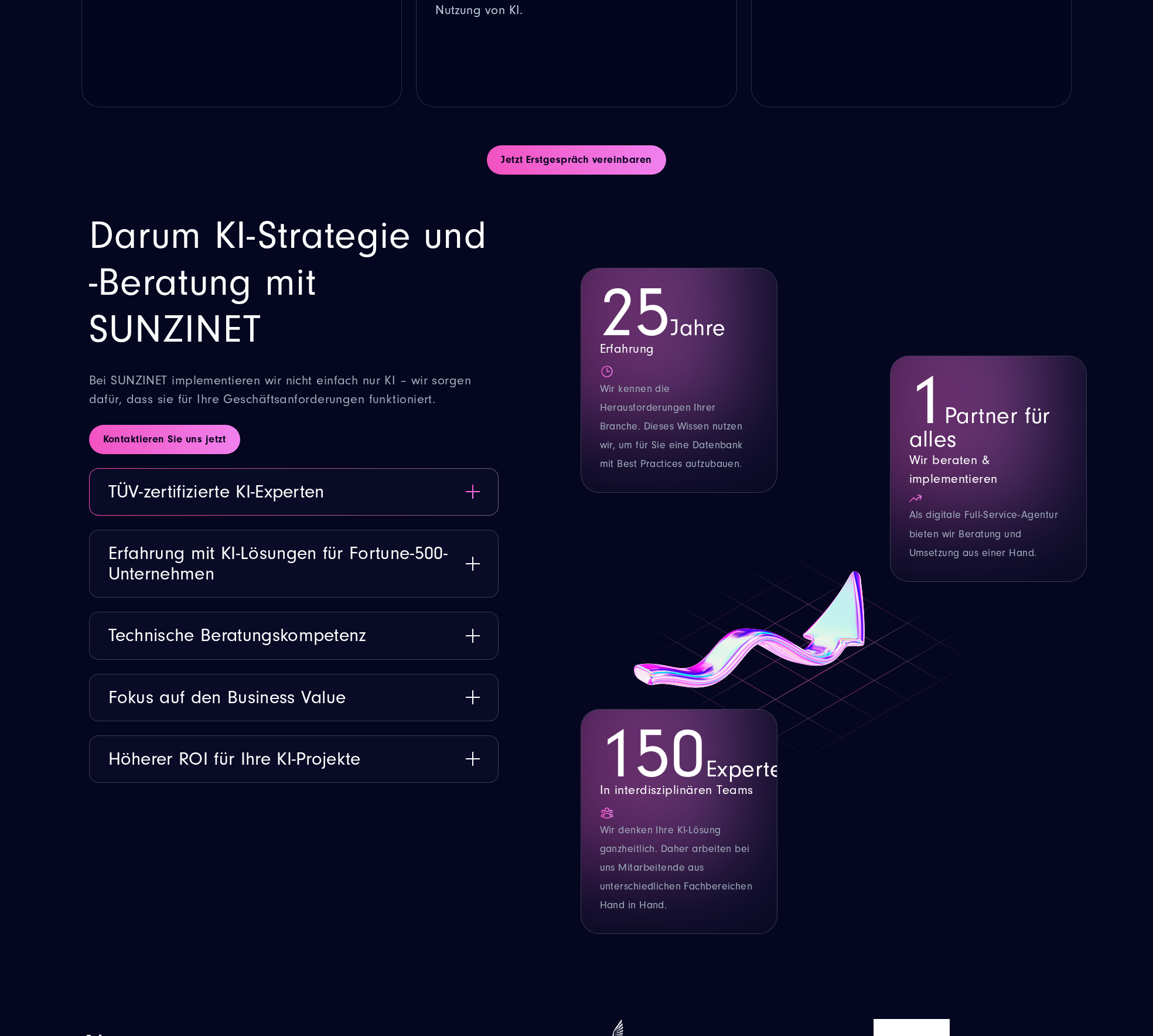
click at [393, 492] on button "TÜV-zertifizierte KI-Experten" at bounding box center [294, 492] width 409 height 46
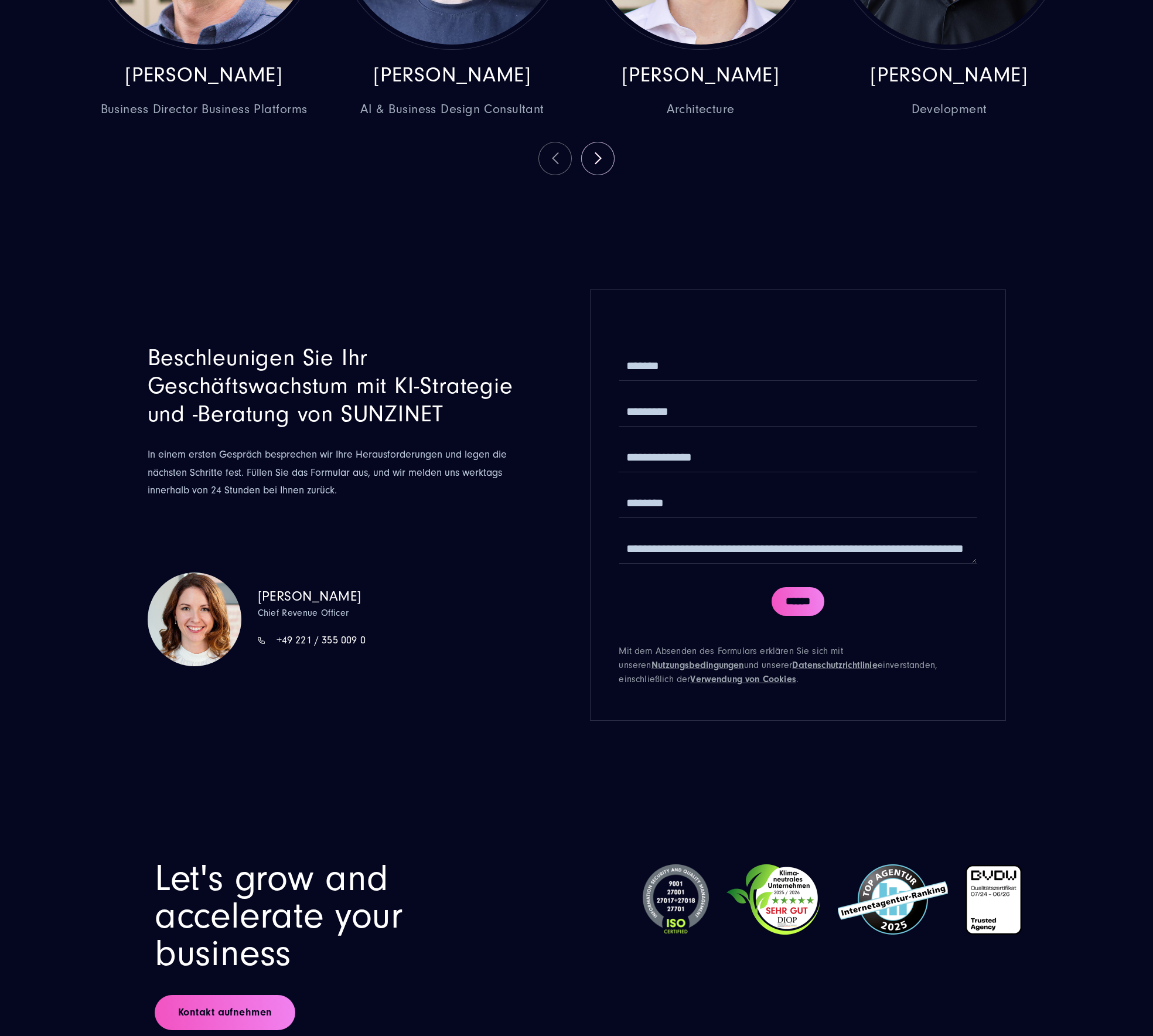
scroll to position [3441, 0]
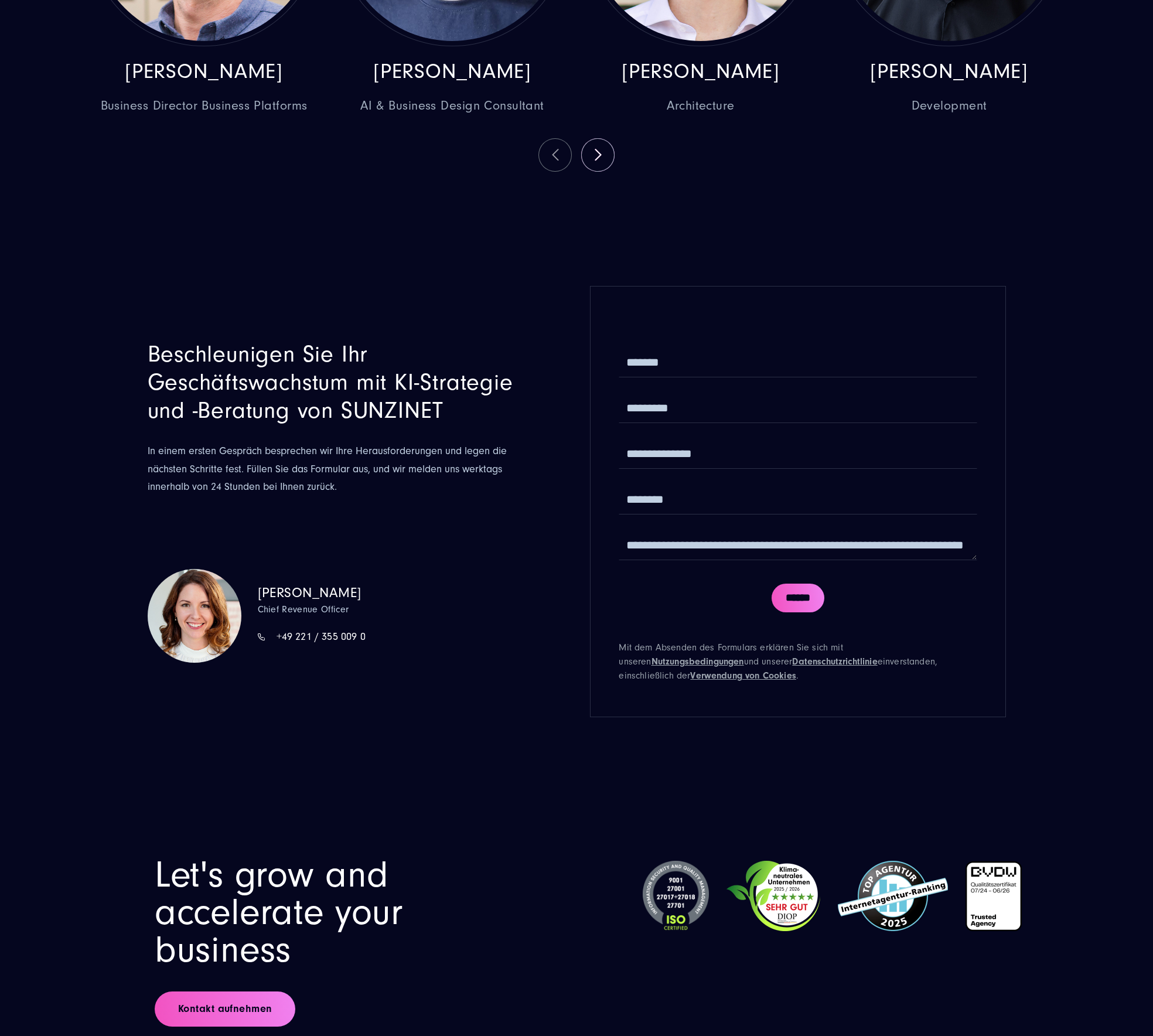
drag, startPoint x: 879, startPoint y: 921, endPoint x: 903, endPoint y: 950, distance: 37.6
click at [879, 921] on img at bounding box center [893, 896] width 110 height 71
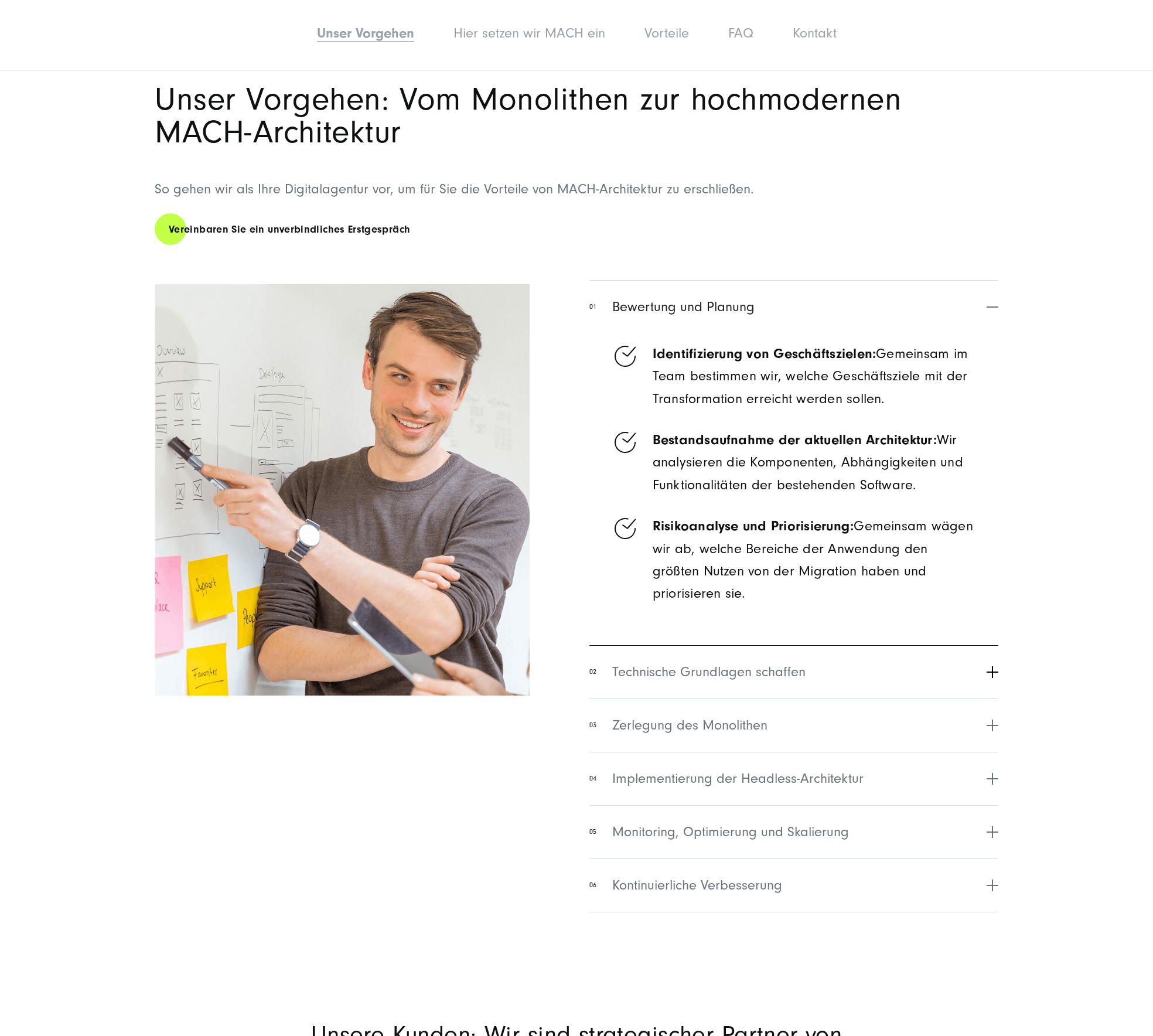
scroll to position [838, 0]
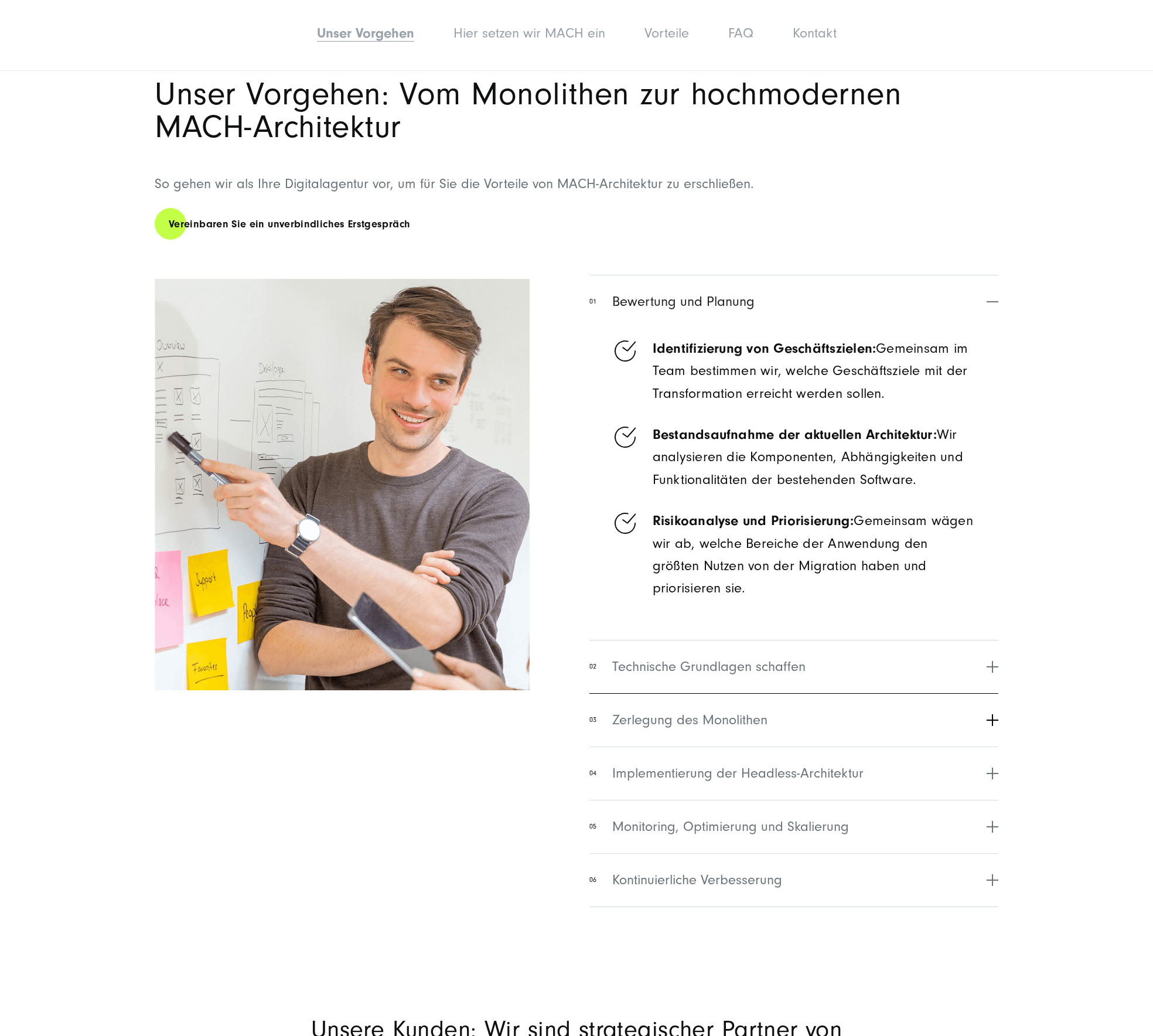
drag, startPoint x: 739, startPoint y: 666, endPoint x: 745, endPoint y: 670, distance: 7.2
click at [739, 666] on span "Technische Grundlagen schaffen" at bounding box center [709, 666] width 193 height 21
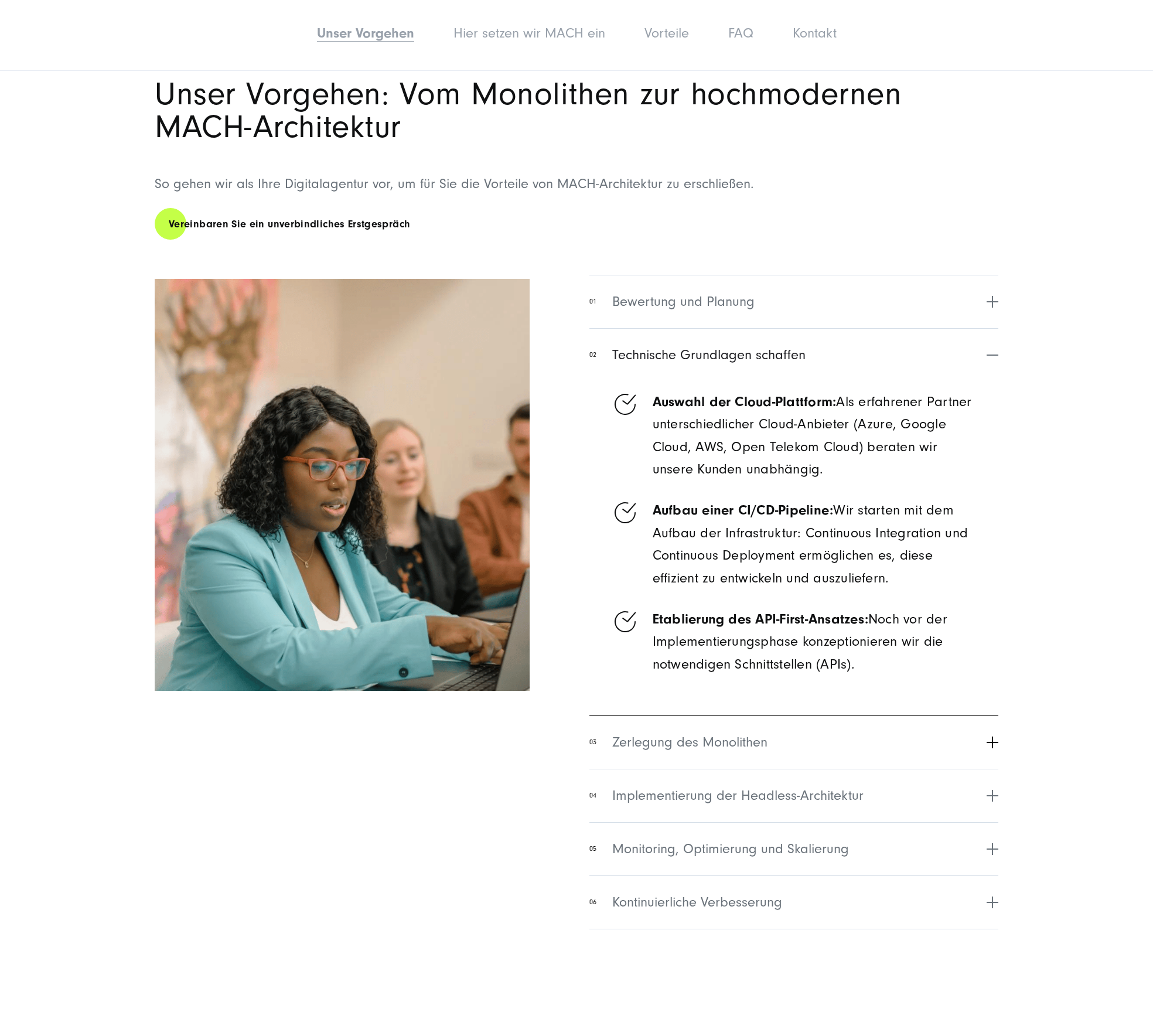
click at [822, 736] on button "03 Zerlegung des Monolithen" at bounding box center [793, 742] width 409 height 53
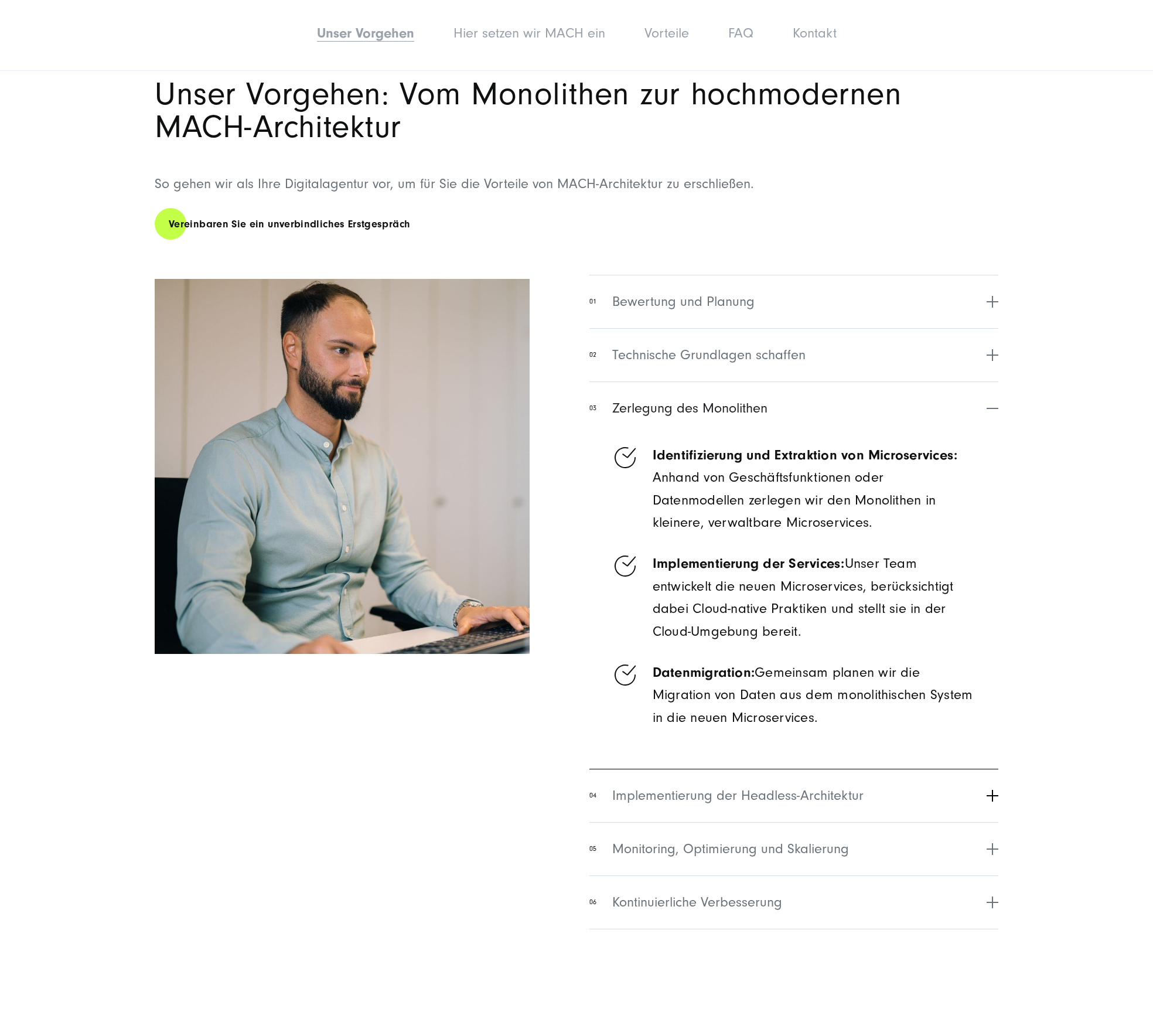
click at [776, 792] on span "Implementierung der Headless-Architektur" at bounding box center [738, 795] width 251 height 21
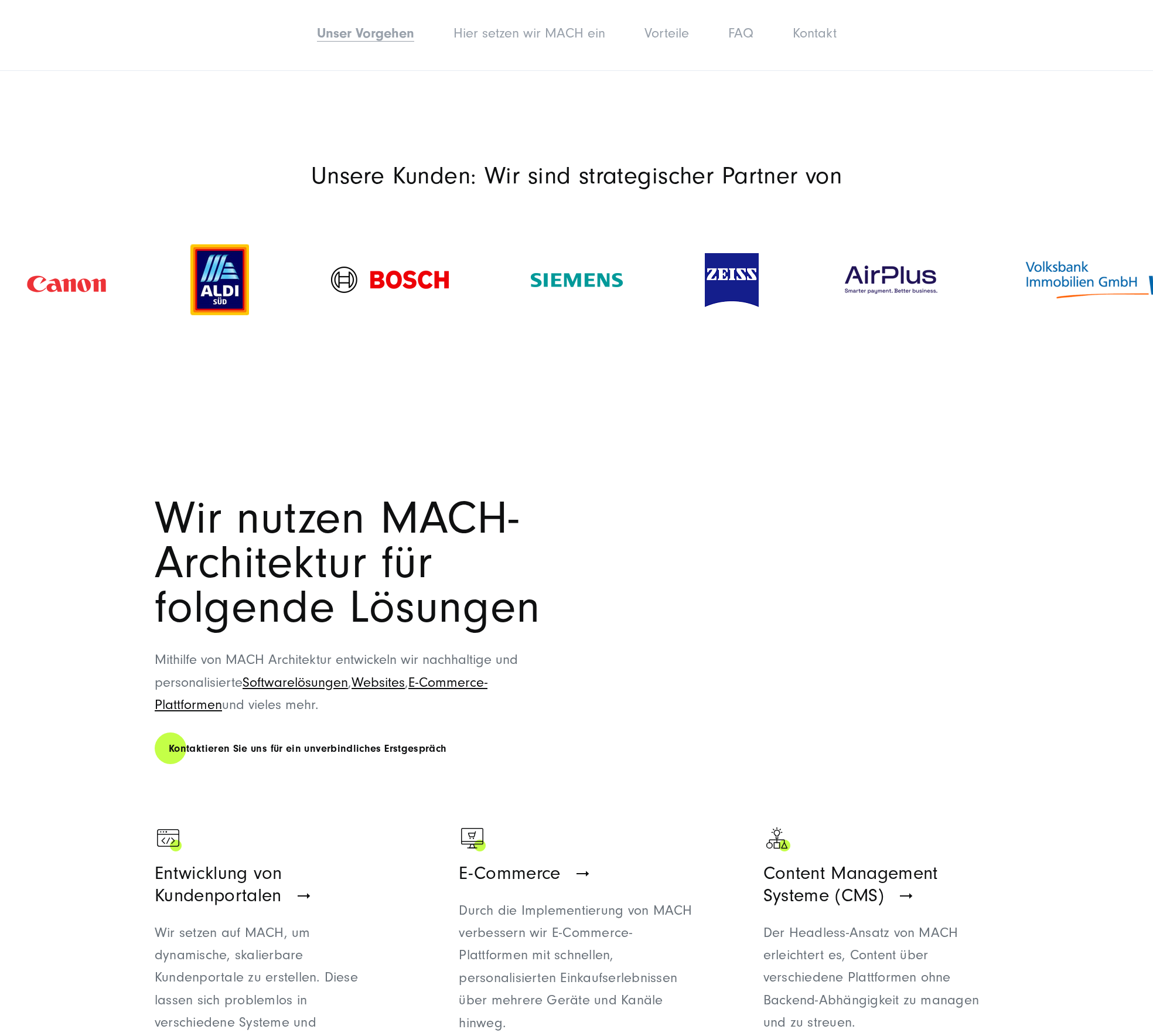
scroll to position [1821, 0]
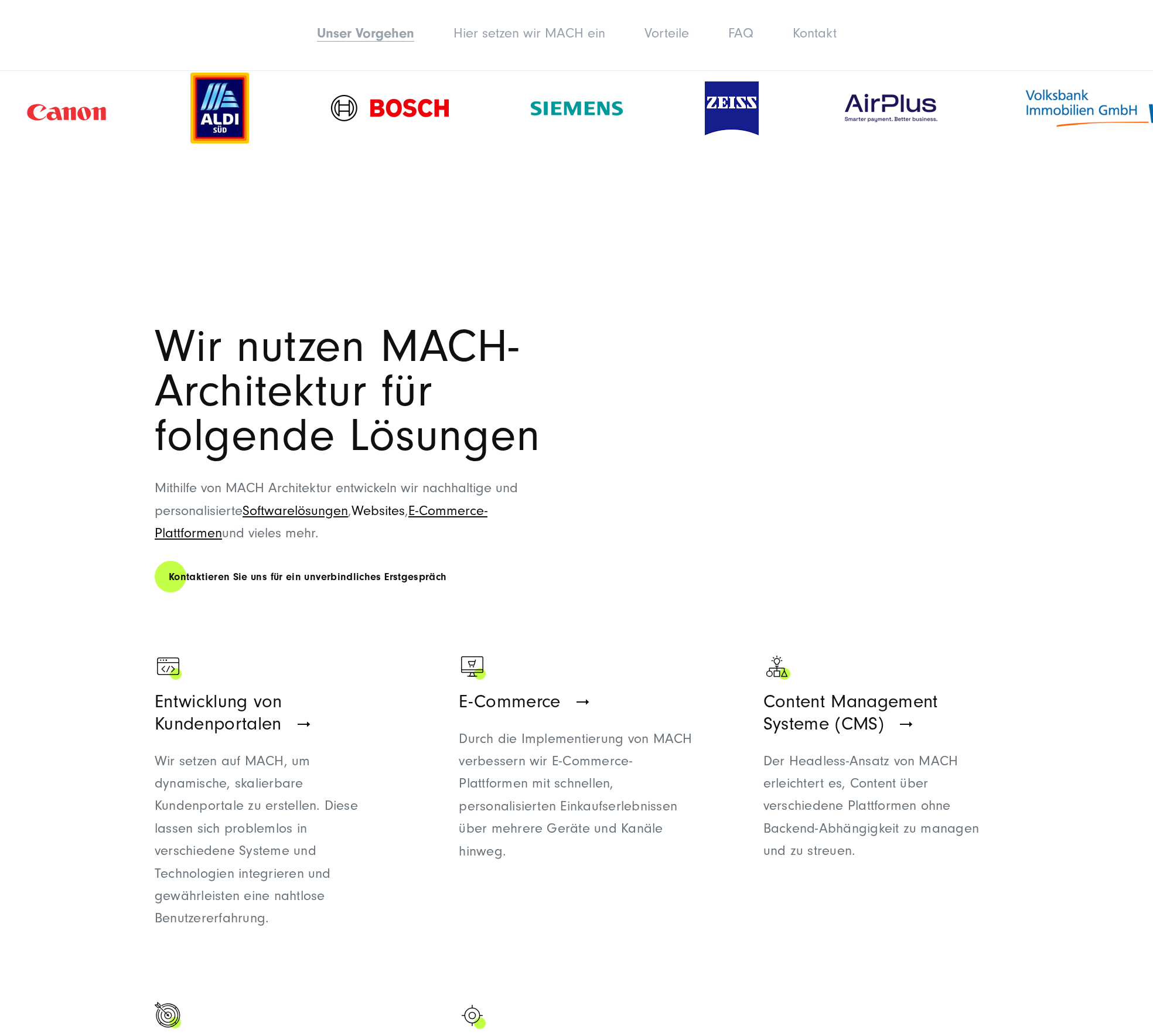
click at [371, 506] on link "Websites" at bounding box center [378, 510] width 53 height 16
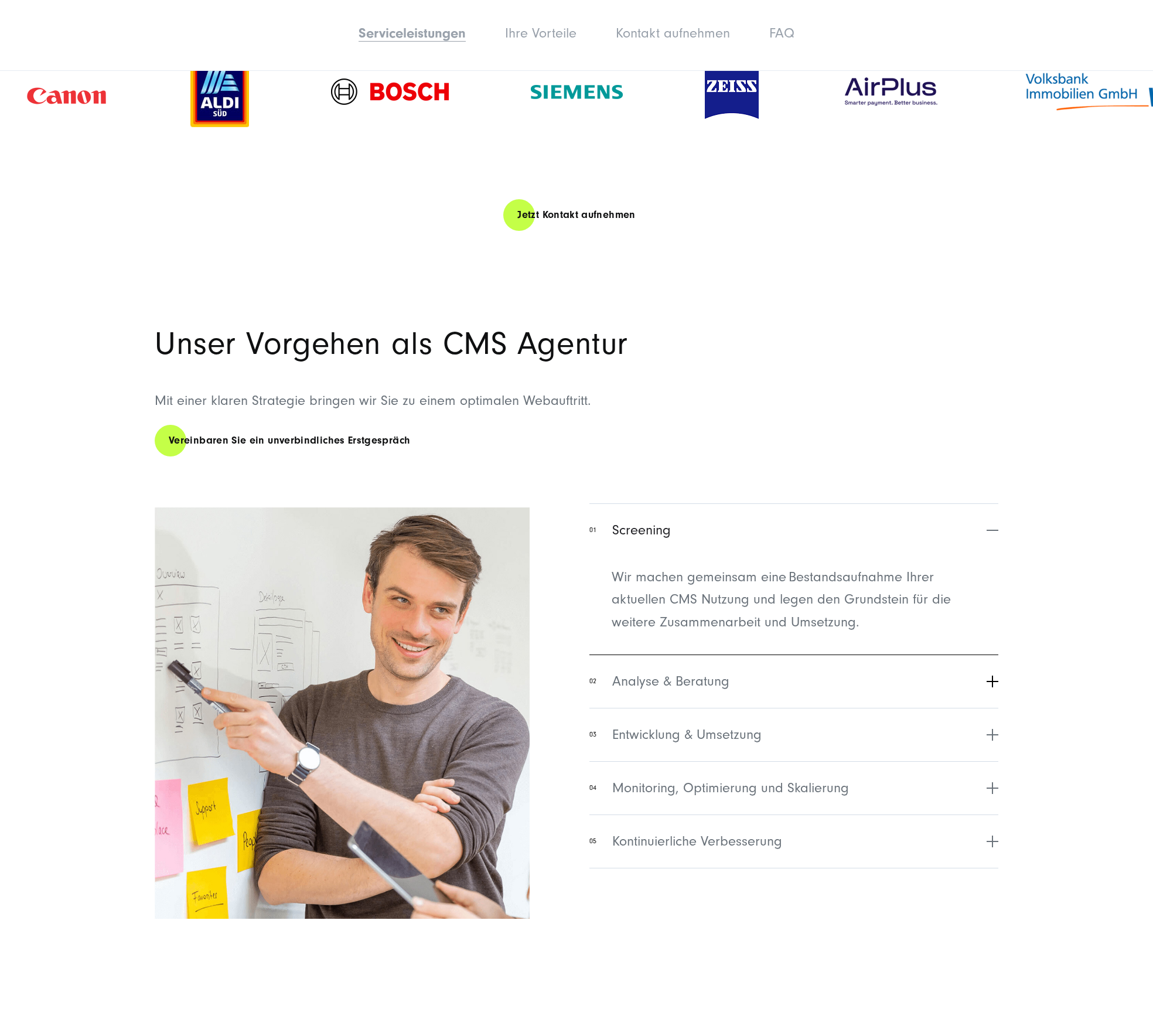
scroll to position [2223, 0]
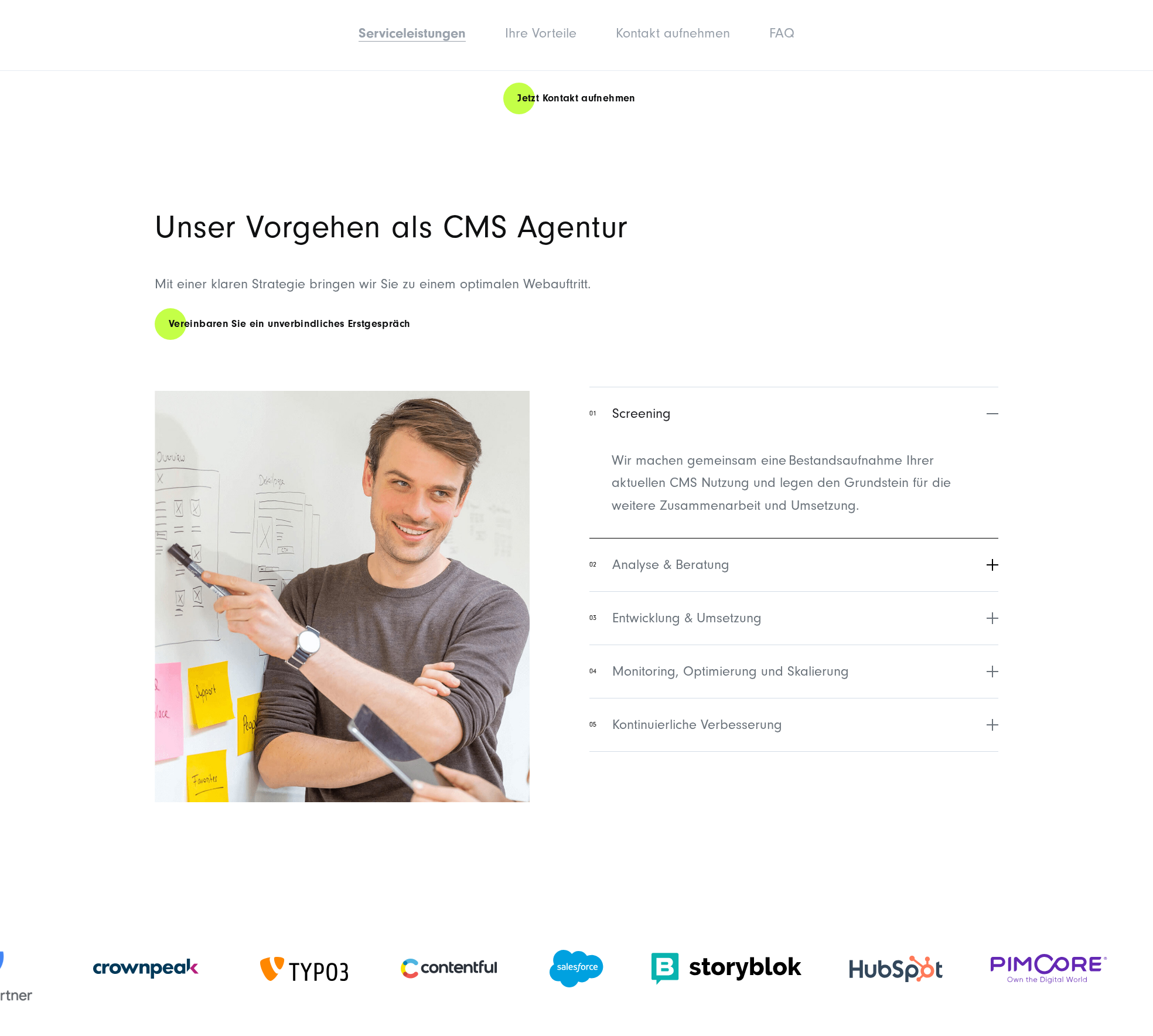
click at [709, 555] on span "Analyse & Beratung" at bounding box center [671, 564] width 117 height 21
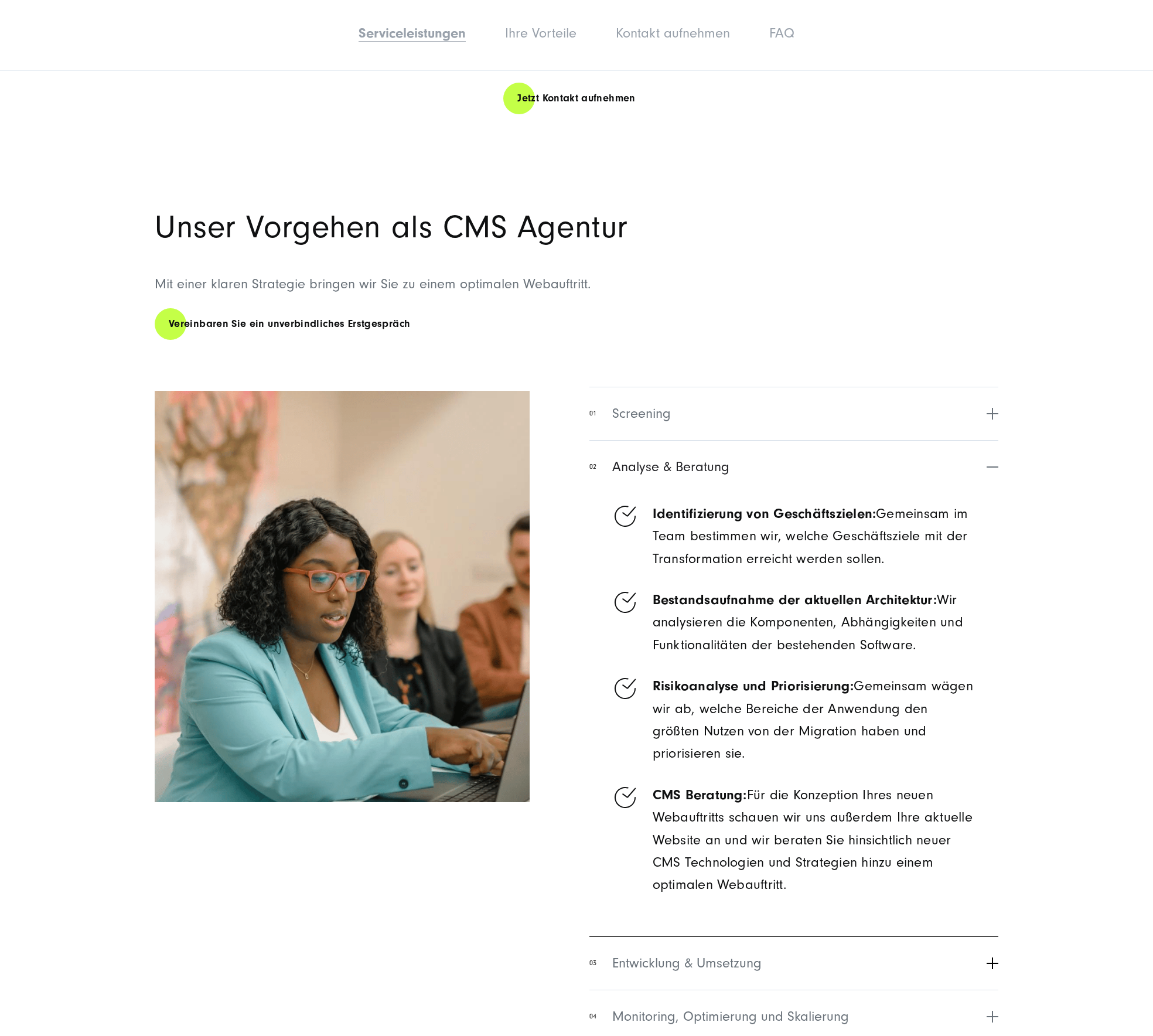
click at [722, 957] on span "Entwicklung & Umsetzung" at bounding box center [686, 963] width 149 height 21
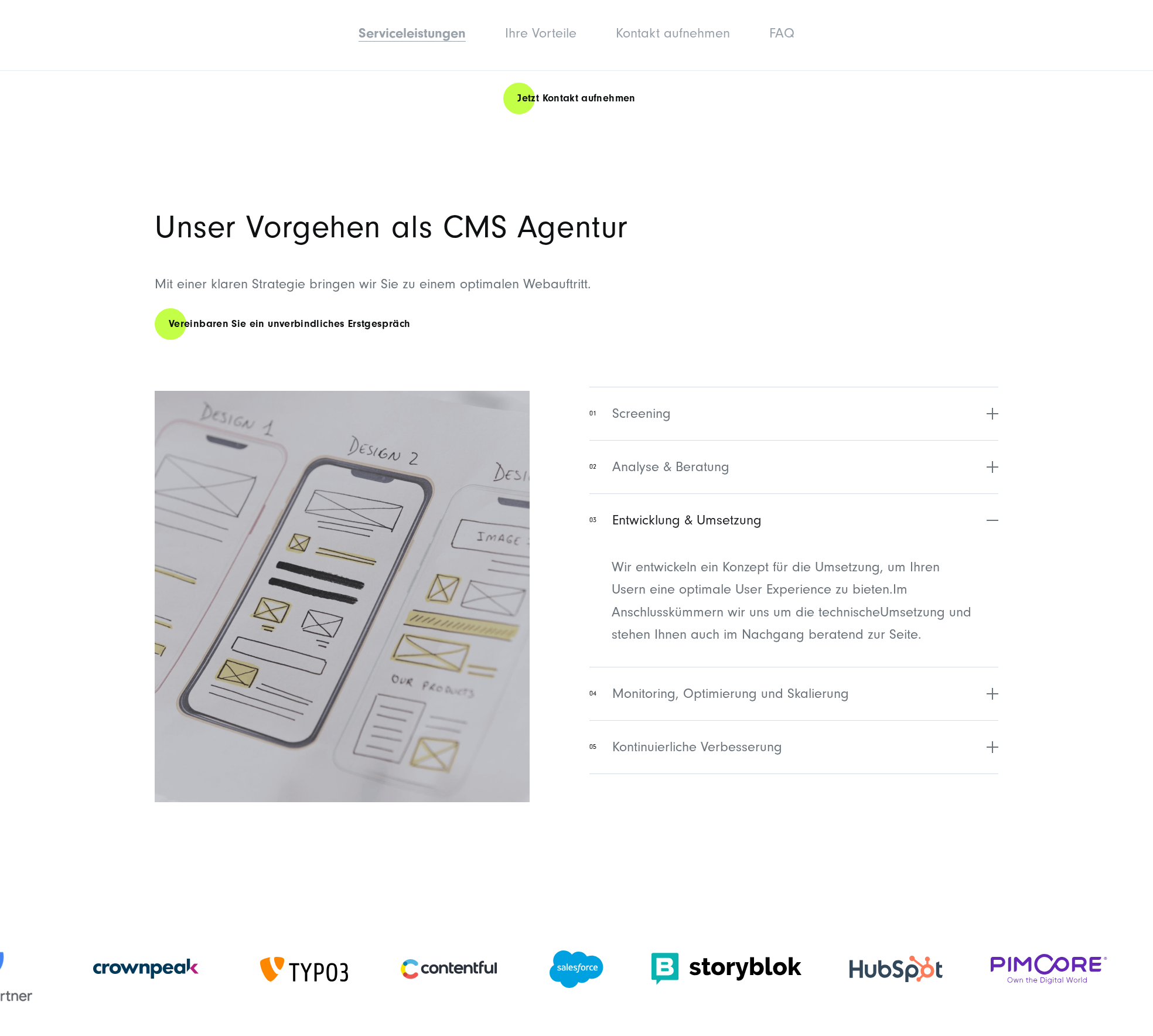
click at [695, 694] on span "Monitoring, Optimierung und Skalierung" at bounding box center [730, 694] width 237 height 21
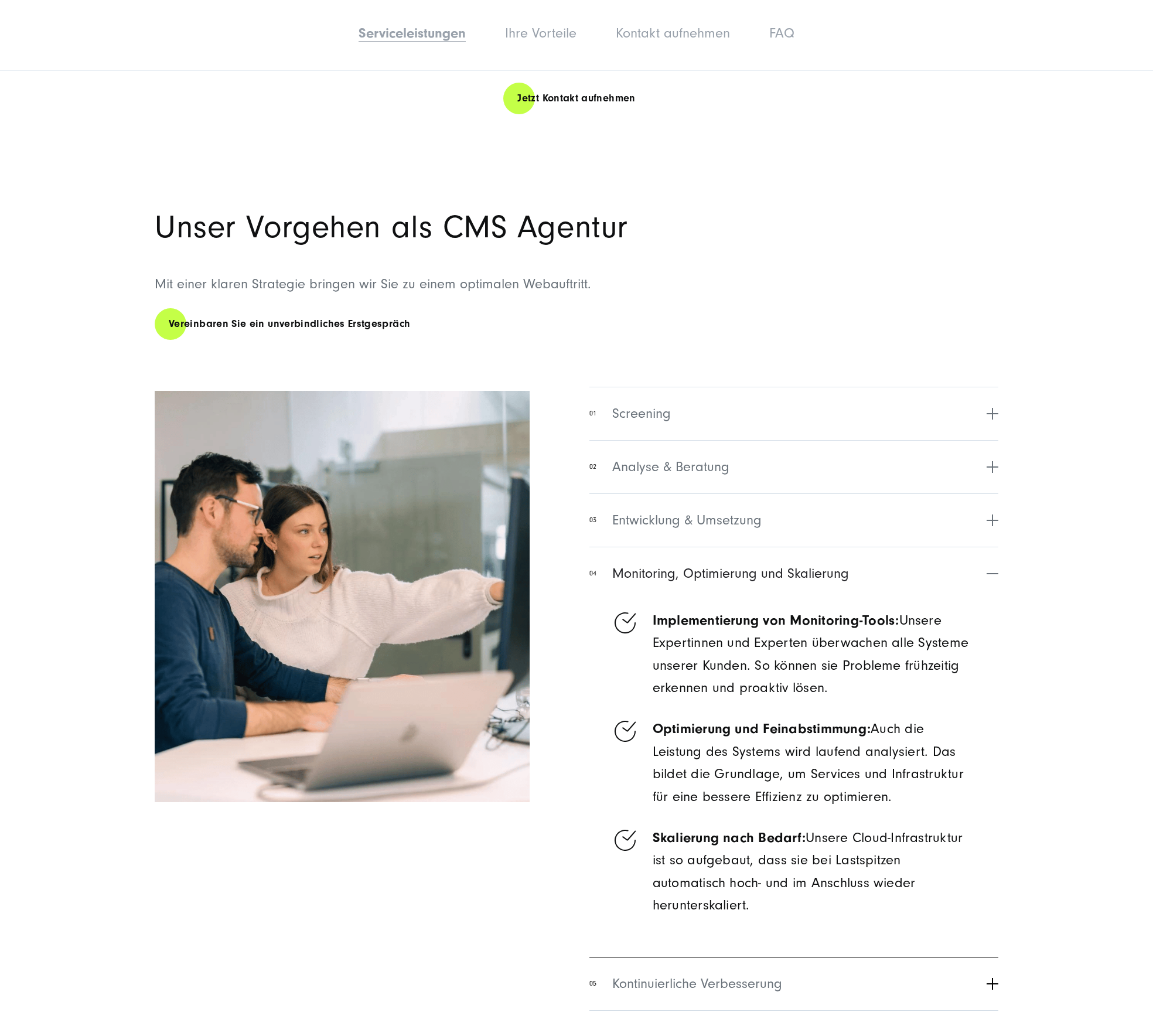
click at [751, 980] on span "Kontinuierliche Verbesserung" at bounding box center [697, 983] width 170 height 21
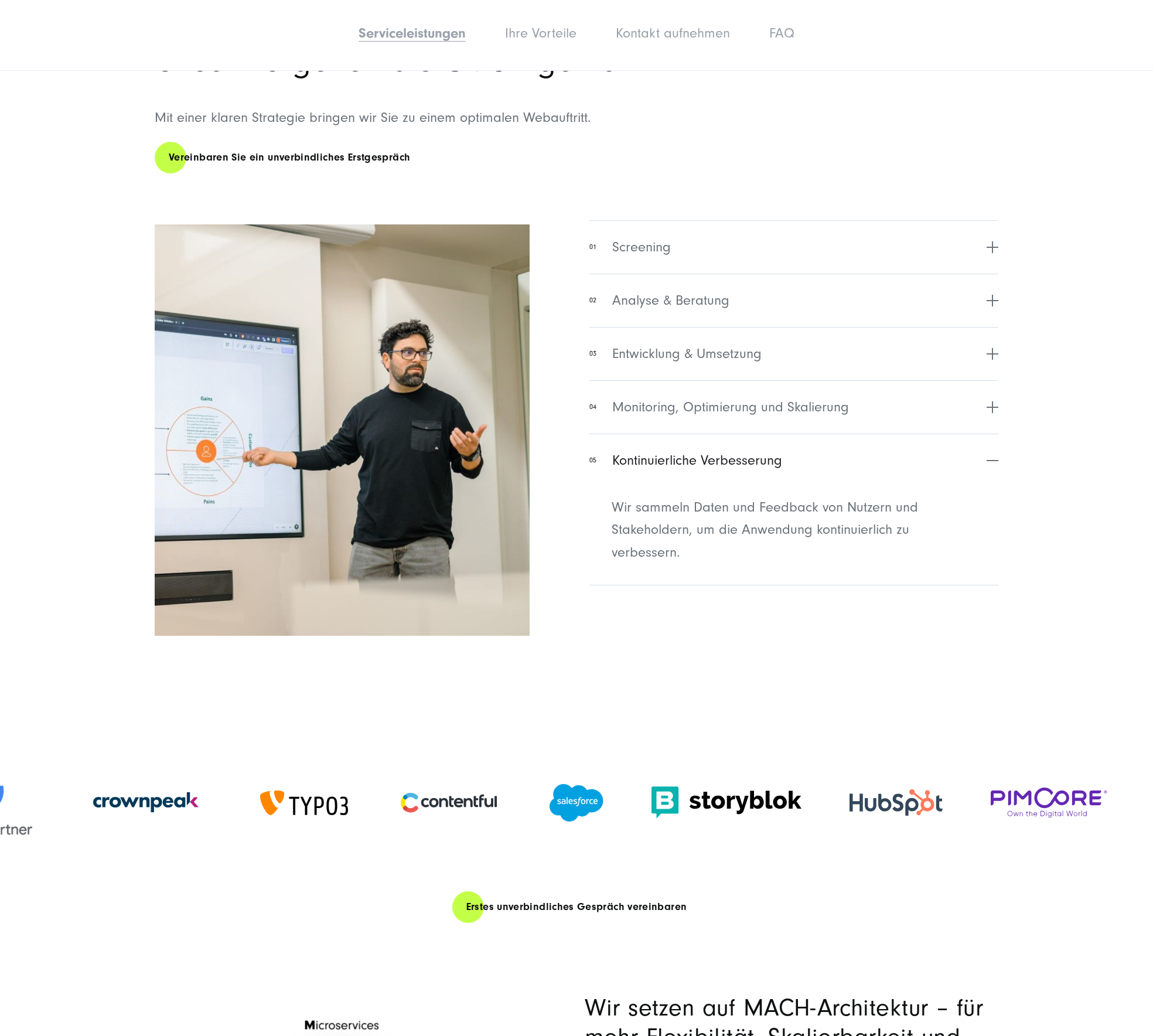
scroll to position [2584, 0]
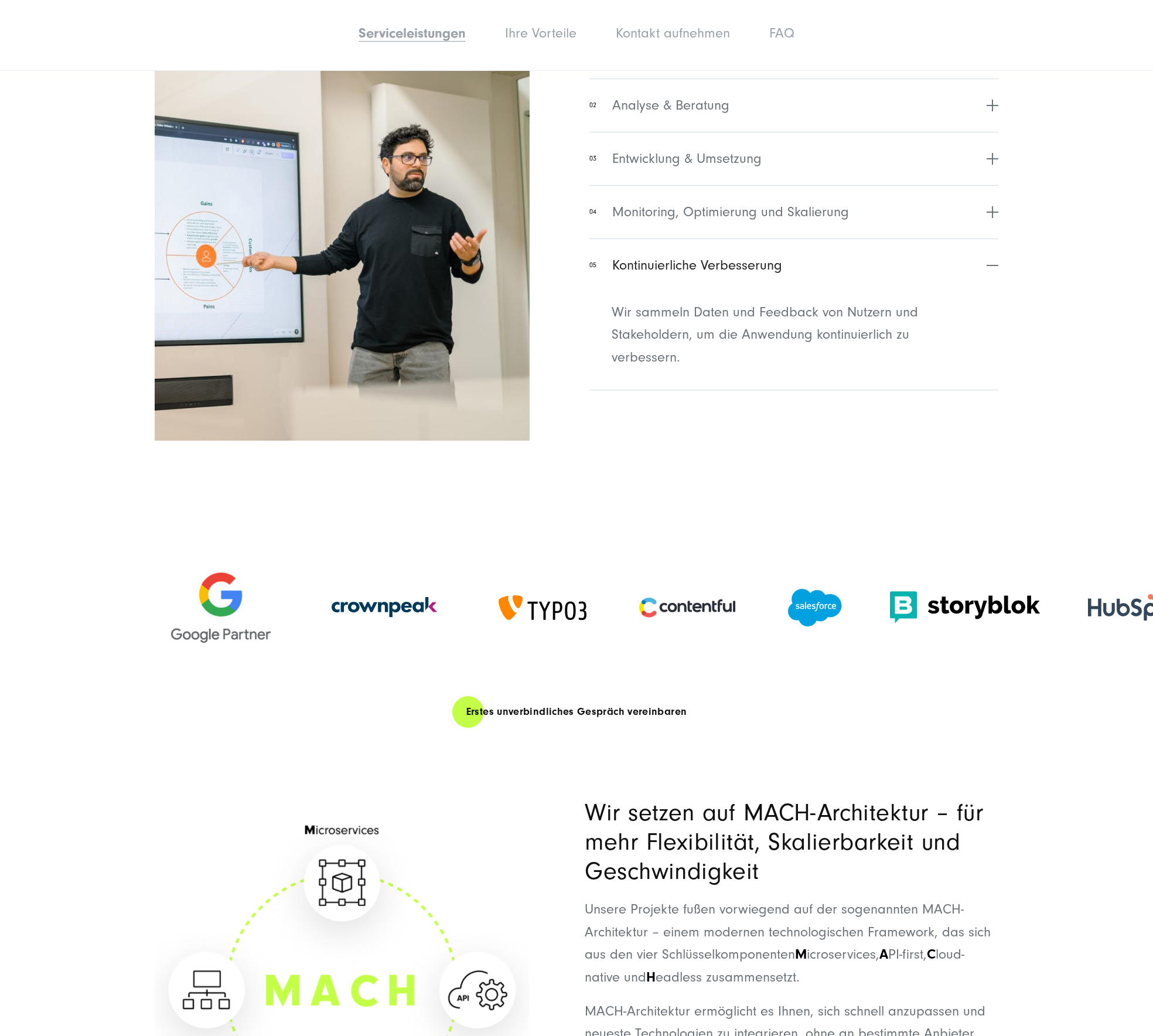
drag, startPoint x: 100, startPoint y: 622, endPoint x: -97, endPoint y: 594, distance: 199.0
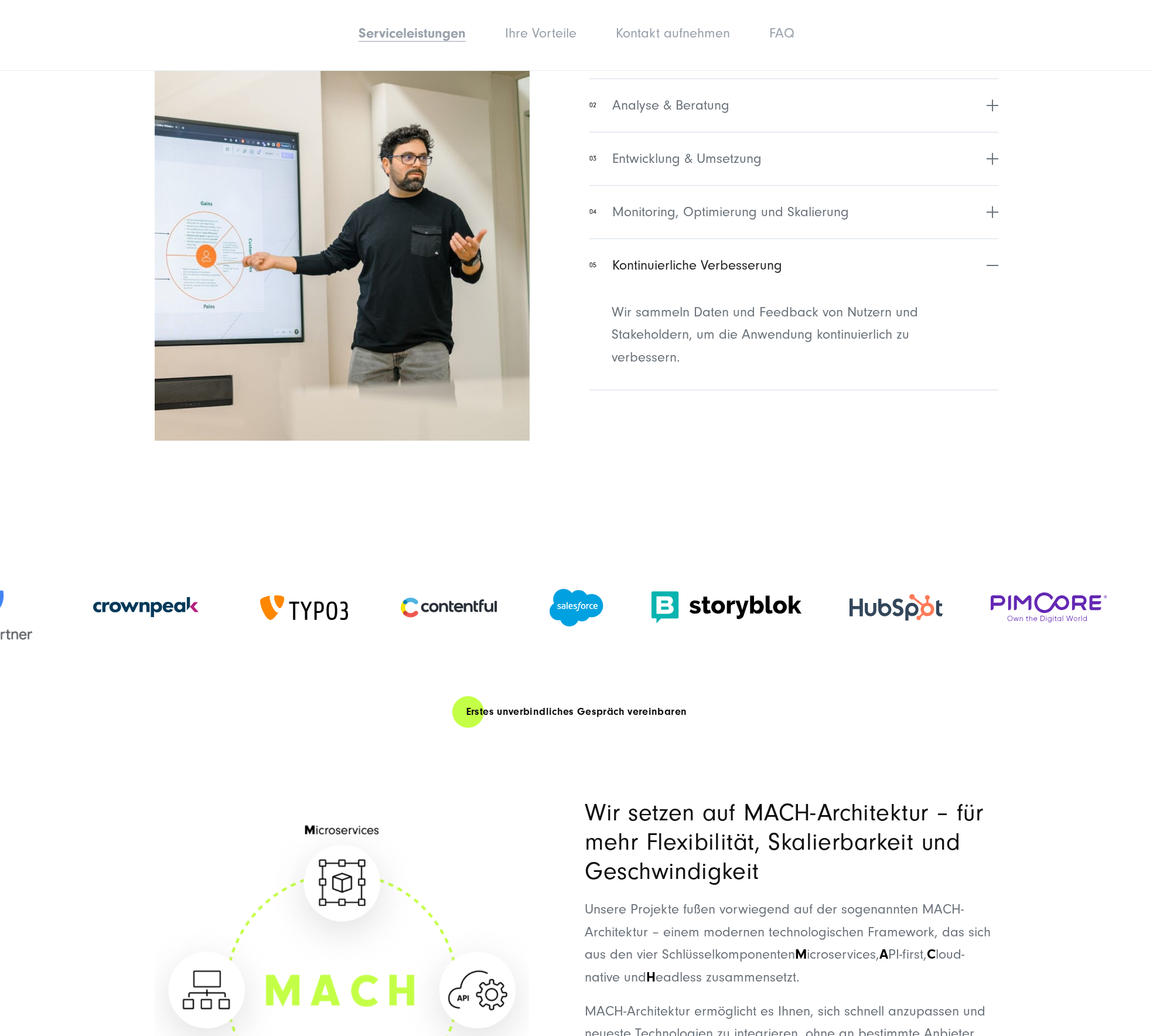
click at [1069, 606] on img at bounding box center [1050, 607] width 117 height 30
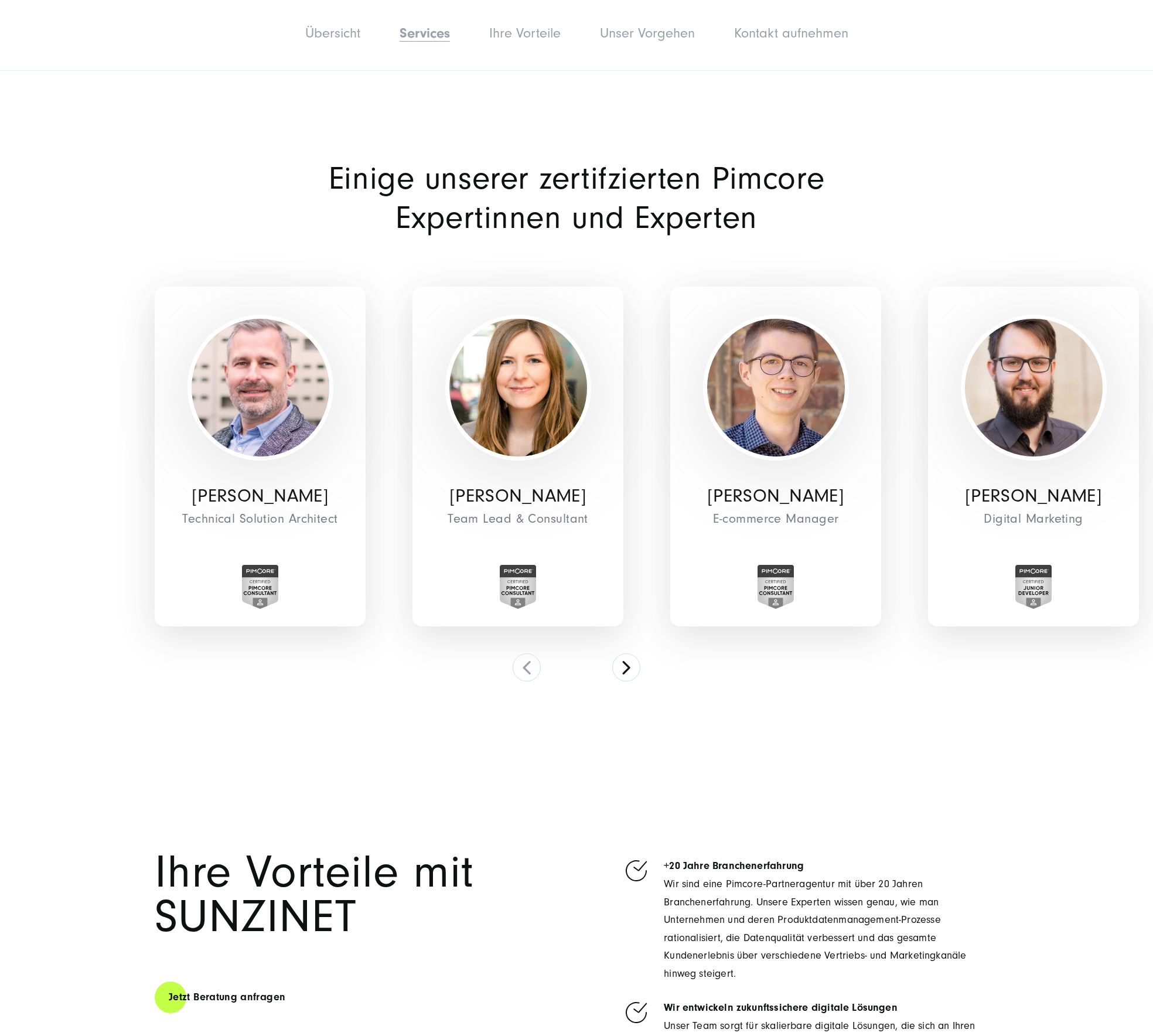
scroll to position [1844, 0]
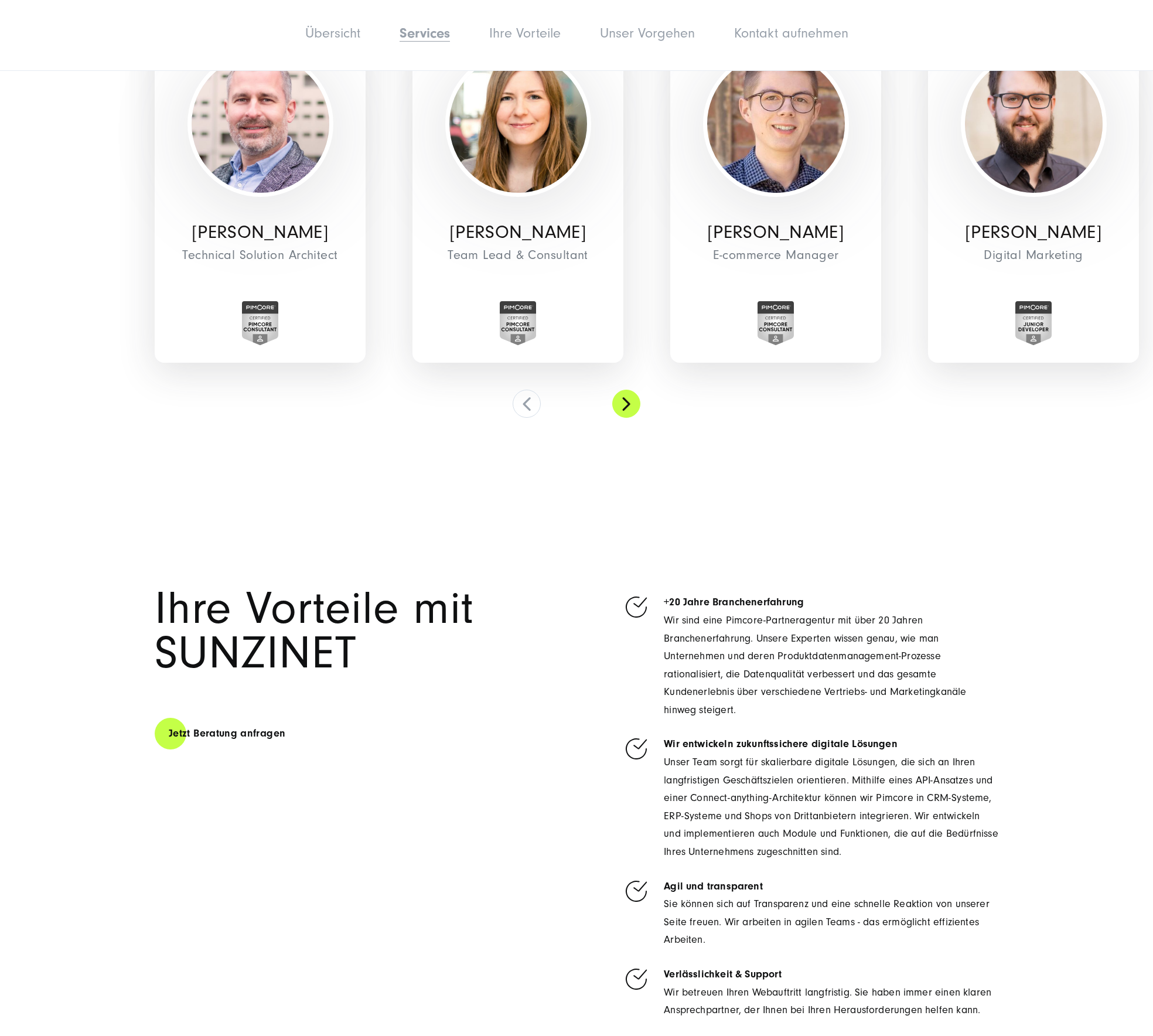
click at [629, 408] on button at bounding box center [626, 404] width 28 height 28
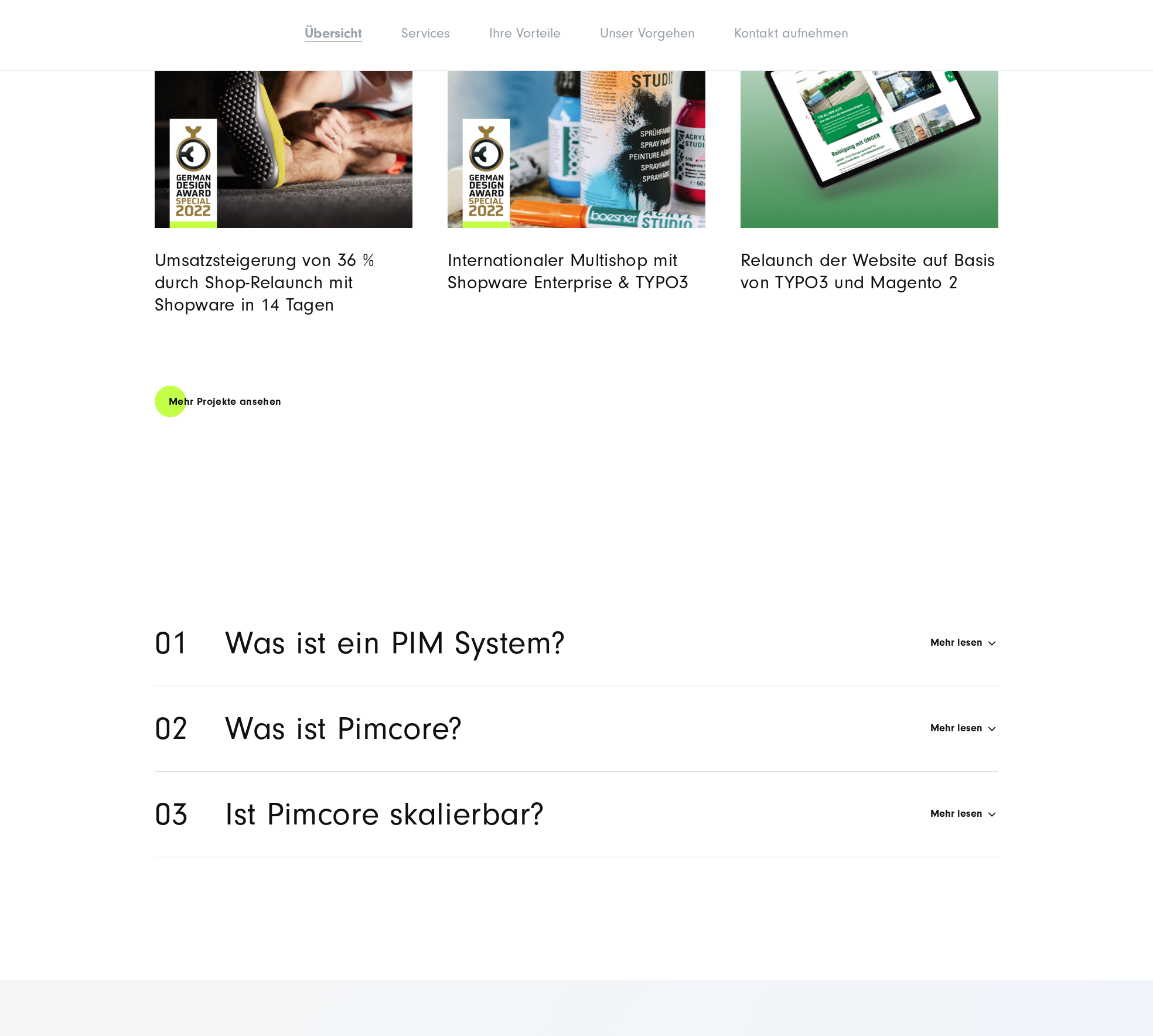
scroll to position [5327, 0]
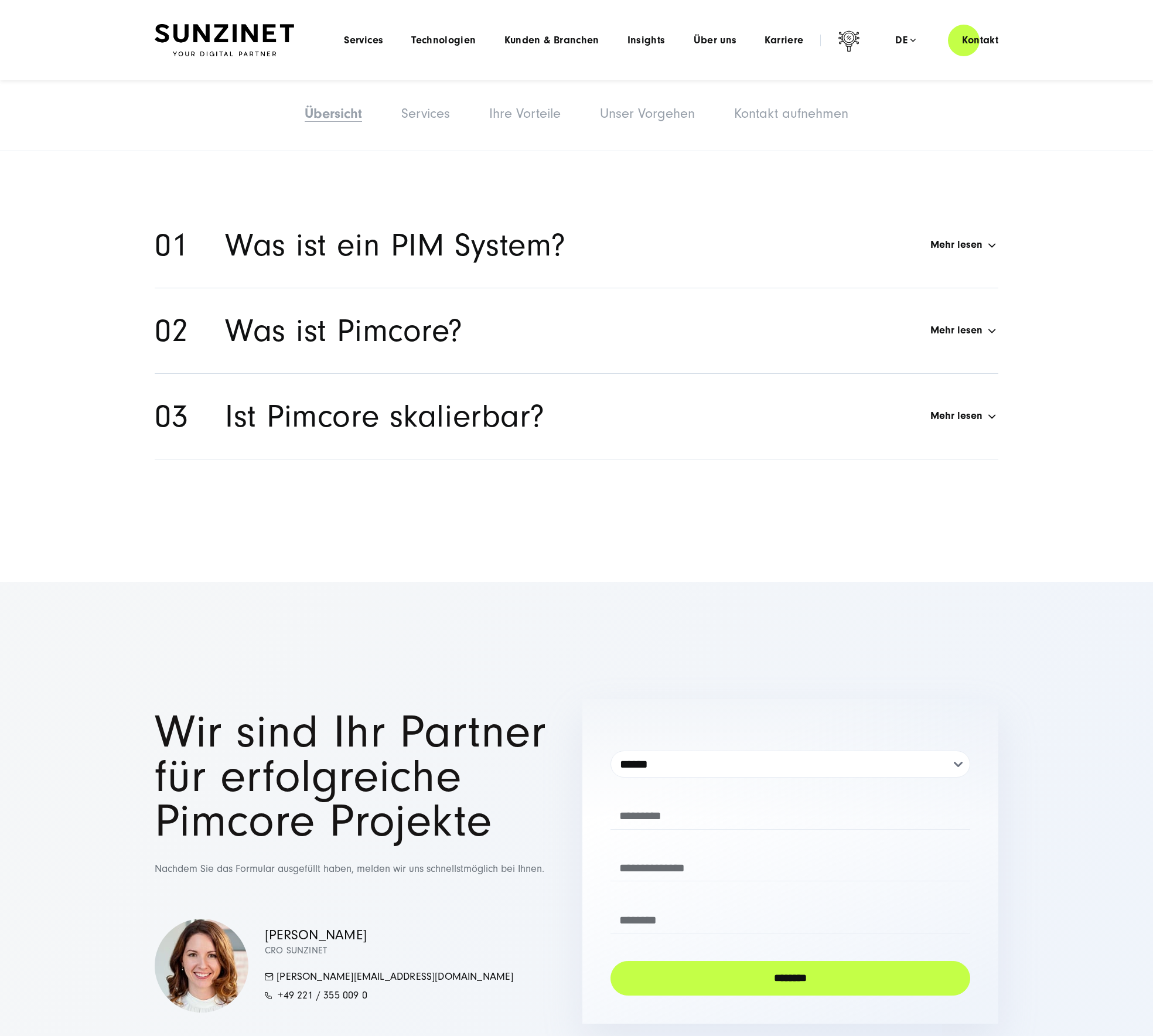
click at [376, 397] on h2 "Ist Pimcore skalierbar?" at bounding box center [385, 416] width 320 height 39
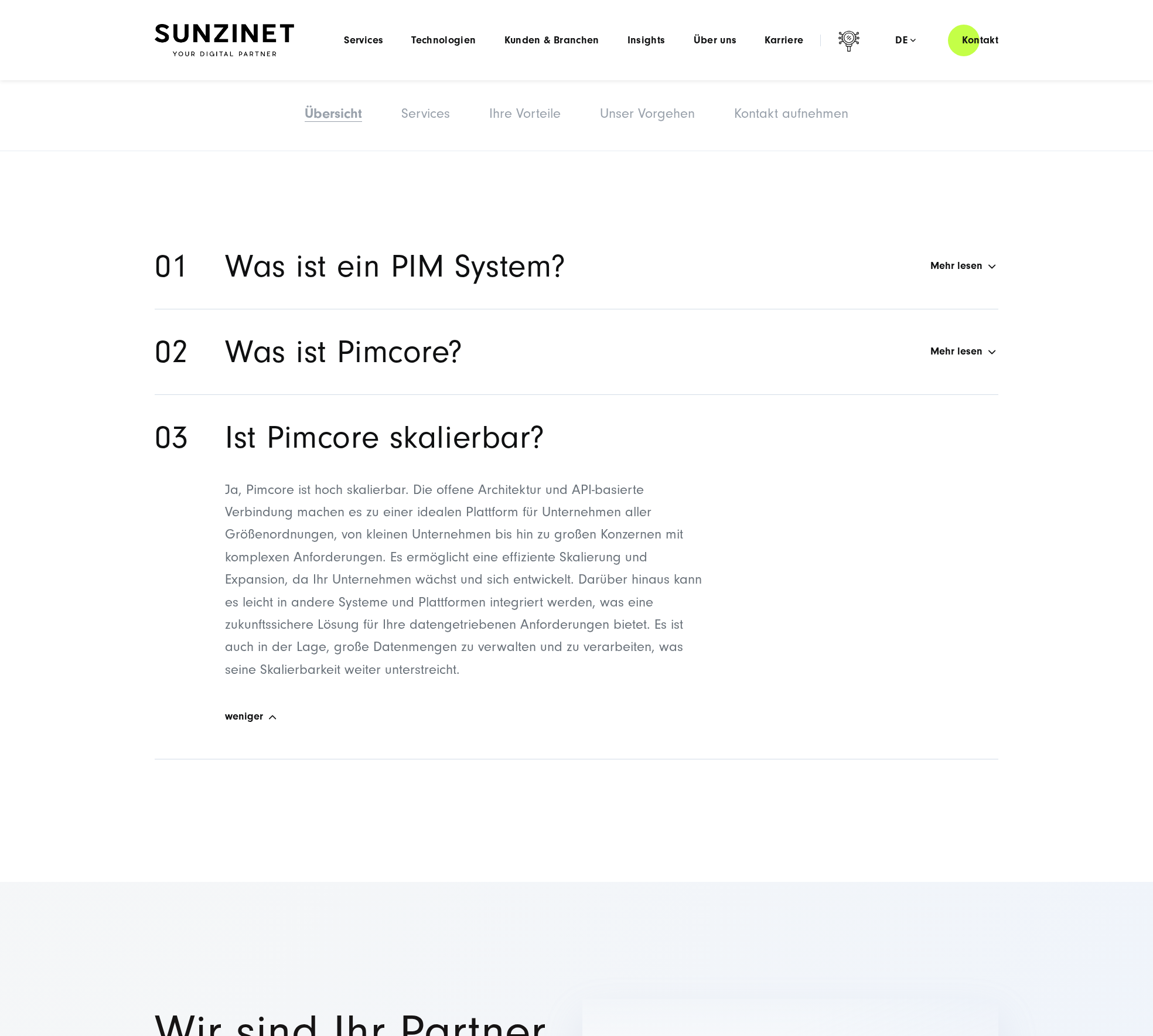
scroll to position [5702, 0]
click at [218, 26] on img at bounding box center [224, 40] width 140 height 33
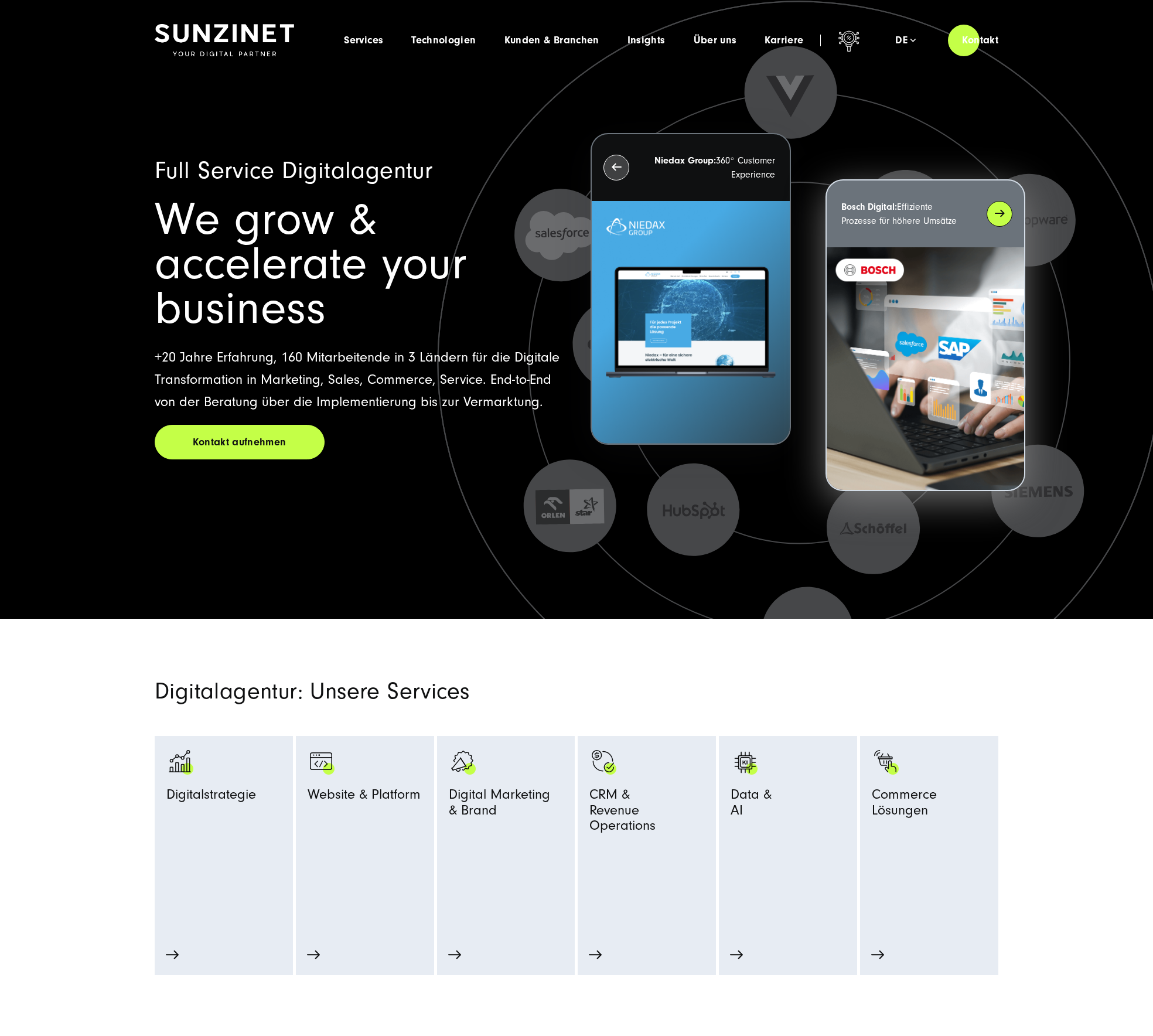
click img
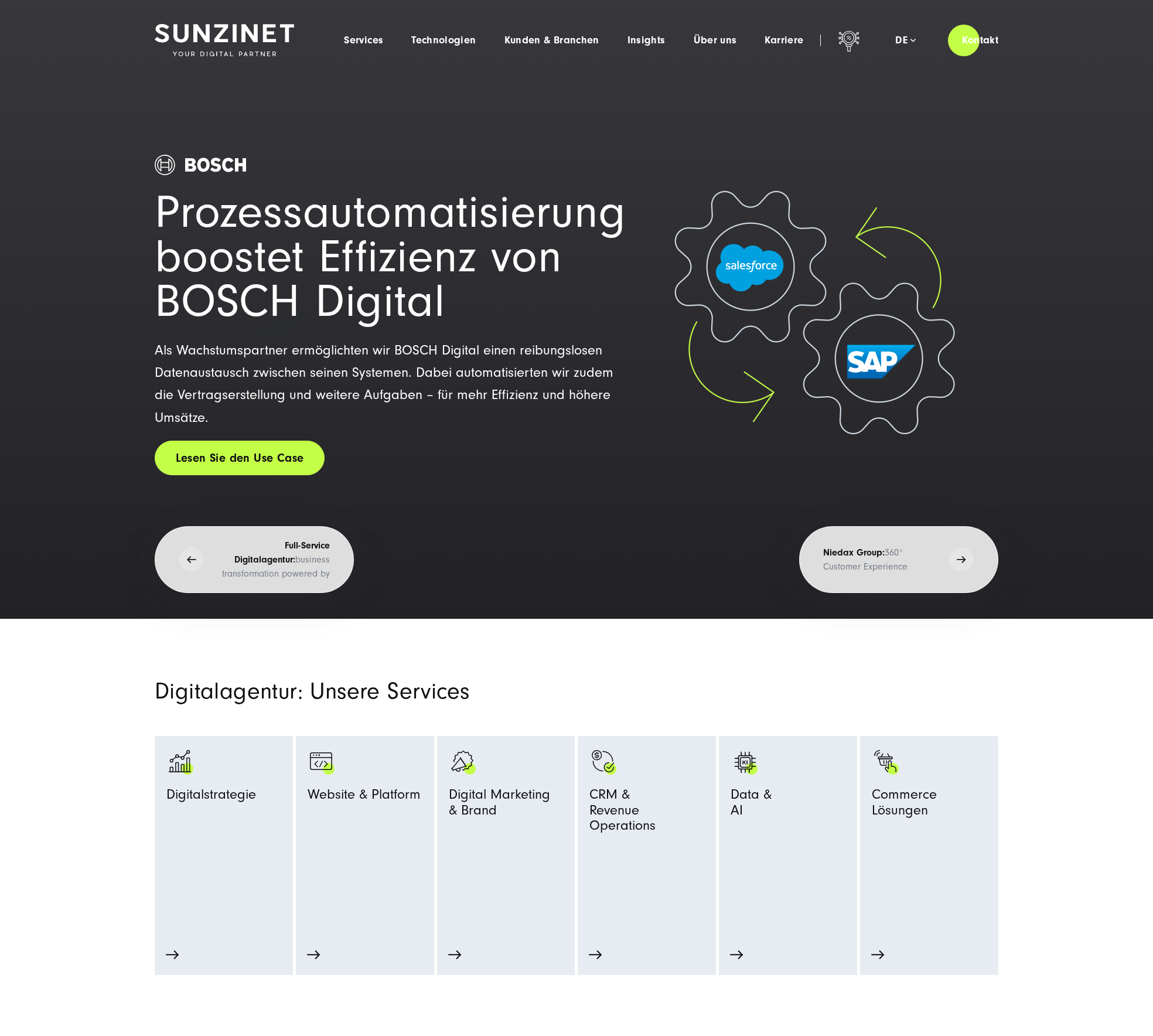
click link "Lesen Sie den Use Case"
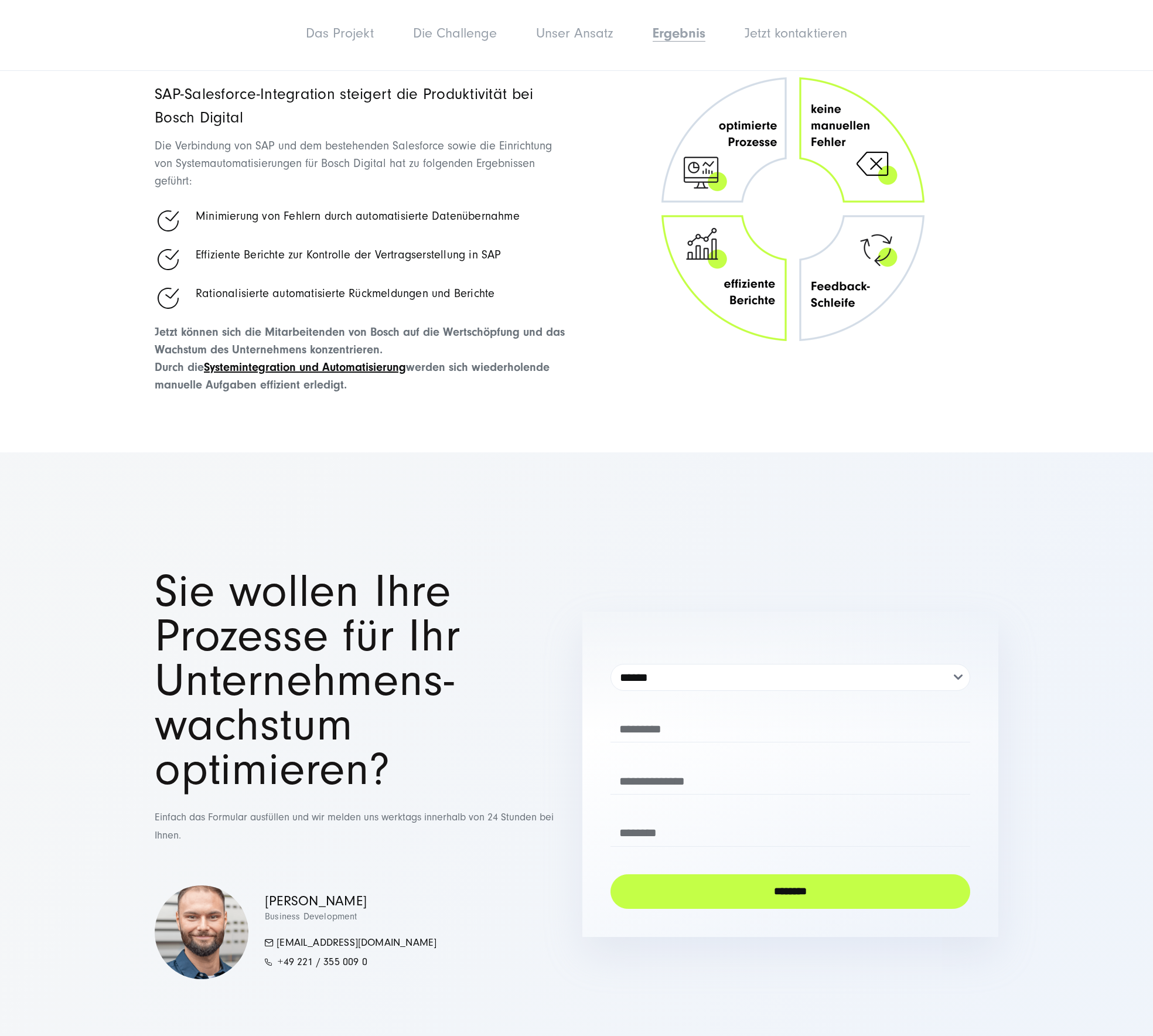
scroll to position [2964, 0]
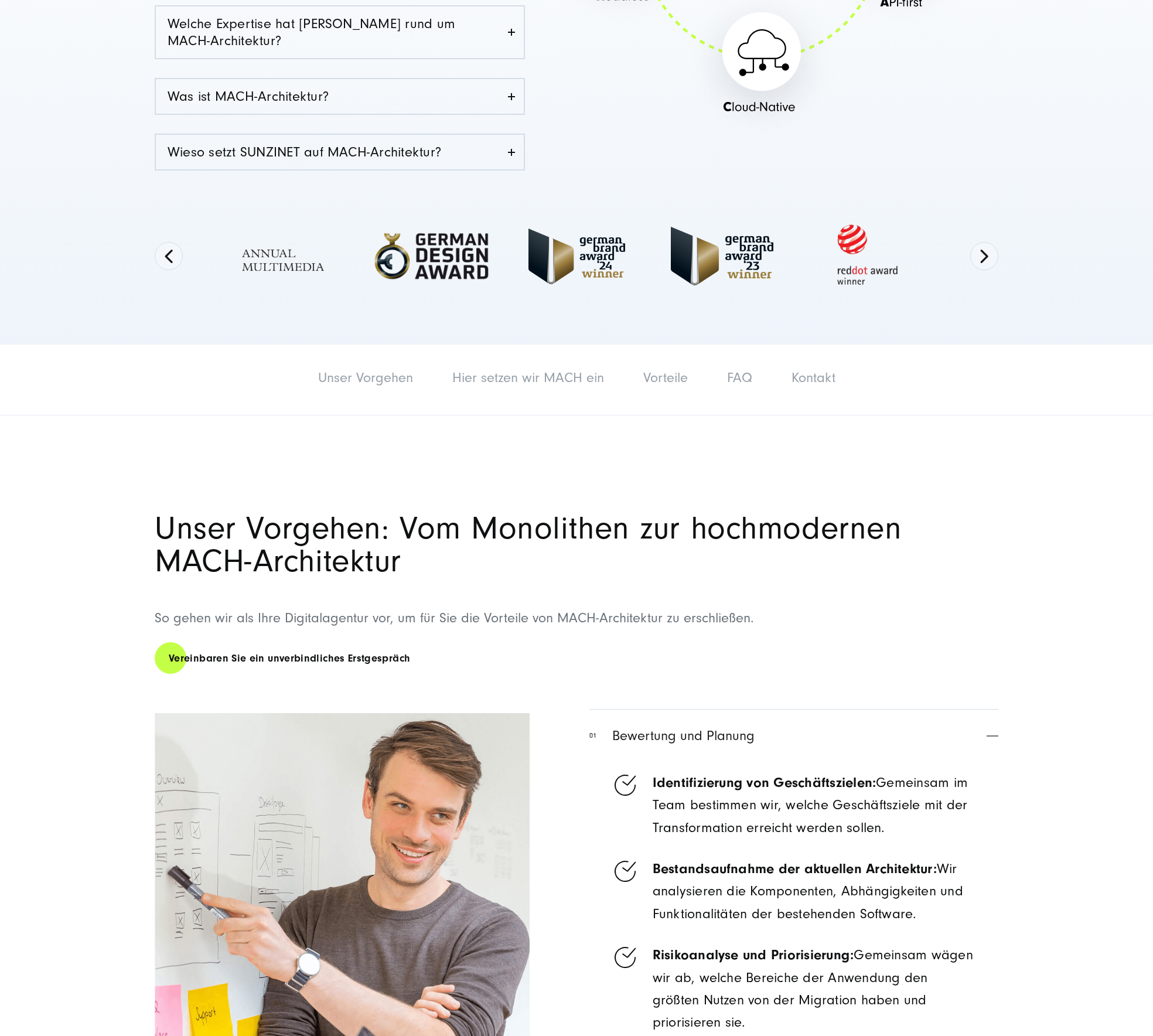
scroll to position [524, 0]
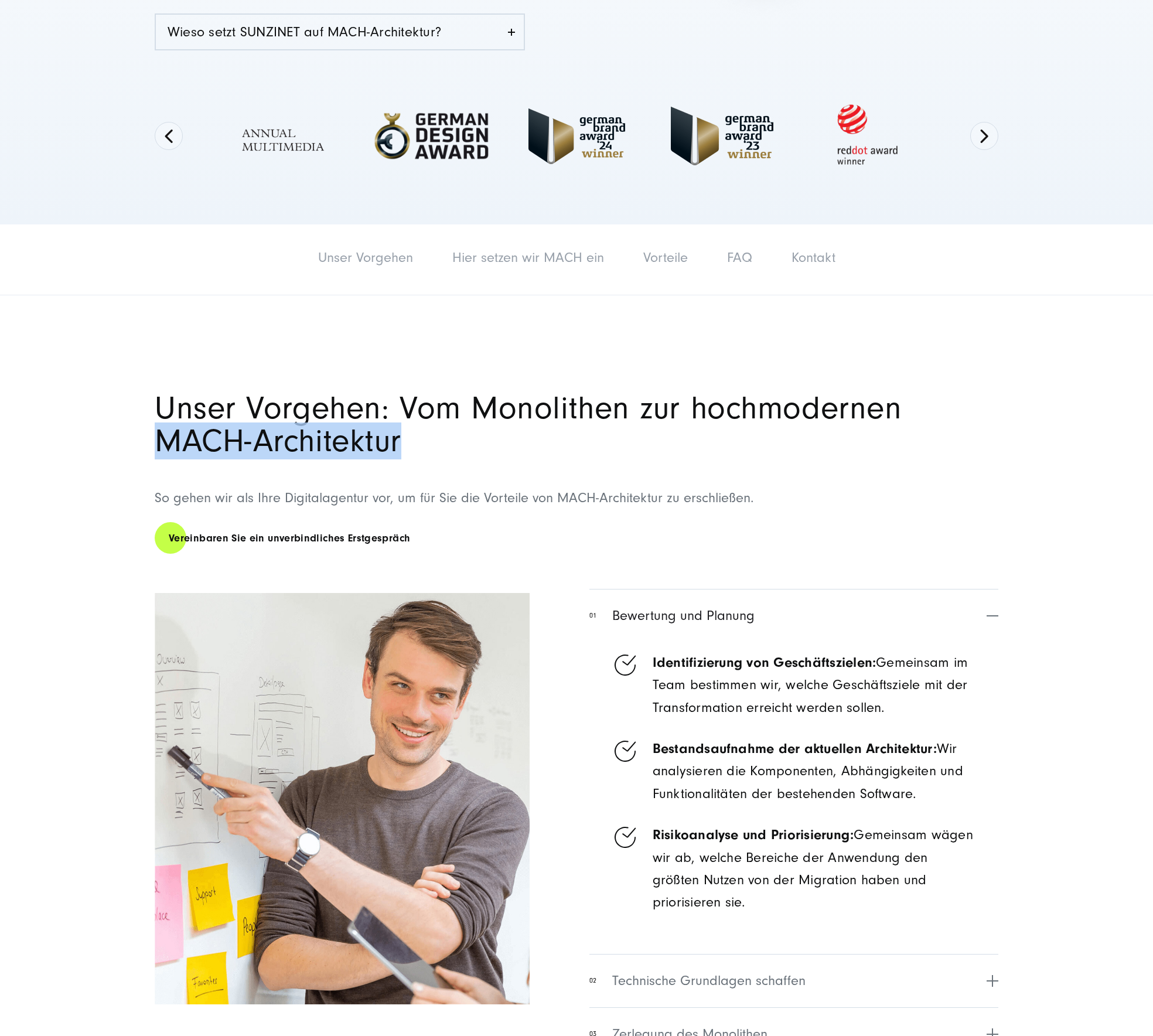
drag, startPoint x: 157, startPoint y: 442, endPoint x: 504, endPoint y: 452, distance: 347.1
click at [504, 452] on h2 "Unser Vorgehen: Vom Monolithen zur hochmodernen MACH-Architektur" at bounding box center [576, 425] width 844 height 65
copy h2 "MACH-Architektur"
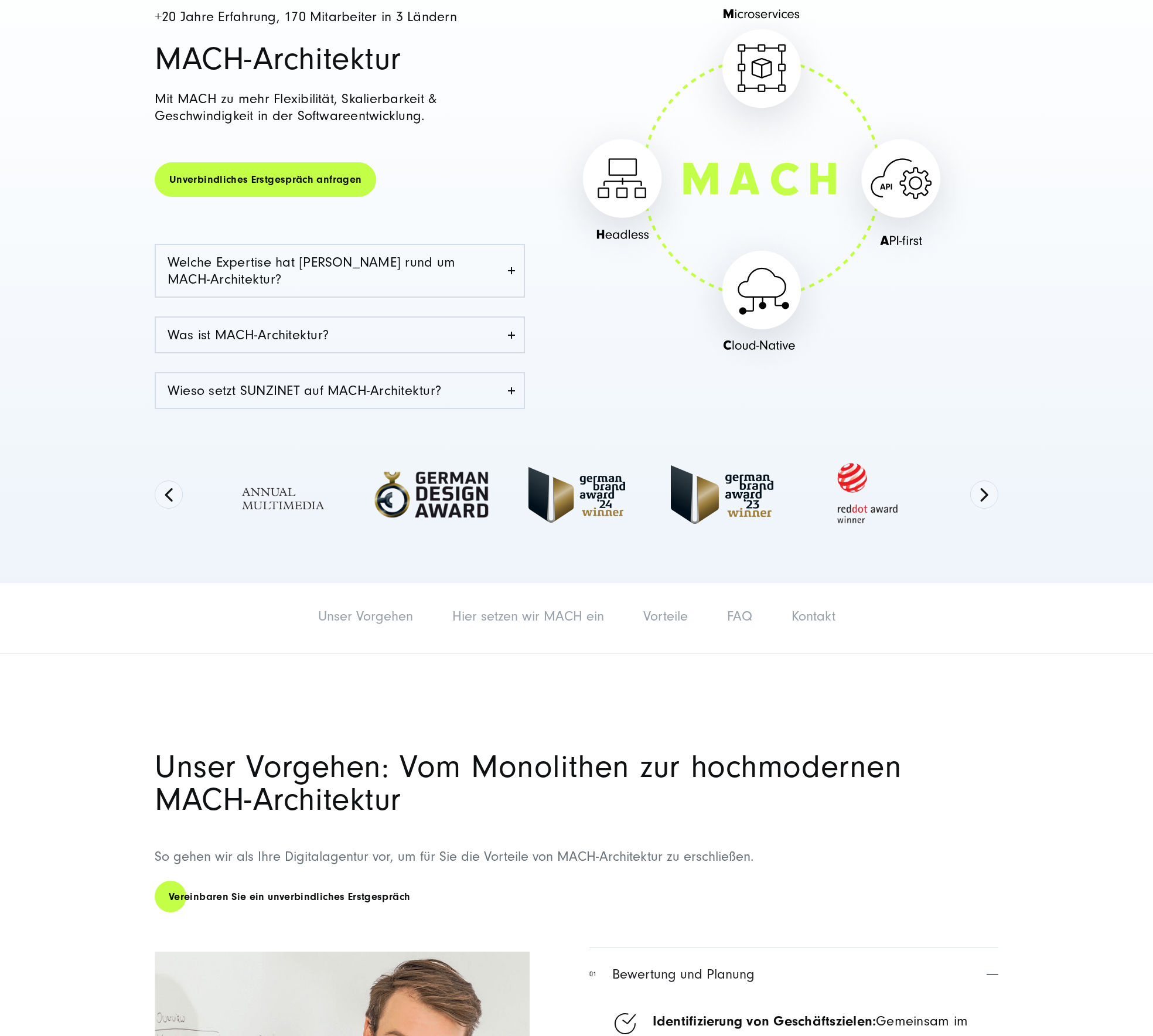
scroll to position [403, 0]
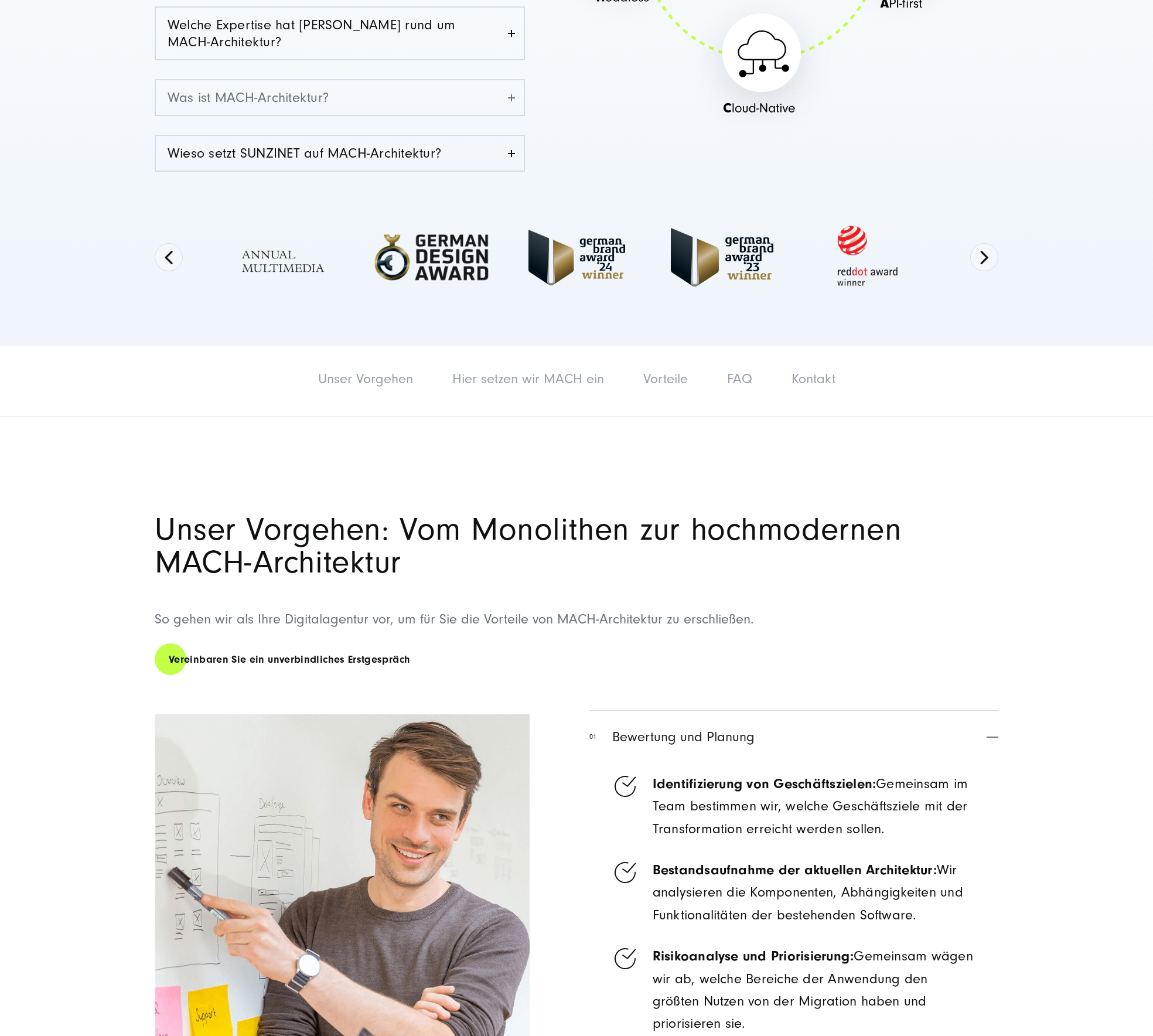
click at [235, 109] on link "Was ist MACH-Architektur?" at bounding box center [340, 97] width 368 height 35
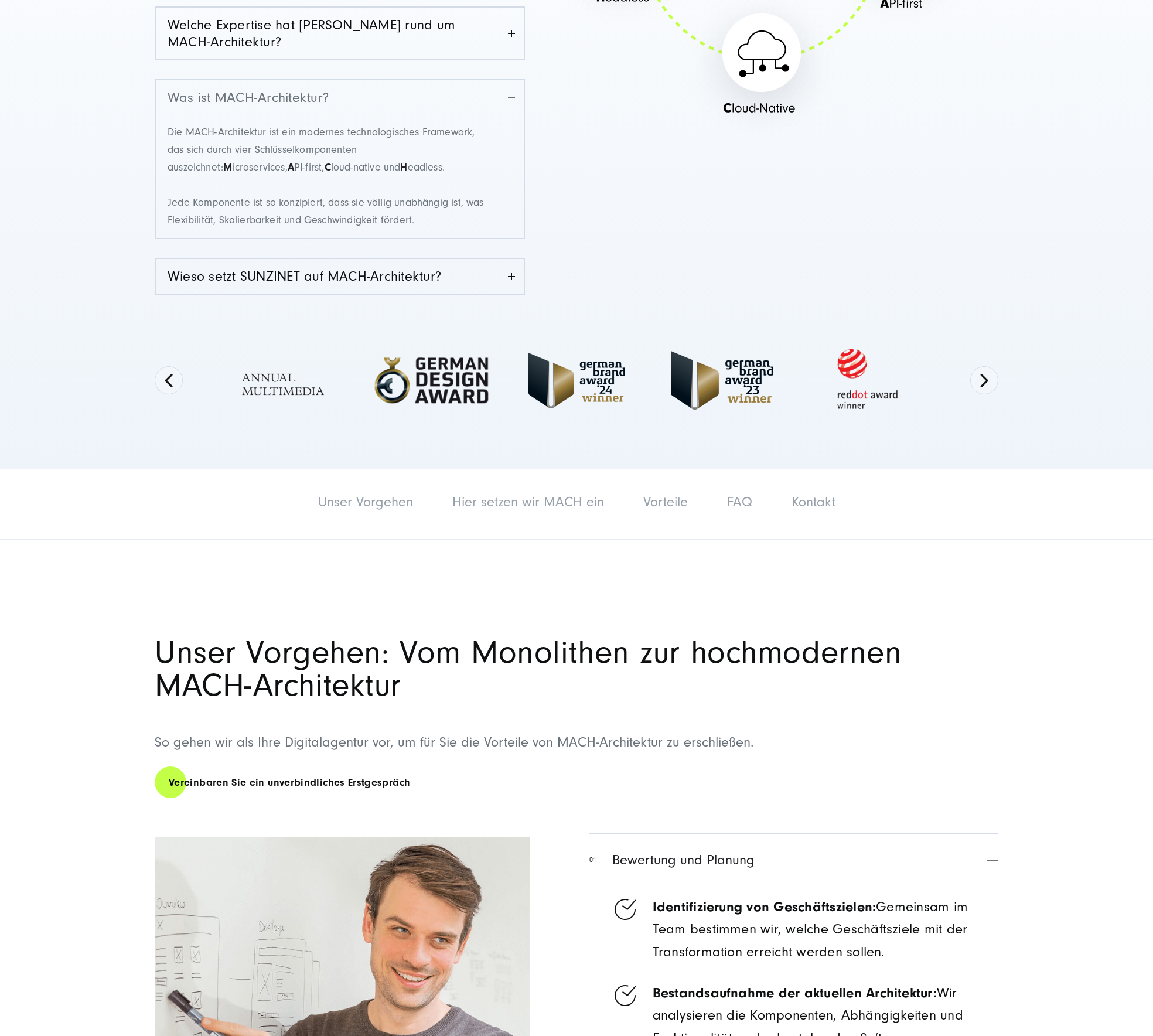
click at [260, 101] on link "Was ist MACH-Architektur?" at bounding box center [340, 97] width 368 height 35
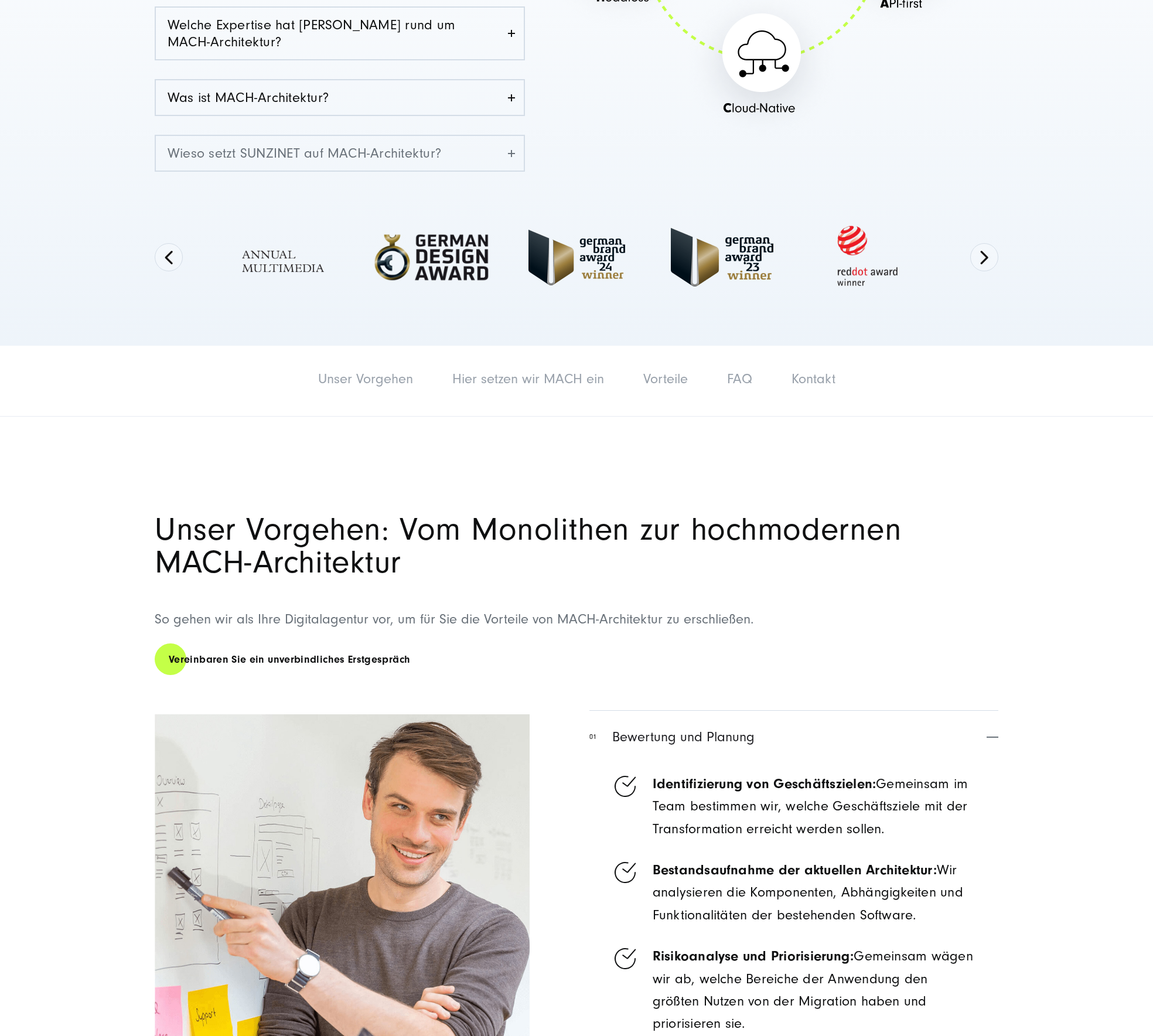
click at [238, 152] on link "Wieso setzt SUNZINET auf MACH-Architektur?" at bounding box center [340, 153] width 368 height 35
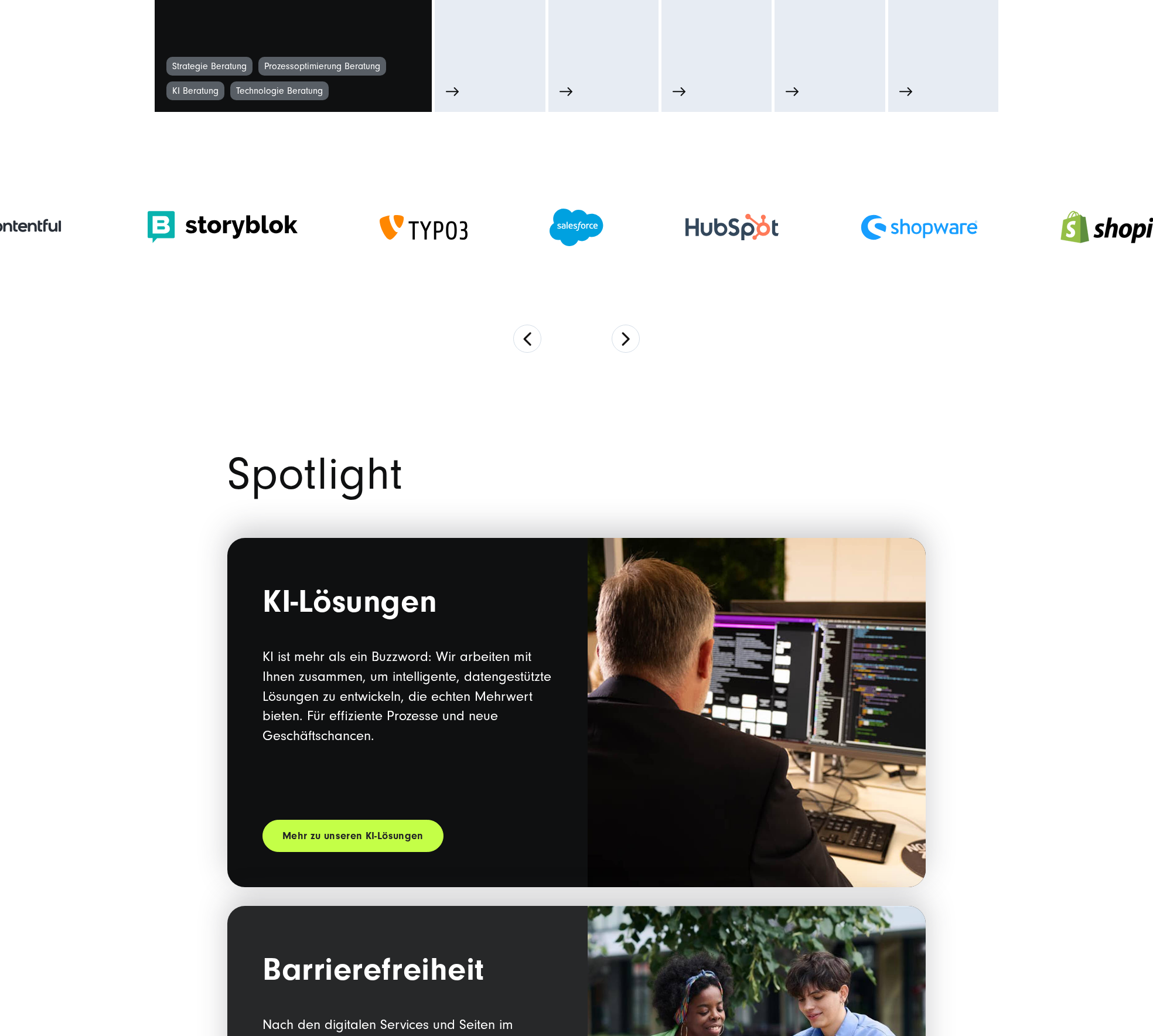
scroll to position [928, 0]
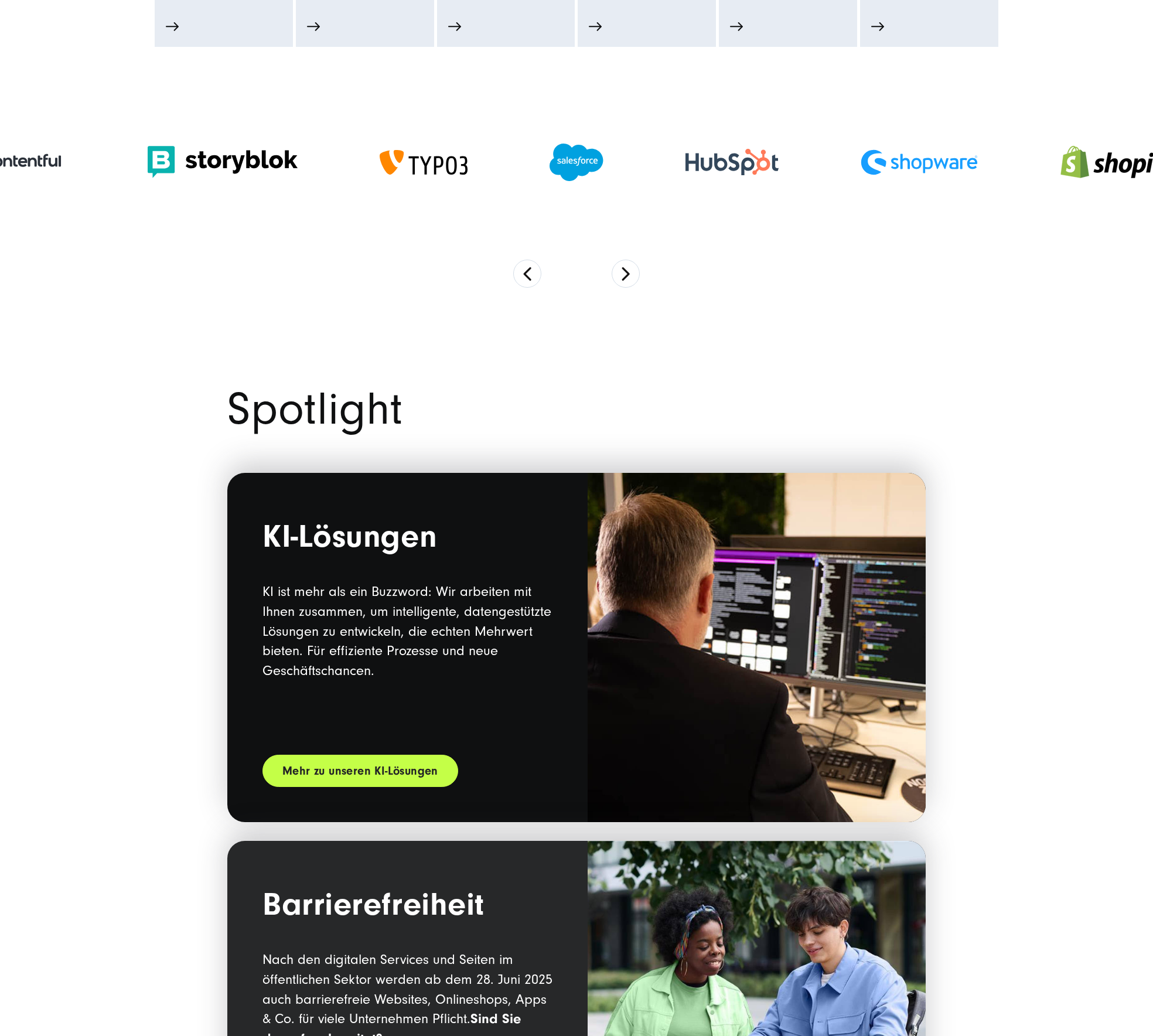
click at [386, 775] on link "Mehr zu unseren KI-Lösungen" at bounding box center [360, 770] width 195 height 32
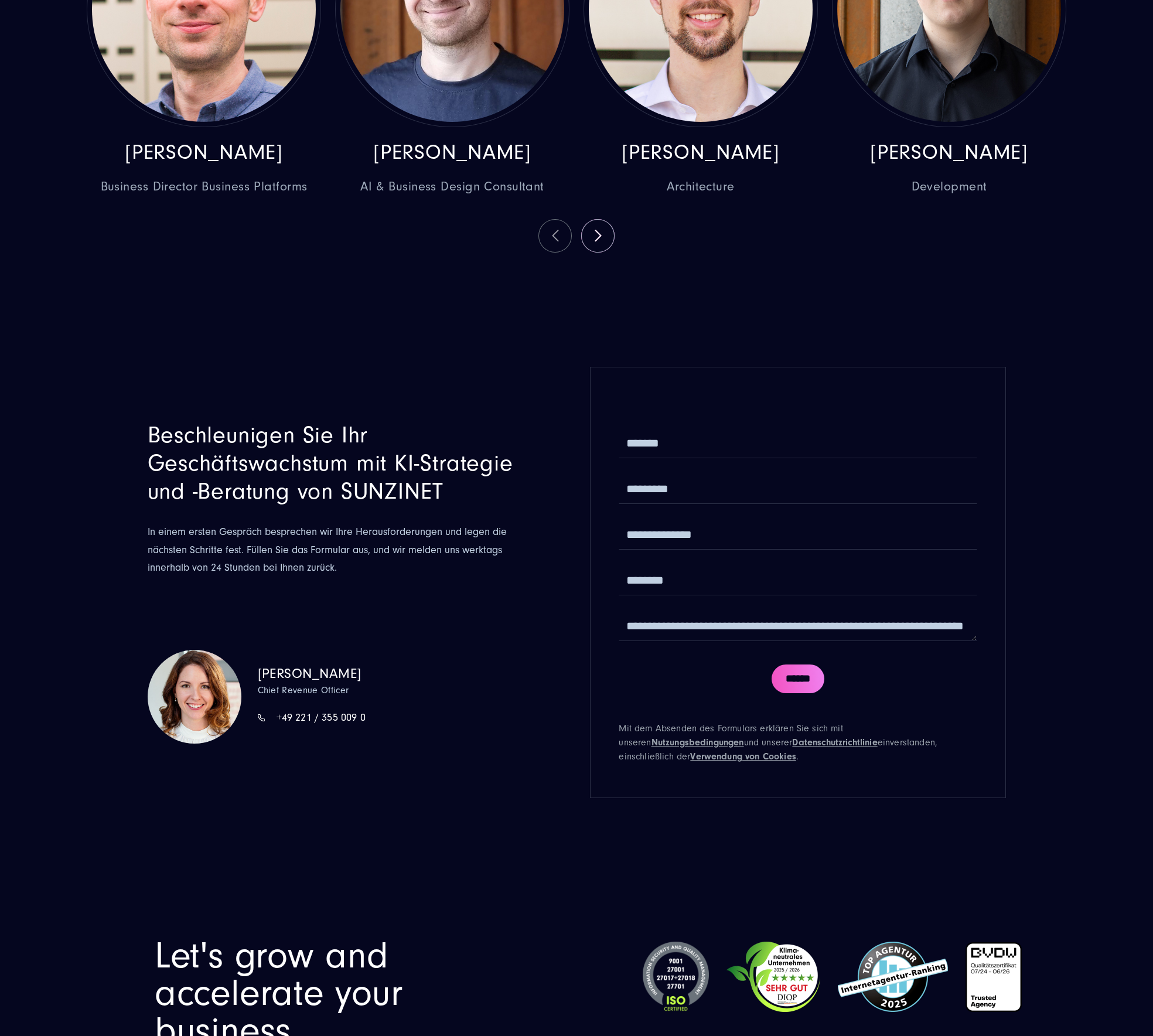
scroll to position [3436, 0]
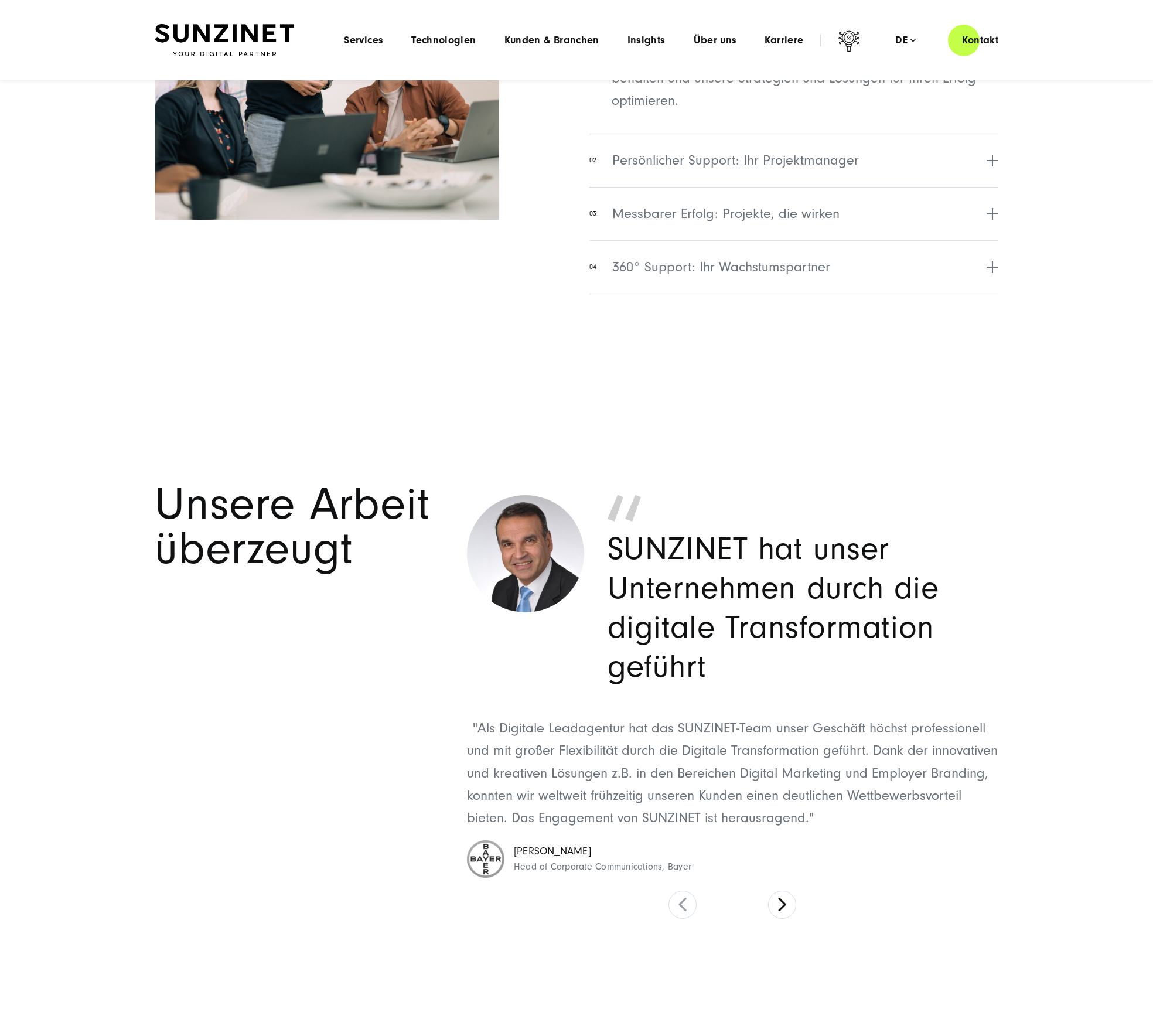
scroll to position [5003, 0]
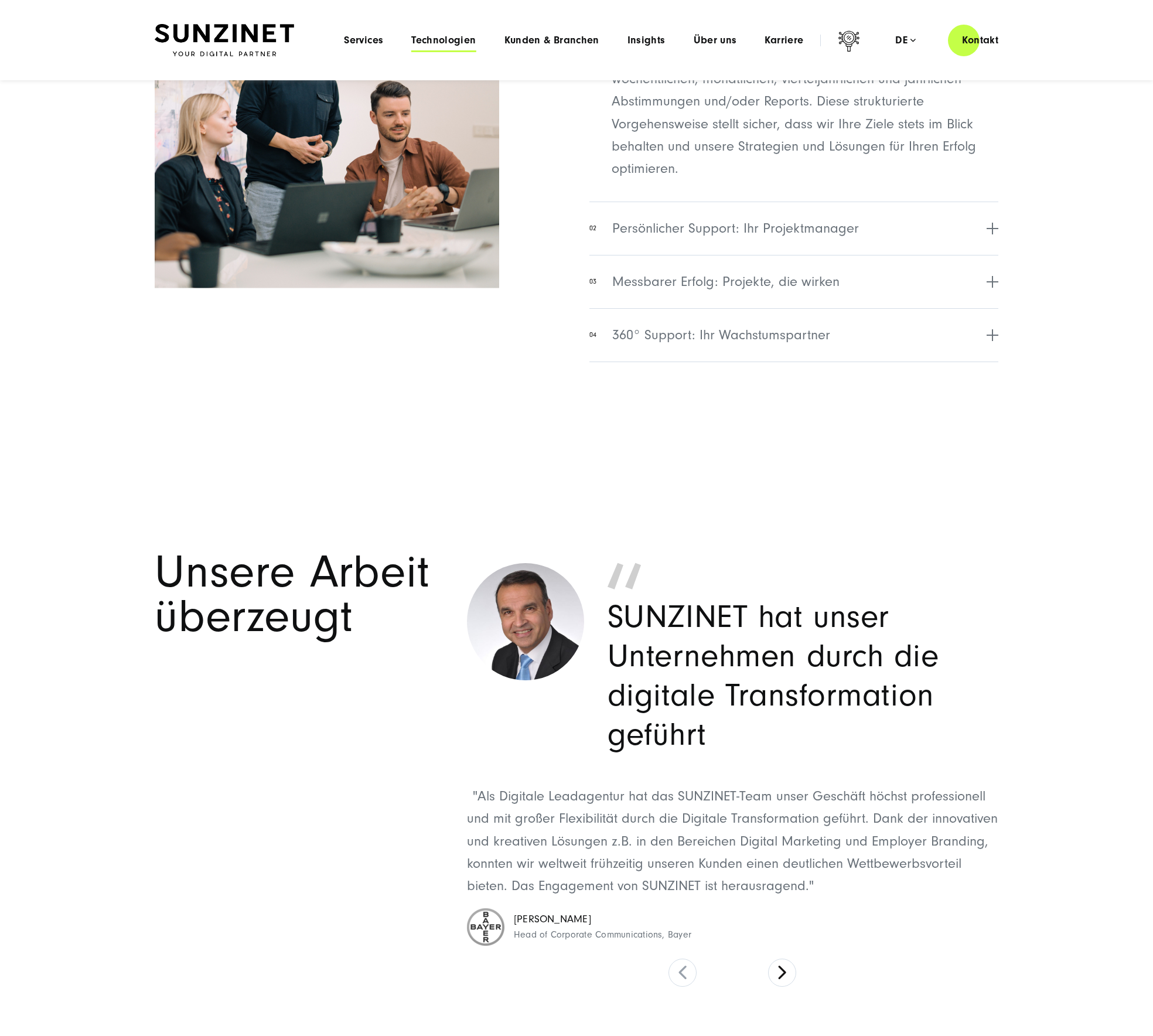
click at [447, 40] on span "Technologien" at bounding box center [444, 41] width 65 height 12
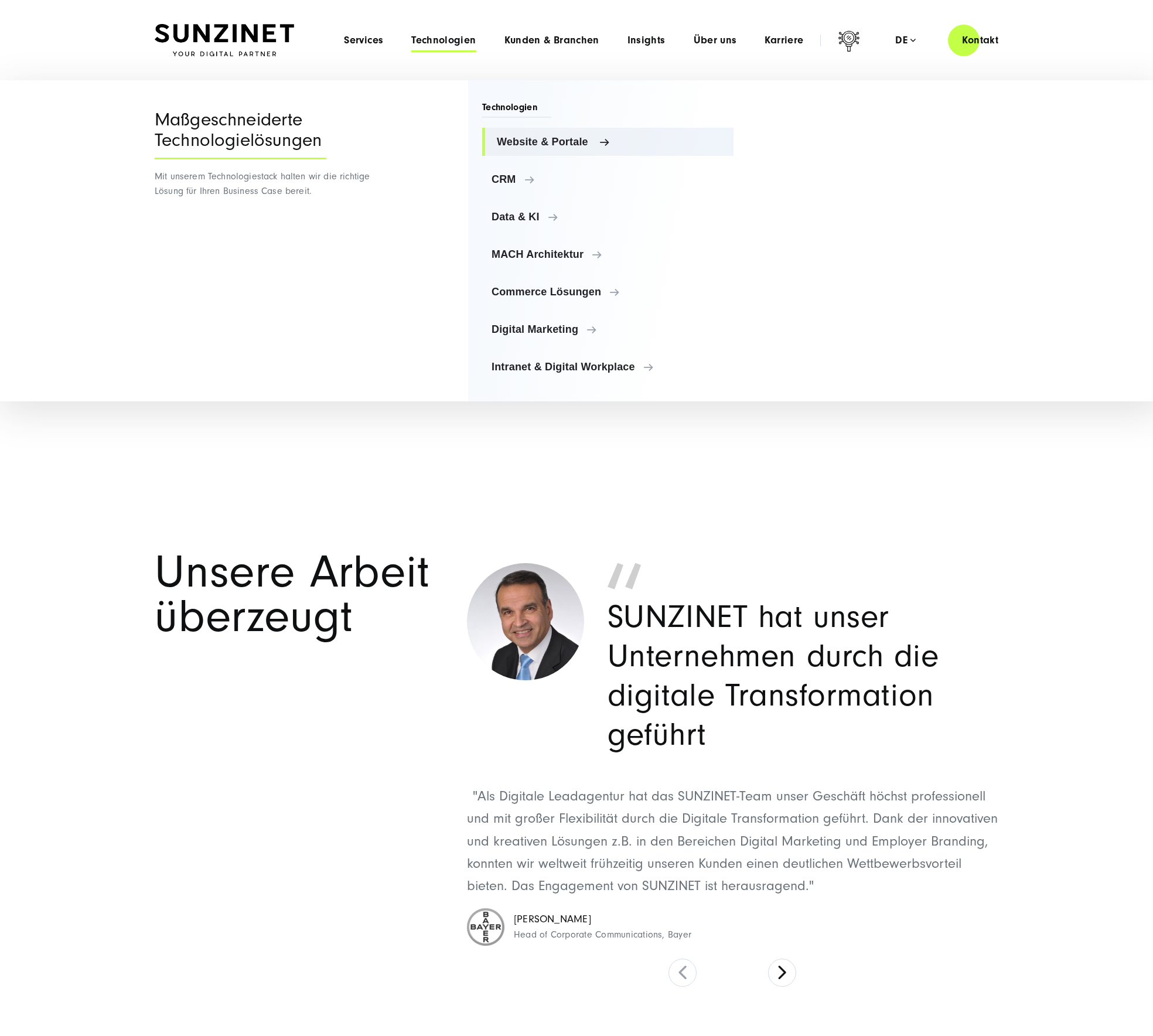
click at [528, 142] on span "Website & Portale" at bounding box center [611, 142] width 227 height 12
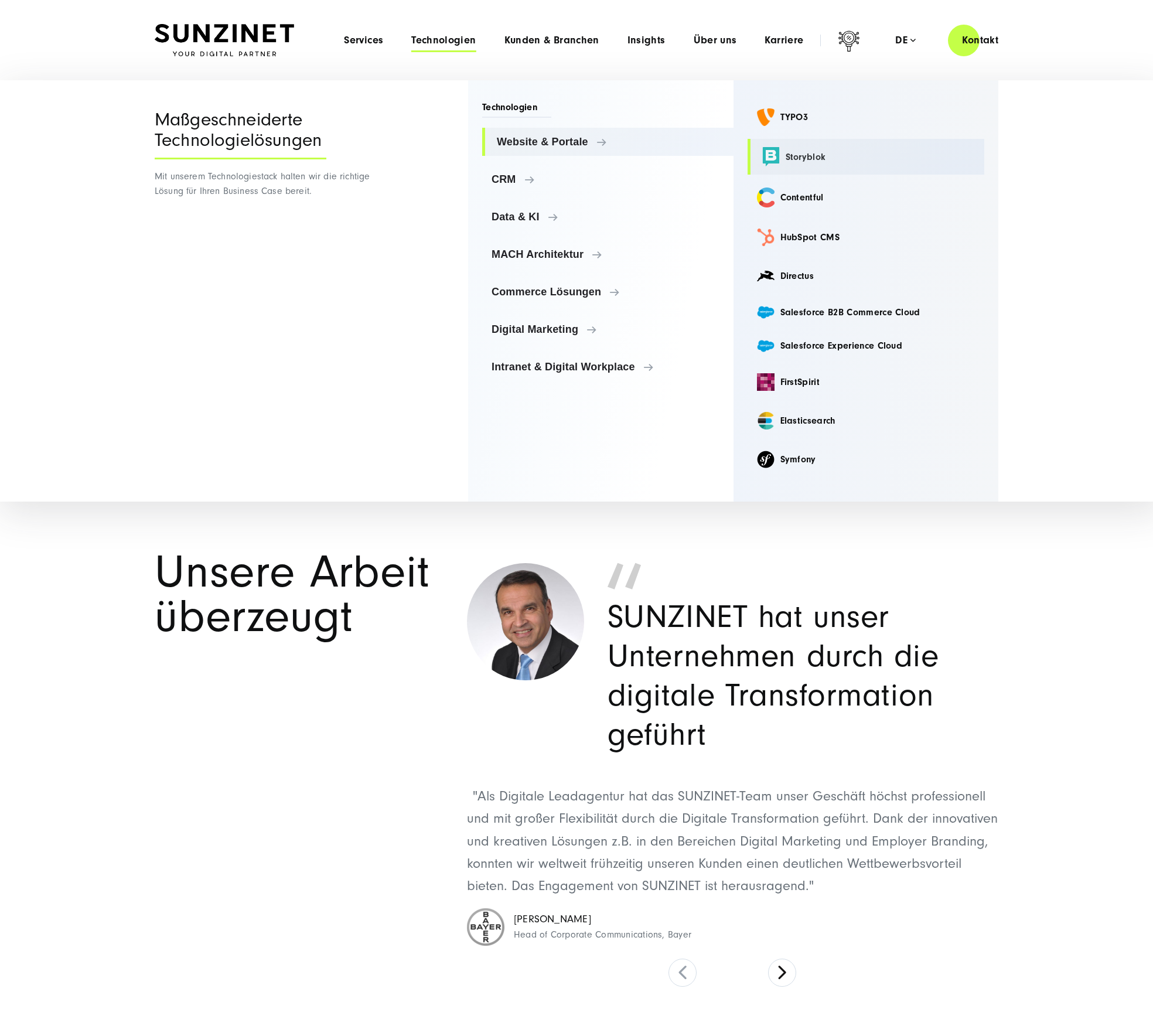
click at [791, 161] on link "Storyblok" at bounding box center [865, 157] width 237 height 36
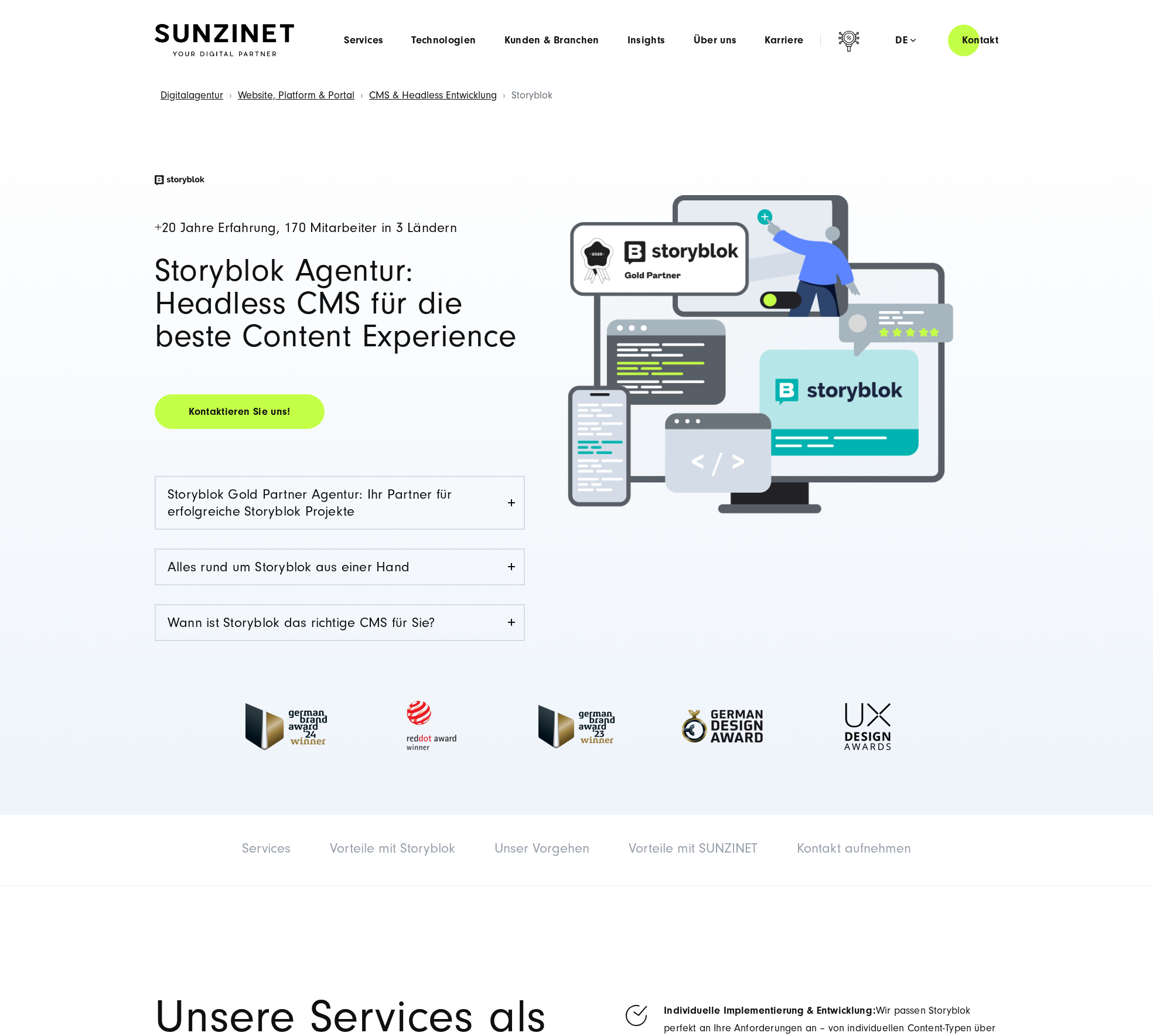
click at [452, 26] on div "Menu Services Menu Full Service Digitalagentur Wir lösen komplexe Herausforderu…" at bounding box center [671, 40] width 683 height 33
click at [450, 36] on span "Technologien" at bounding box center [444, 41] width 65 height 12
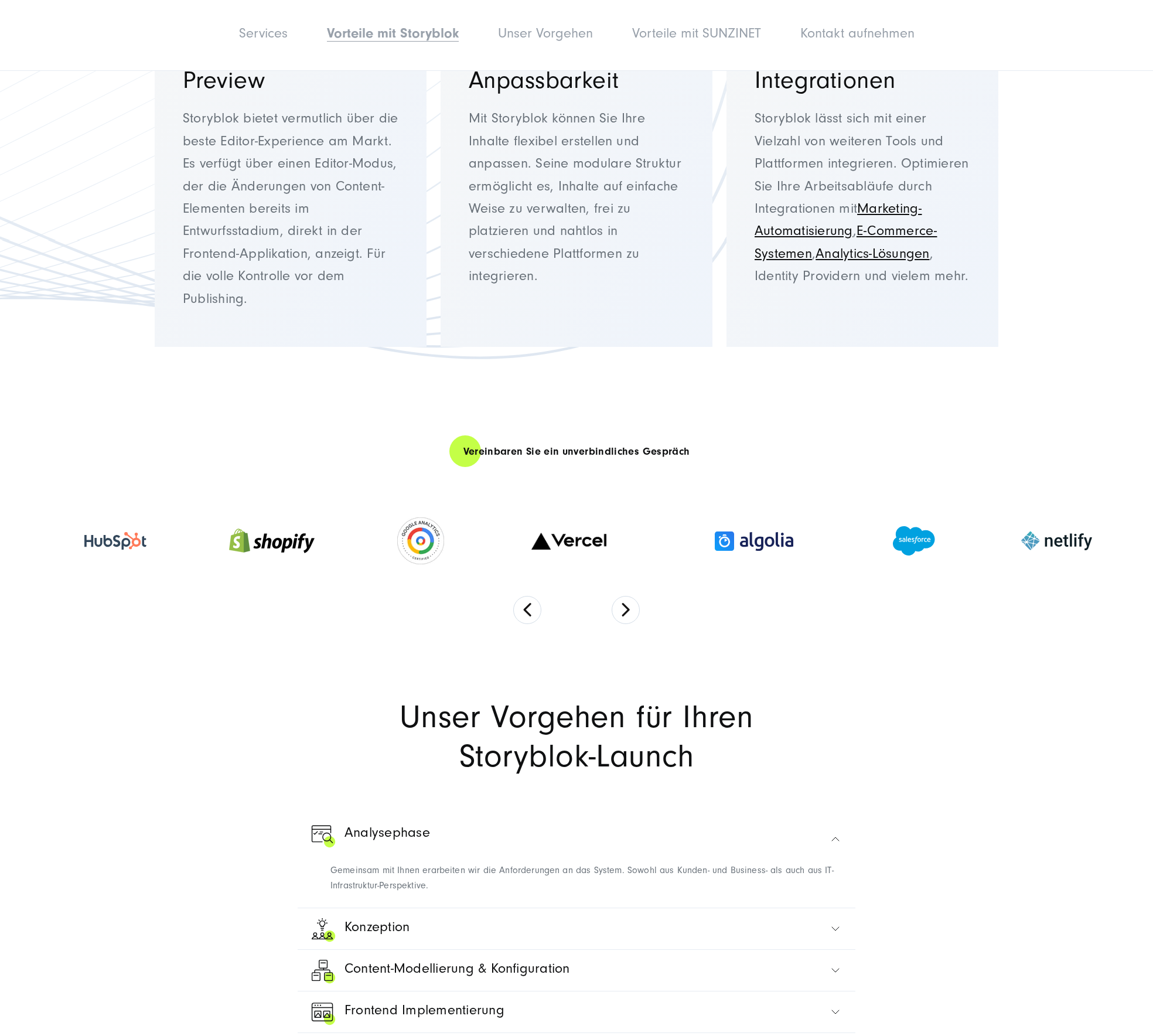
scroll to position [3265, 0]
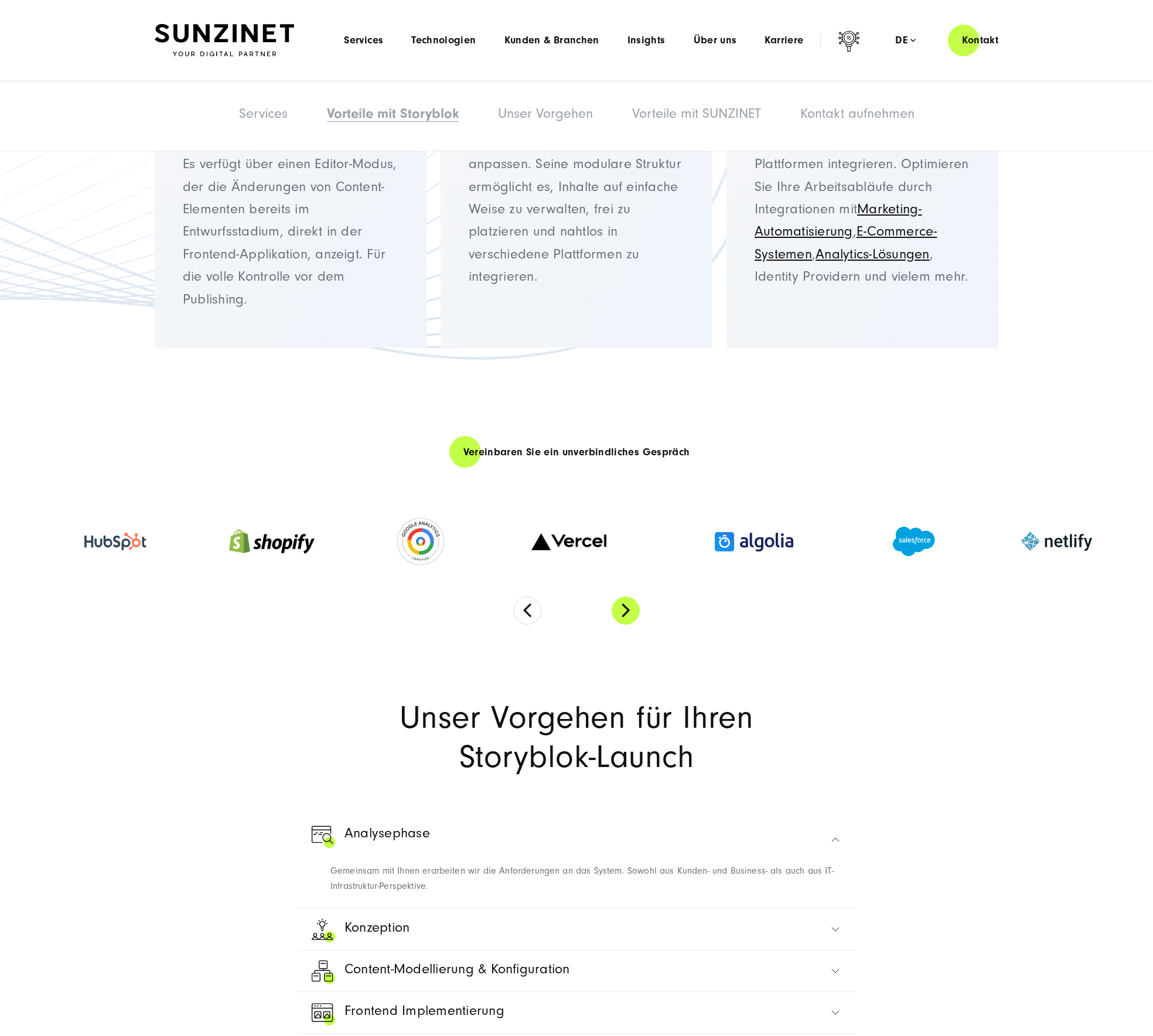
click at [628, 596] on button "Next" at bounding box center [626, 610] width 28 height 28
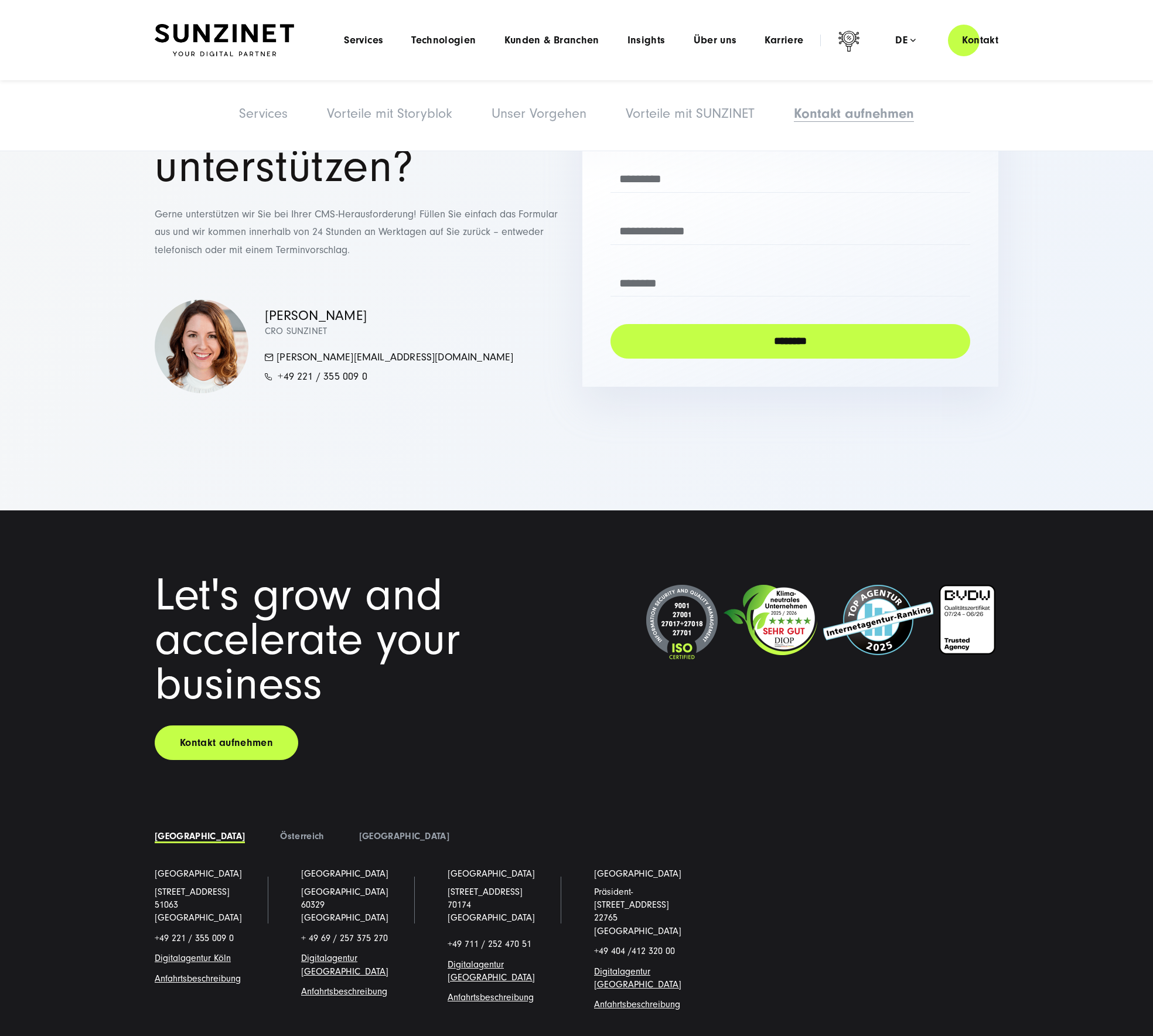
scroll to position [7464, 0]
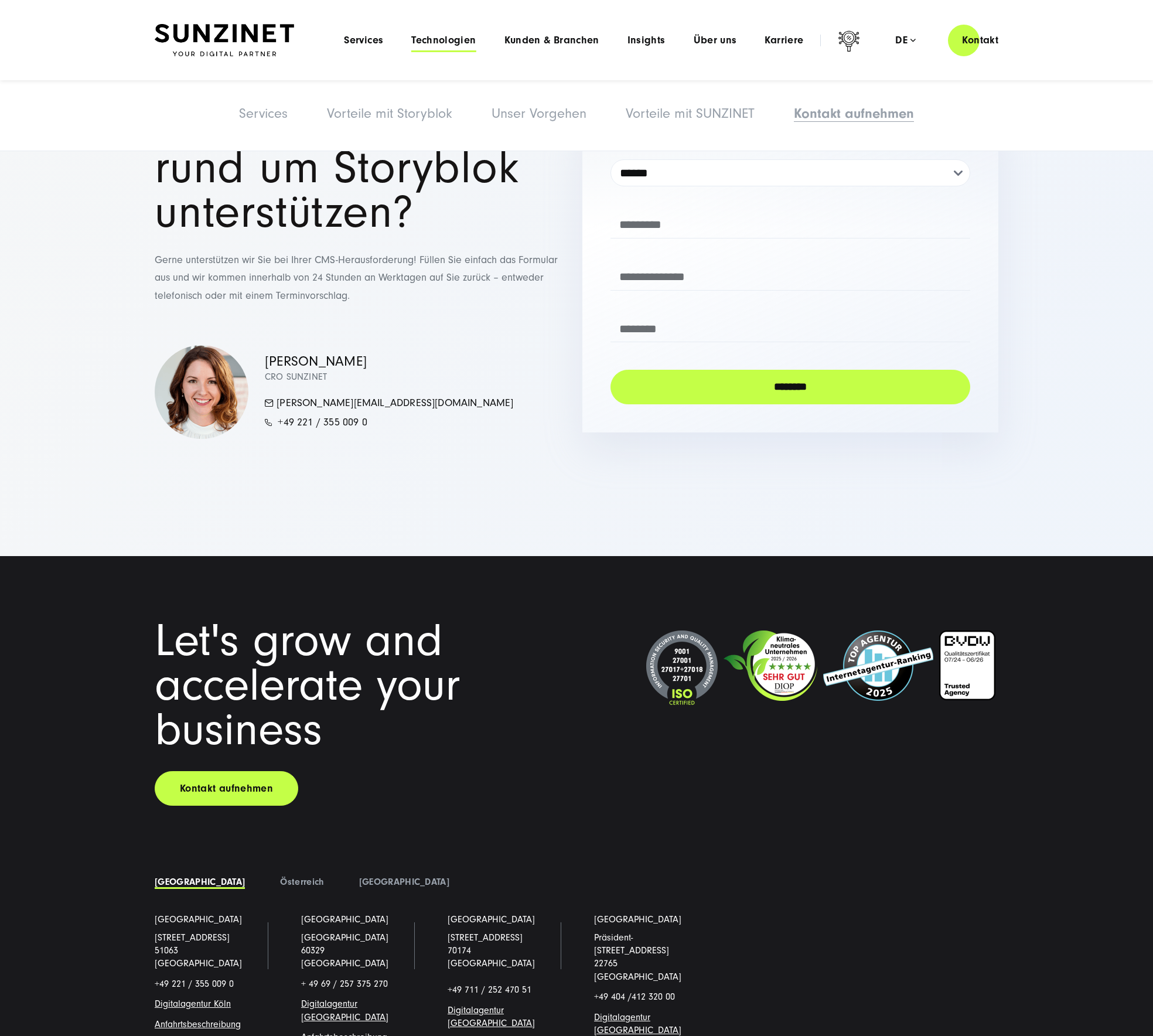
click at [453, 40] on span "Technologien" at bounding box center [444, 41] width 65 height 12
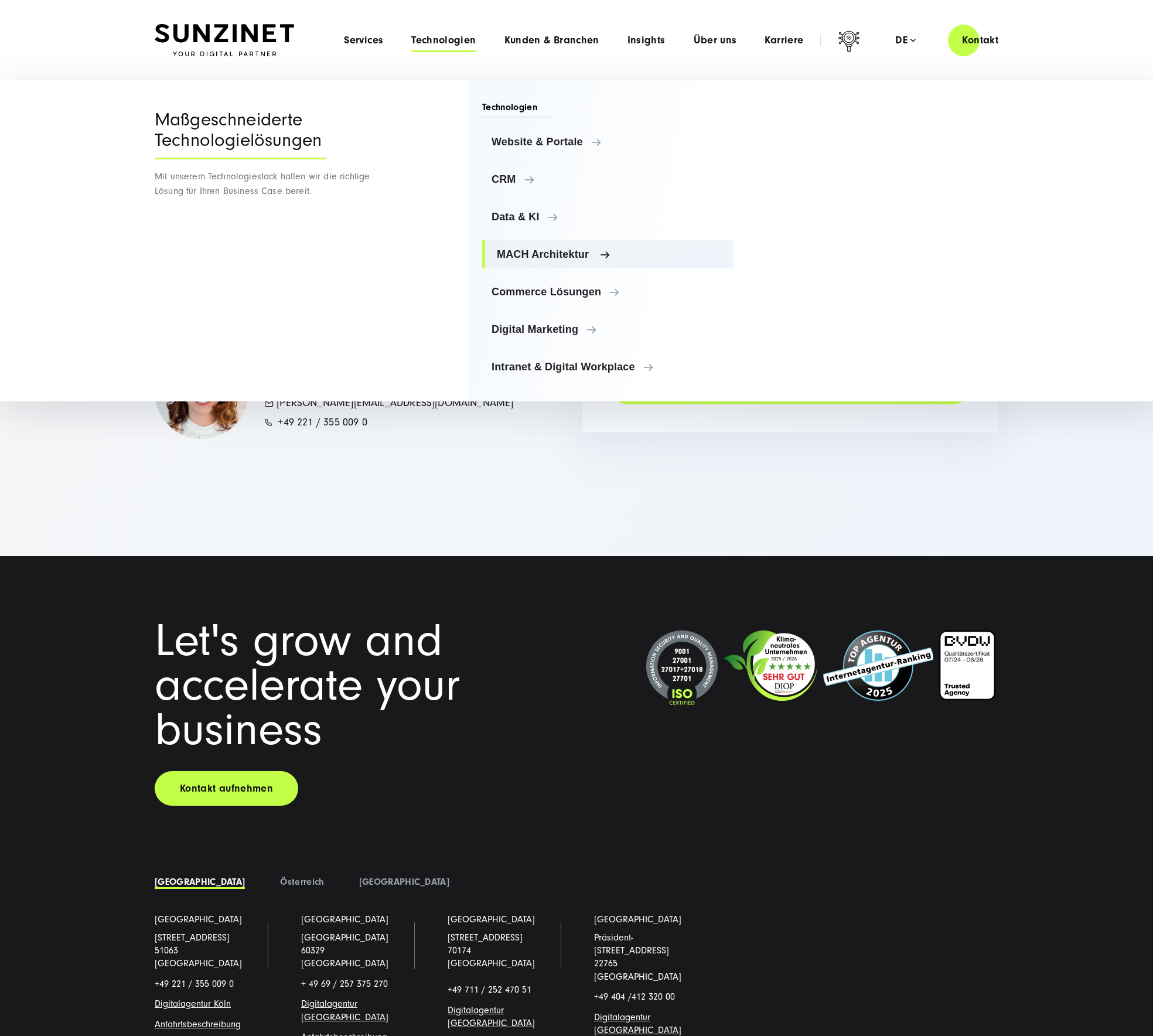
click at [534, 253] on span "MACH Architektur" at bounding box center [611, 254] width 227 height 12
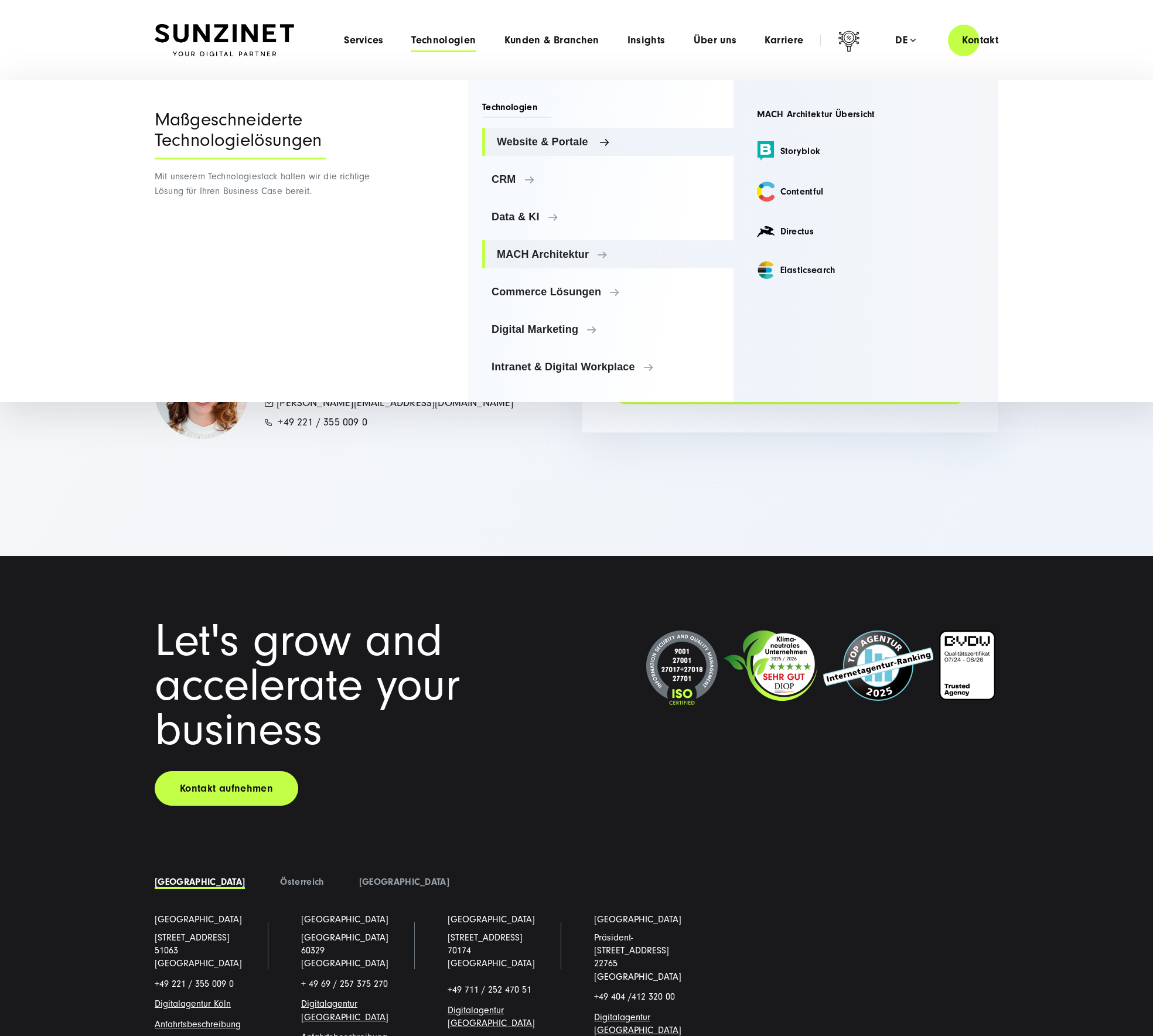
click at [678, 140] on span "Website & Portale" at bounding box center [611, 142] width 227 height 12
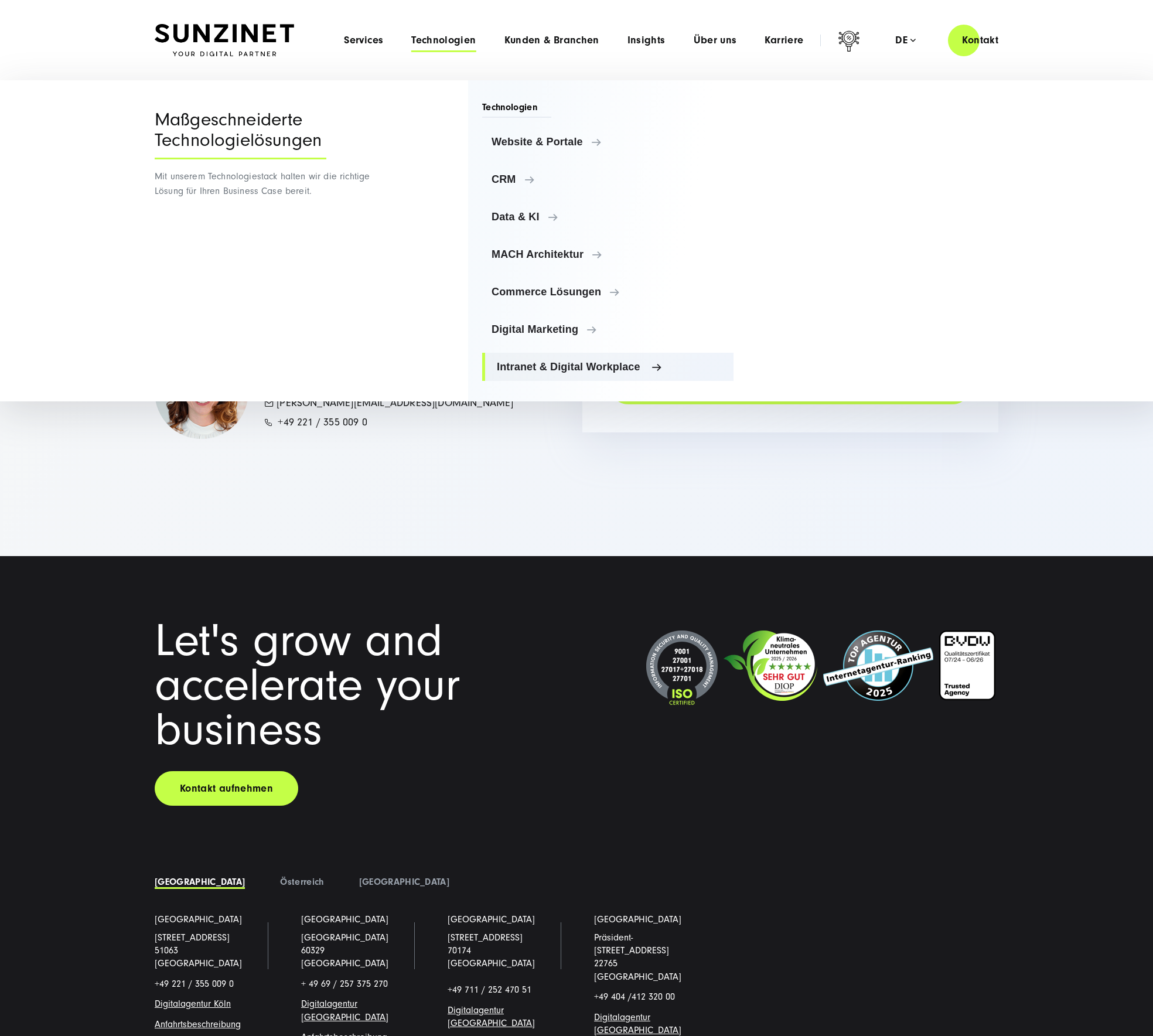
click at [615, 367] on span "Intranet & Digital Workplace" at bounding box center [611, 367] width 227 height 12
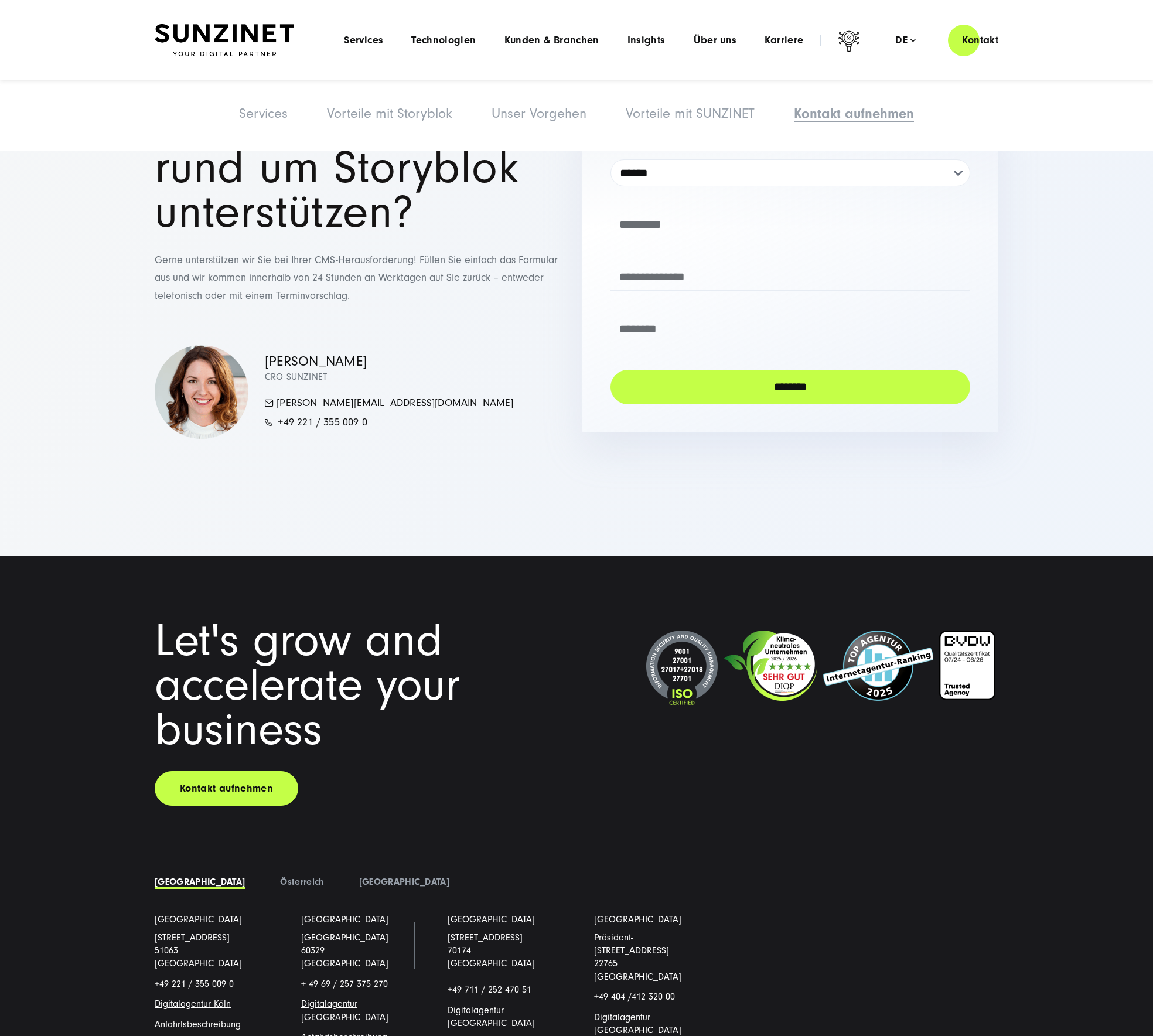
click at [204, 51] on div "Smart Search AI Hier können Sie eine konkrete Frage zu unserer Agentur und unse…" at bounding box center [576, 40] width 844 height 33
click at [236, 33] on img at bounding box center [224, 40] width 140 height 33
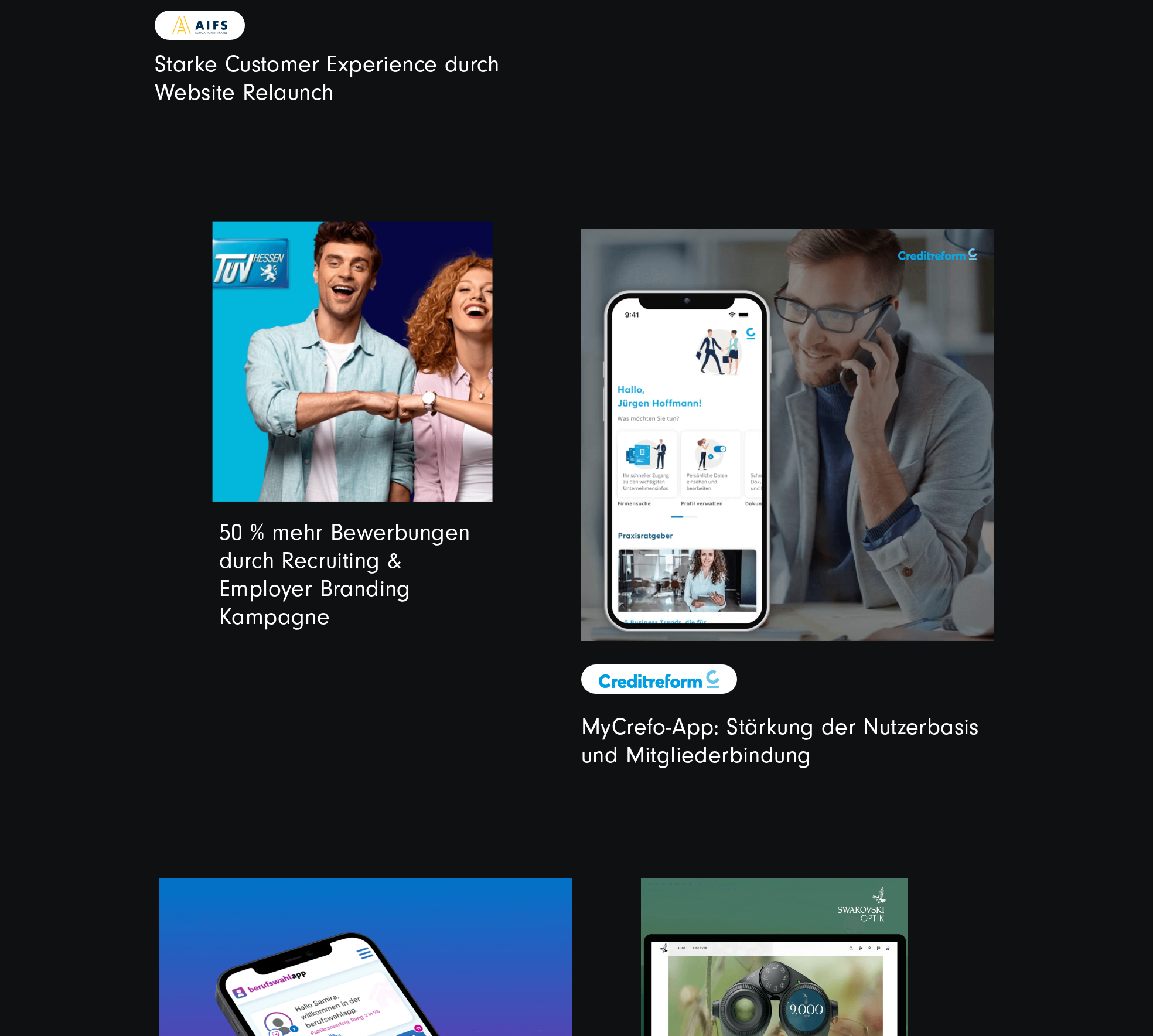
scroll to position [3229, 0]
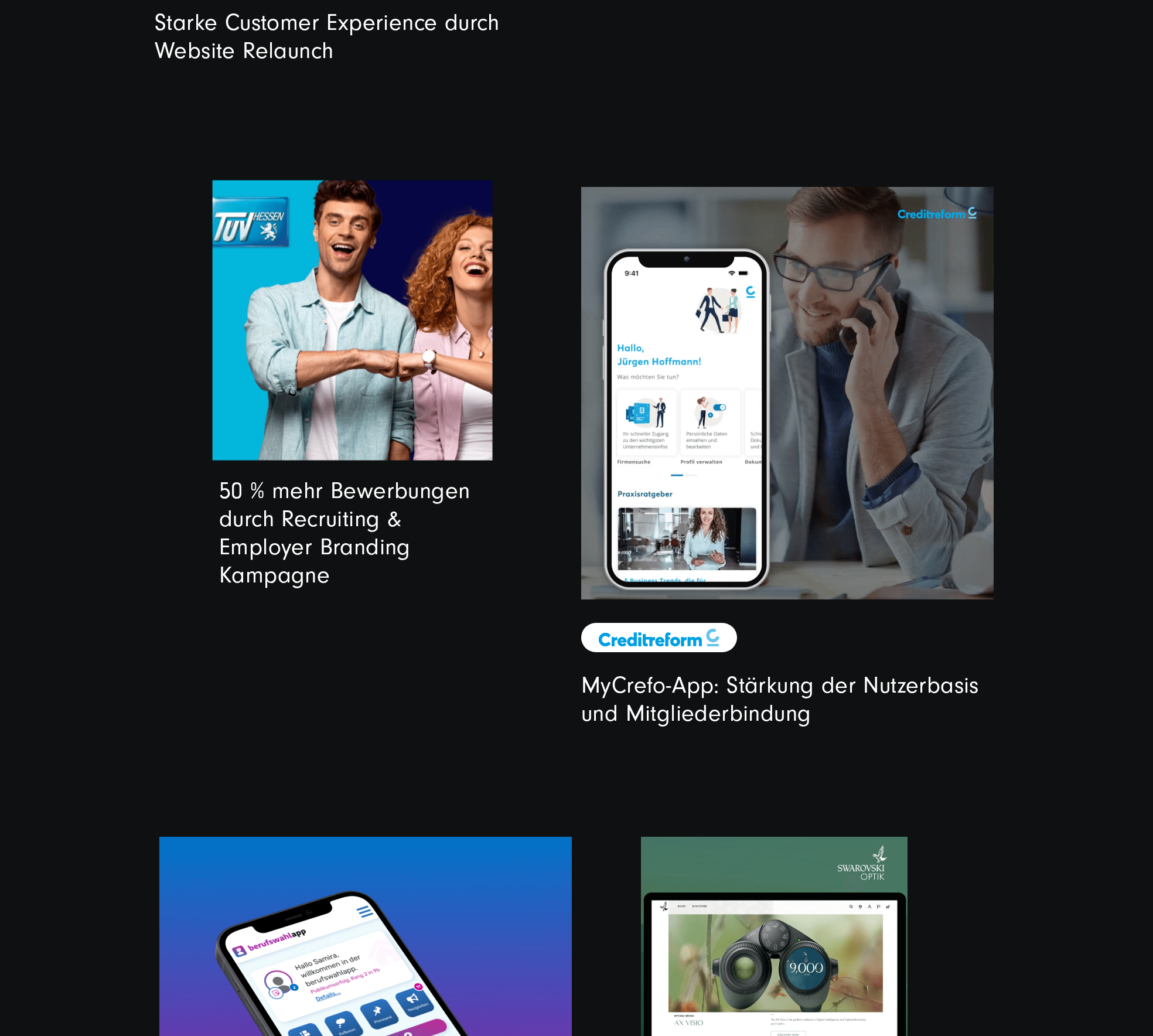
click at [299, 336] on video at bounding box center [352, 320] width 280 height 280
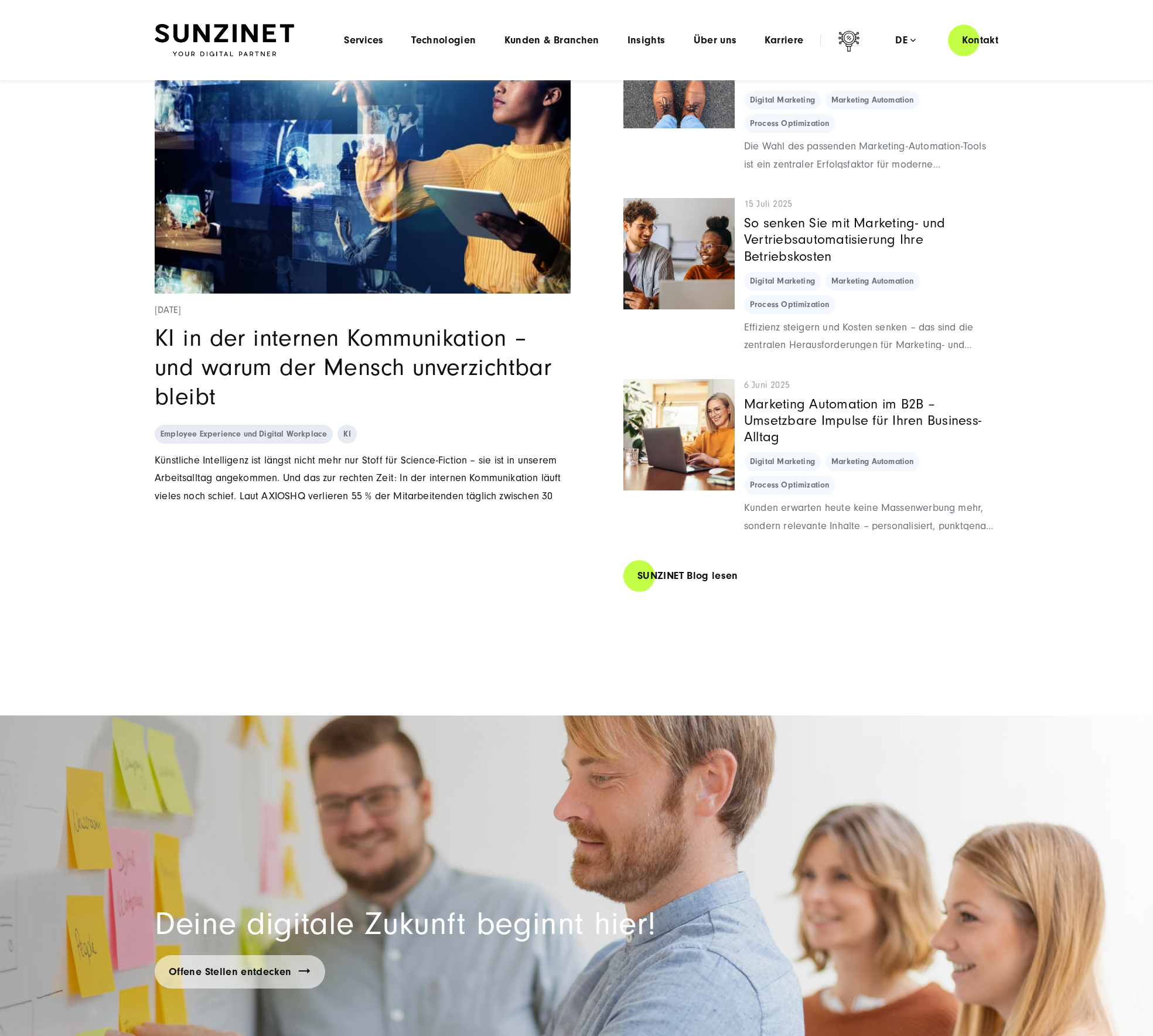
scroll to position [9022, 0]
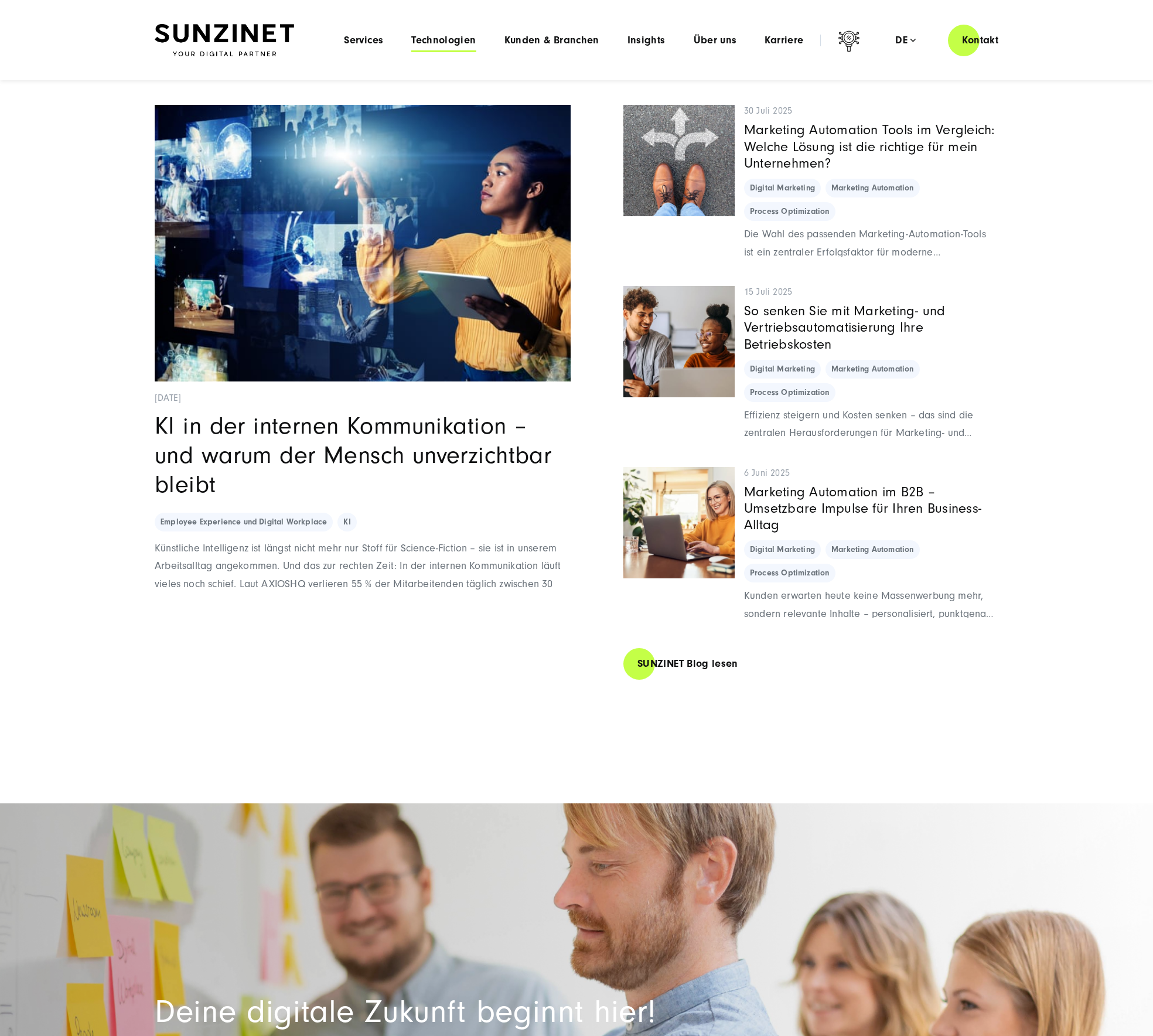
click at [453, 42] on span "Technologien" at bounding box center [444, 41] width 65 height 12
click at [648, 45] on span "Insights" at bounding box center [646, 41] width 38 height 12
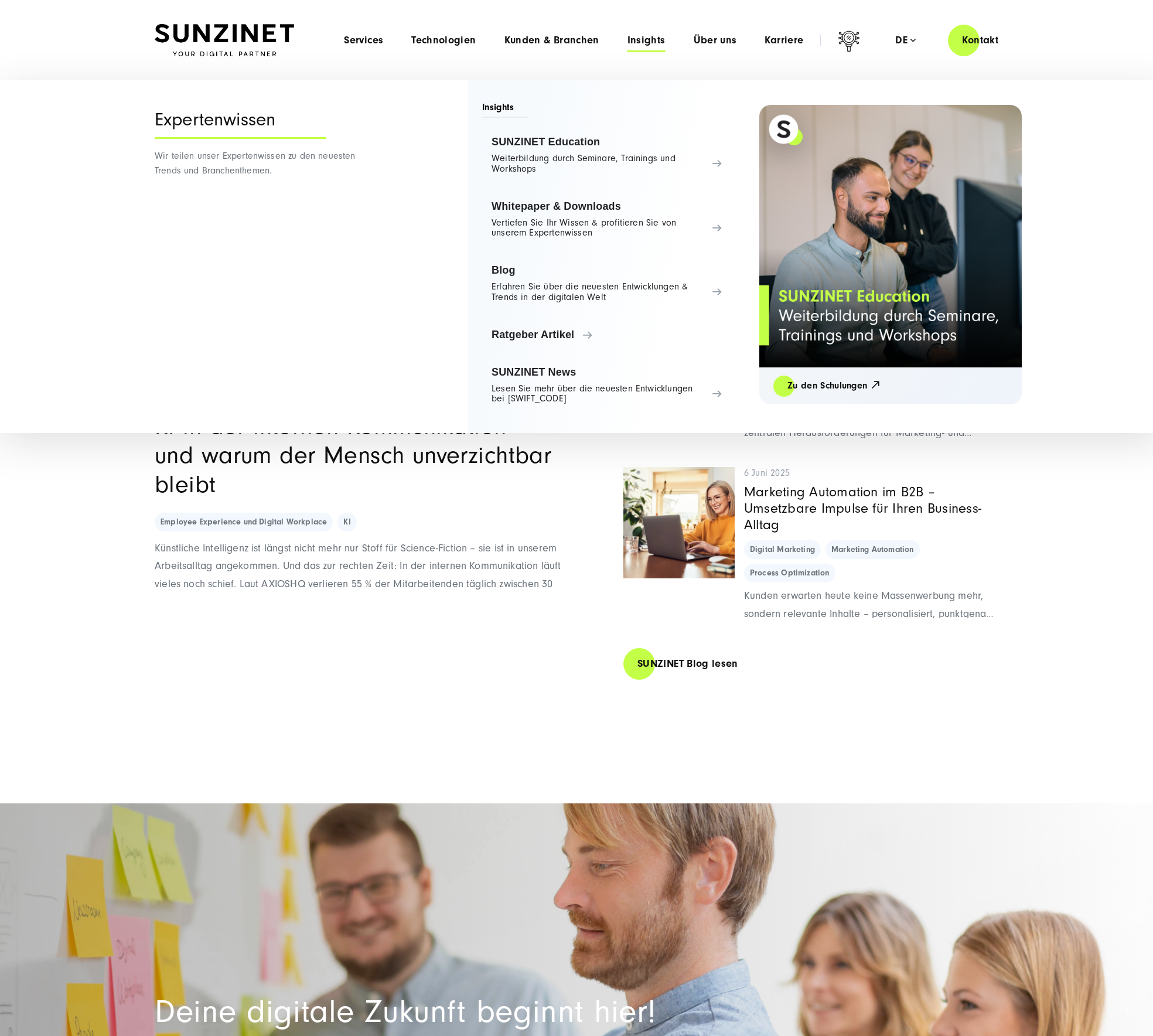
click at [713, 48] on div "Menu Services Menu Full Service Digitalagentur Wir lösen komplexe Herausforderu…" at bounding box center [671, 40] width 683 height 33
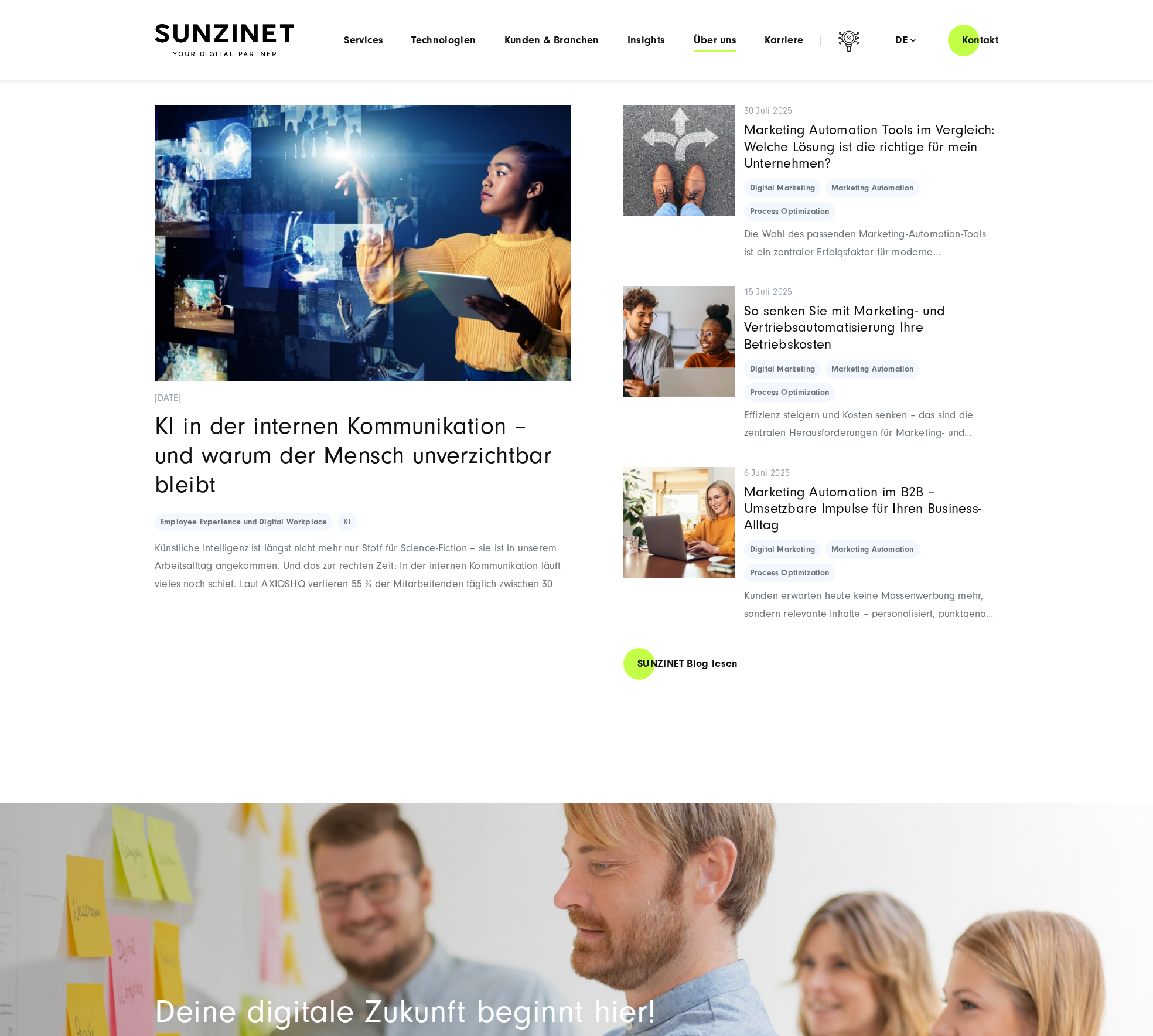
click at [711, 45] on span "Über uns" at bounding box center [715, 41] width 43 height 12
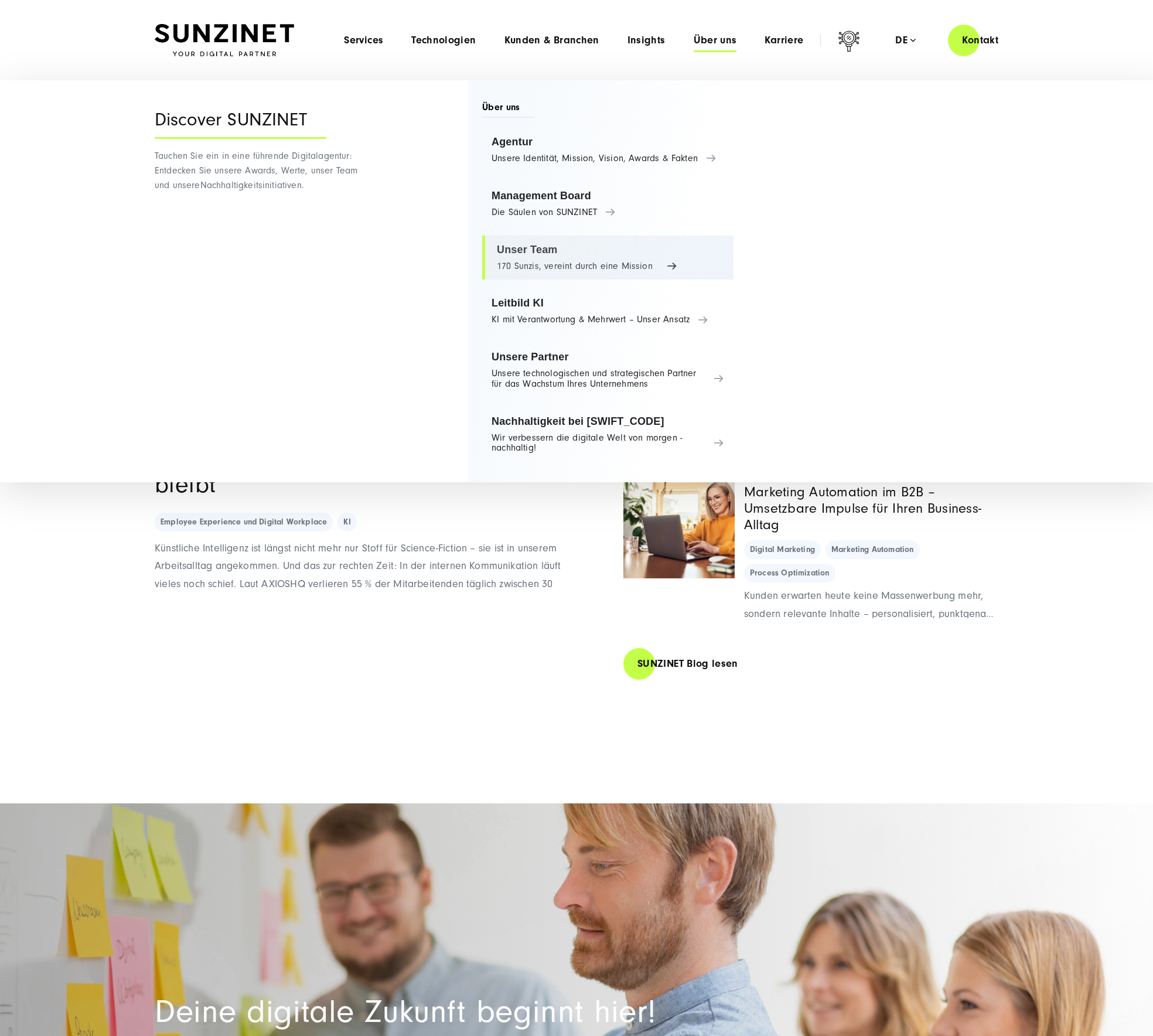
click at [591, 258] on link "Unser Team 170 Sunzis, vereint durch eine Mission" at bounding box center [608, 258] width 251 height 45
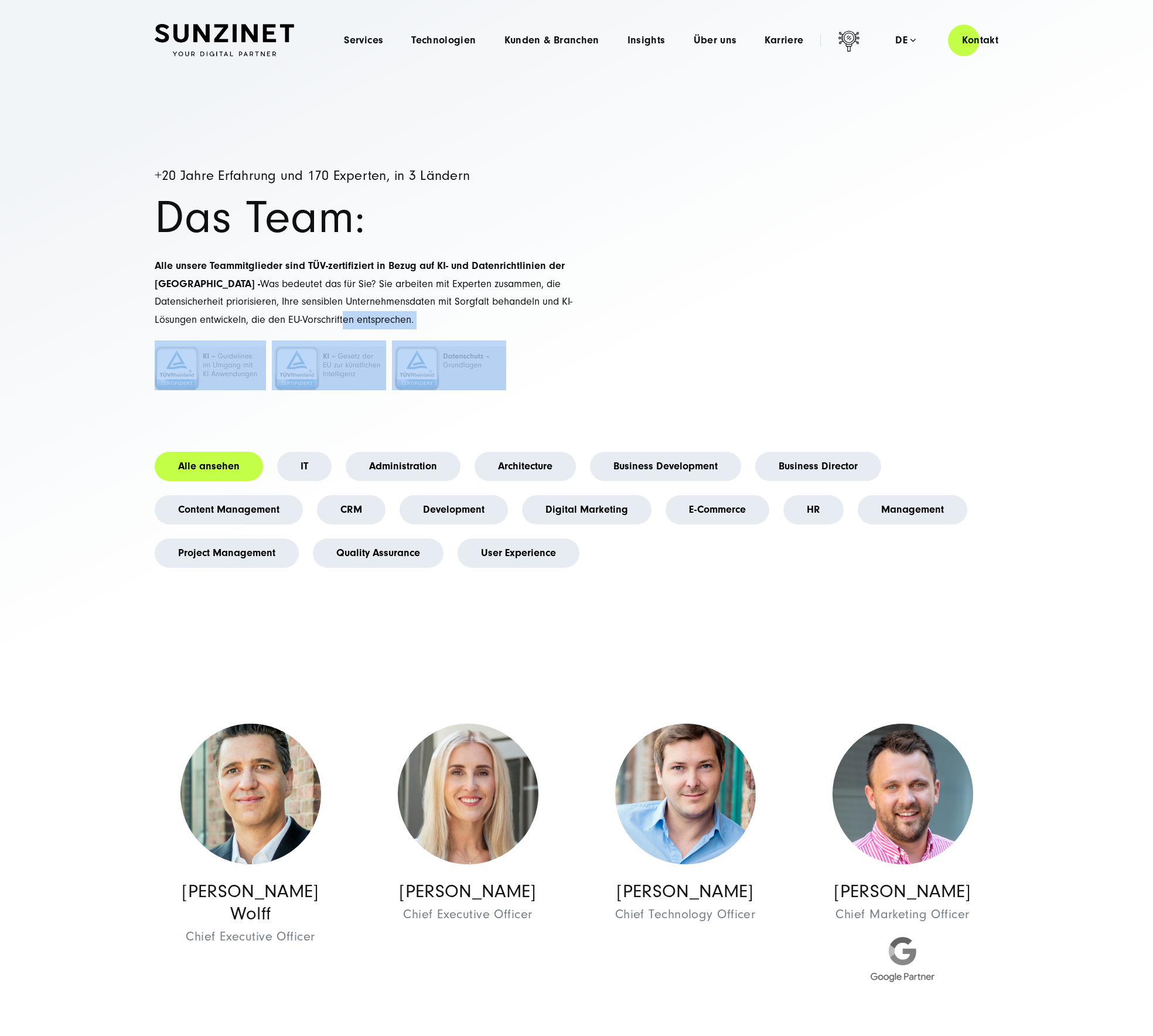
drag, startPoint x: 464, startPoint y: 360, endPoint x: 629, endPoint y: 398, distance: 169.3
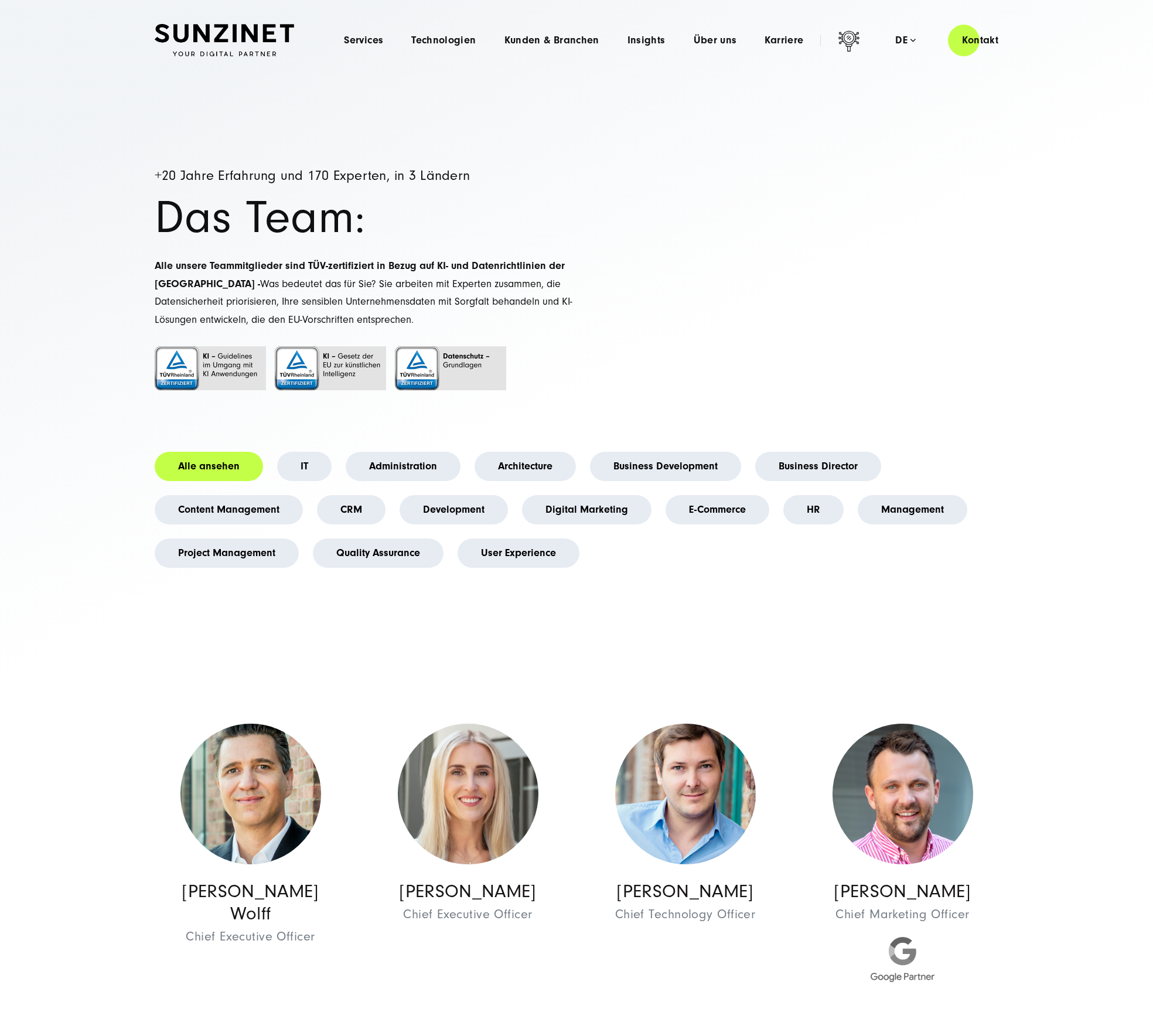
click at [366, 287] on span "Alle unsere Teammitglieder sind TÜV-zertifiziert in Bezug auf KI- und Datenrich…" at bounding box center [363, 292] width 418 height 66
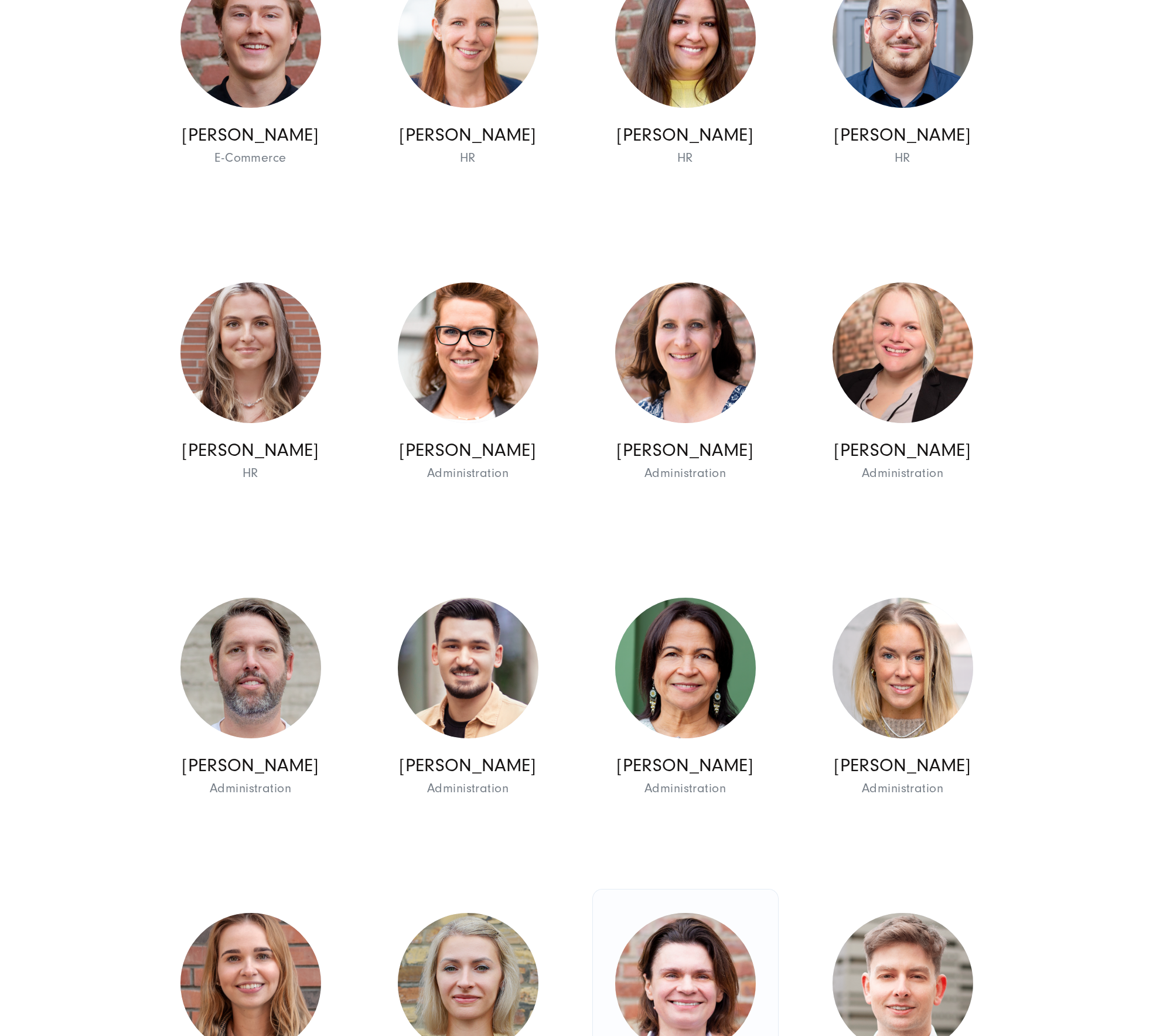
scroll to position [6539, 0]
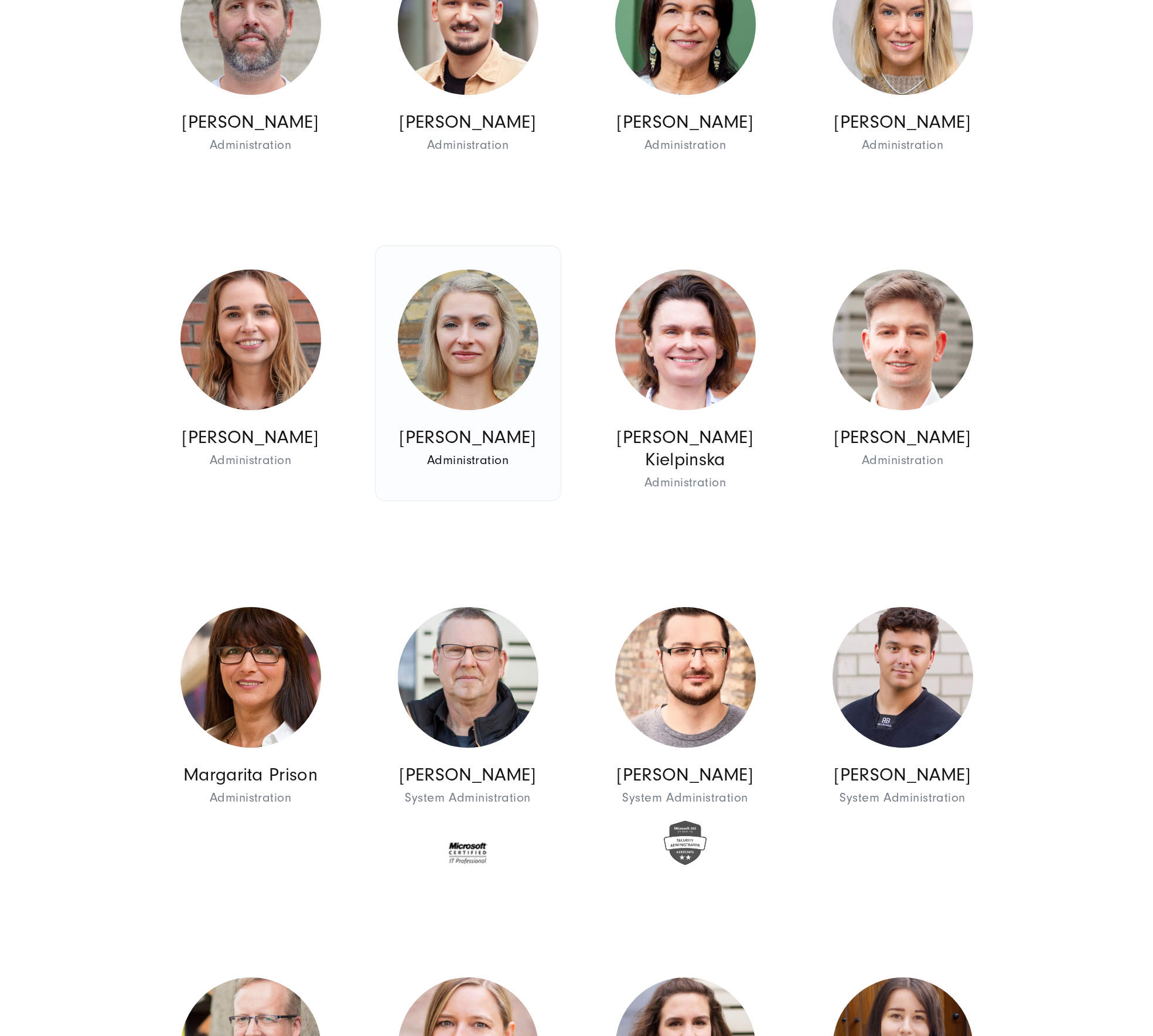
click at [516, 339] on img at bounding box center [468, 339] width 140 height 140
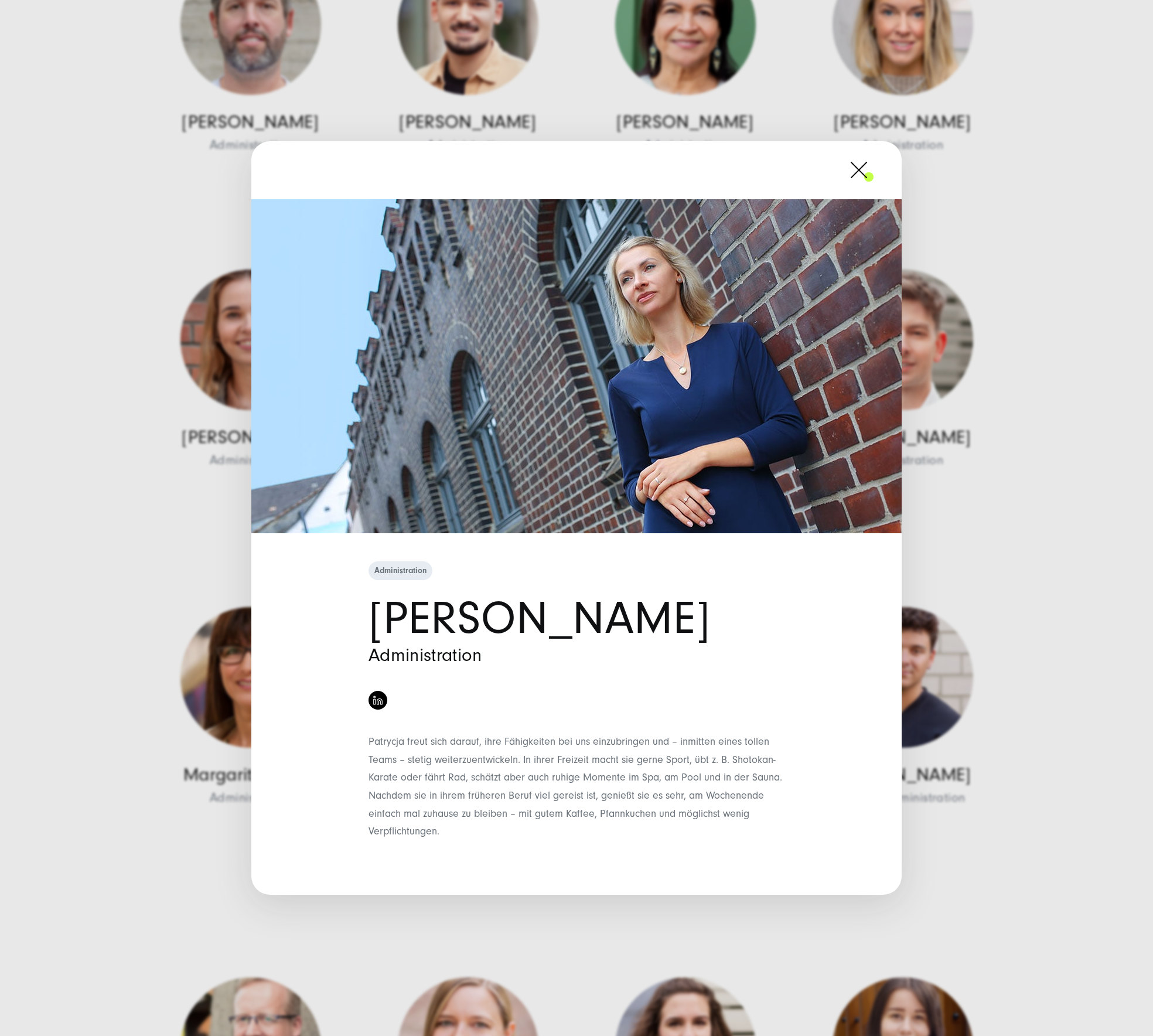
click at [874, 168] on span at bounding box center [874, 169] width 0 height 29
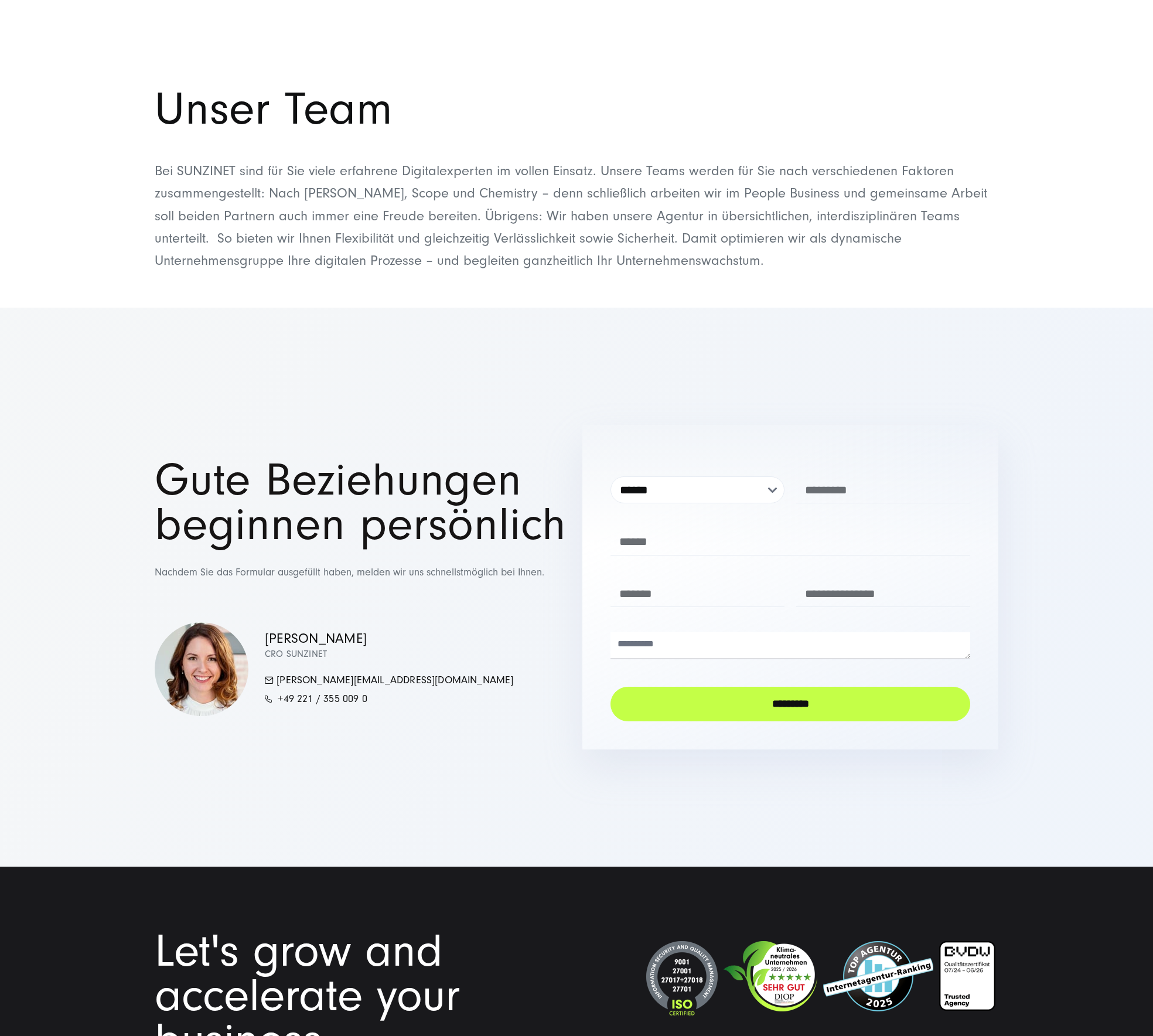
scroll to position [13356, 0]
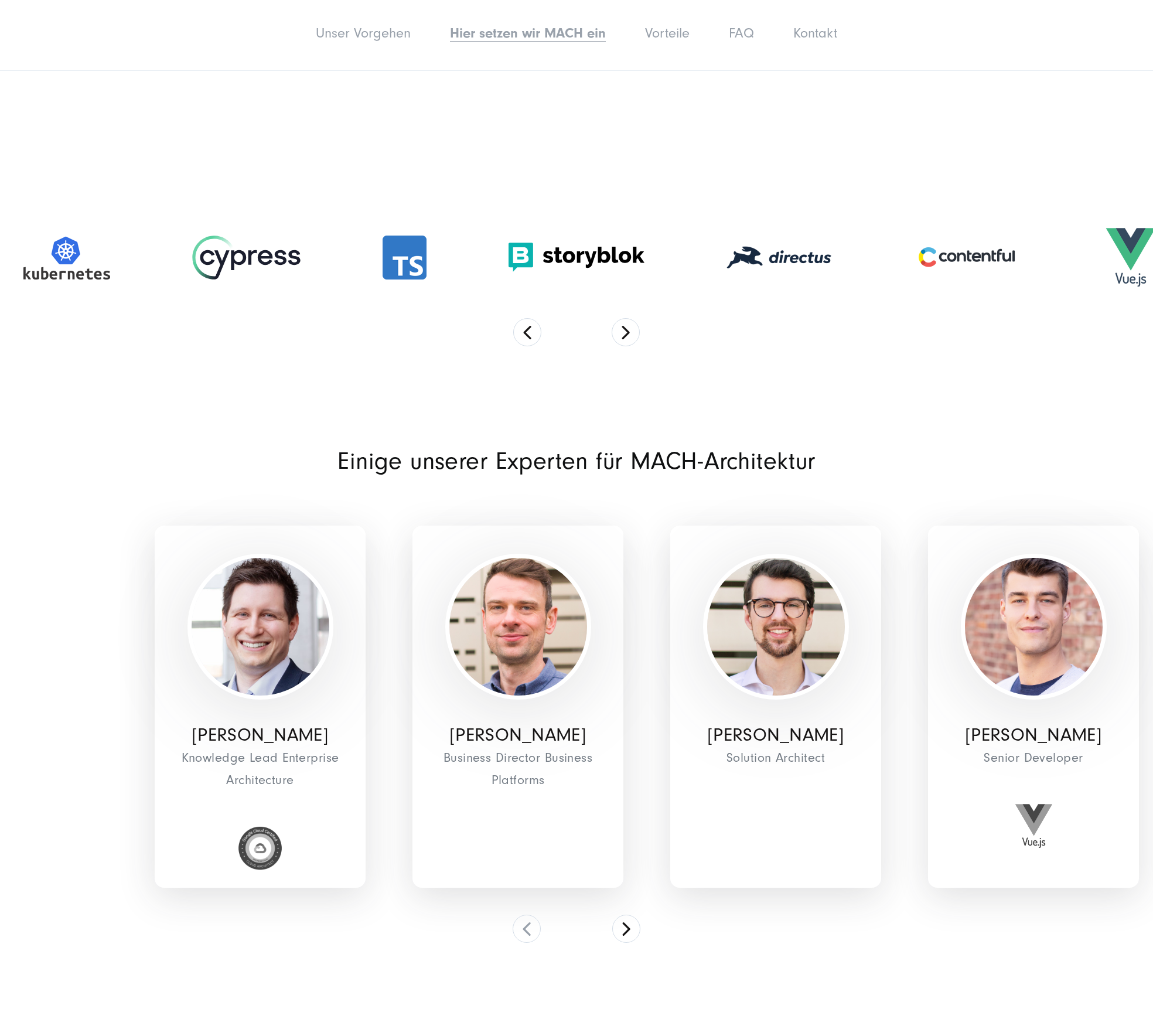
scroll to position [3123, 0]
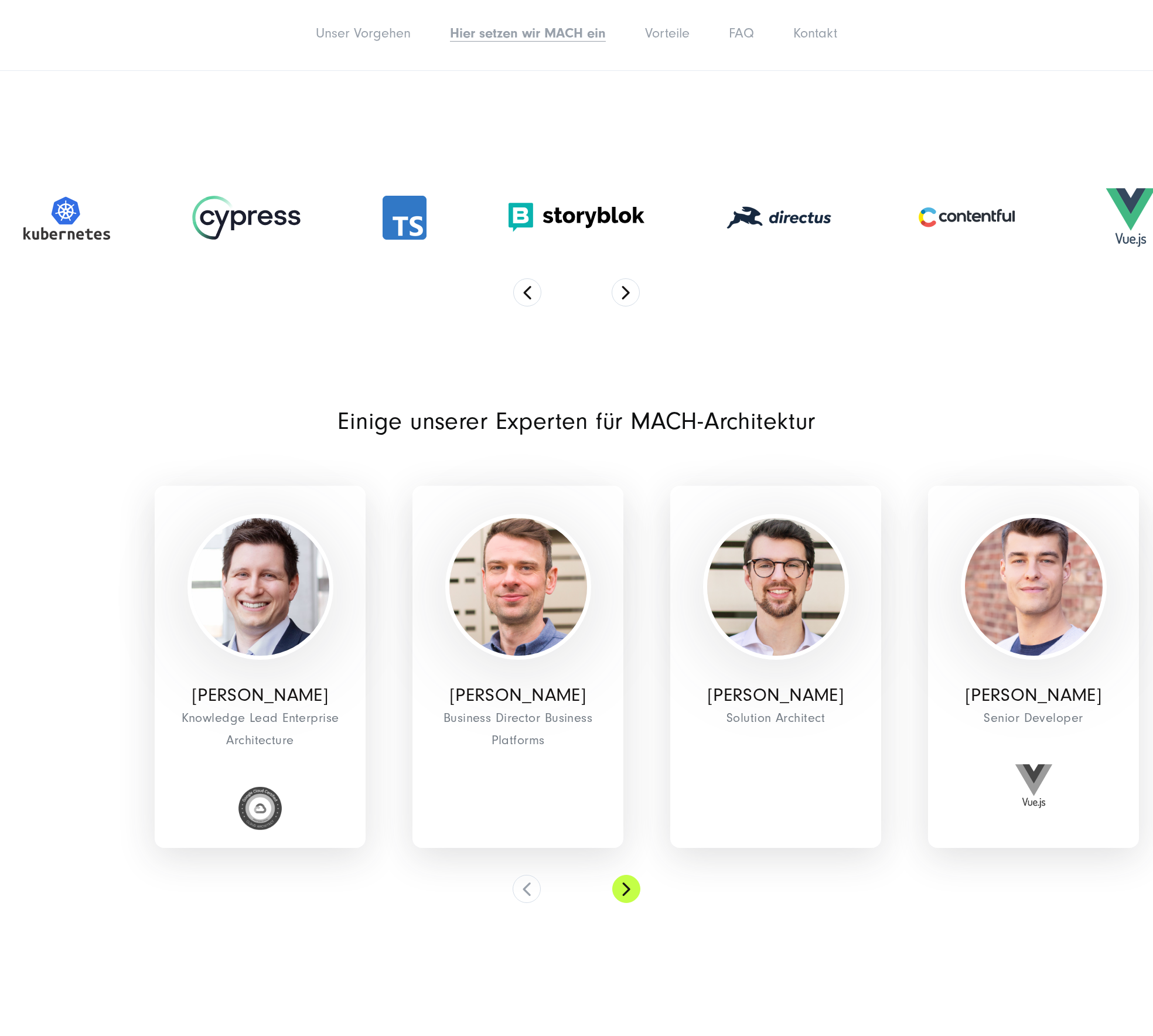
click at [632, 875] on button at bounding box center [626, 889] width 28 height 28
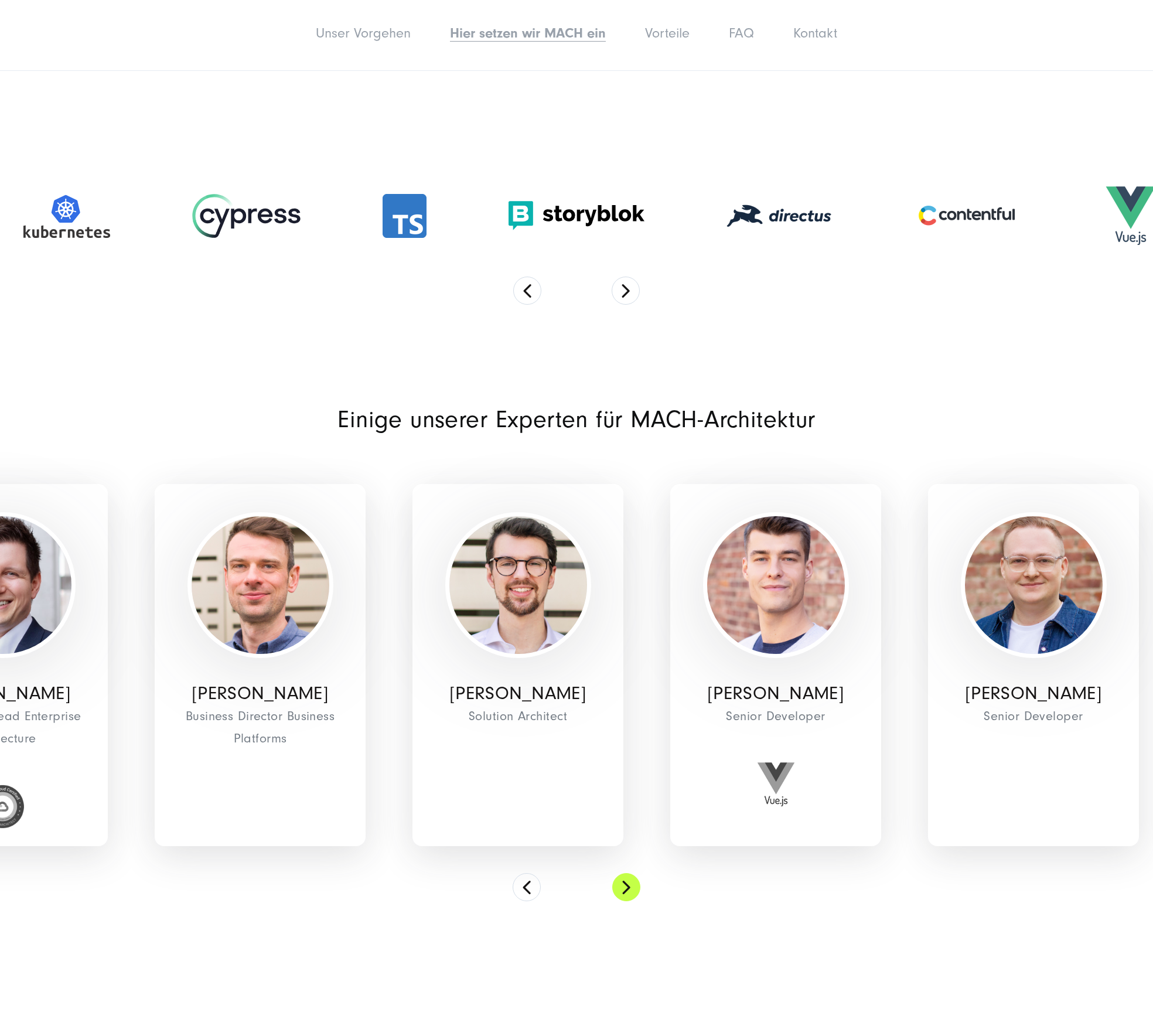
drag, startPoint x: 632, startPoint y: 864, endPoint x: 637, endPoint y: 859, distance: 7.1
click at [633, 873] on button at bounding box center [626, 887] width 28 height 28
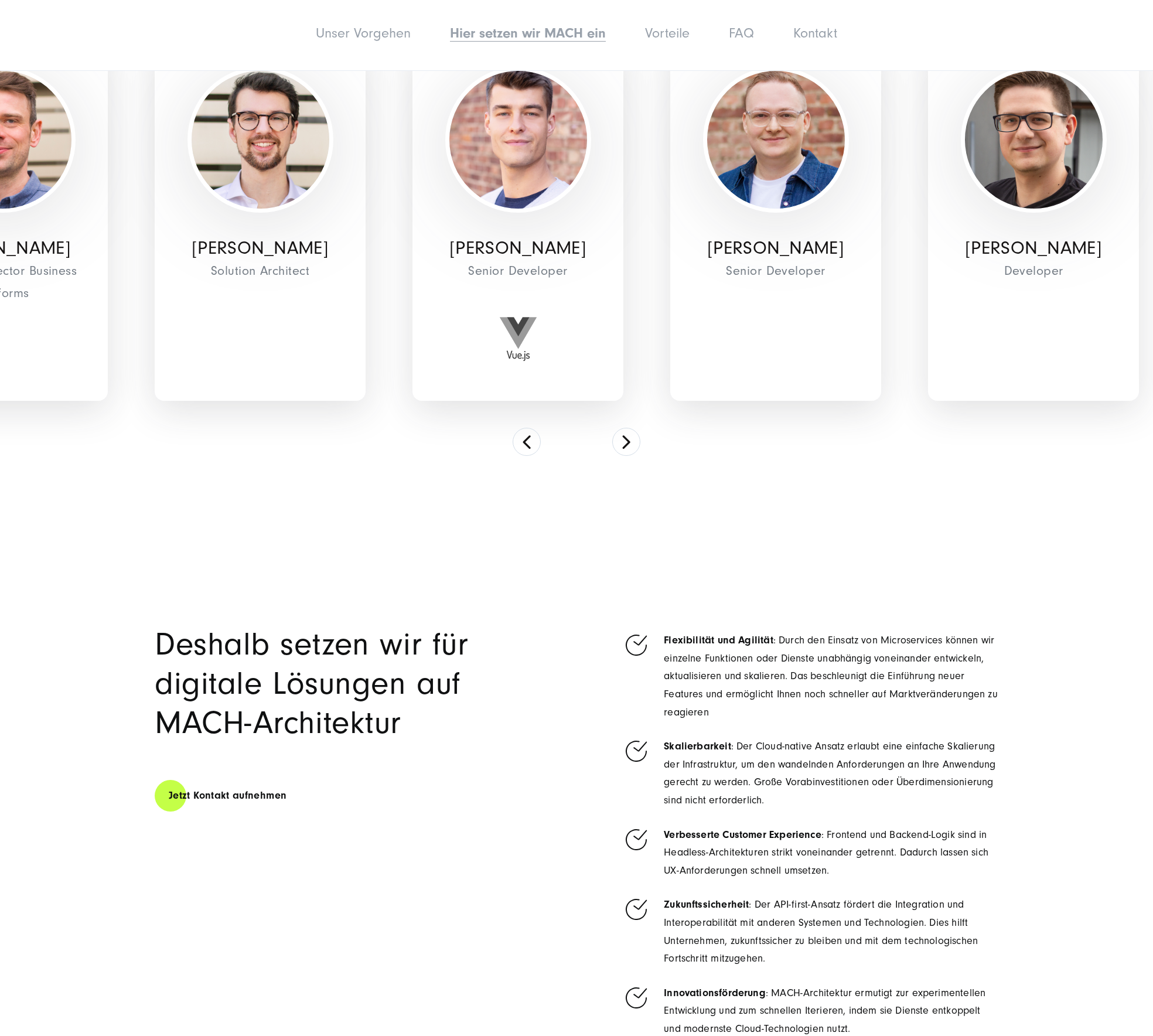
scroll to position [3776, 0]
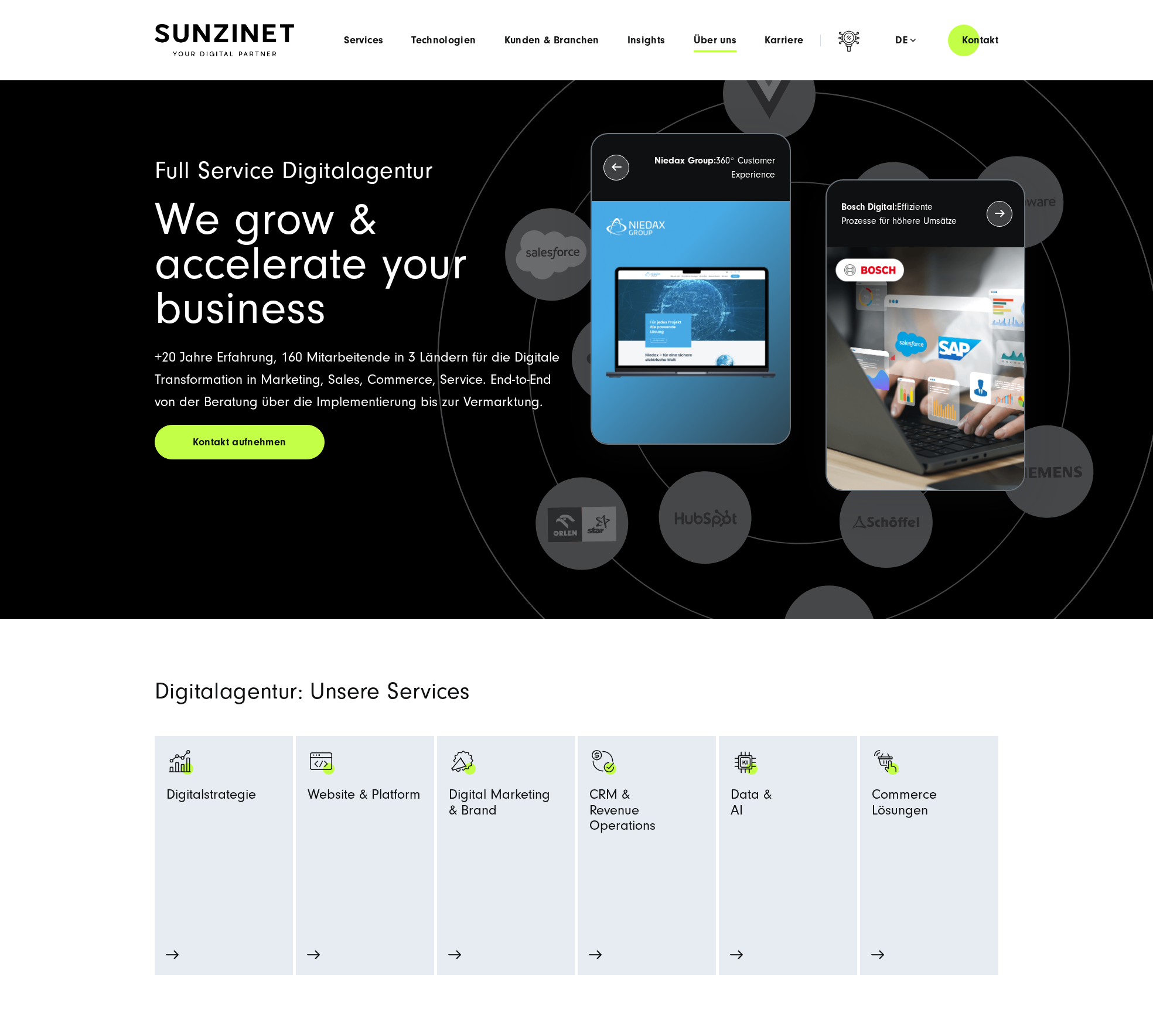
click at [722, 36] on span "Über uns" at bounding box center [715, 41] width 43 height 12
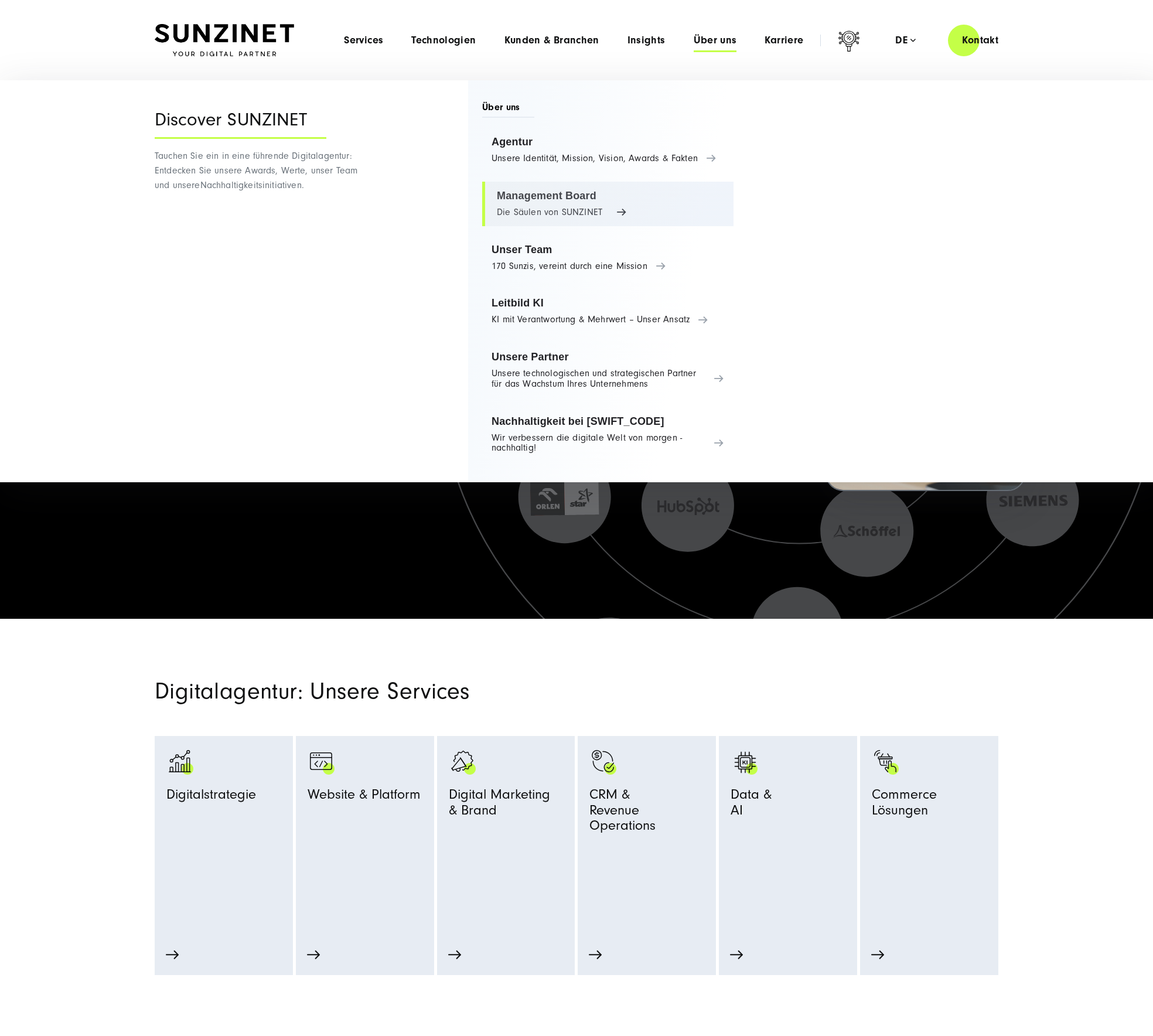
click at [568, 195] on link "Management Board Die Säulen von SUNZINET" at bounding box center [608, 204] width 251 height 45
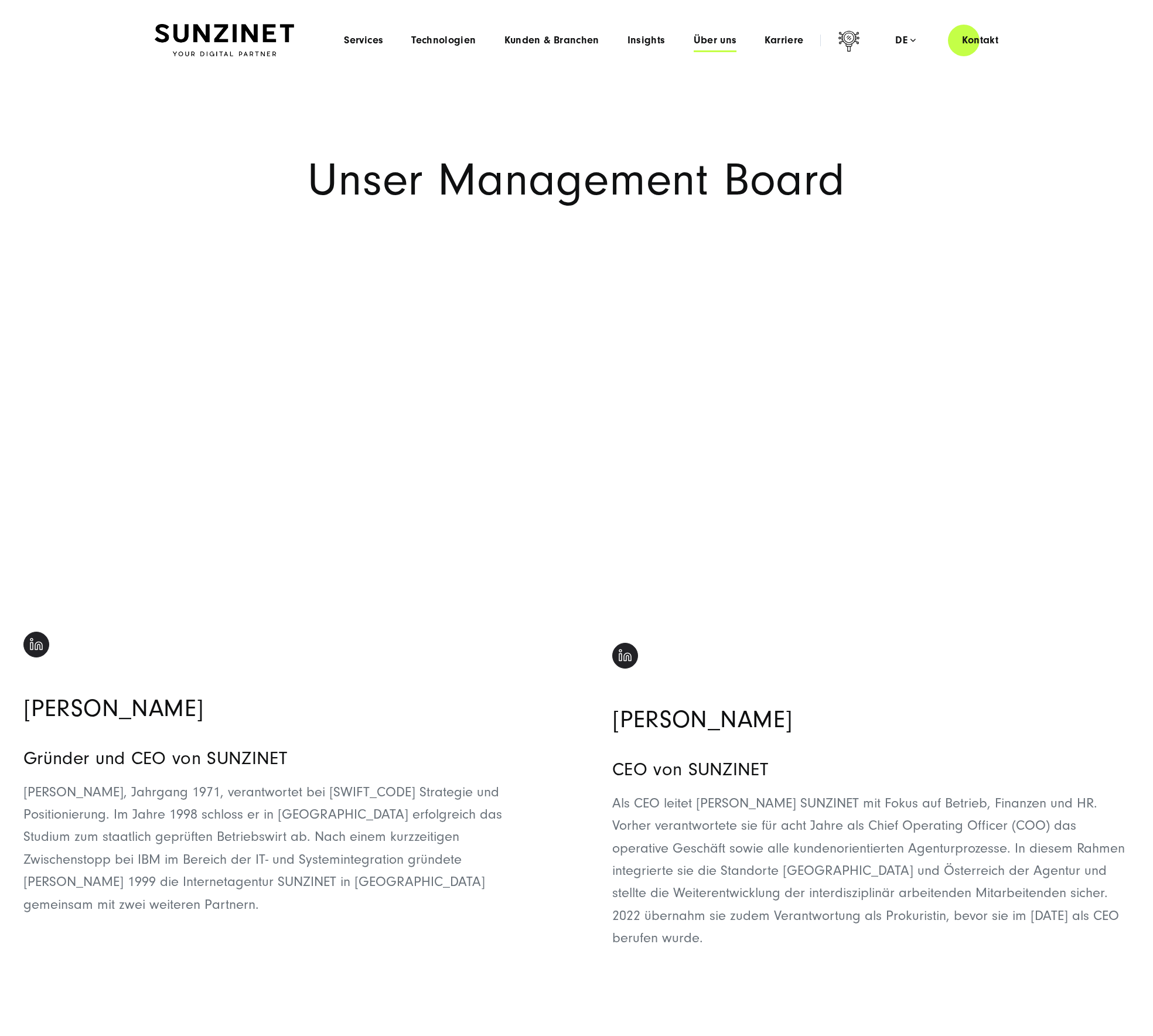
click at [715, 39] on span "Über uns" at bounding box center [715, 41] width 43 height 12
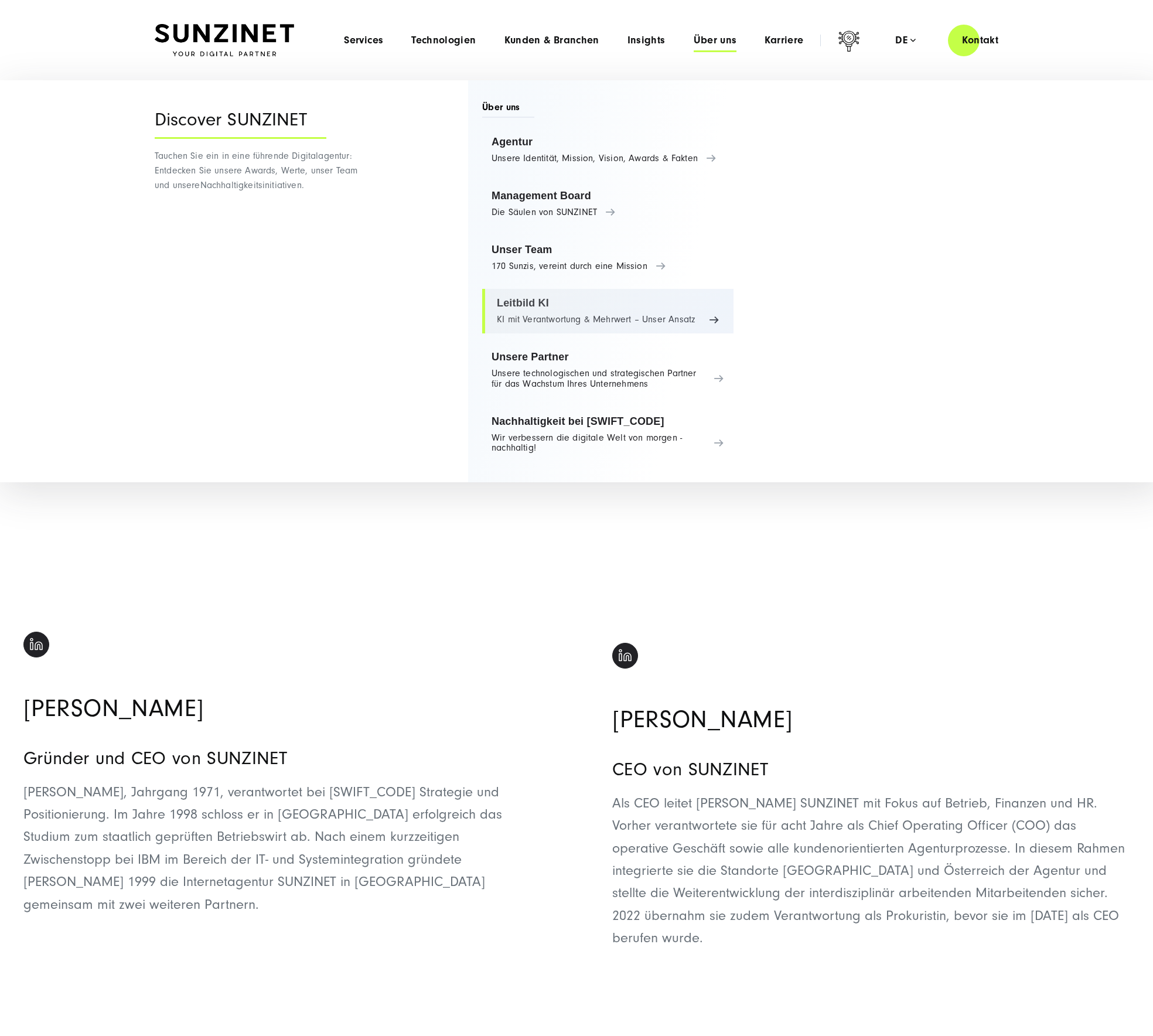
click at [536, 320] on link "Leitbild KI KI mit Verantwortung & Mehrwert – Unser Ansatz" at bounding box center [608, 311] width 251 height 45
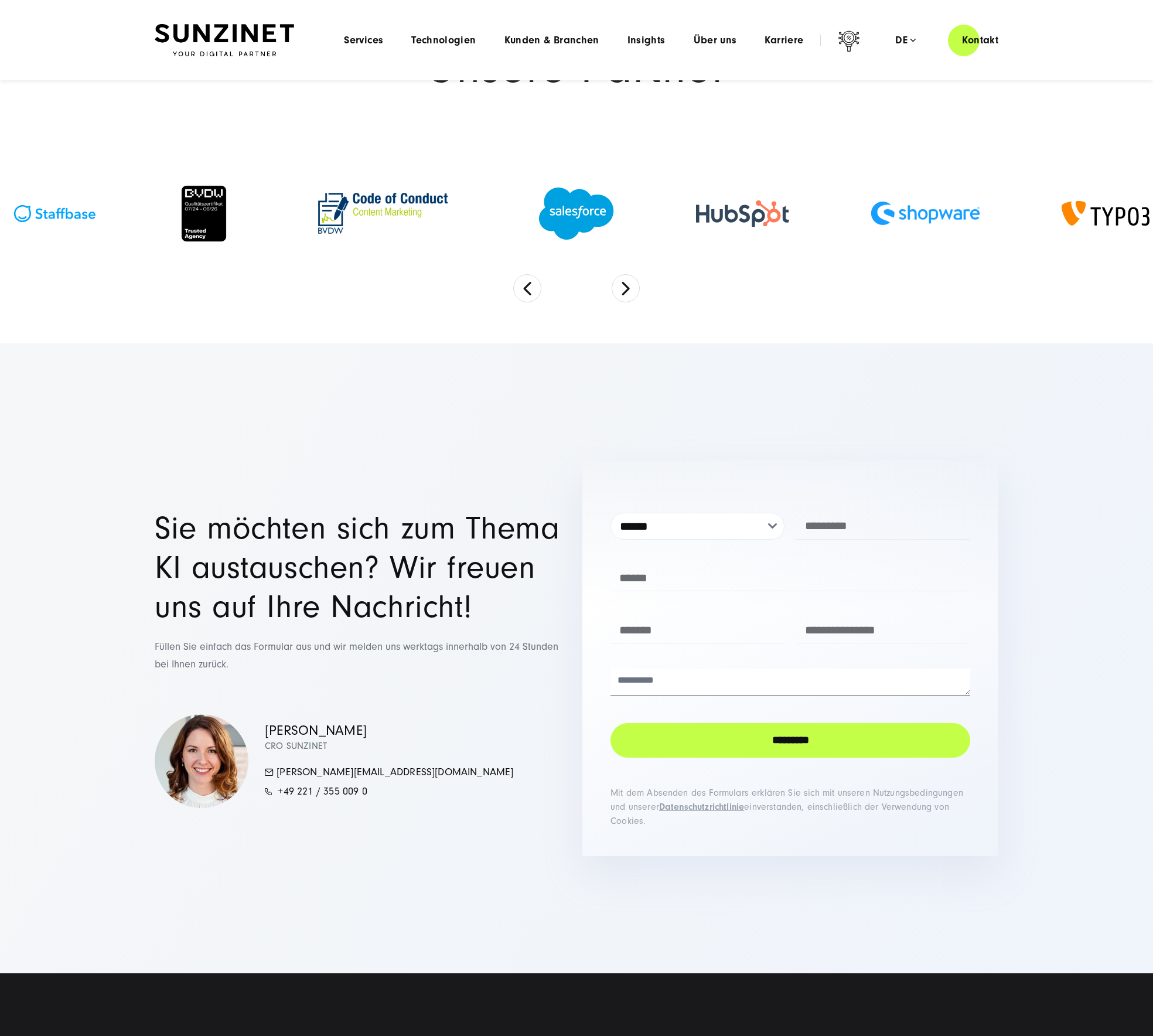
scroll to position [4033, 0]
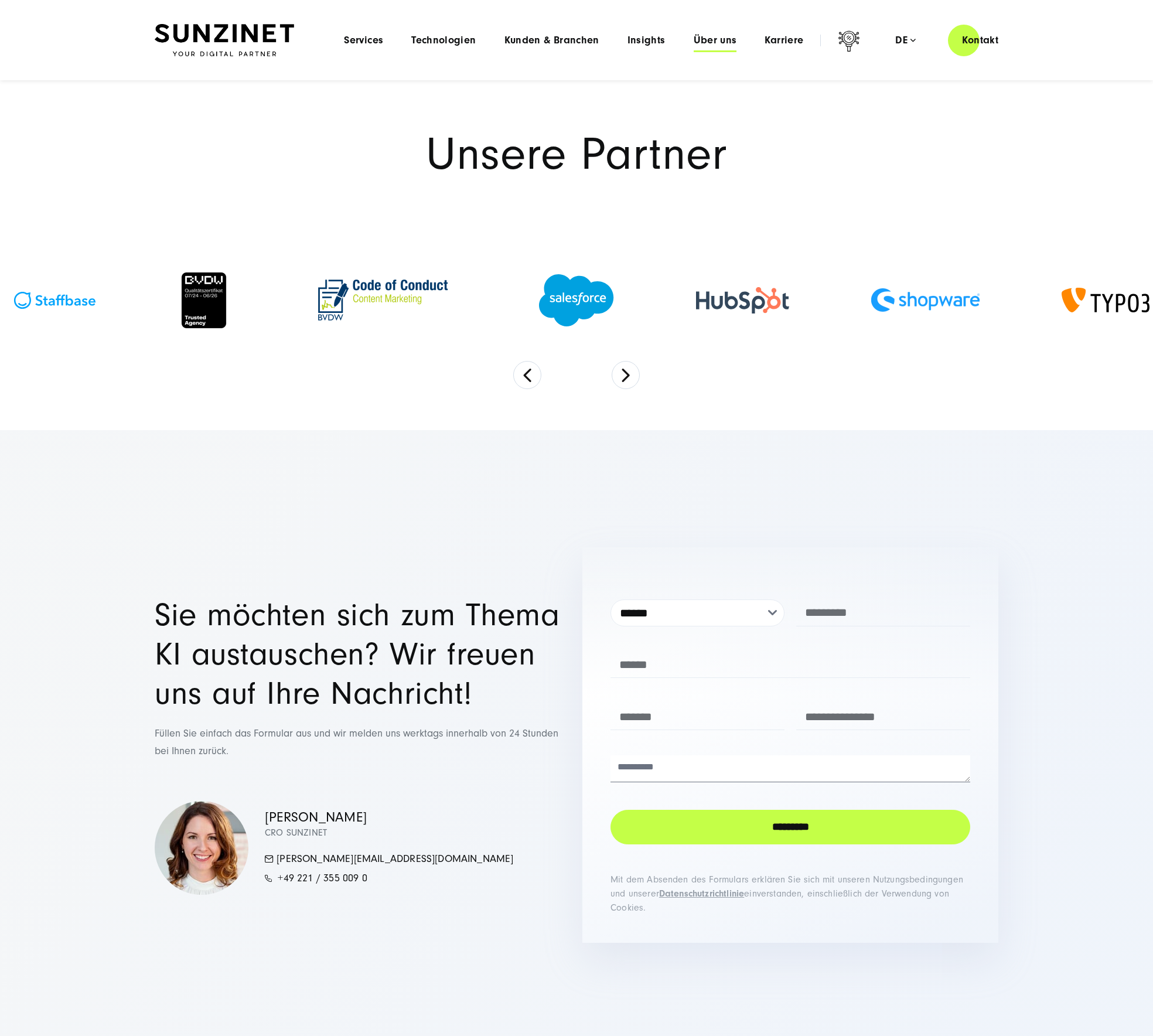
click at [715, 36] on span "Über uns" at bounding box center [715, 41] width 43 height 12
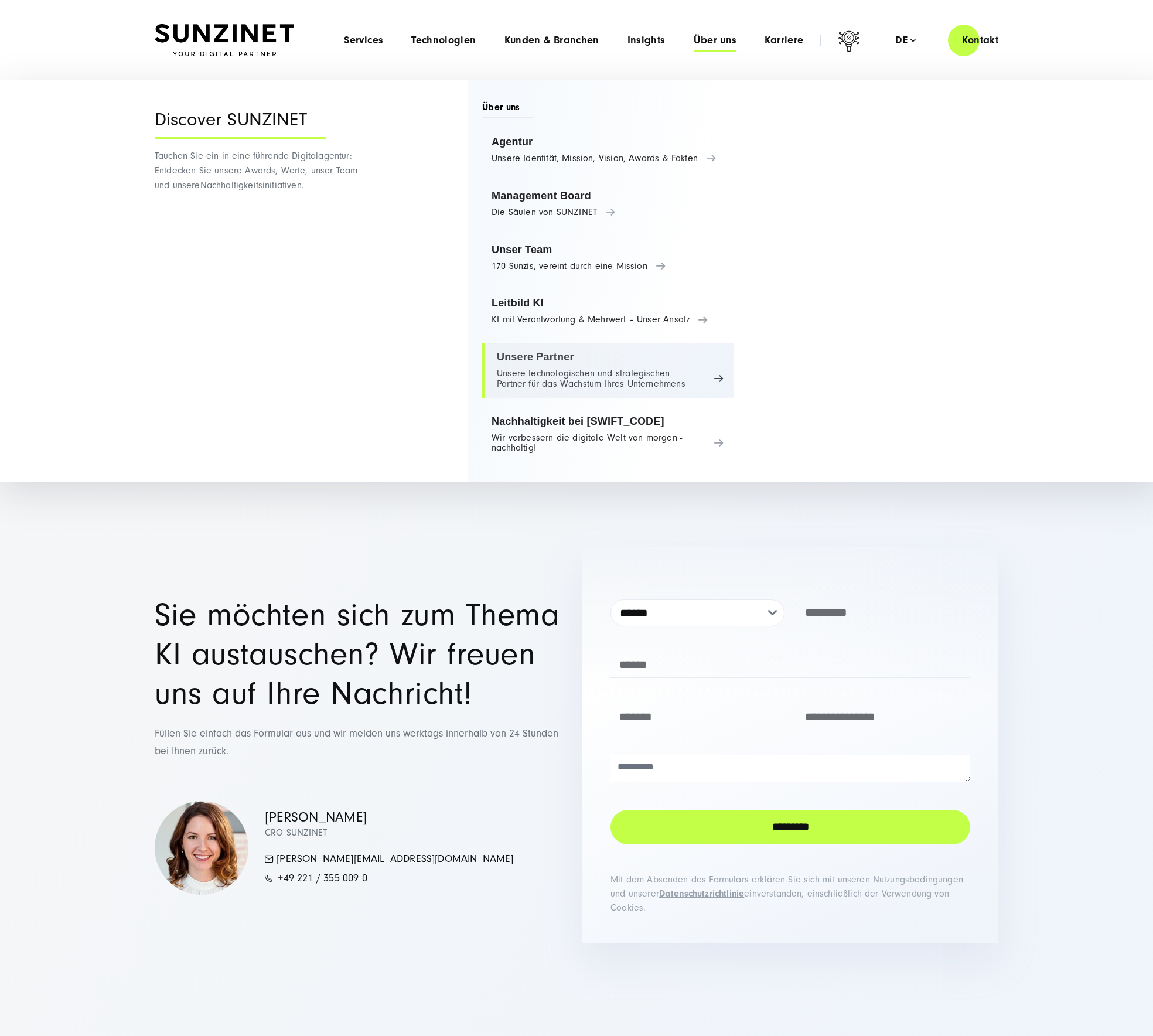
click at [507, 370] on link "Unsere Partner Unsere technologischen und strategischen Partner für das Wachstu…" at bounding box center [608, 370] width 251 height 55
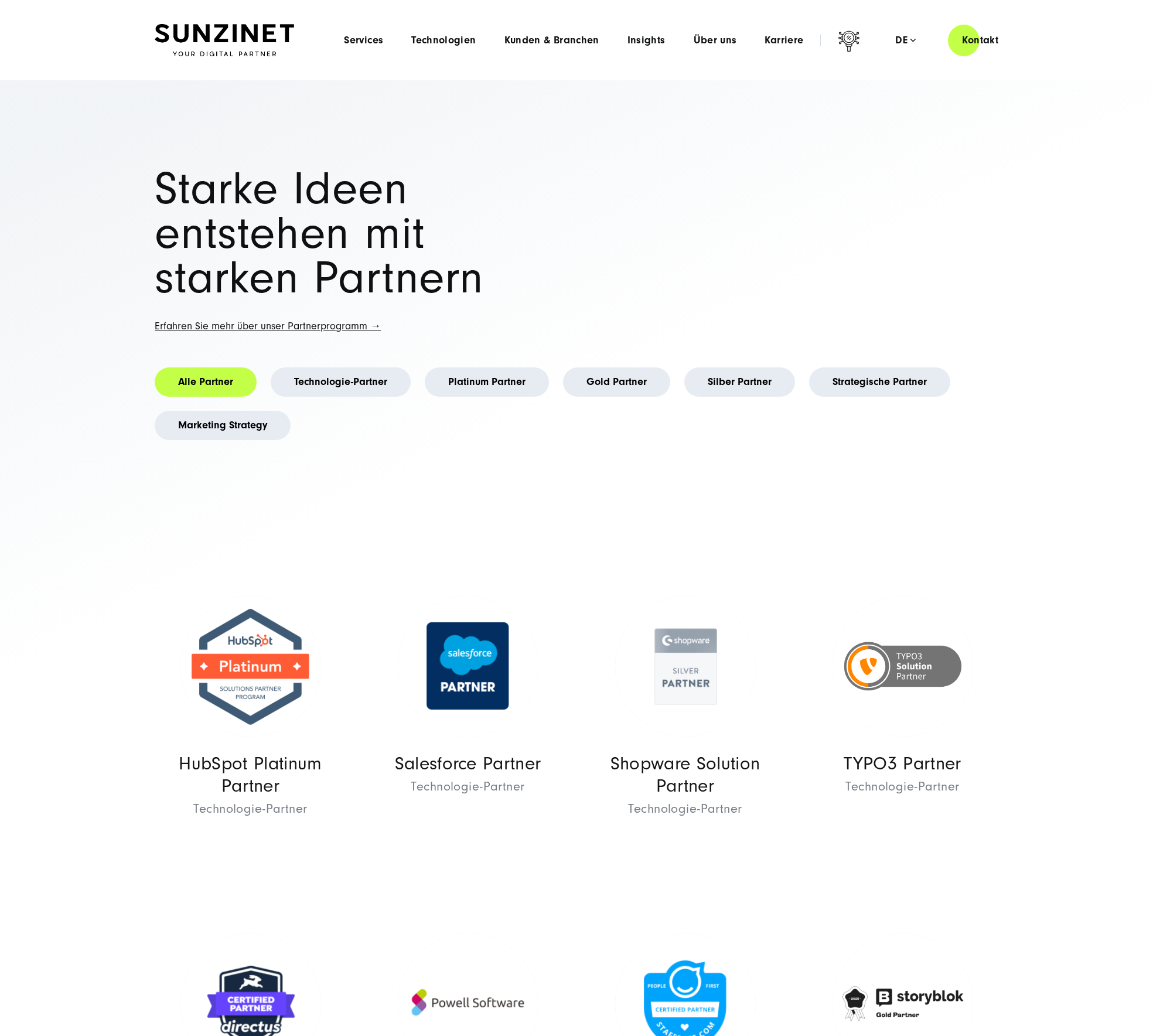
click at [273, 44] on img at bounding box center [224, 40] width 140 height 33
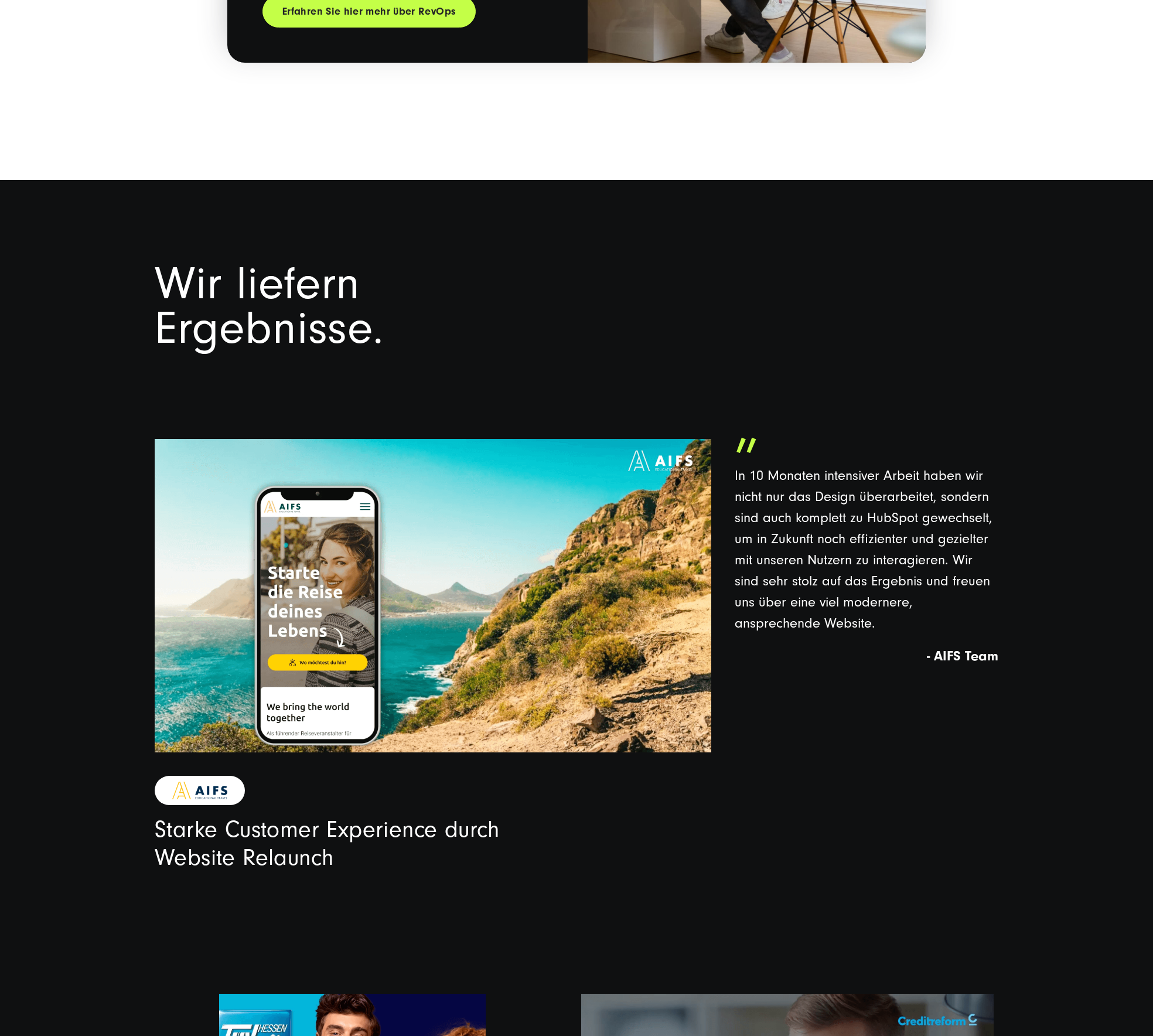
scroll to position [2475, 0]
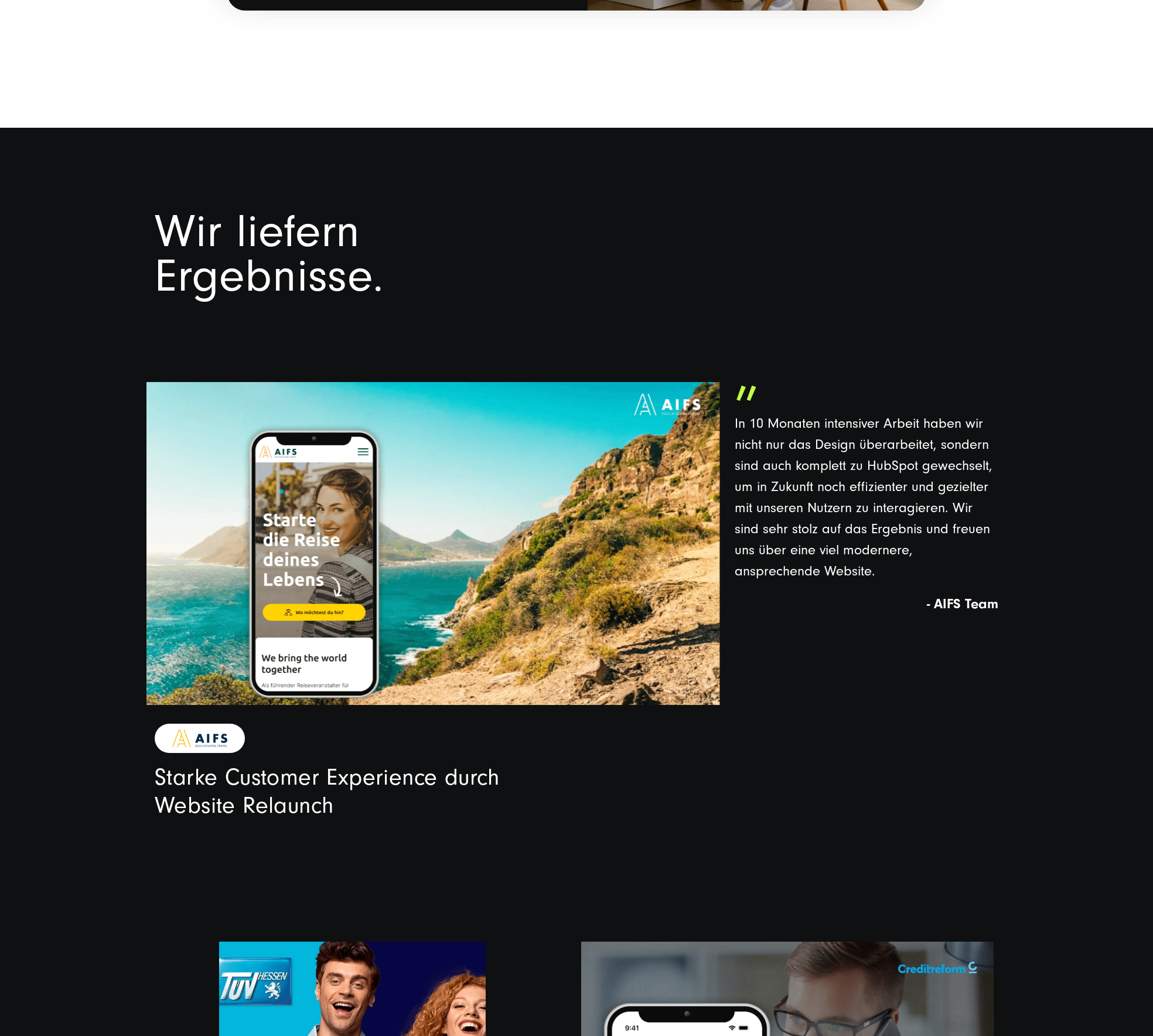
click at [356, 587] on video at bounding box center [433, 543] width 574 height 323
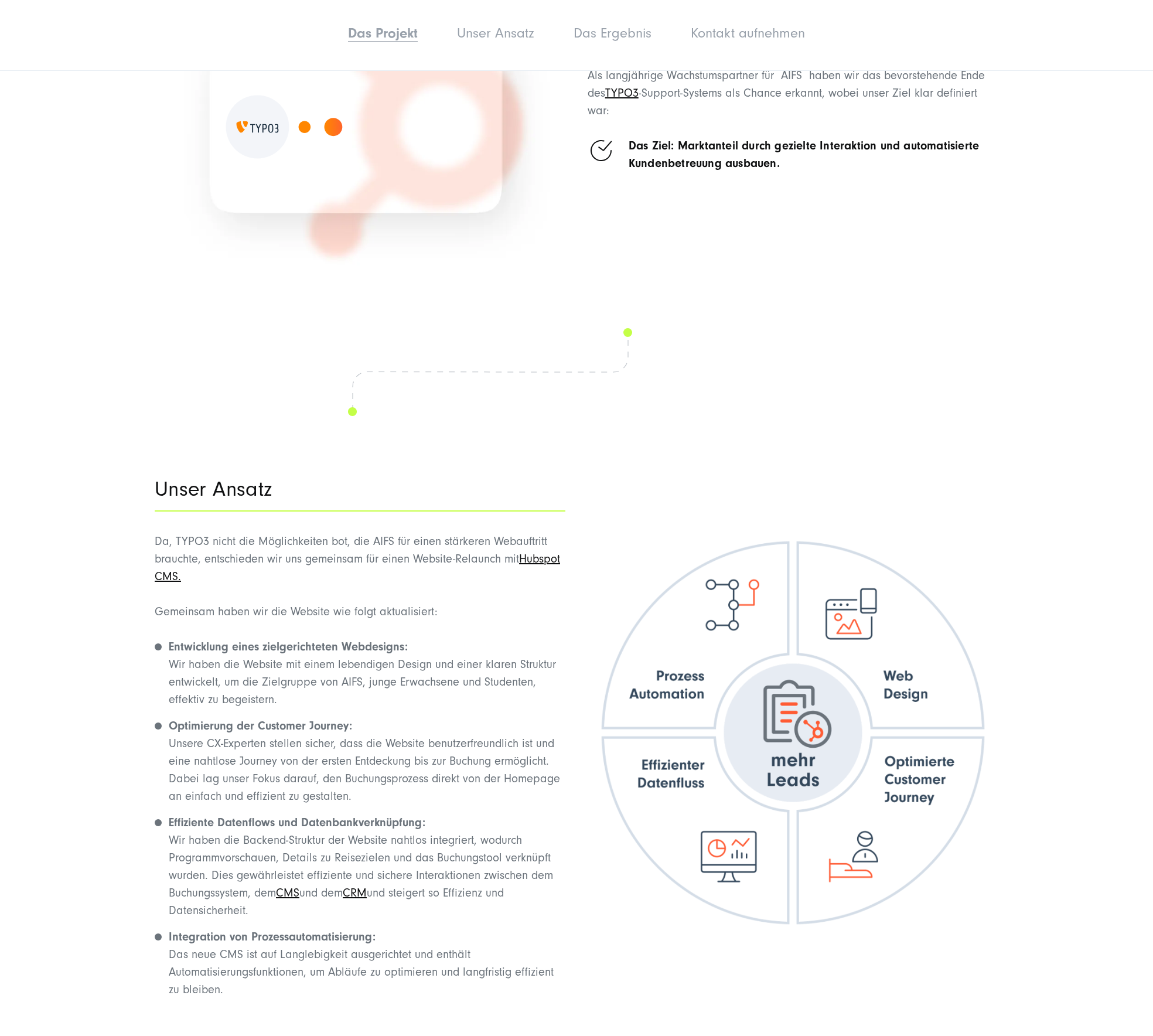
scroll to position [1596, 0]
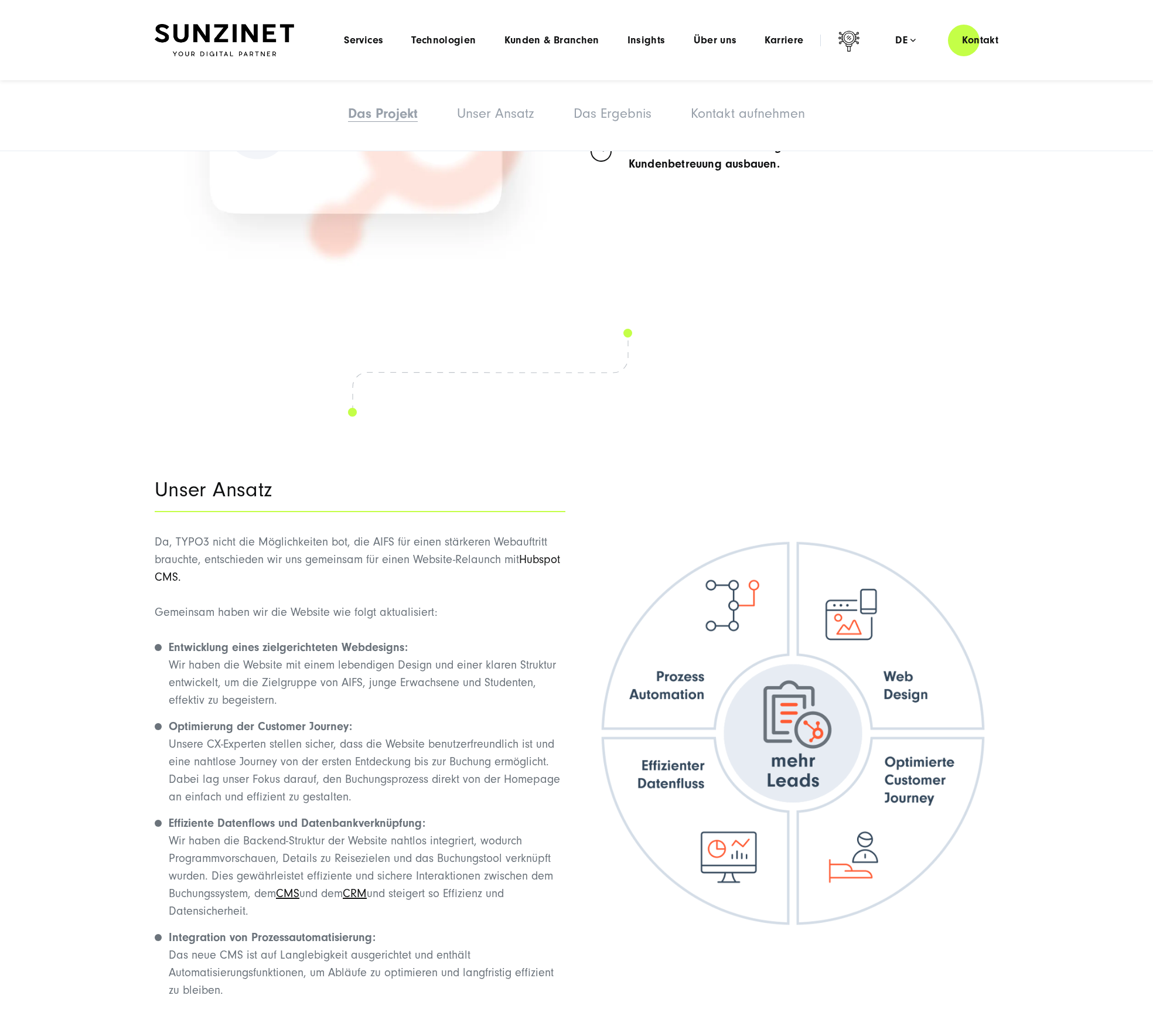
click at [558, 553] on link "Hubspot CMS." at bounding box center [357, 568] width 406 height 30
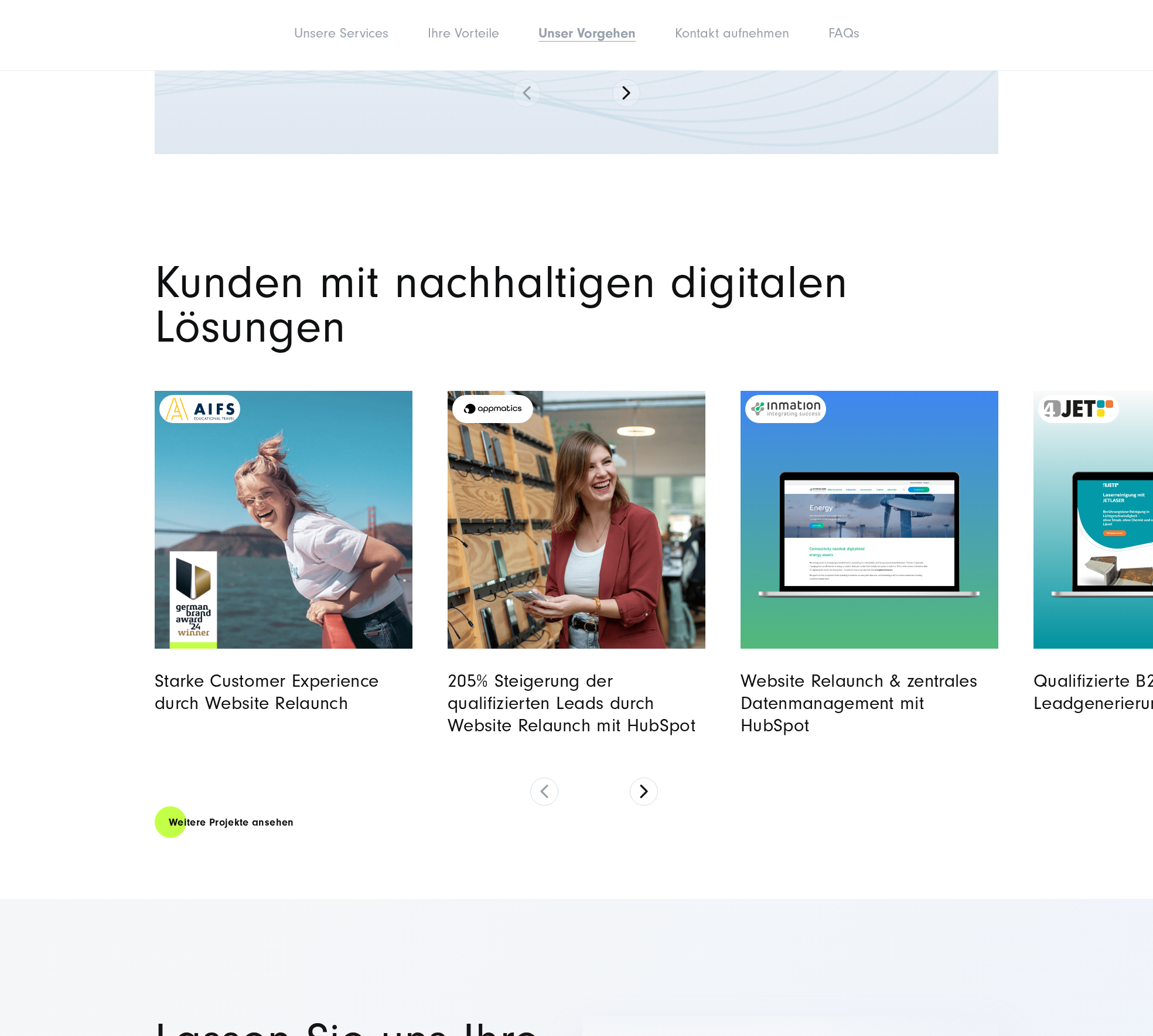
scroll to position [4347, 0]
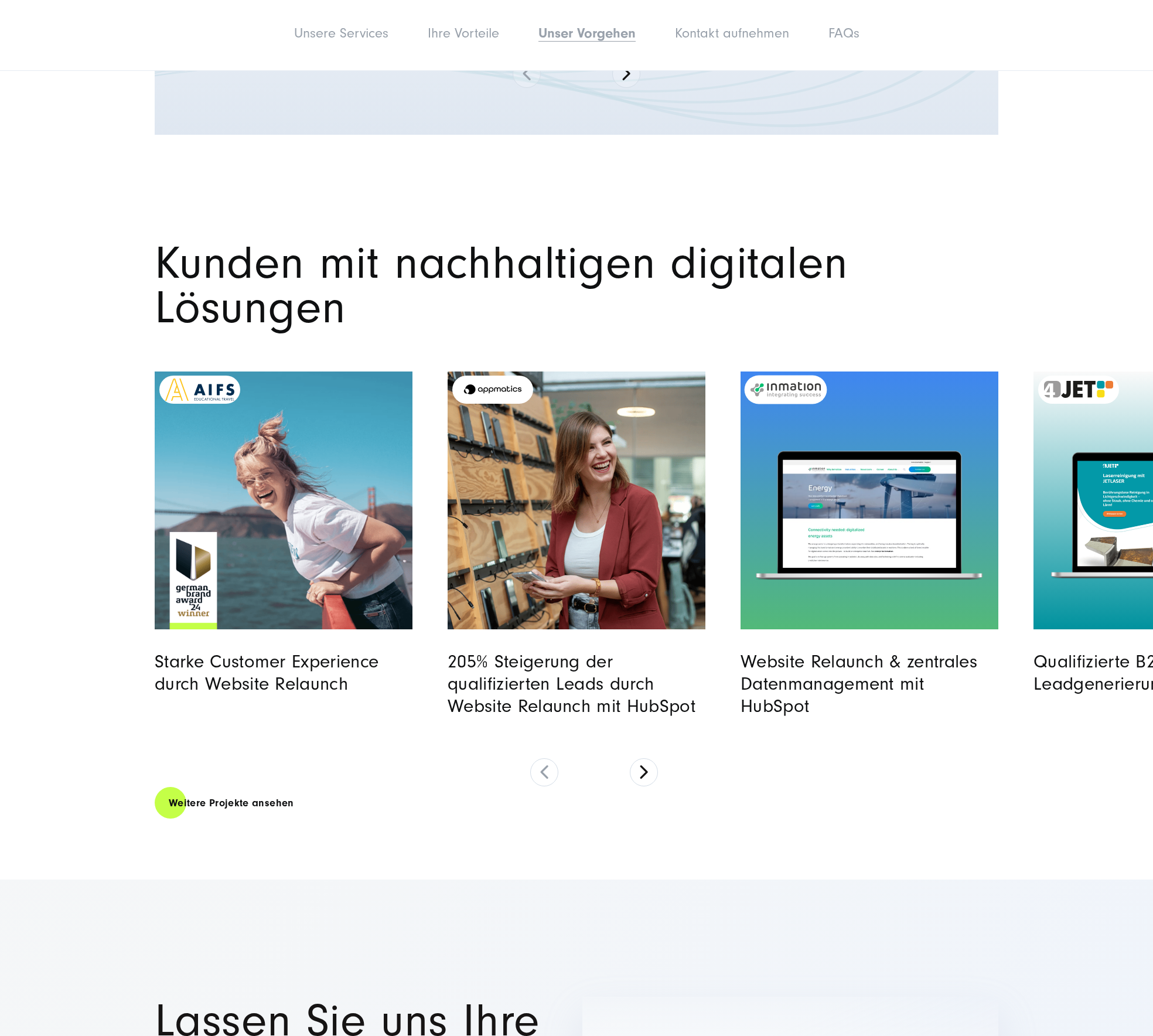
click at [815, 520] on img "Read full post: Inmation | Website Relaunch & zentrales Datenmanagement mit Hub…" at bounding box center [869, 513] width 173 height 108
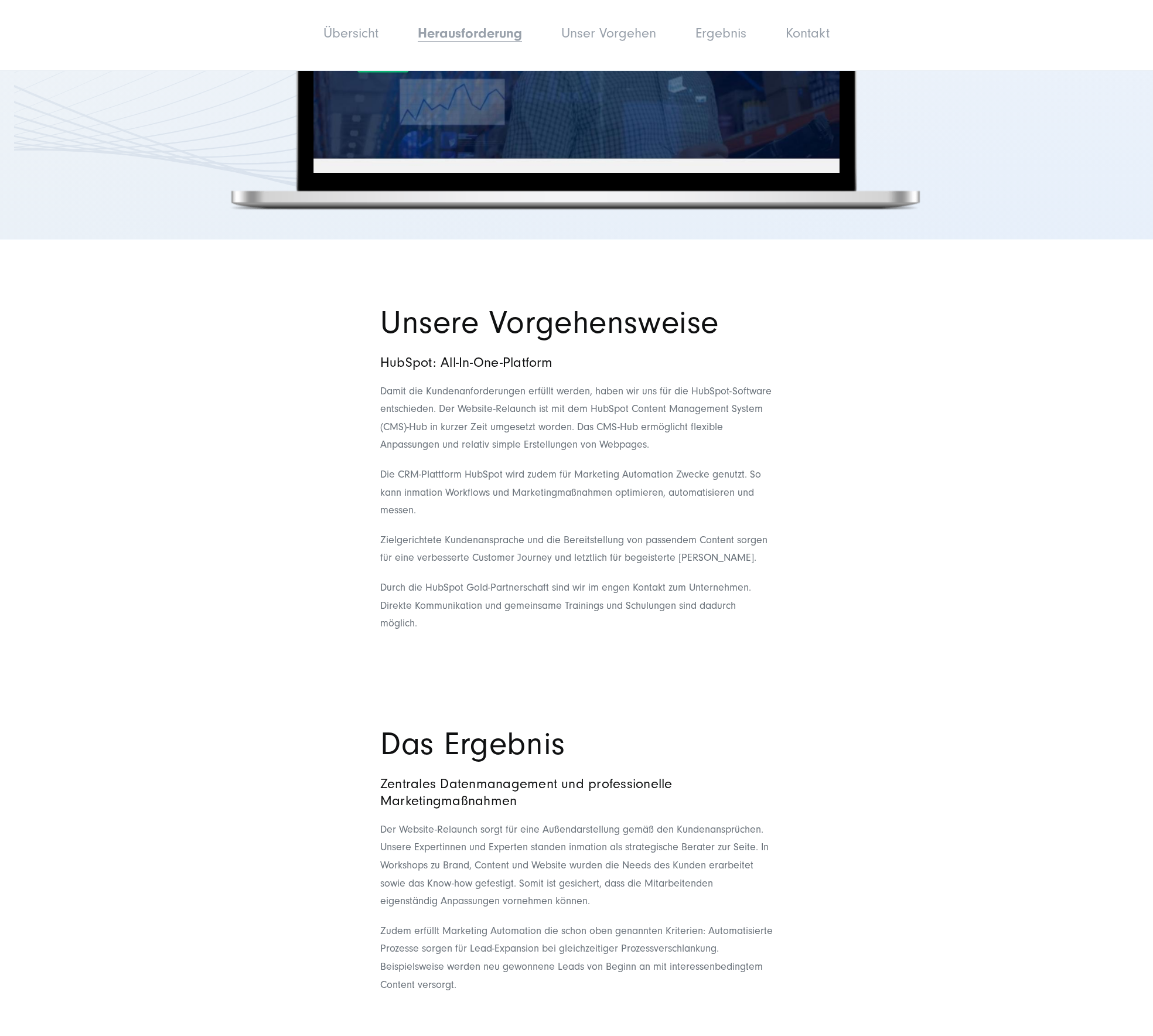
scroll to position [2099, 0]
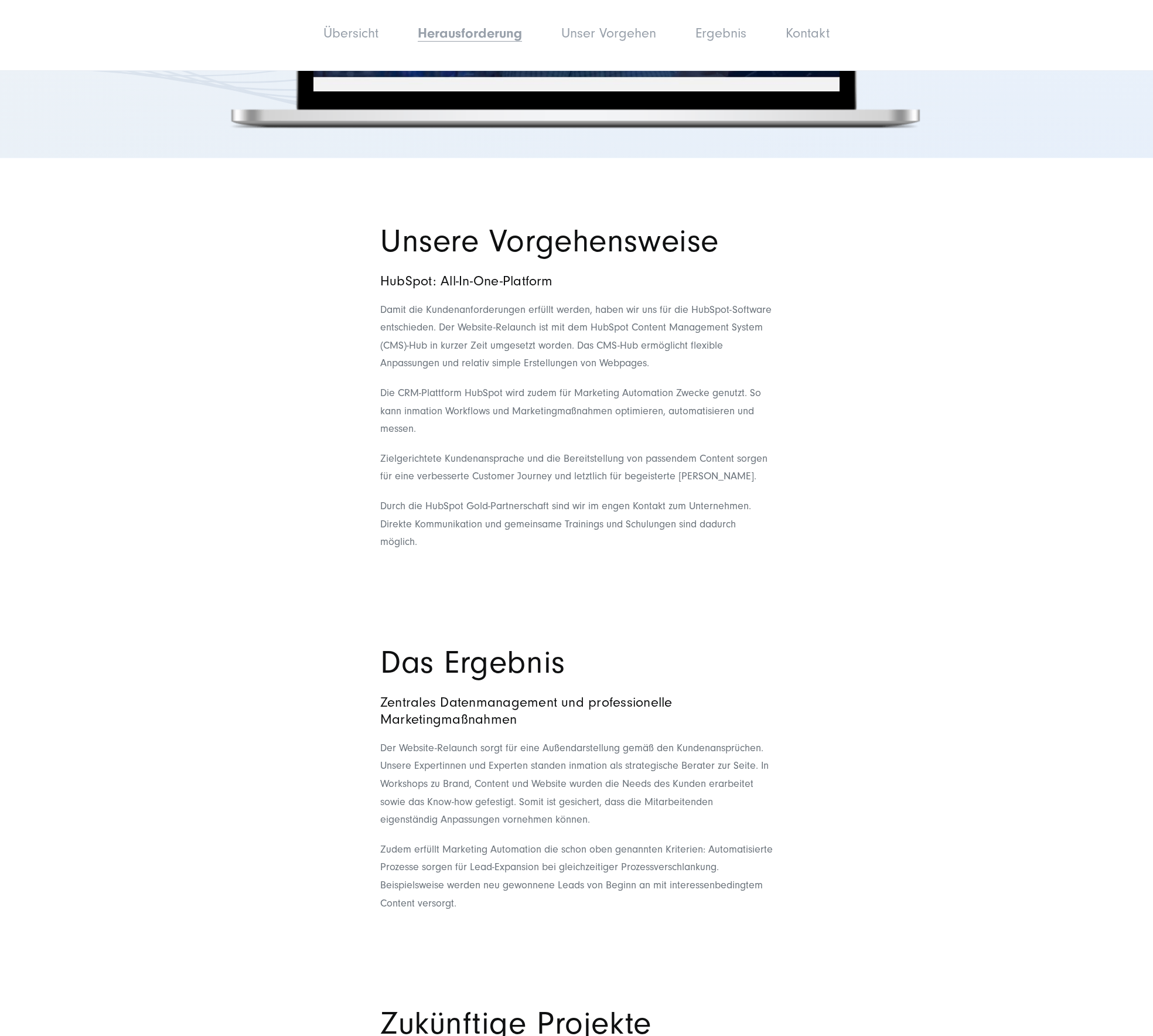
click at [739, 42] on li "Ergebnis" at bounding box center [721, 33] width 86 height 29
click at [733, 37] on link "Ergebnis" at bounding box center [721, 33] width 51 height 16
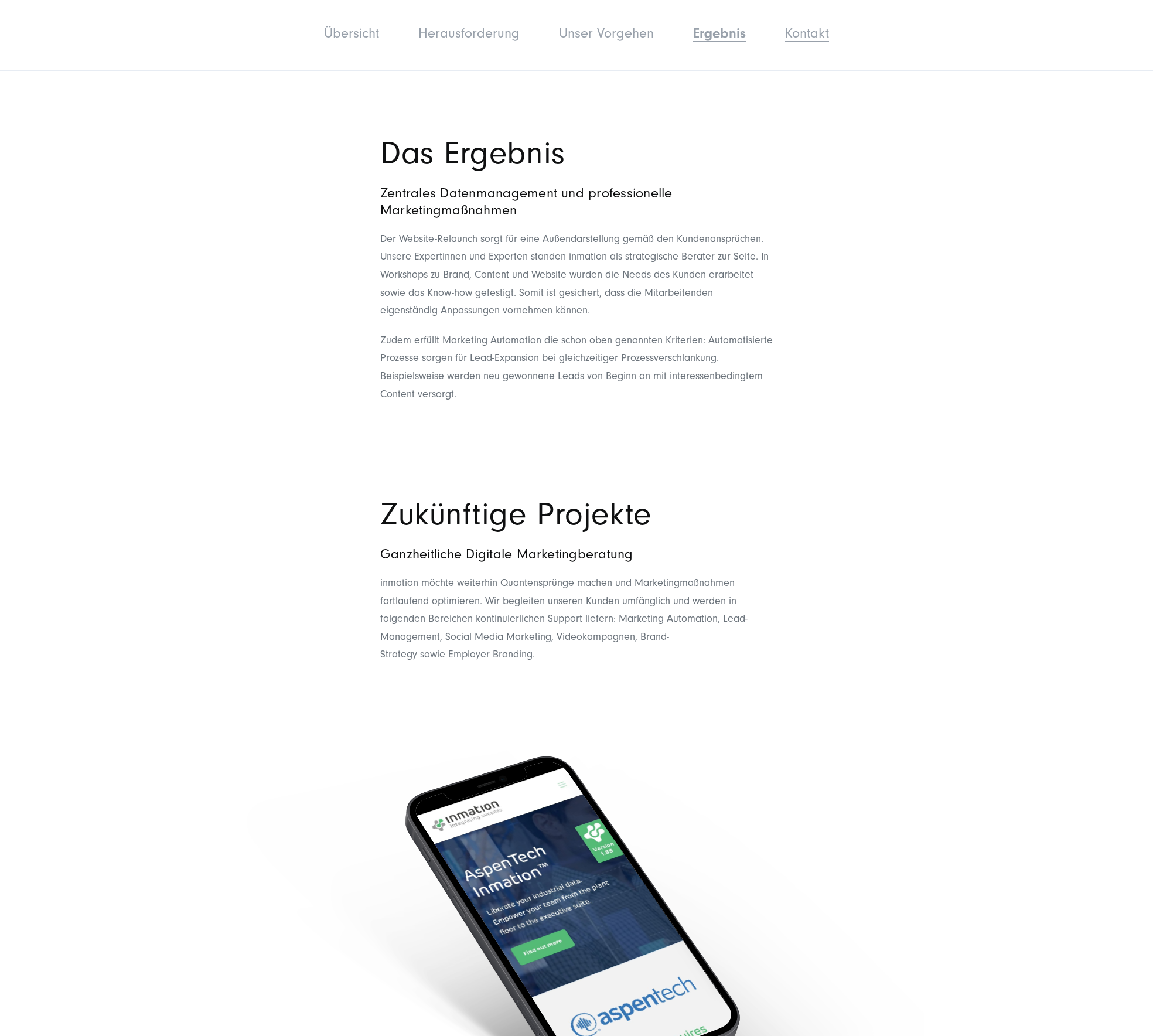
click at [805, 32] on link "Kontakt" at bounding box center [807, 33] width 44 height 16
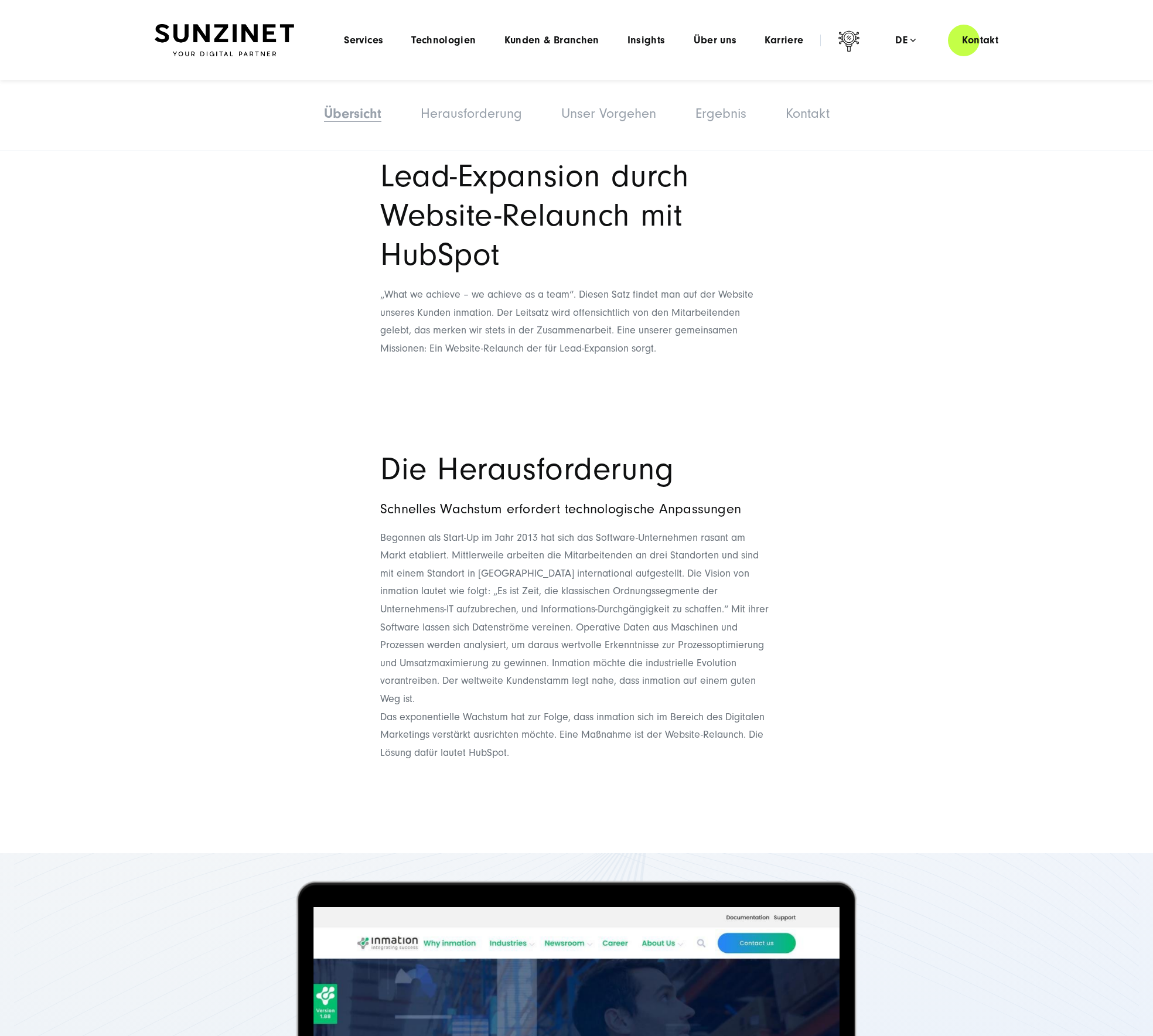
scroll to position [953, 0]
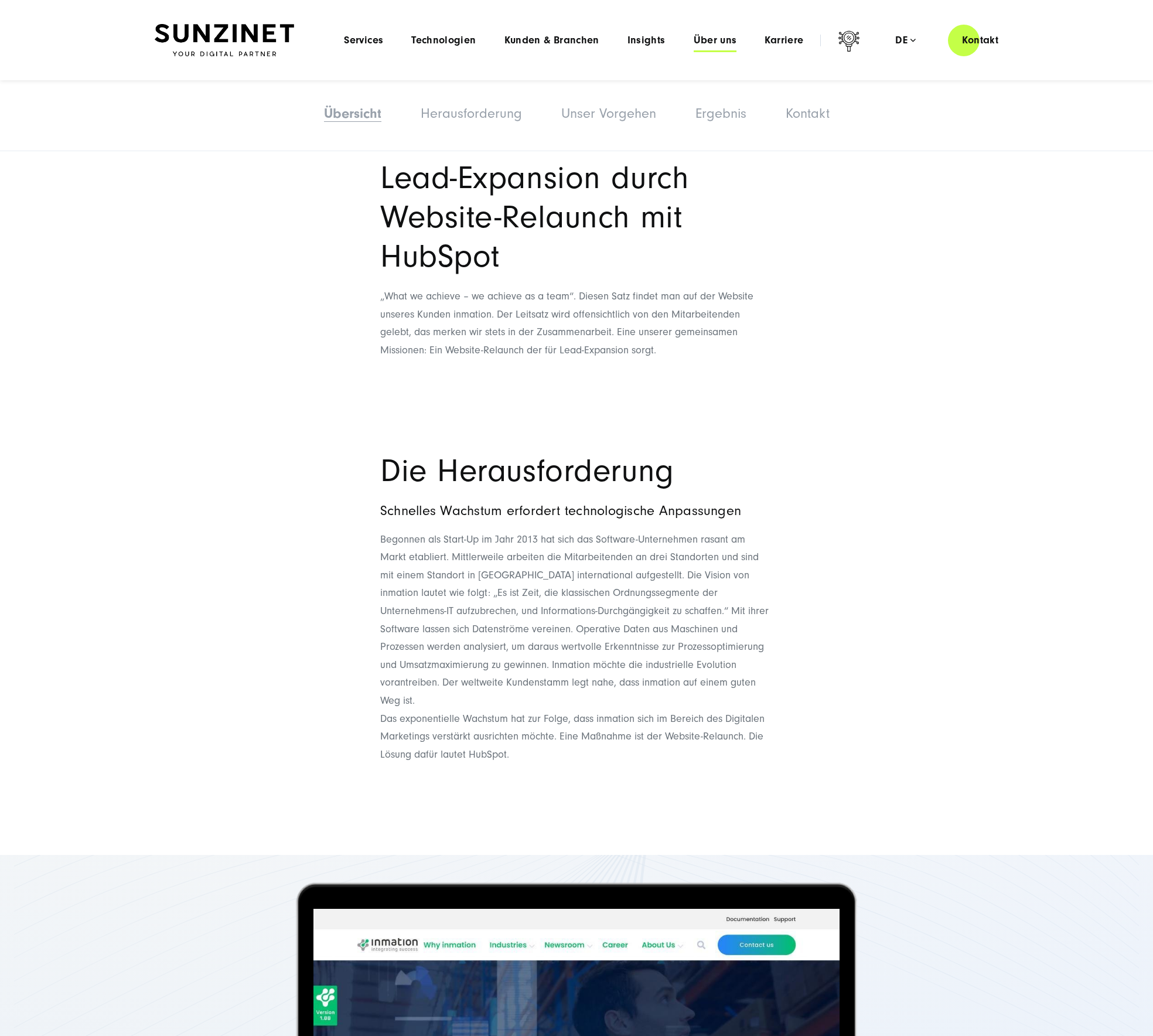
click at [717, 39] on span "Über uns" at bounding box center [715, 41] width 43 height 12
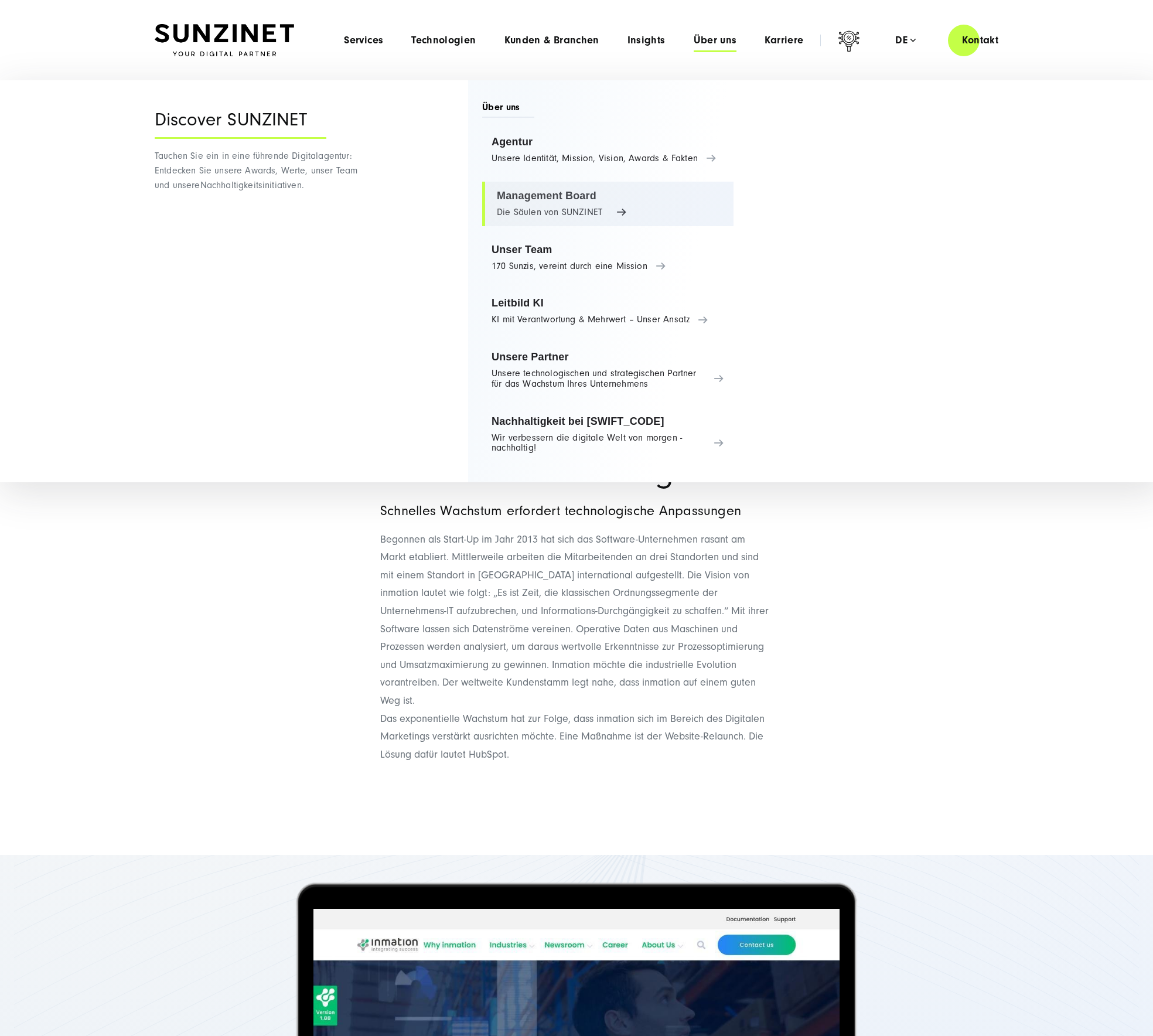
click at [615, 219] on link "Management Board Die Säulen von SUNZINET" at bounding box center [608, 204] width 251 height 45
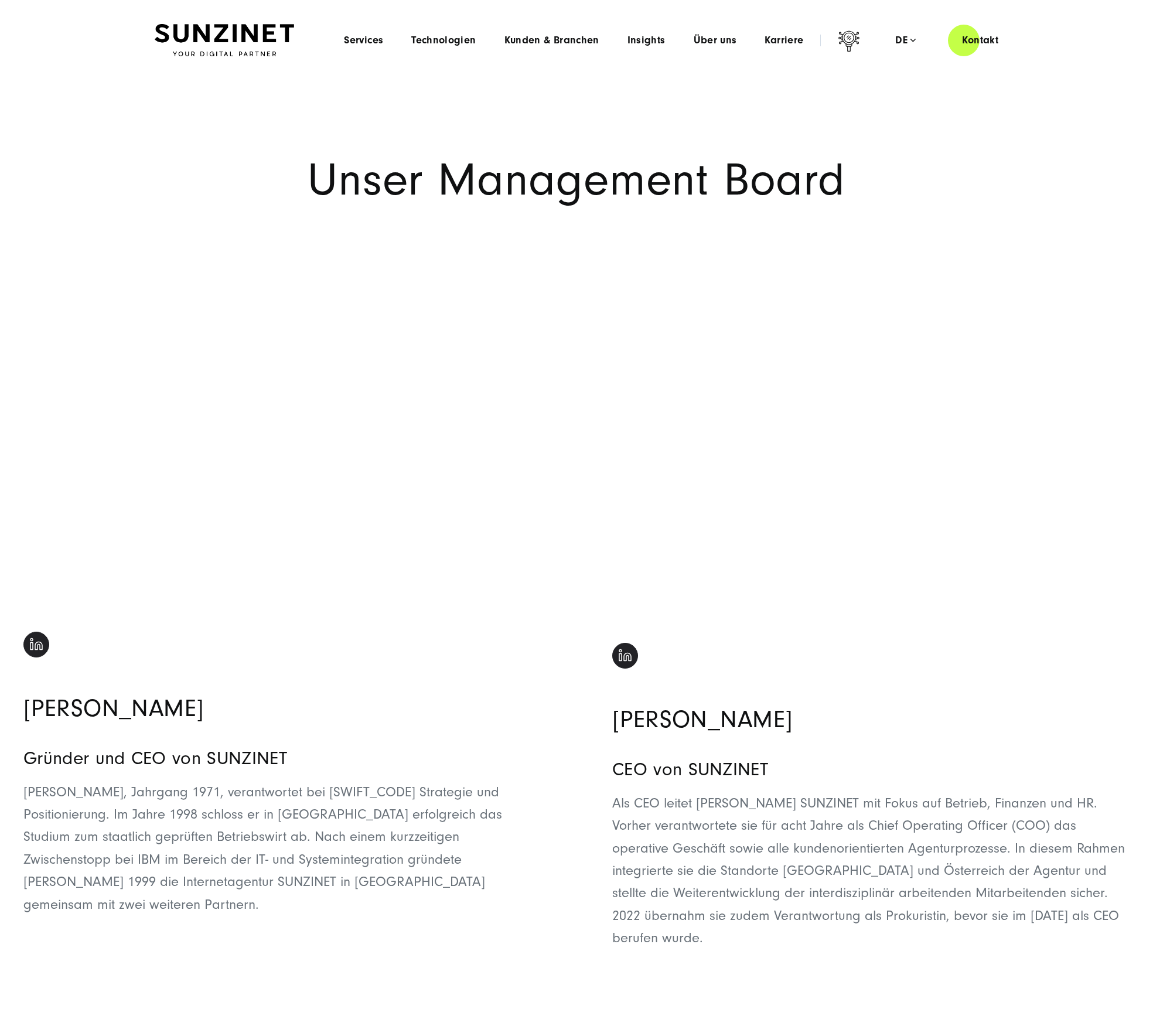
click at [35, 645] on img at bounding box center [36, 644] width 26 height 26
click at [790, 40] on span "Karriere" at bounding box center [784, 41] width 39 height 12
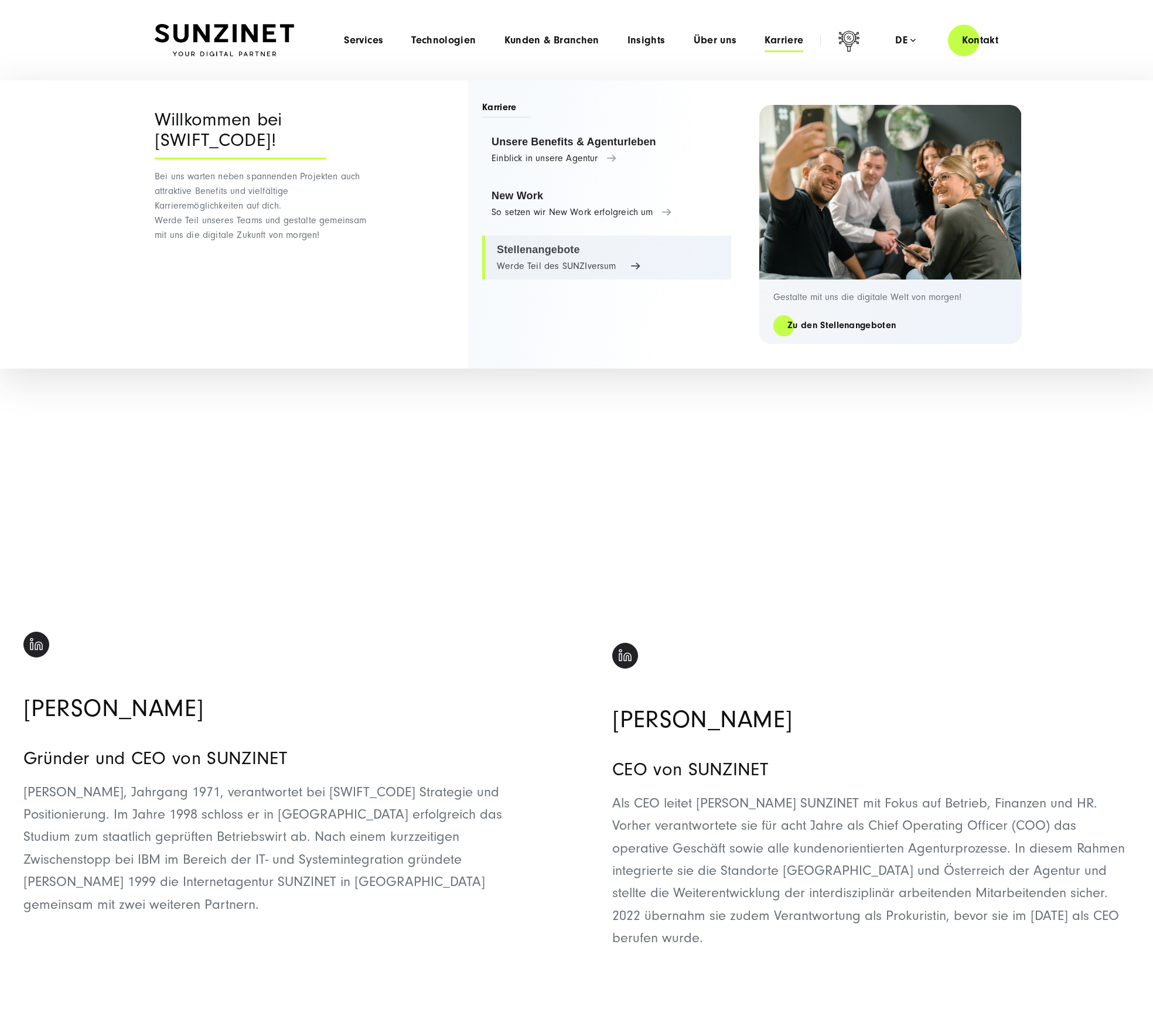
click at [553, 260] on link "Stellenangebote Werde Teil des SUNZIversum" at bounding box center [606, 258] width 249 height 45
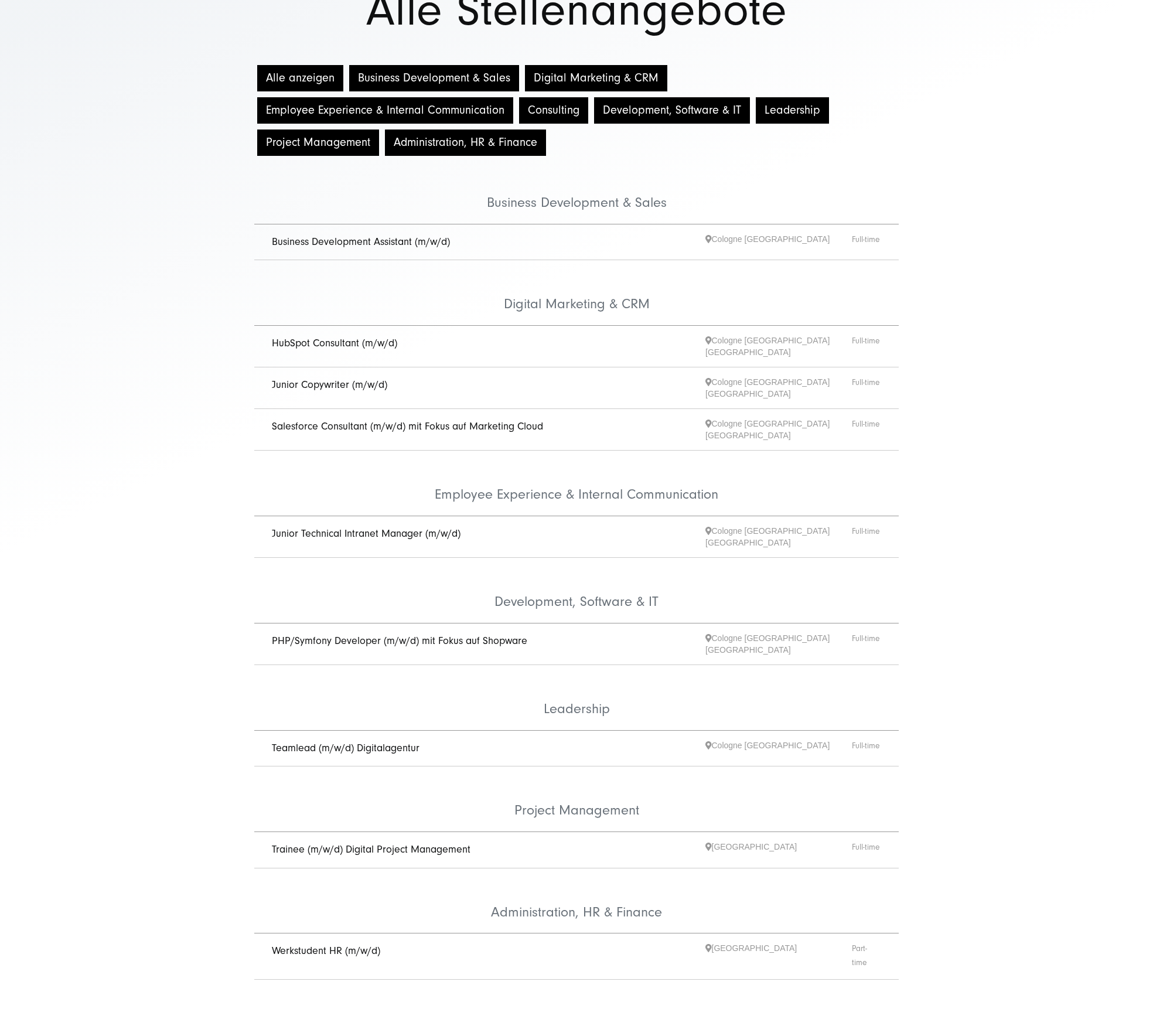
scroll to position [145, 0]
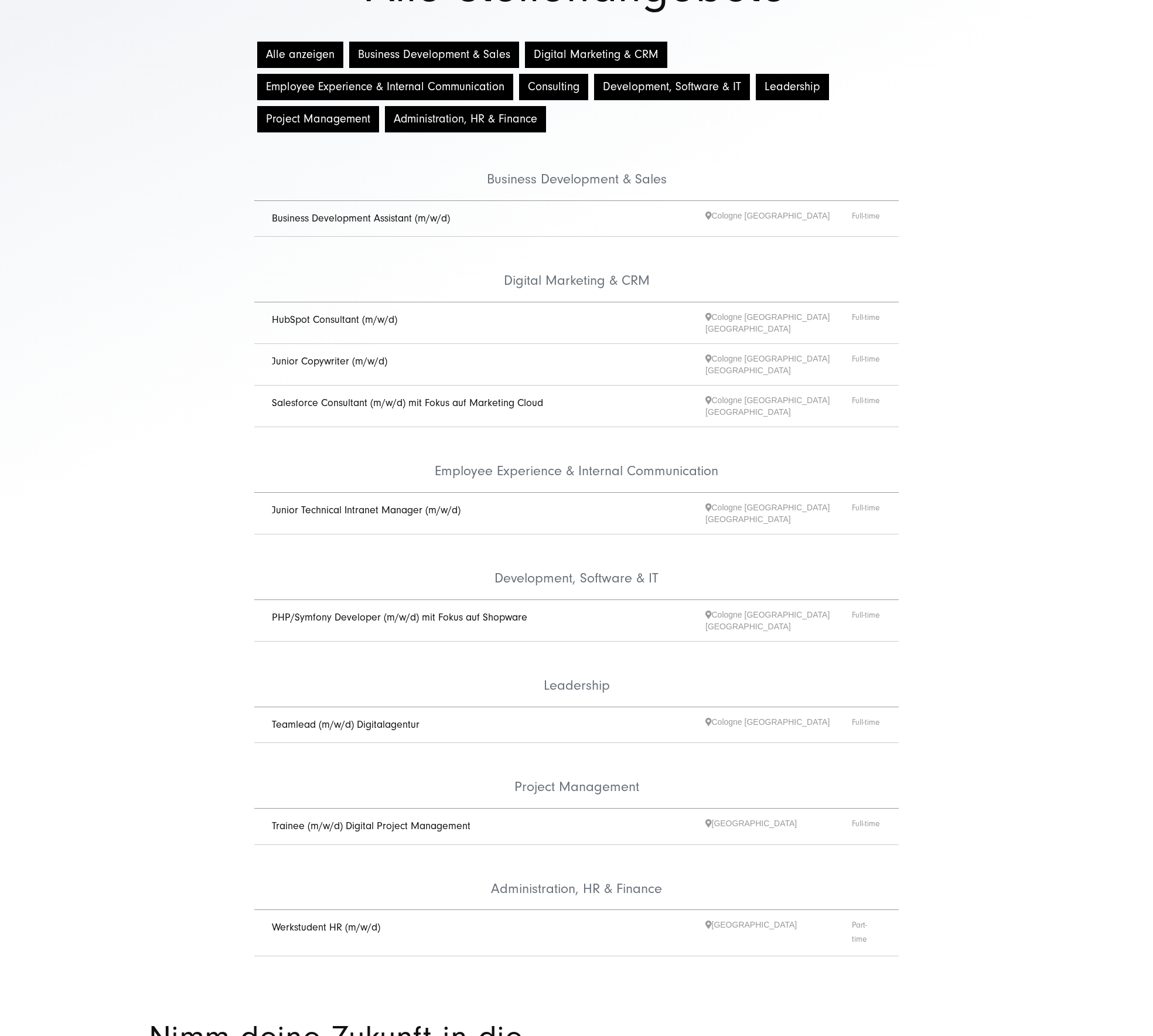
click at [355, 718] on link "Teamlead (m/w/d) Digitalagentur" at bounding box center [345, 724] width 148 height 13
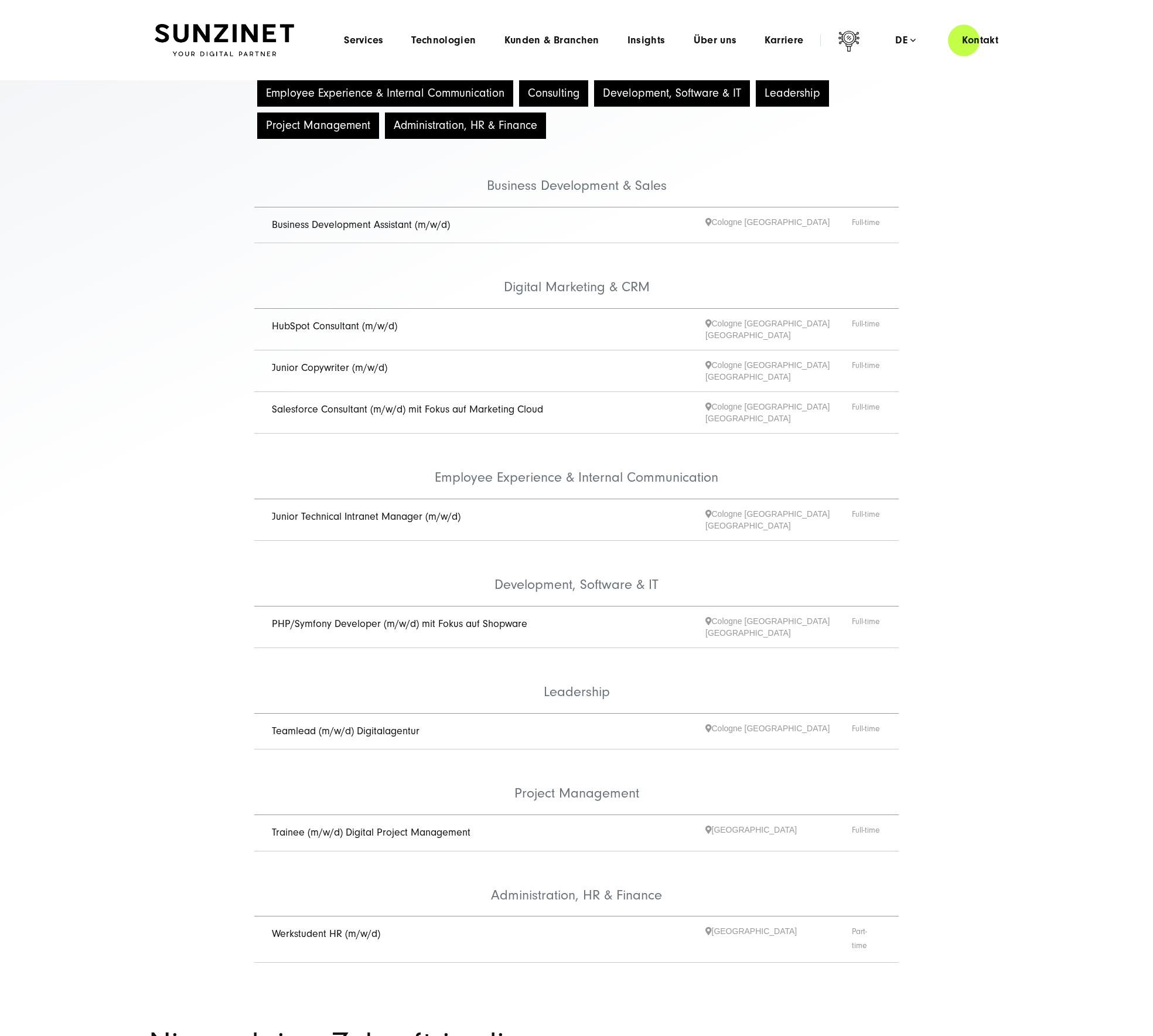
click at [801, 47] on div "Menu Services Menu Full Service Digitalagentur Wir lösen komplexe Herausforderu…" at bounding box center [671, 40] width 683 height 33
click at [849, 43] on icon at bounding box center [849, 41] width 21 height 21
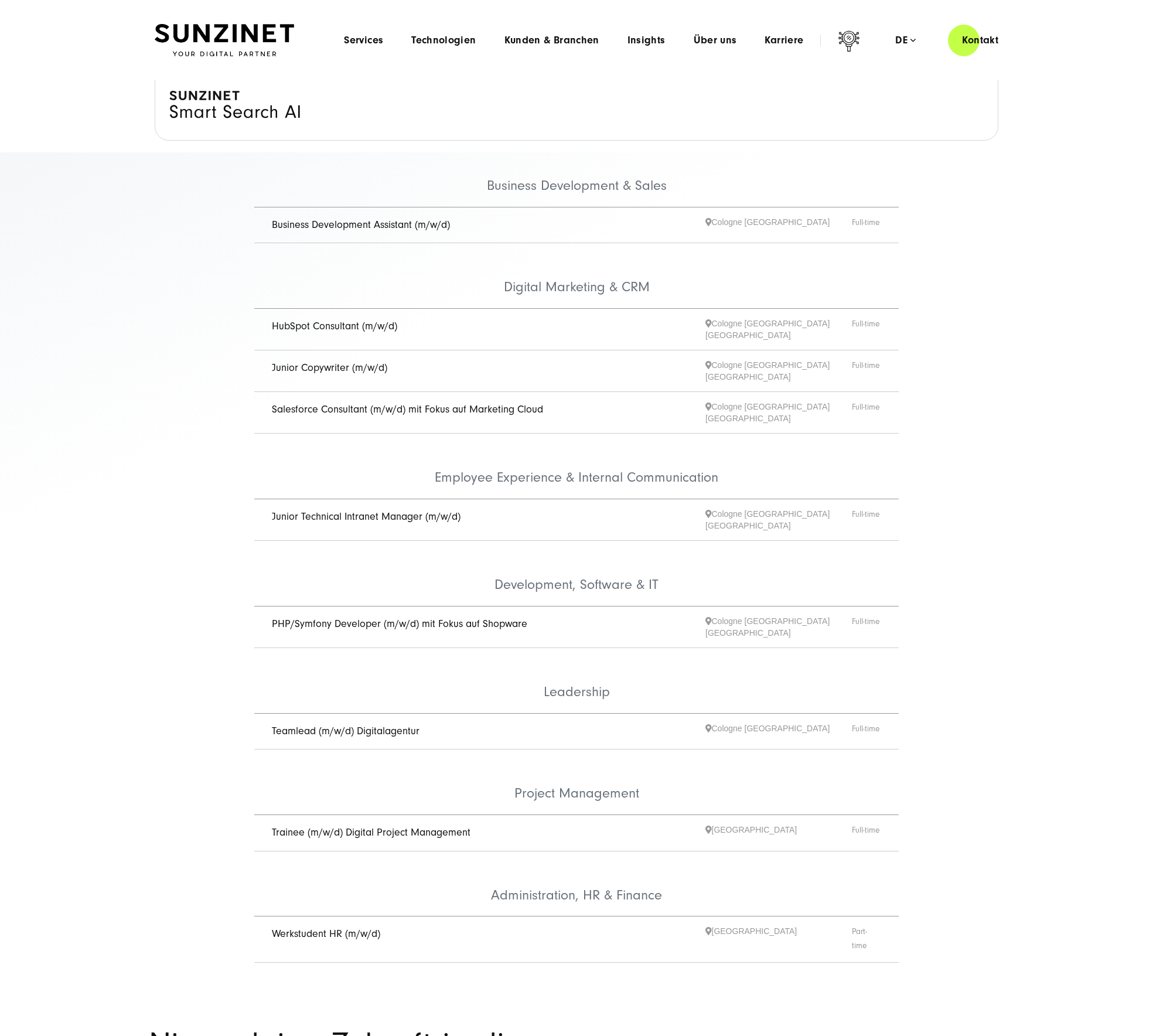
click at [206, 115] on icon at bounding box center [235, 108] width 131 height 35
drag, startPoint x: 206, startPoint y: 105, endPoint x: 202, endPoint y: 96, distance: 9.8
click at [207, 105] on icon at bounding box center [235, 108] width 131 height 35
click at [202, 93] on icon at bounding box center [235, 108] width 131 height 35
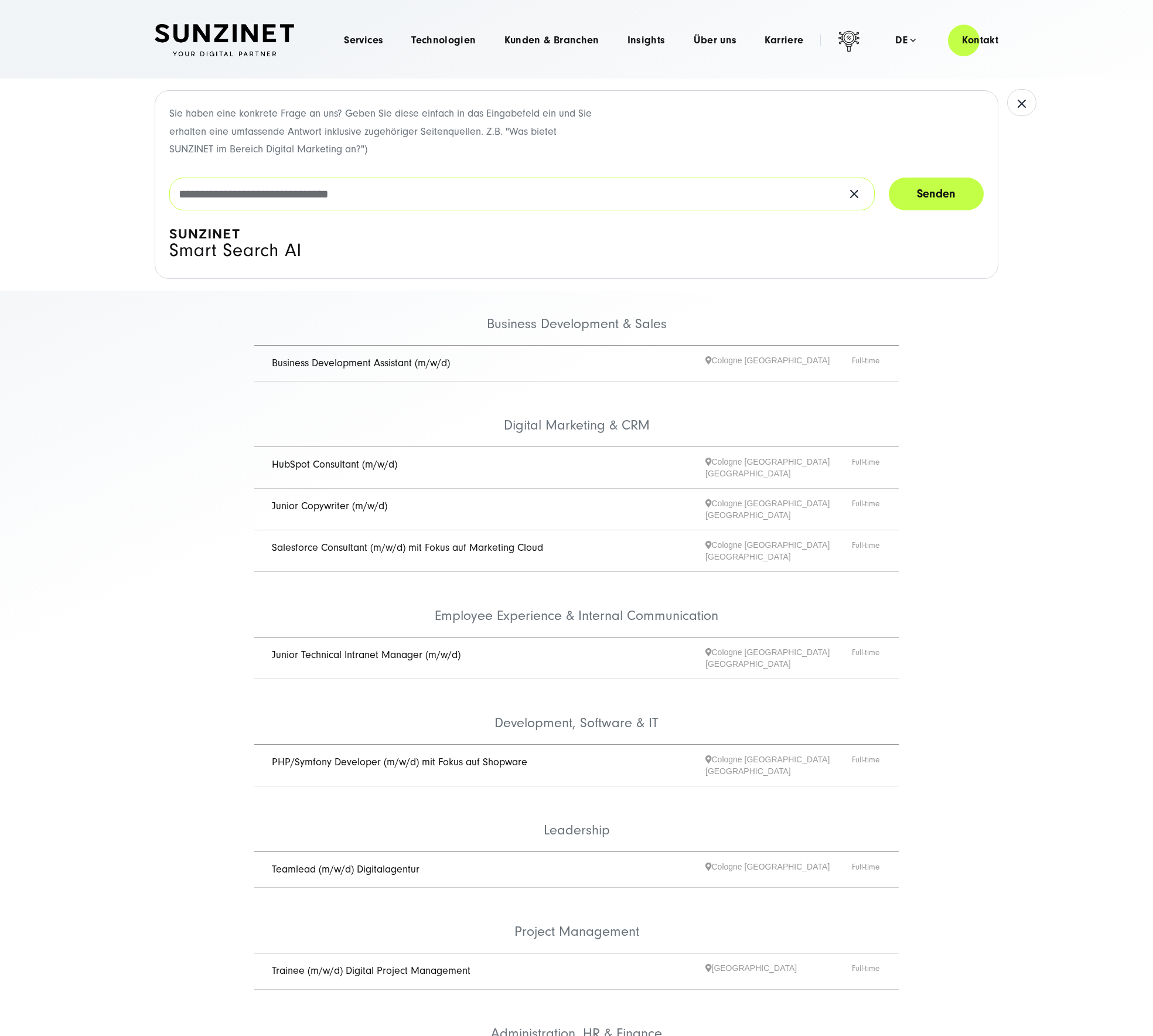
click at [221, 184] on input "text" at bounding box center [522, 194] width 706 height 33
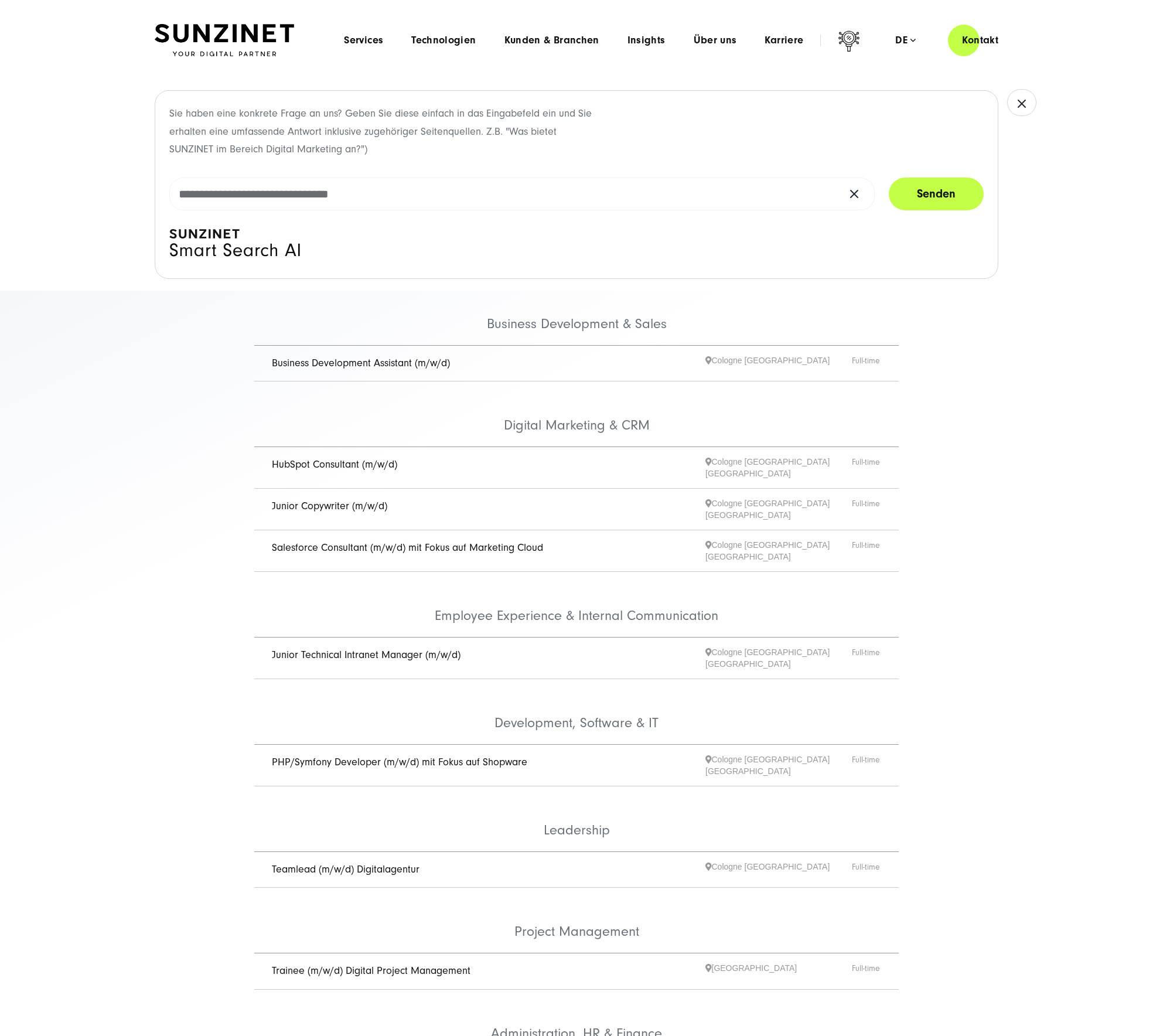
click at [224, 31] on img at bounding box center [224, 40] width 140 height 33
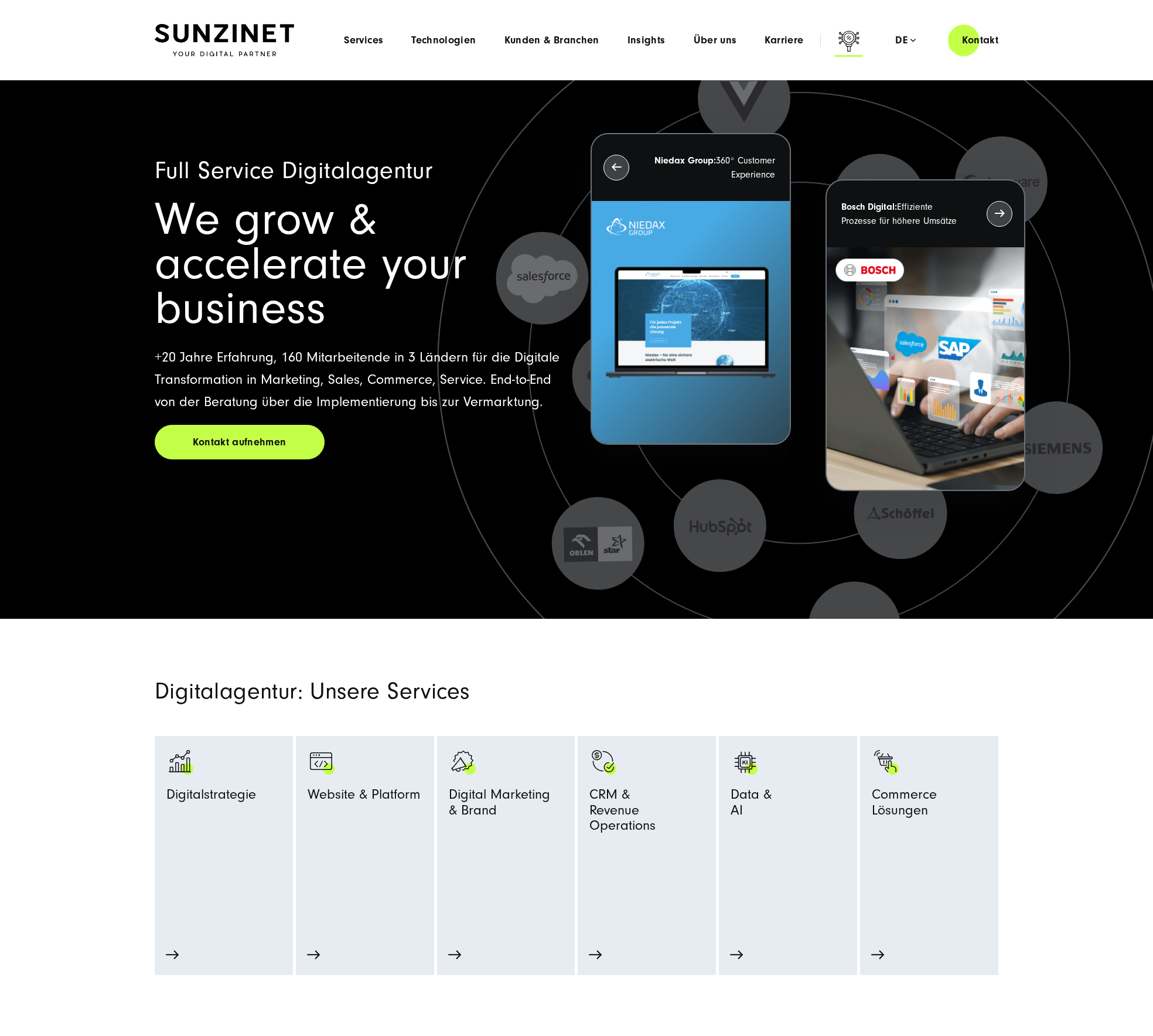
click at [843, 44] on icon at bounding box center [849, 43] width 28 height 28
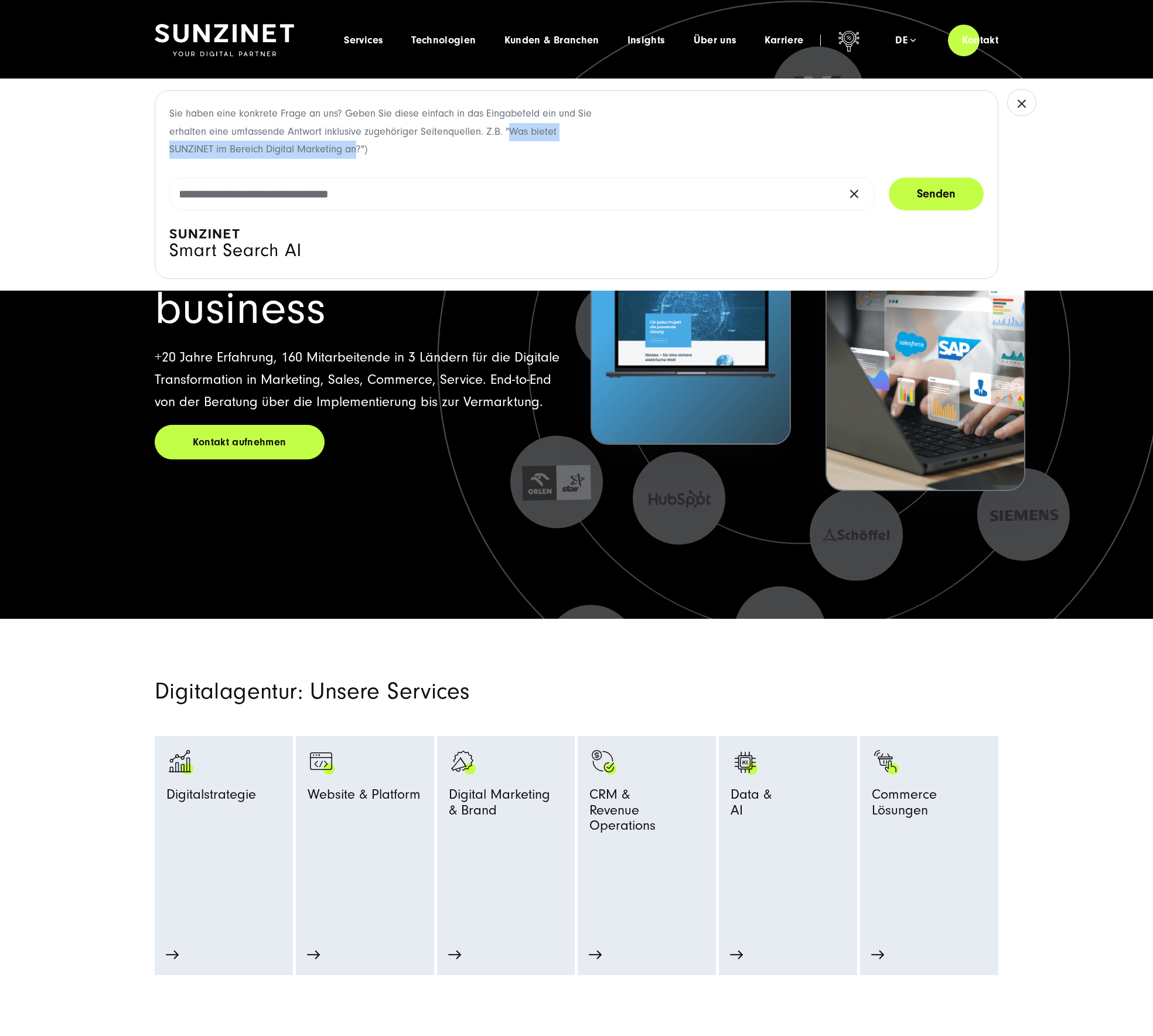
drag, startPoint x: 525, startPoint y: 129, endPoint x: 357, endPoint y: 146, distance: 168.9
click at [357, 146] on p "Sie haben eine konkrete Frage an uns? Geben Sie diese einfach in das Eingabefel…" at bounding box center [382, 131] width 425 height 54
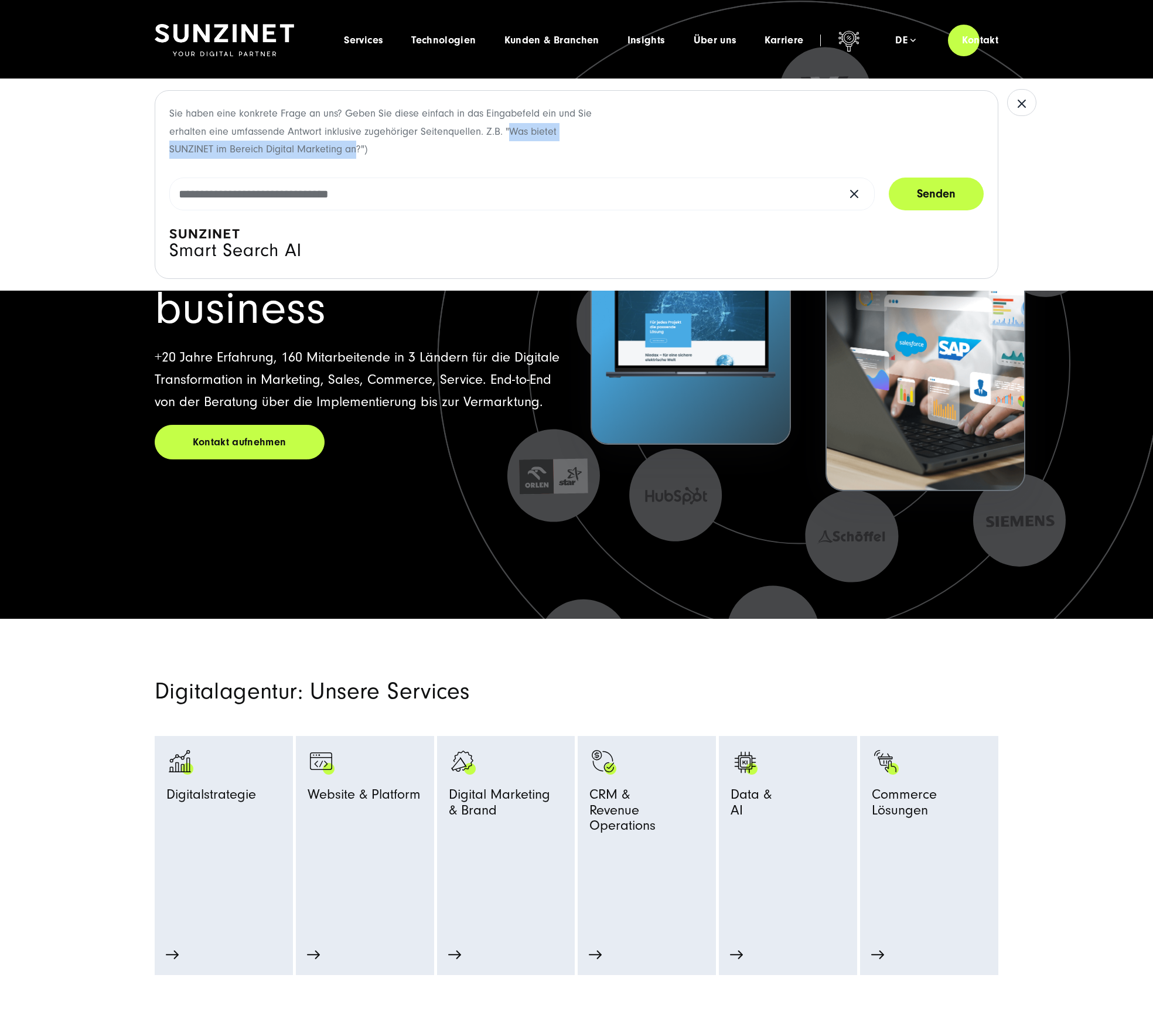
copy p "Was bietet SUNZINET im Bereich Digital Marketing an"
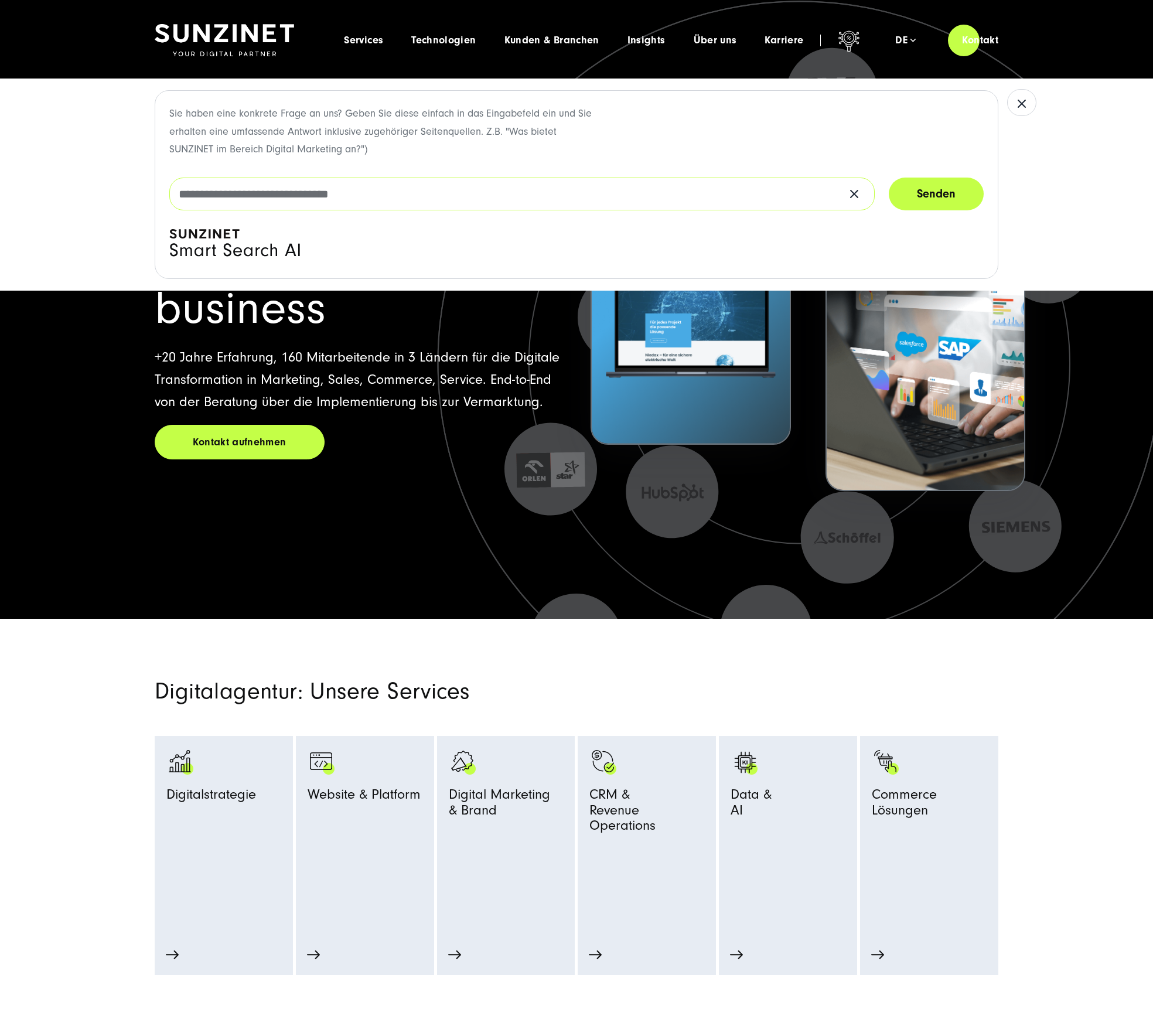
click at [493, 195] on input "text" at bounding box center [522, 194] width 706 height 33
paste input "**********"
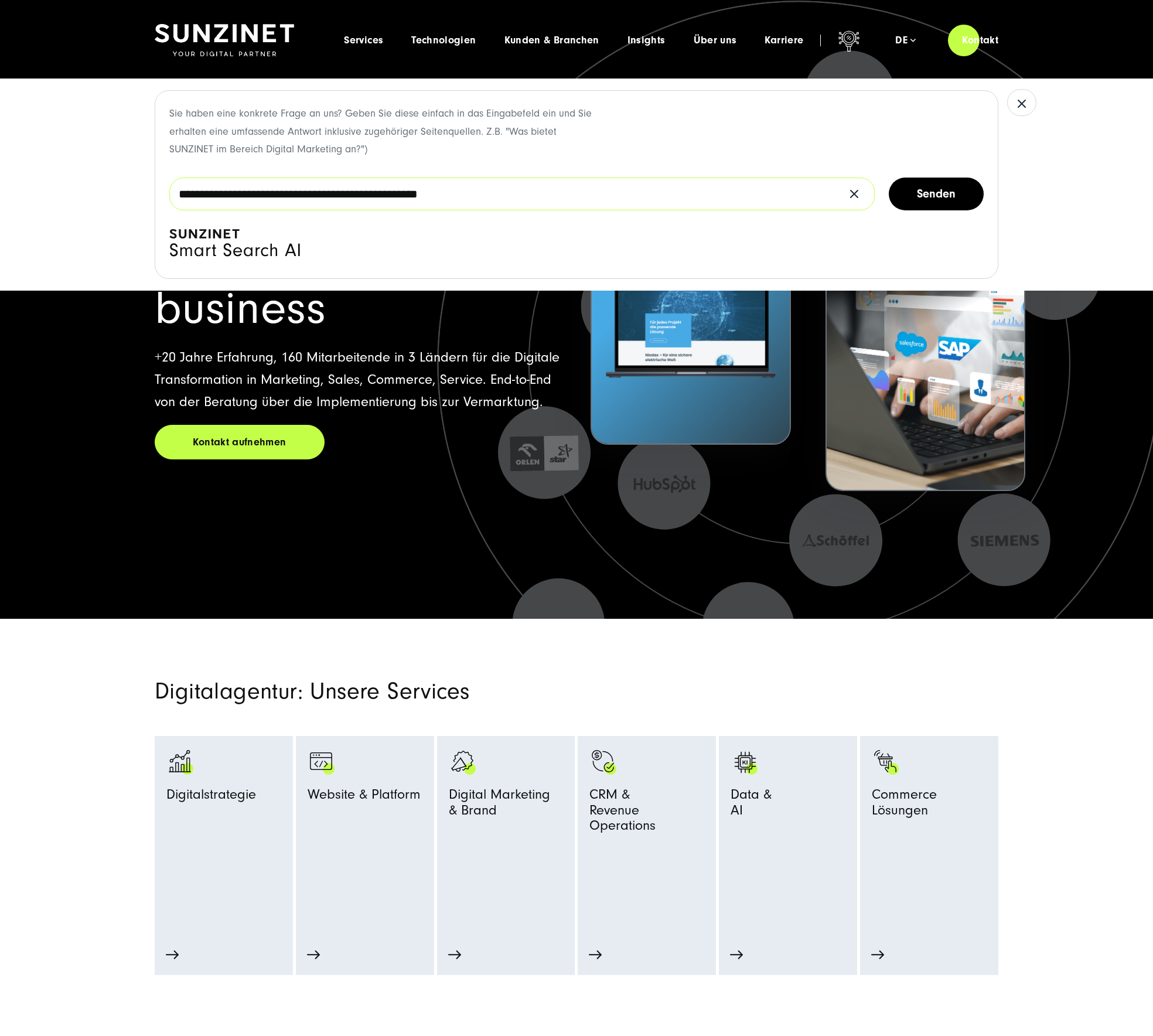
type input "**********"
click at [946, 195] on button "Senden" at bounding box center [937, 194] width 95 height 33
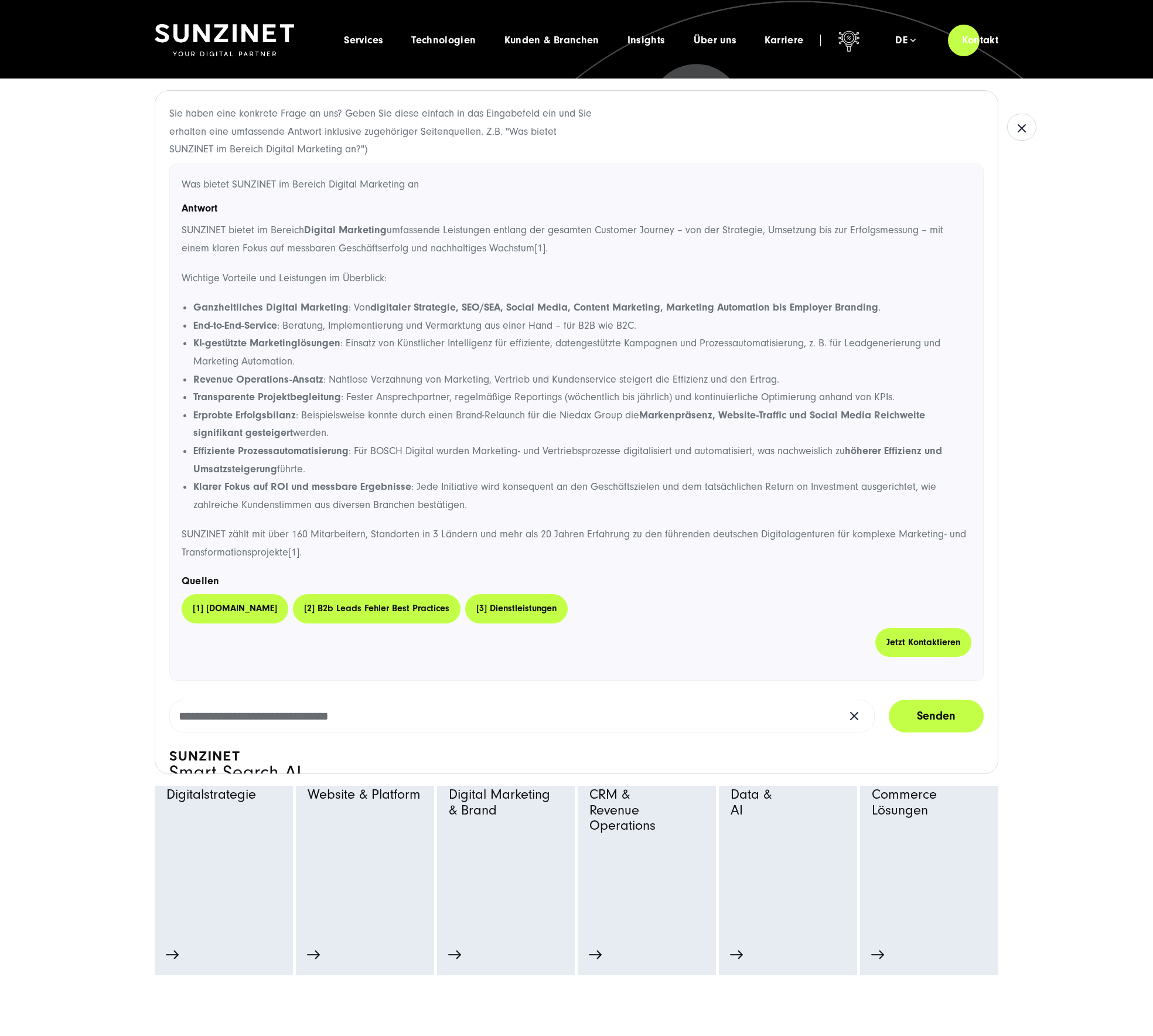
click at [519, 609] on link "[3] dienstleistungen" at bounding box center [516, 608] width 103 height 29
